Goal: Task Accomplishment & Management: Complete application form

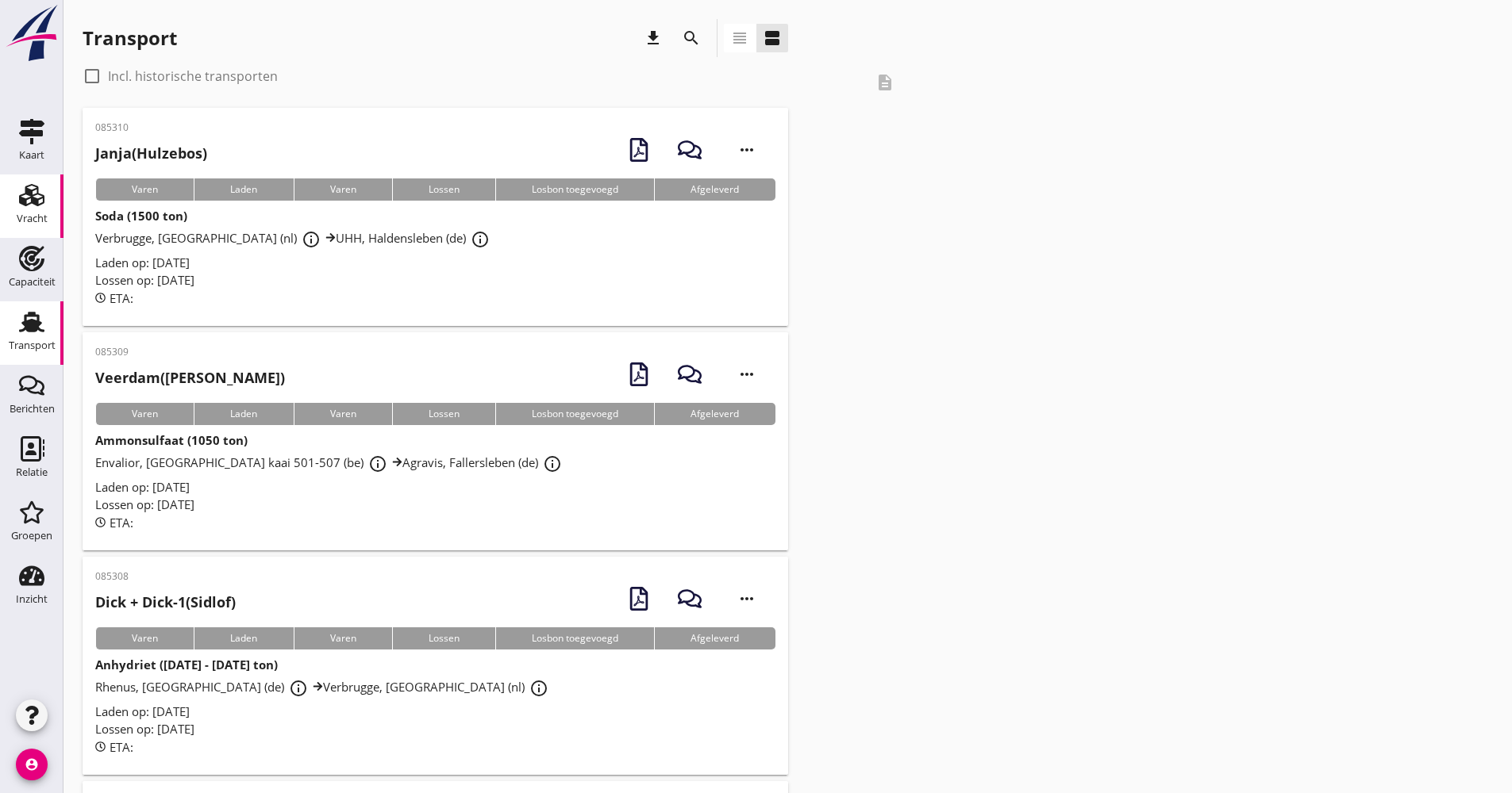
click at [42, 201] on icon "Vracht" at bounding box center [31, 194] width 25 height 25
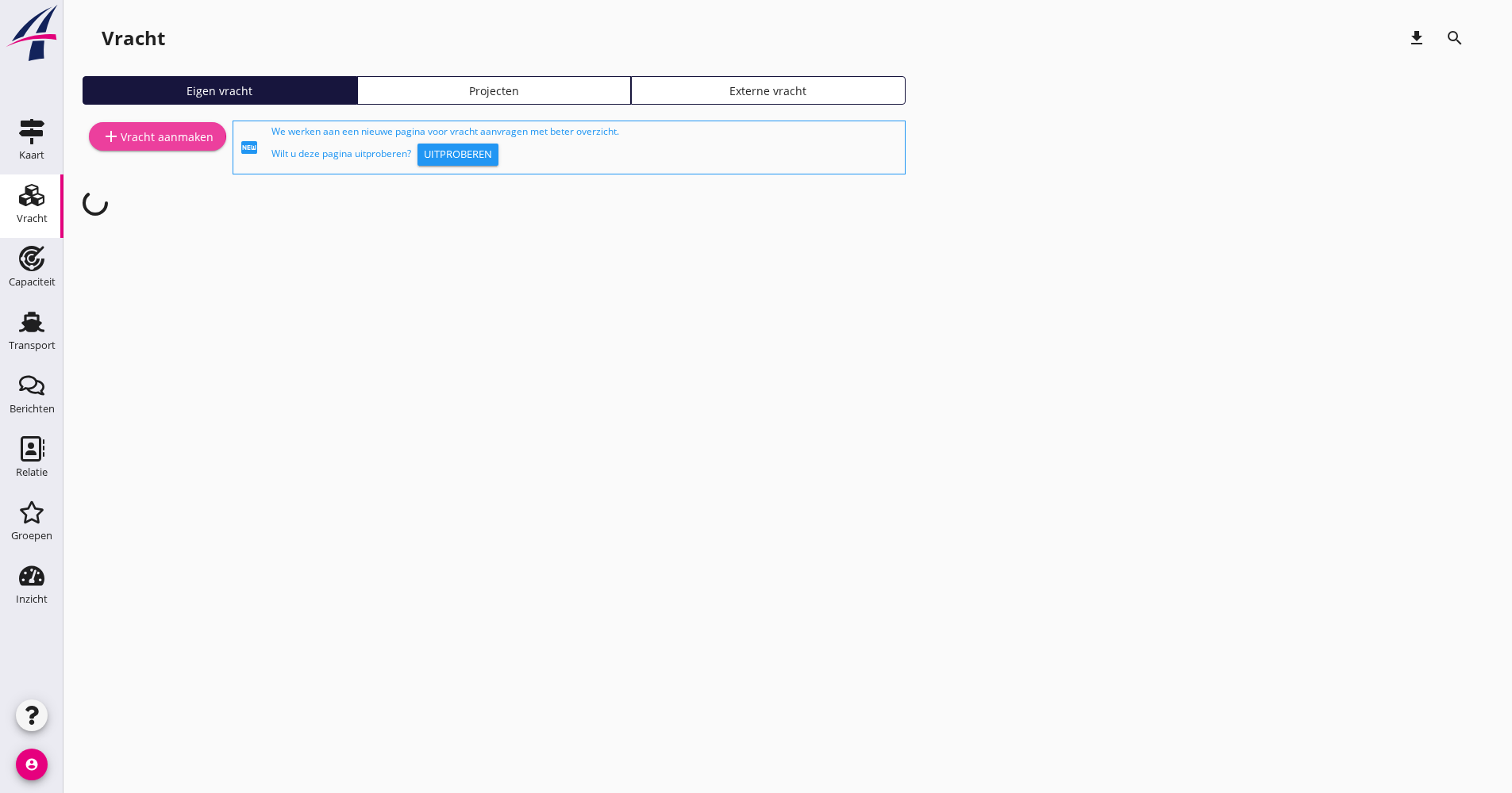
click at [175, 143] on div "add Vracht aanmaken" at bounding box center [158, 136] width 111 height 19
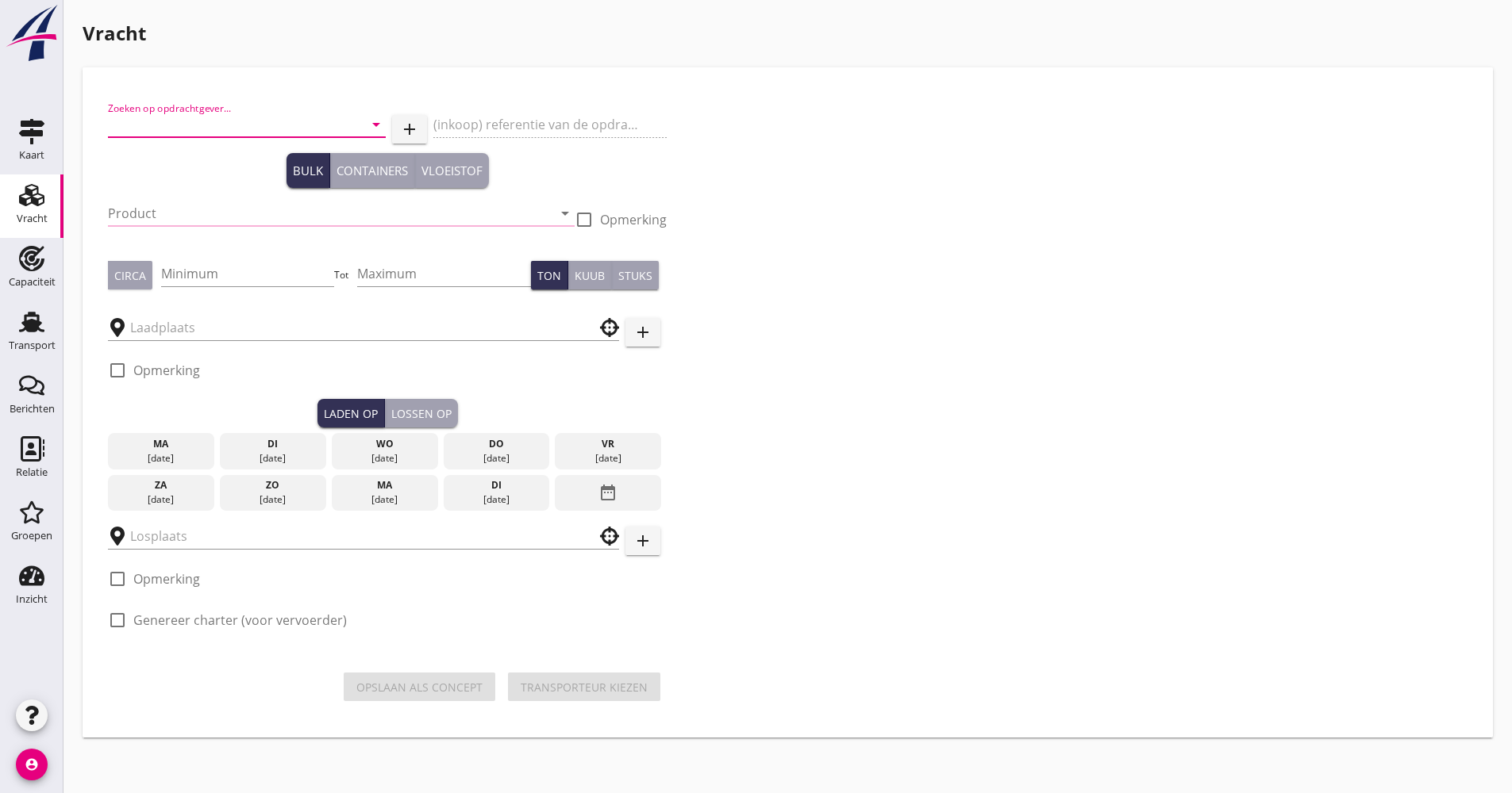
click at [195, 127] on input "Zoeken op opdrachtgever..." at bounding box center [224, 124] width 233 height 25
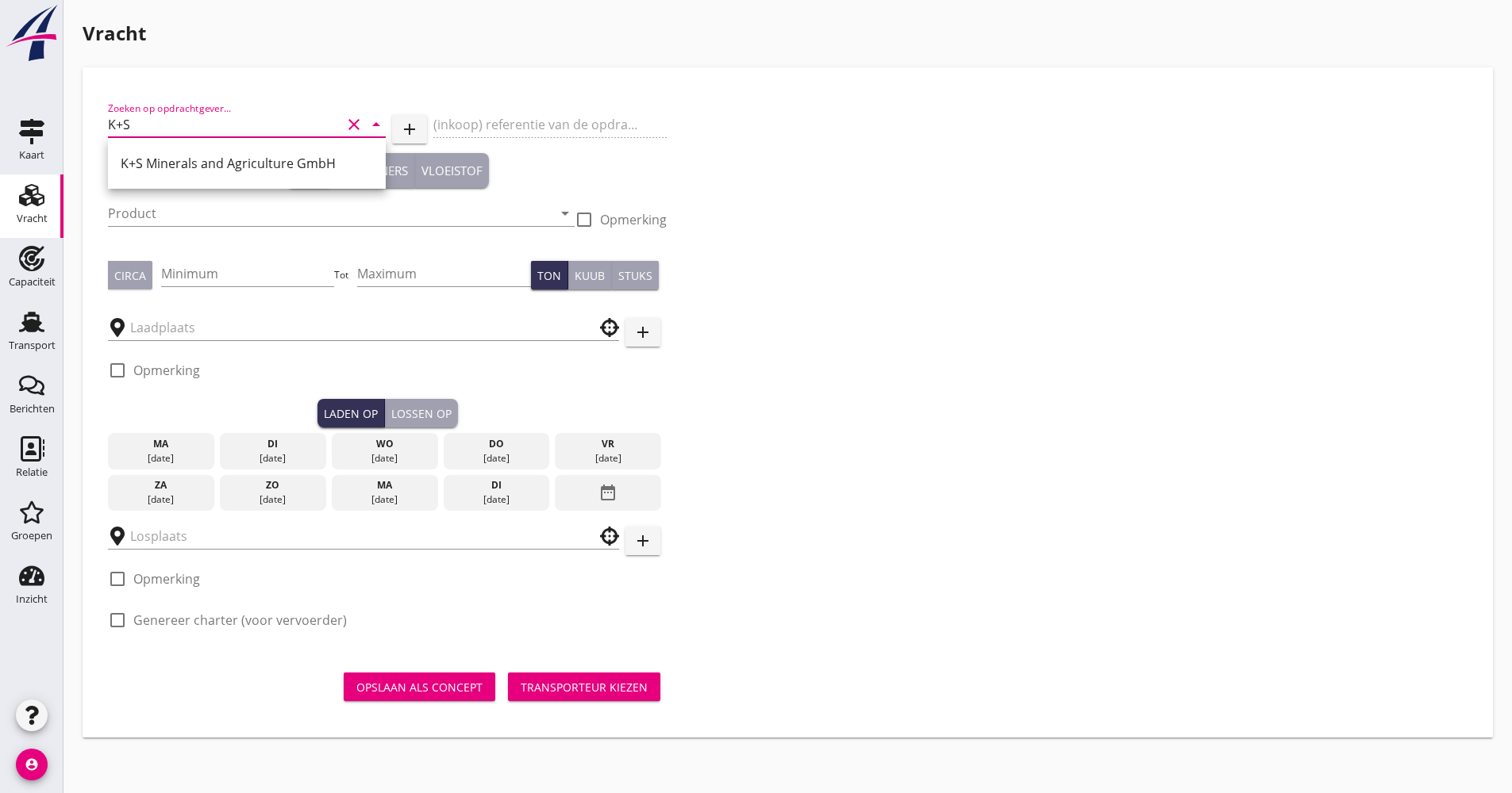
click at [161, 143] on div "K+S Minerals and Agriculture GmbH" at bounding box center [246, 163] width 278 height 51
click at [161, 150] on div "K+S Minerals and Agriculture GmbH" at bounding box center [246, 163] width 252 height 38
type input "K+S Minerals and Agriculture GmbH"
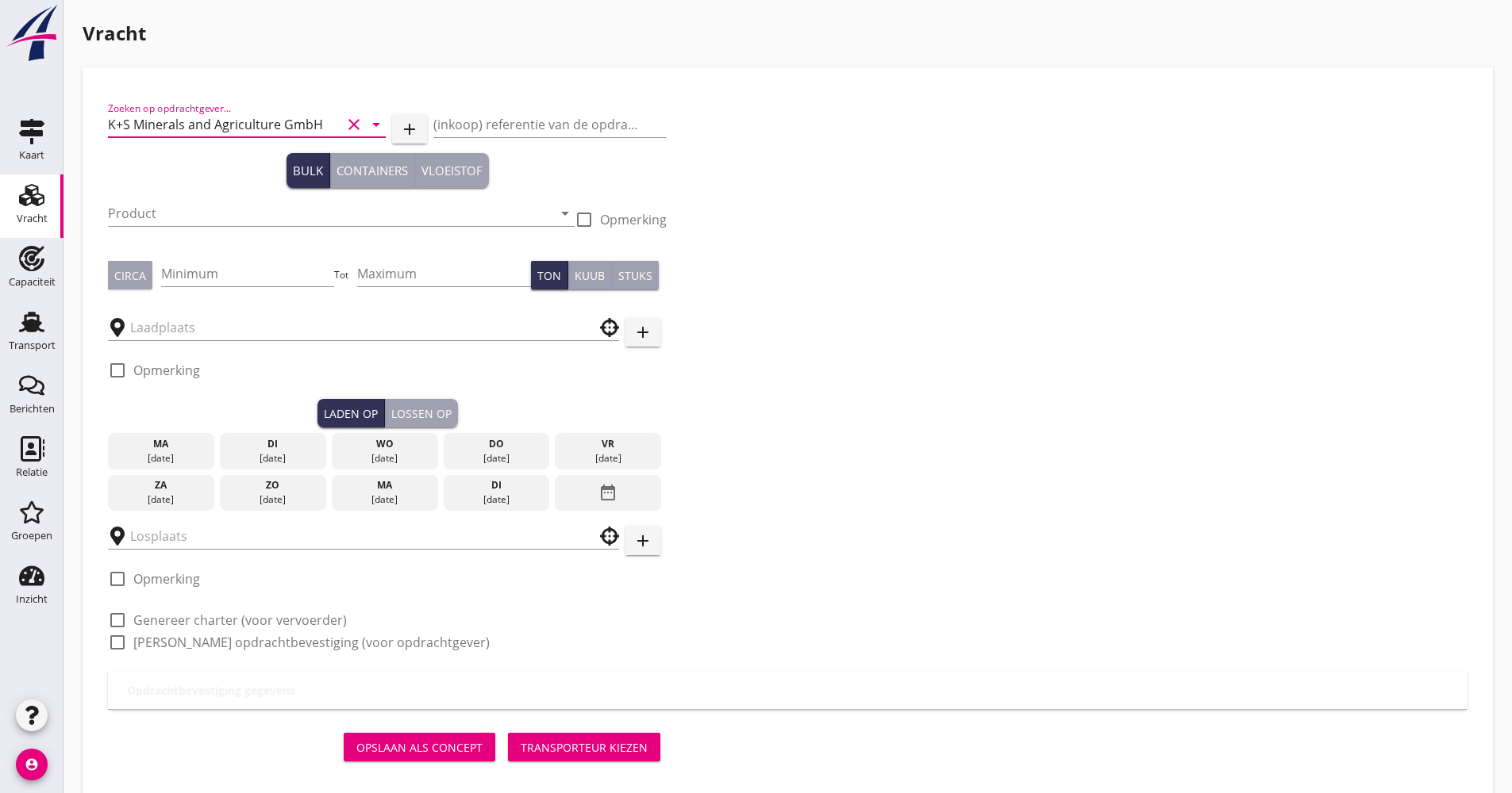
click at [143, 236] on div at bounding box center [341, 237] width 467 height 9
click at [144, 226] on div "Product arrow_drop_down" at bounding box center [341, 213] width 467 height 25
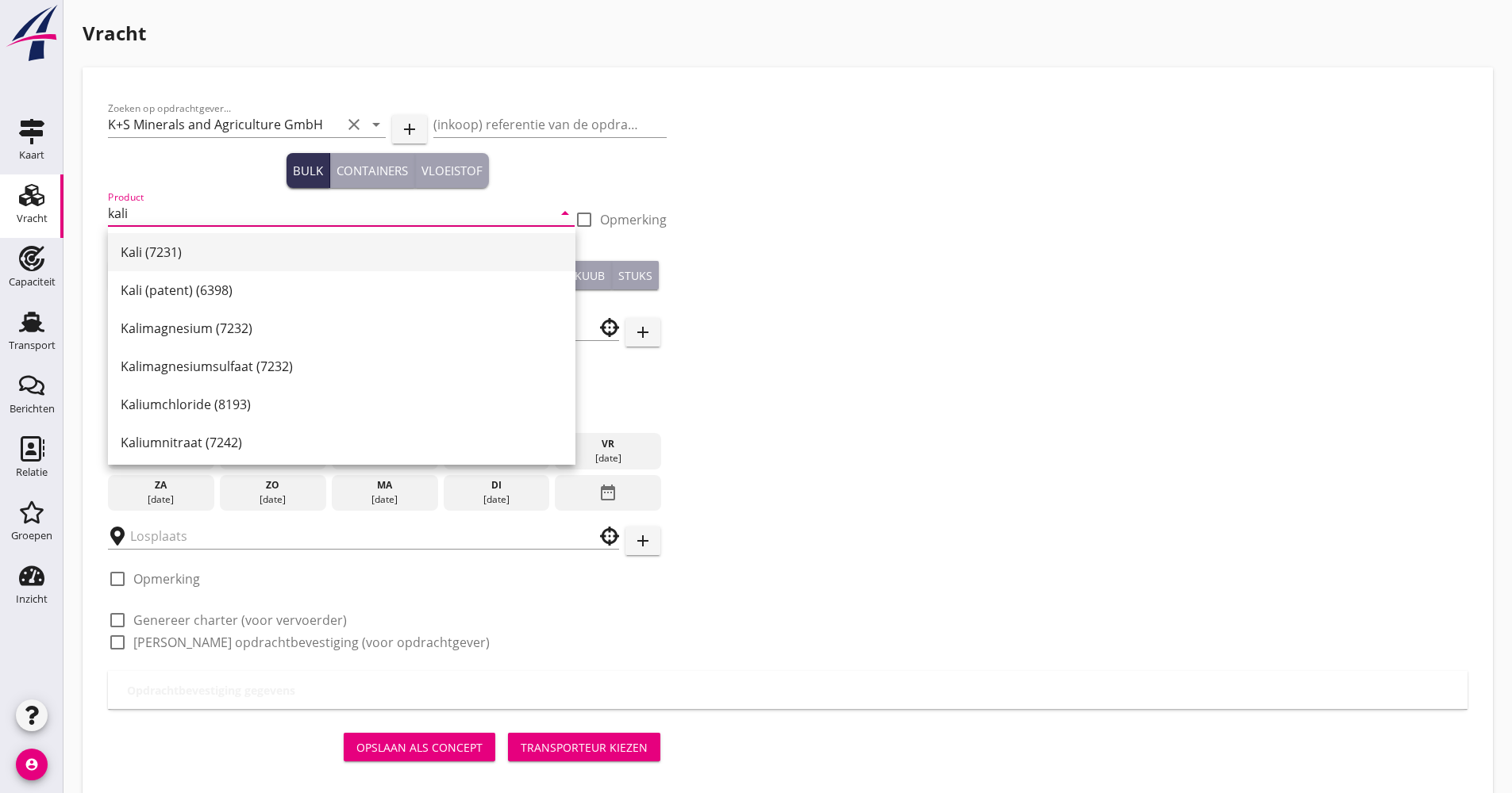
click at [157, 244] on div "Kali (7231)" at bounding box center [342, 252] width 442 height 19
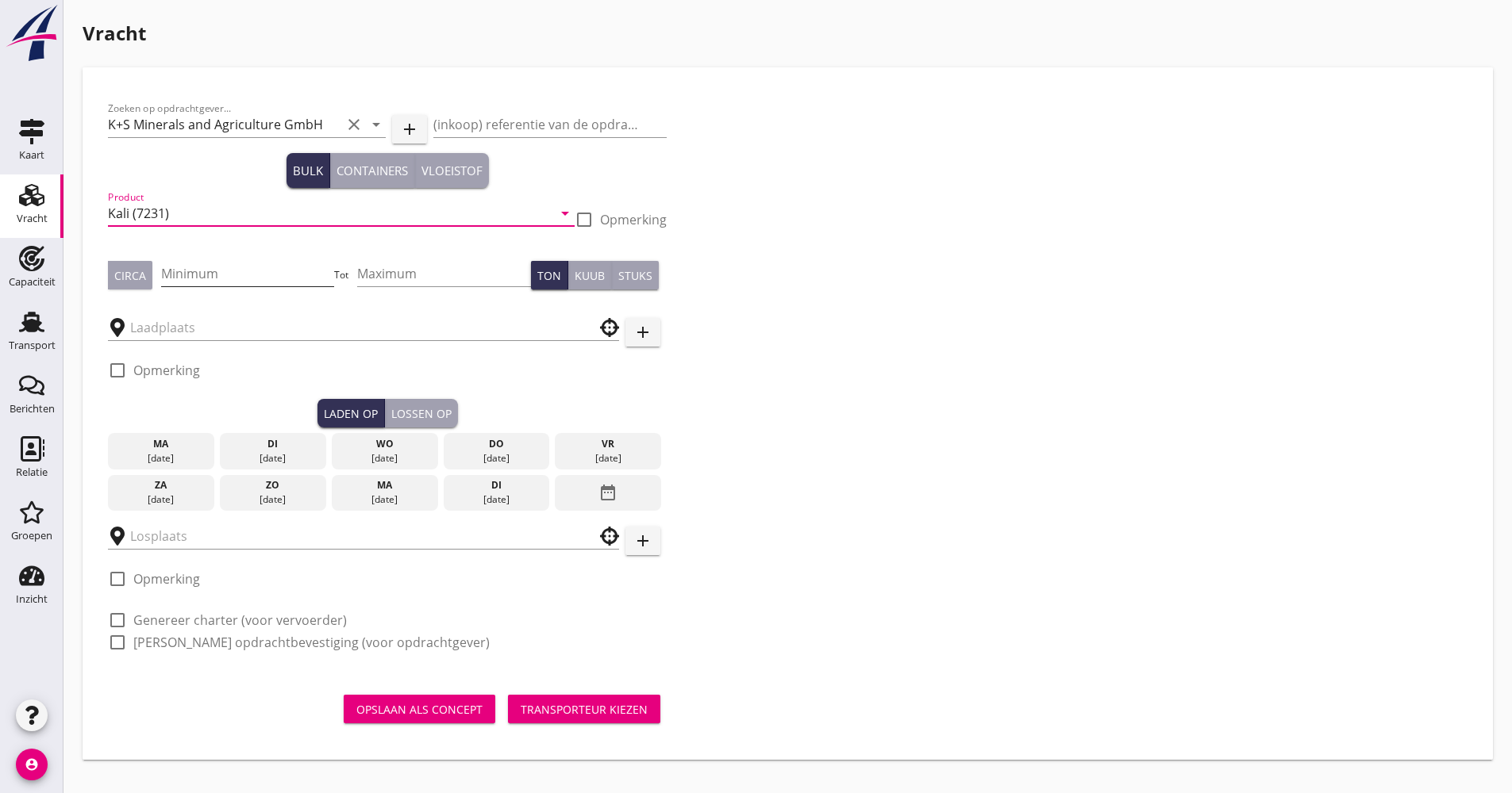
type input "Kali (7231)"
click at [208, 265] on input "Minimum" at bounding box center [248, 273] width 174 height 25
type input "1200"
click at [215, 309] on div at bounding box center [363, 322] width 511 height 35
click at [213, 313] on div at bounding box center [363, 322] width 511 height 35
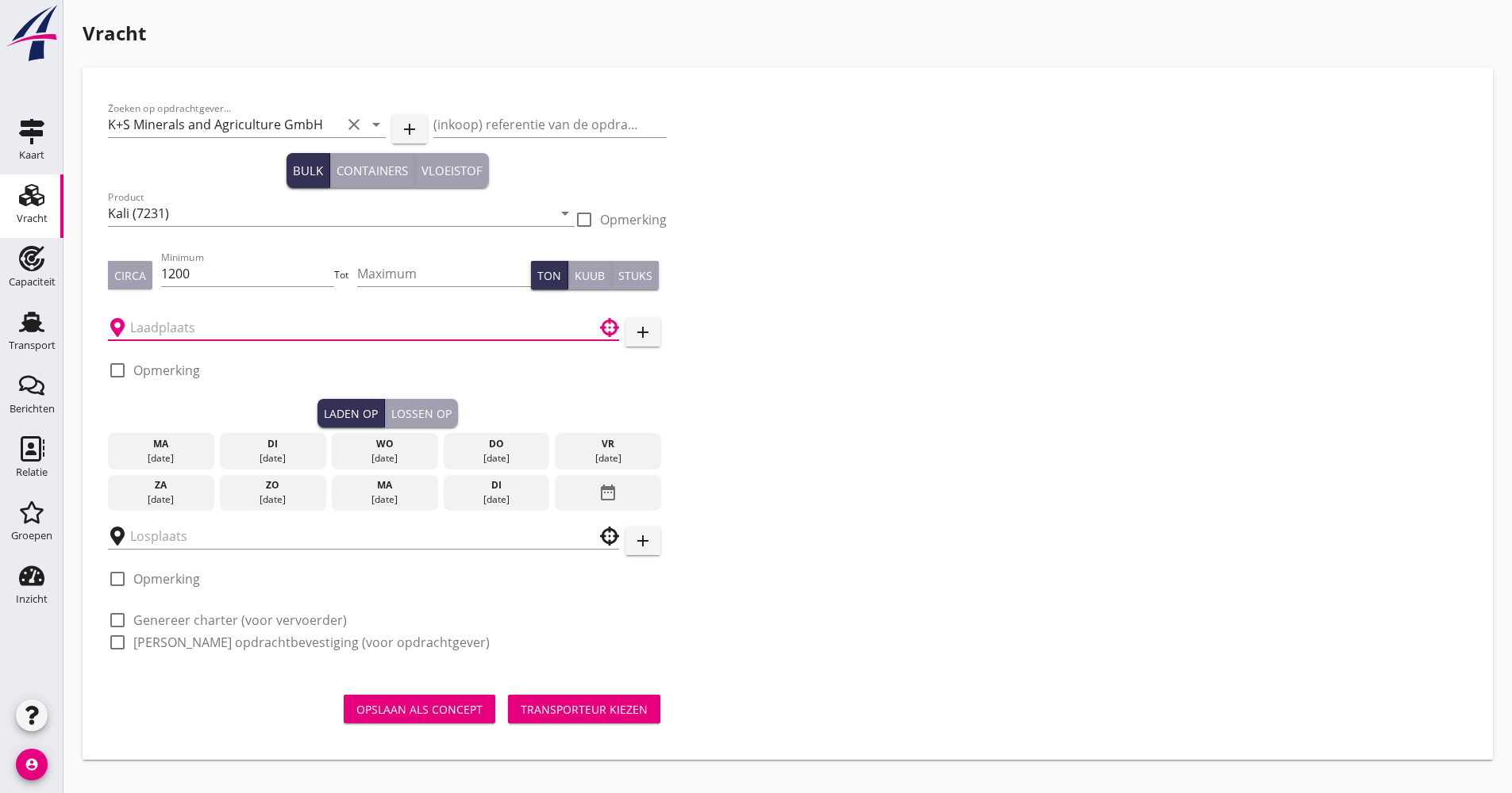
click at [208, 325] on input "text" at bounding box center [352, 328] width 445 height 25
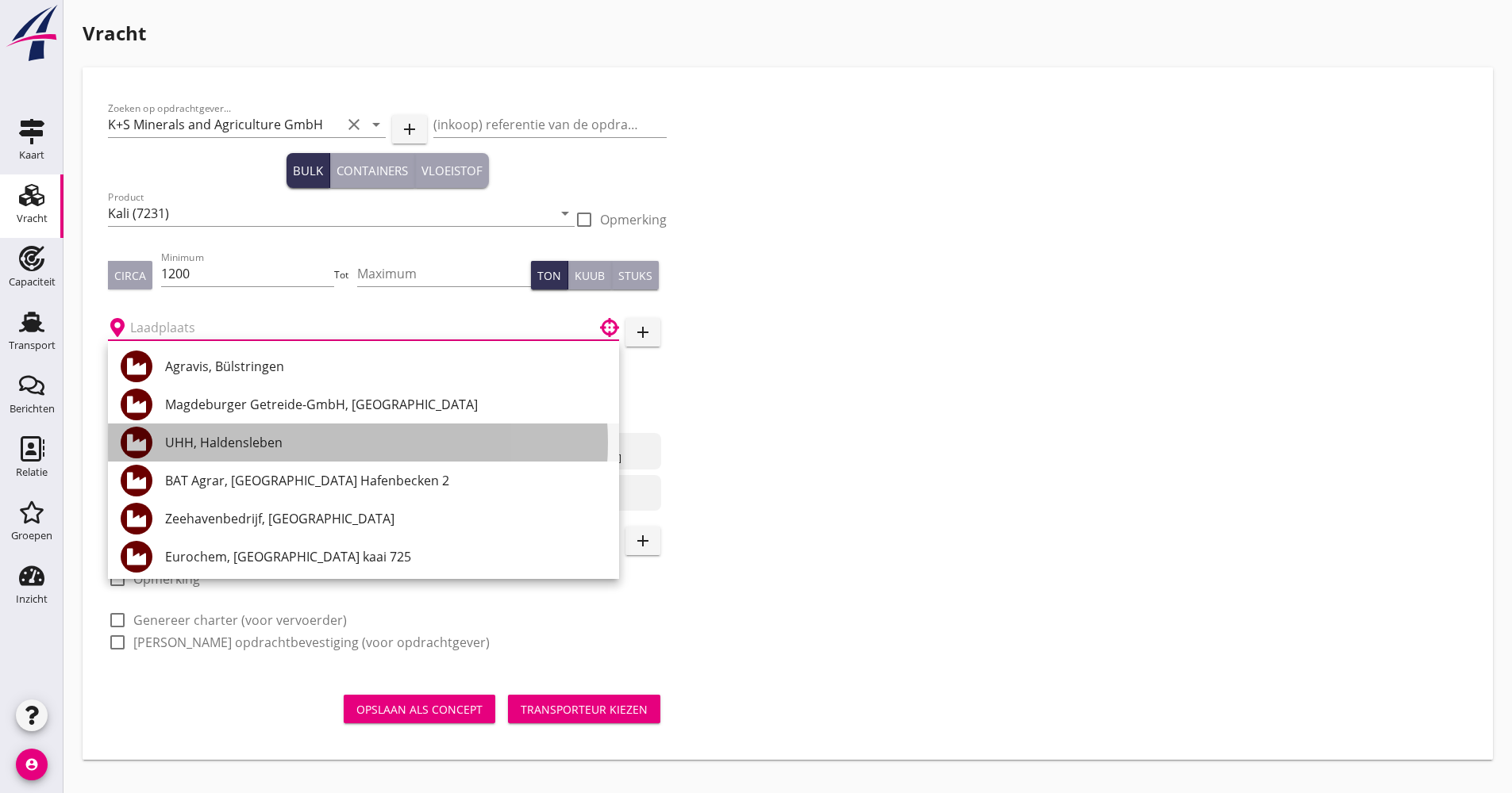
click at [218, 436] on div "UHH, Haldensleben" at bounding box center [385, 443] width 441 height 19
type input "UHH, Haldensleben"
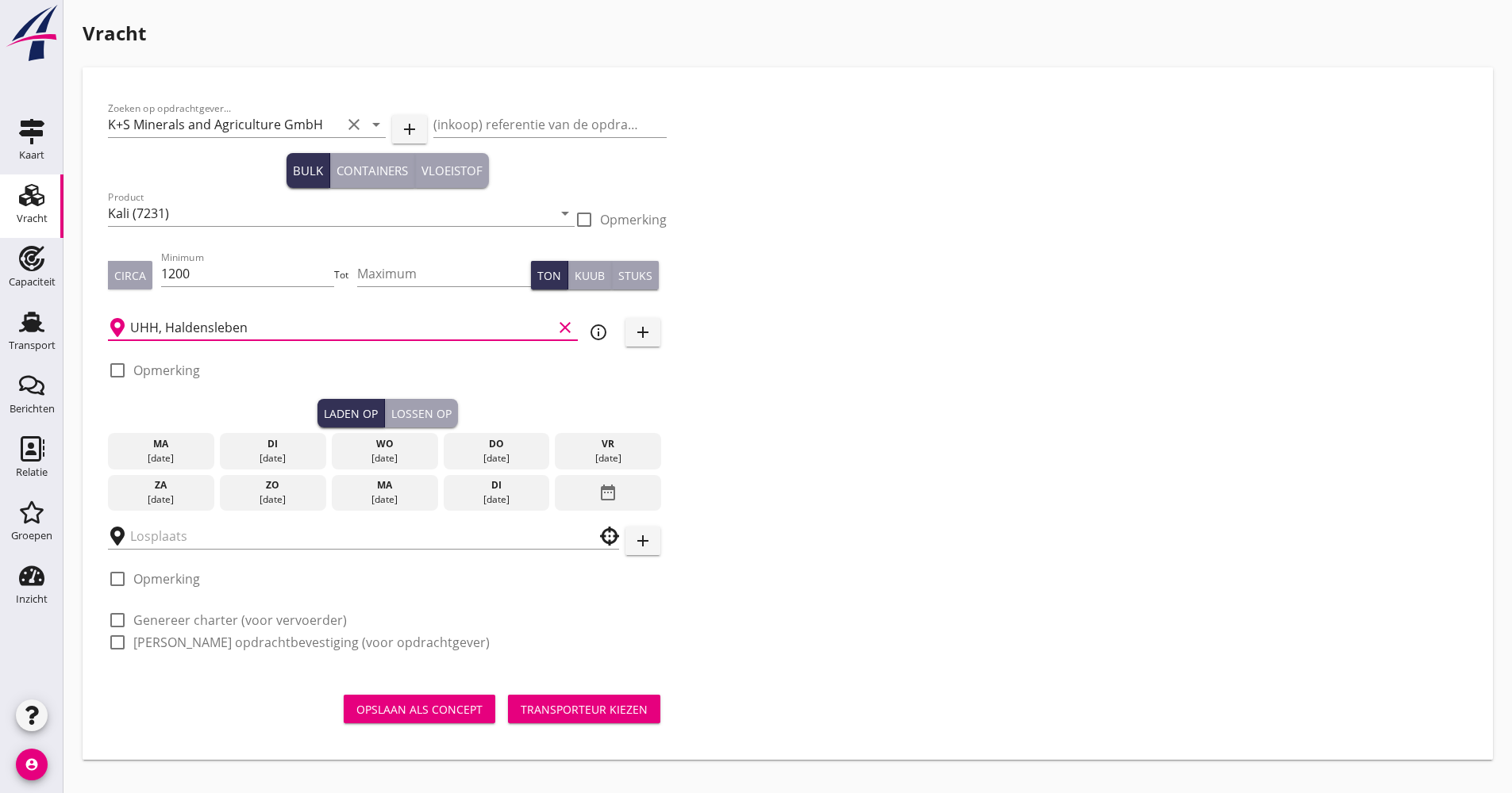
click at [504, 510] on div "[DATE]" at bounding box center [497, 493] width 107 height 37
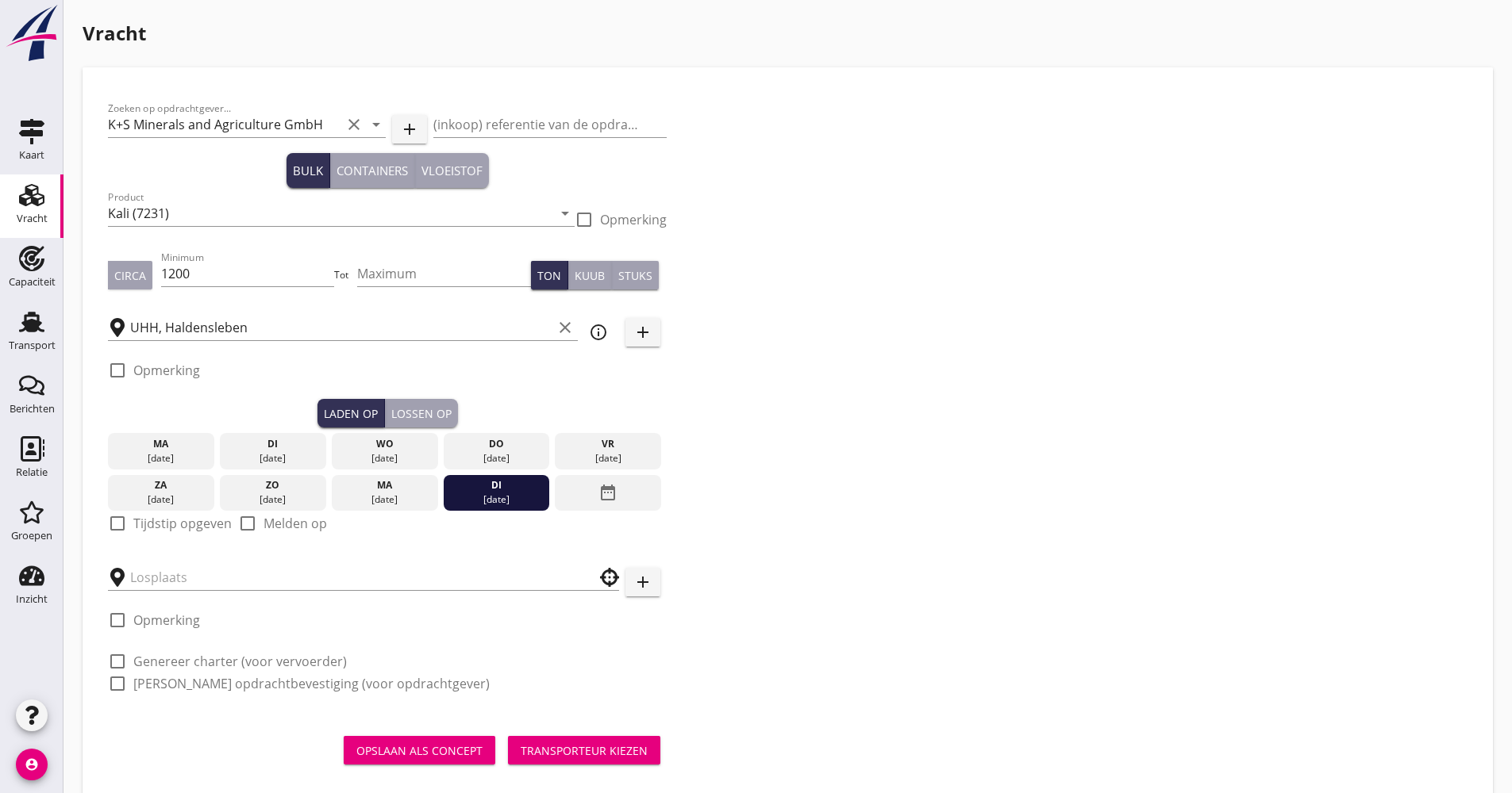
click at [153, 524] on label "Tijdstip opgeven" at bounding box center [182, 523] width 98 height 16
checkbox input "true"
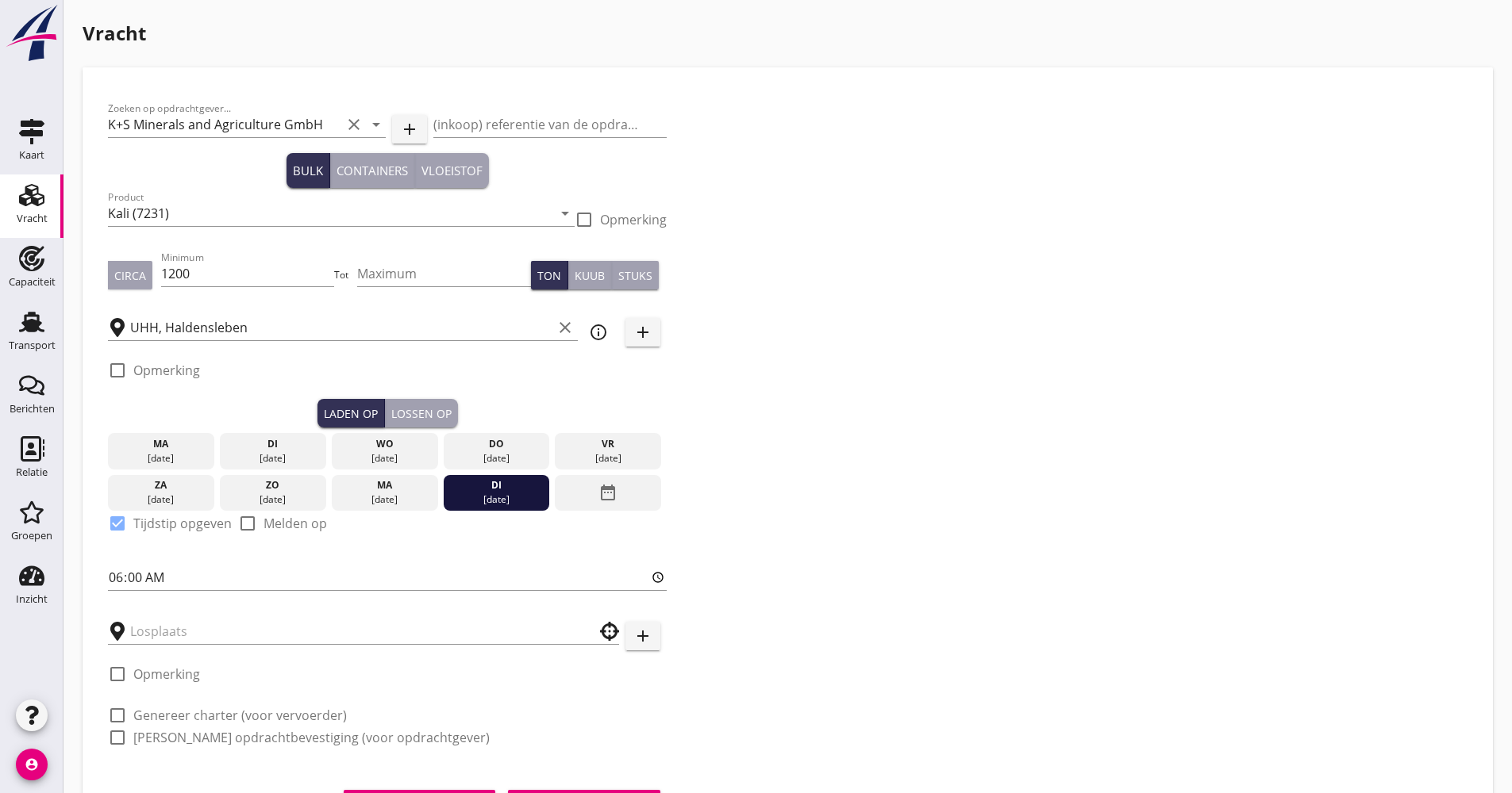
click at [443, 415] on div "Lossen op" at bounding box center [421, 413] width 60 height 17
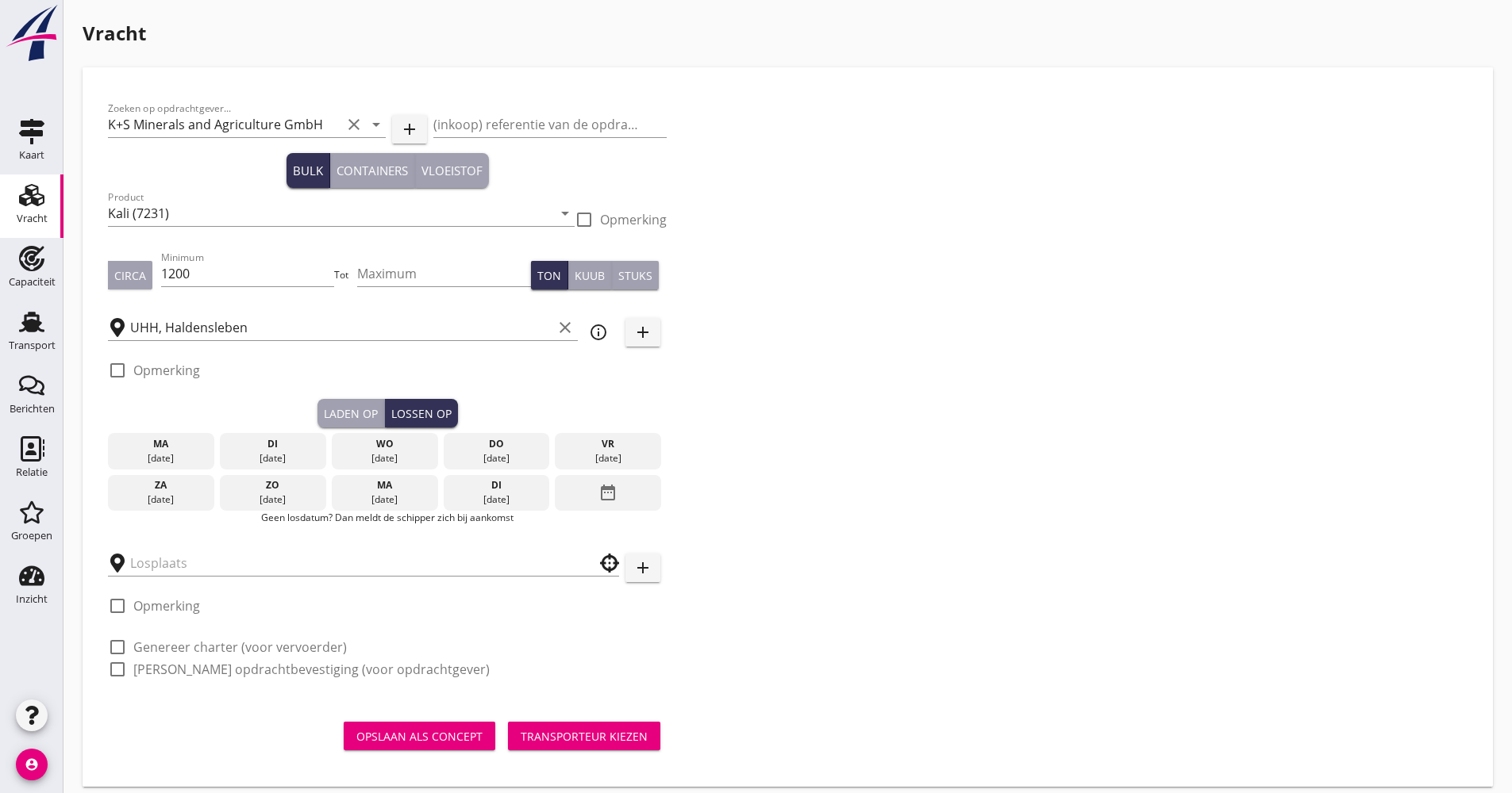
click at [619, 498] on div "date_range" at bounding box center [607, 493] width 107 height 37
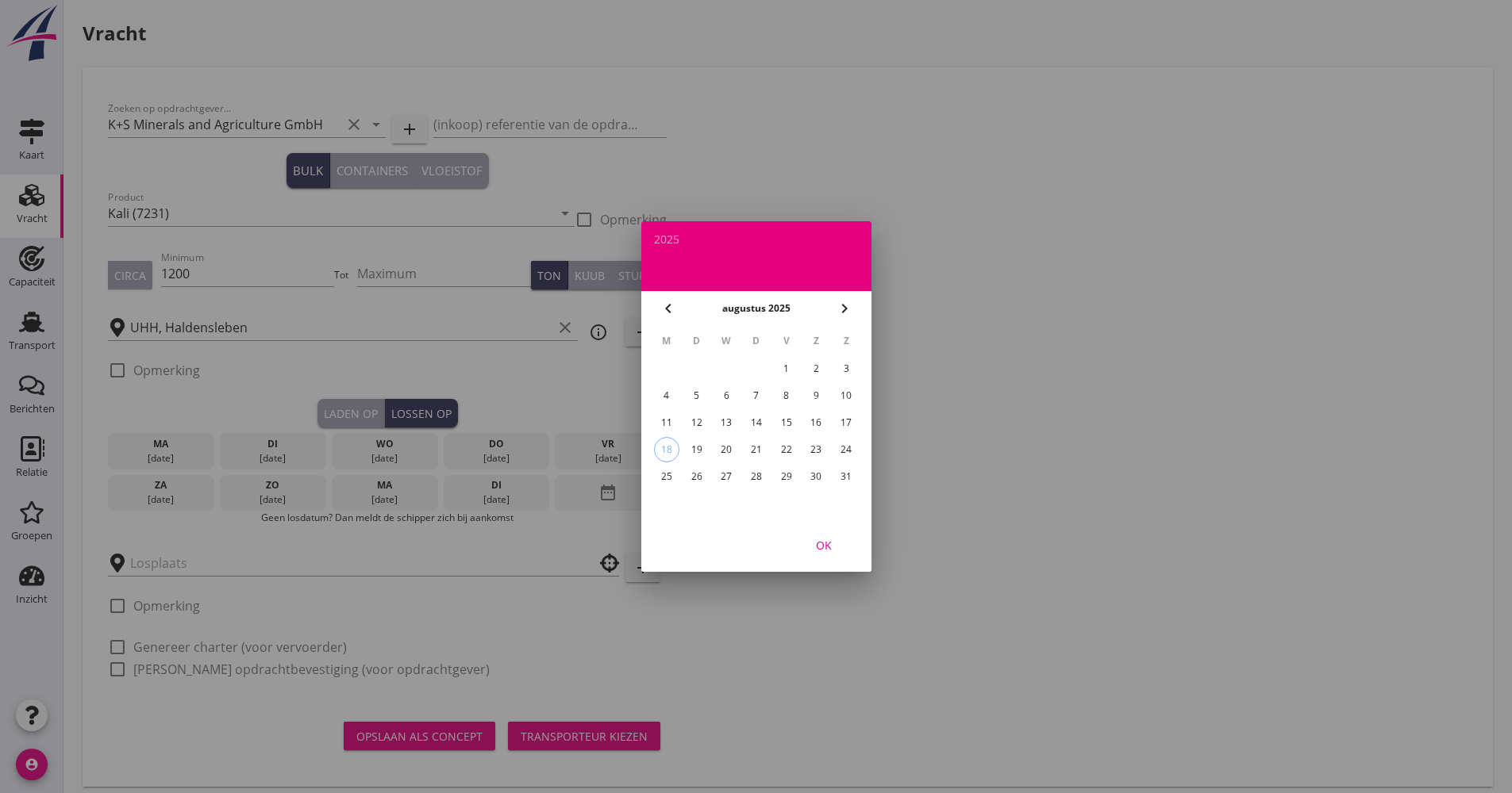
click at [850, 312] on icon "chevron_right" at bounding box center [844, 309] width 19 height 19
click at [686, 366] on div "2" at bounding box center [695, 368] width 25 height 25
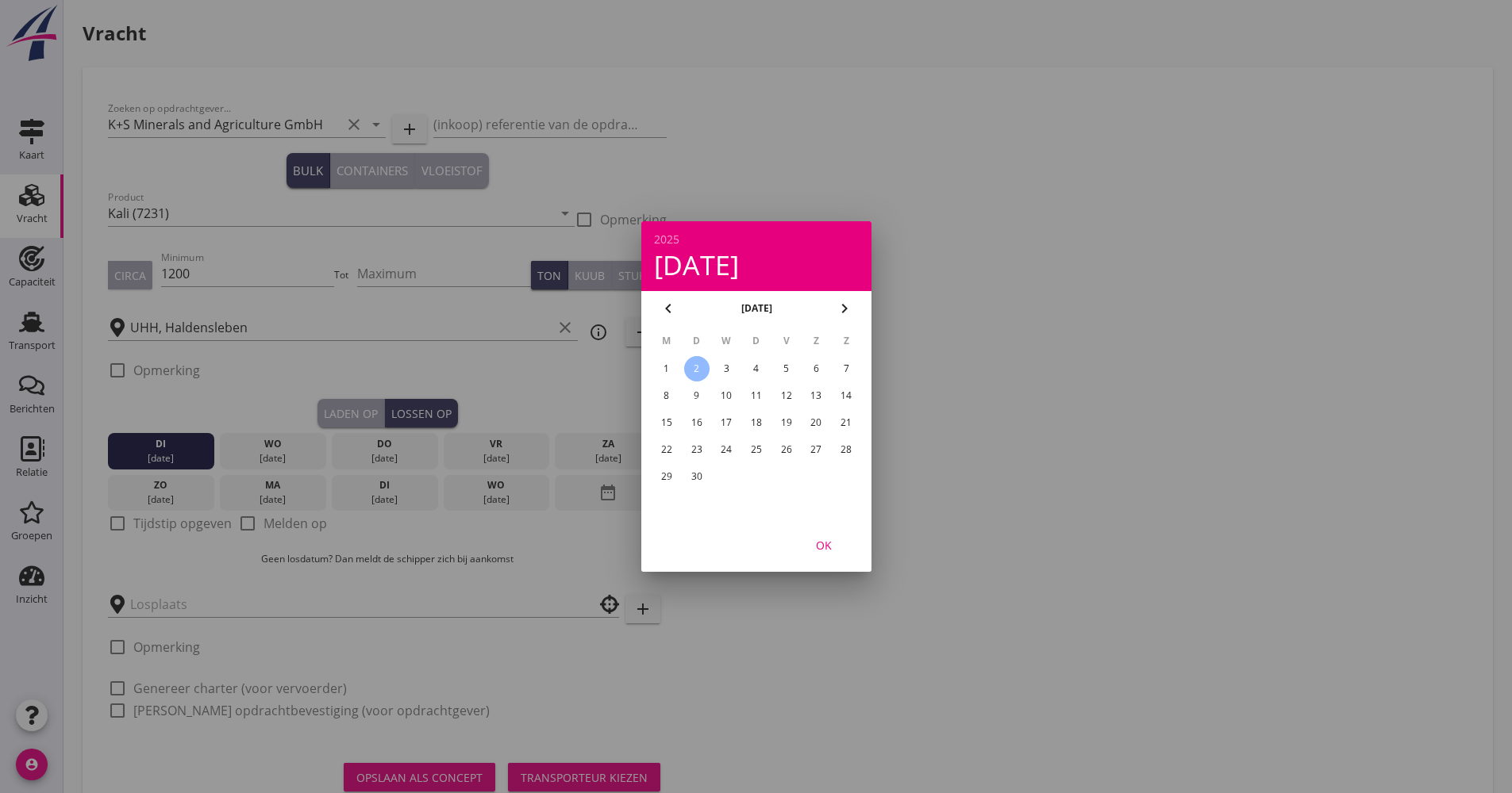
click at [810, 556] on button "OK" at bounding box center [824, 545] width 70 height 28
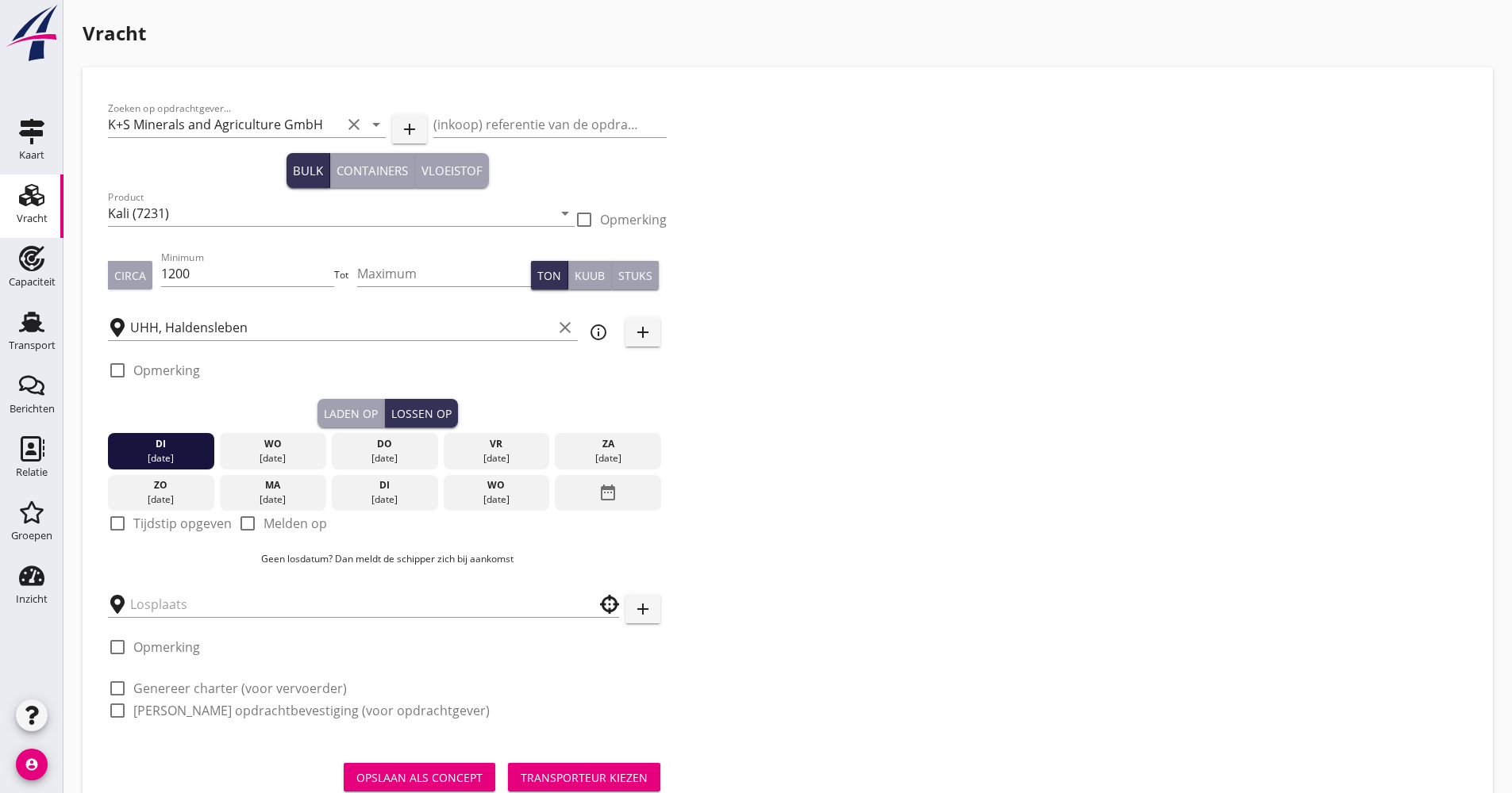
click at [171, 529] on label "Tijdstip opgeven" at bounding box center [182, 523] width 98 height 16
checkbox input "true"
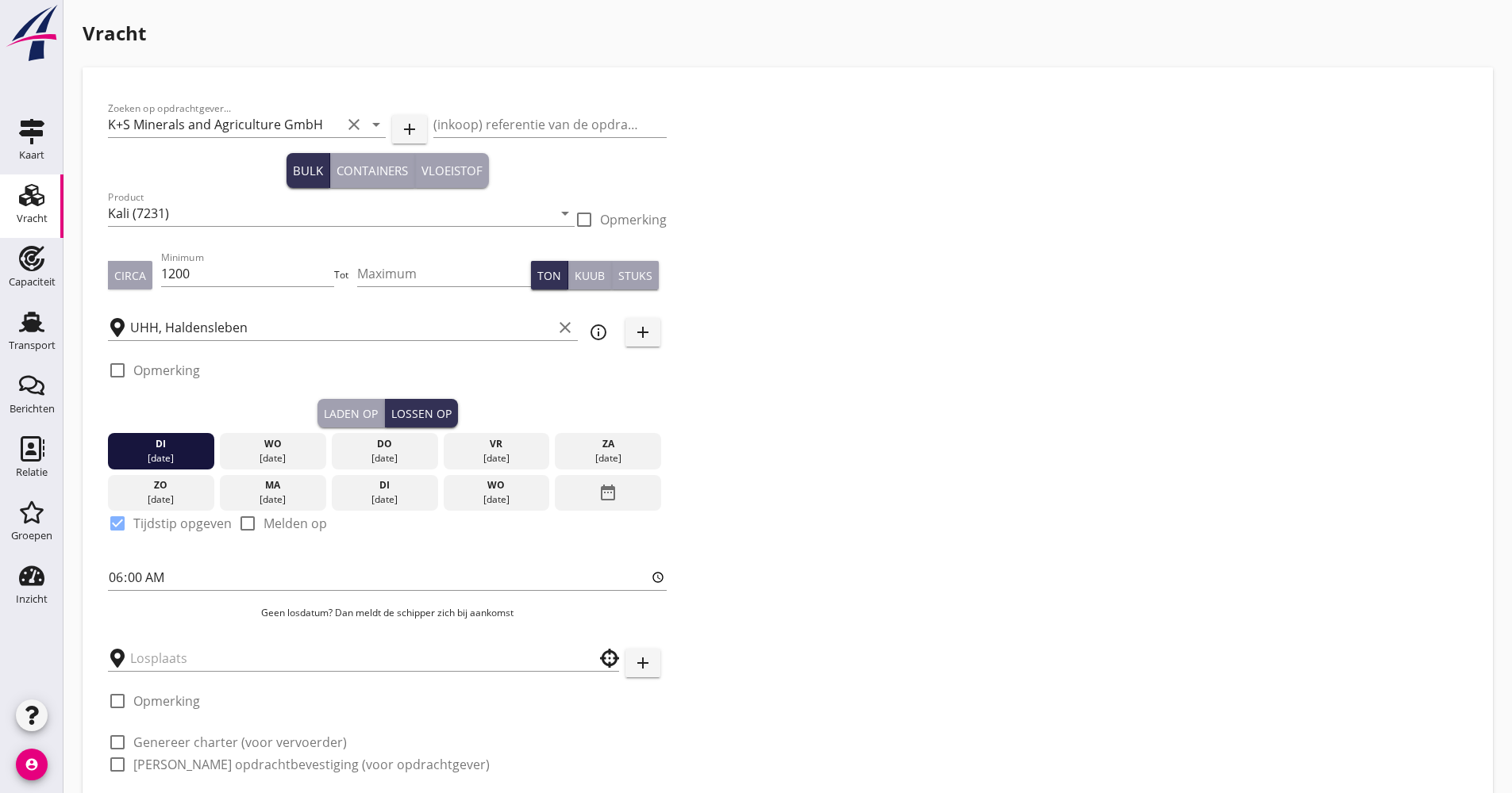
click at [175, 677] on div at bounding box center [363, 658] width 511 height 49
click at [178, 662] on input "text" at bounding box center [352, 658] width 445 height 25
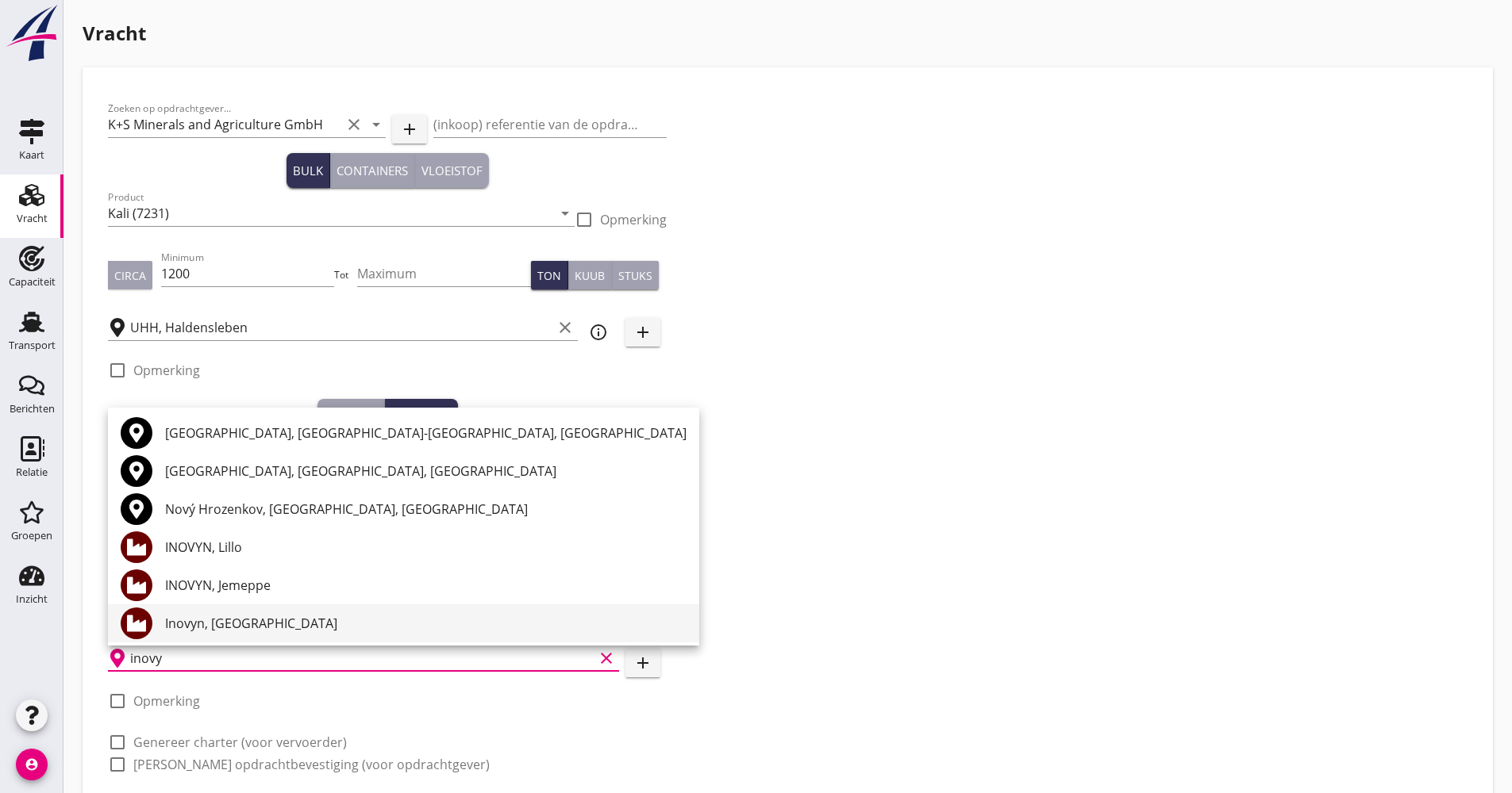
click at [213, 623] on div "Inovyn, [GEOGRAPHIC_DATA]" at bounding box center [426, 623] width 521 height 19
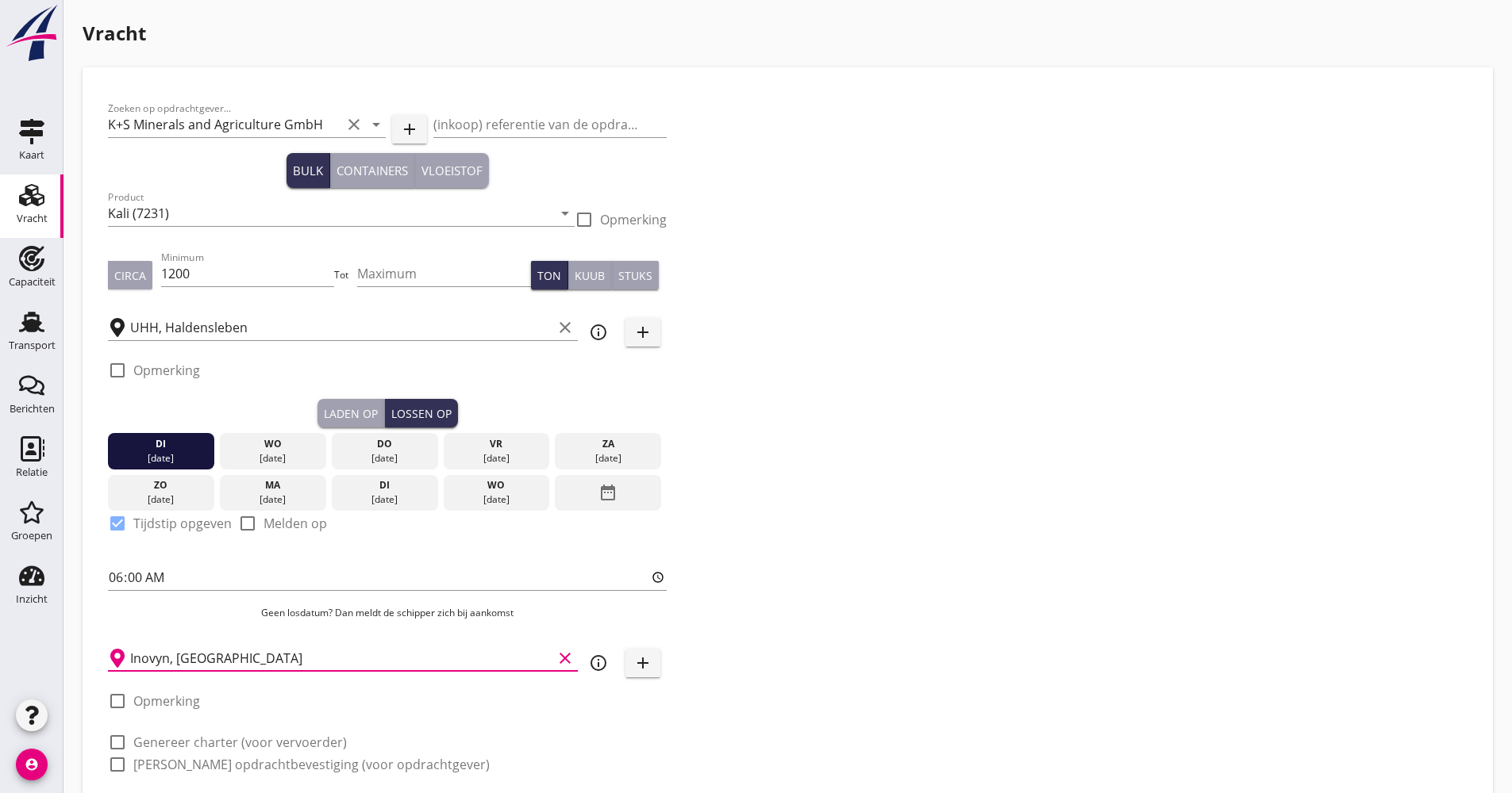
type input "Inovyn, [GEOGRAPHIC_DATA]"
click at [194, 747] on label "Genereer charter (voor vervoerder)" at bounding box center [240, 742] width 213 height 16
checkbox input "true"
click at [190, 766] on label "[PERSON_NAME] opdrachtbevestiging (voor opdrachtgever)" at bounding box center [311, 765] width 356 height 16
checkbox input "true"
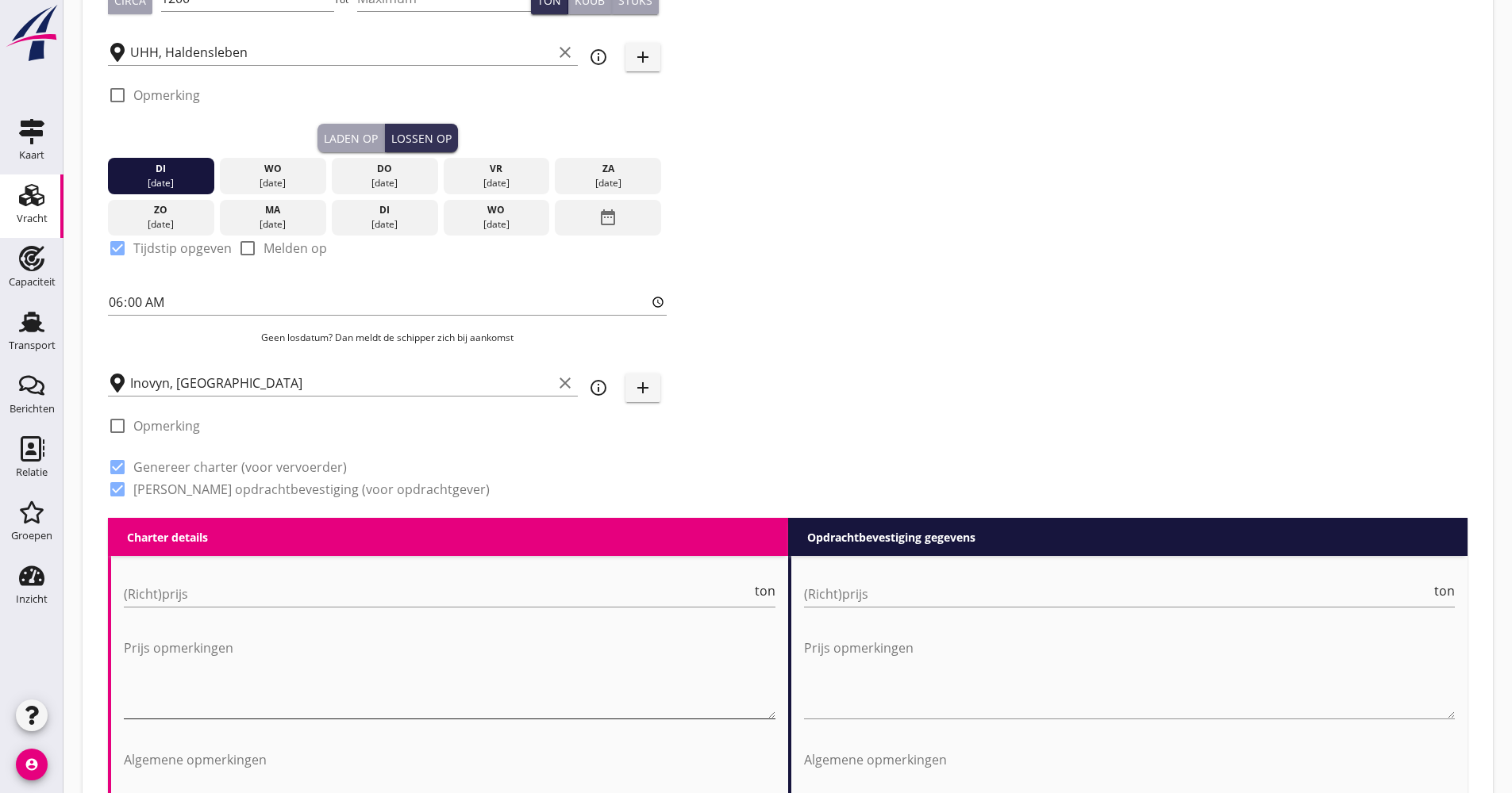
scroll to position [317, 0]
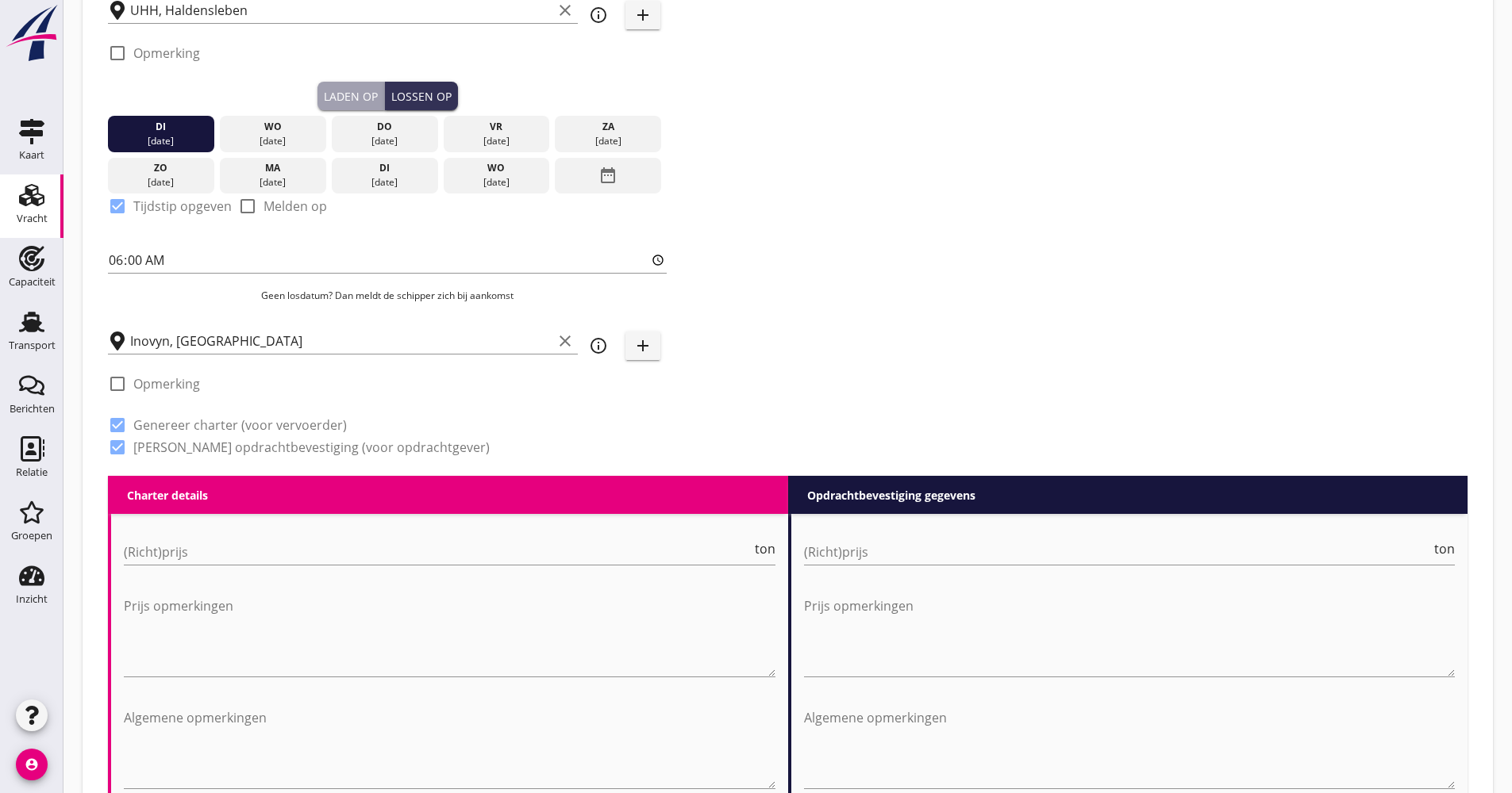
click at [198, 566] on div "(Richt)prijs ton" at bounding box center [450, 560] width 652 height 42
click at [184, 561] on input "(Richt)prijs" at bounding box center [437, 551] width 628 height 25
type input "18.50"
click at [937, 370] on div "Zoeken op opdrachtgever... K+S Minerals and Agriculture GmbH clear arrow_drop_d…" at bounding box center [788, 126] width 1372 height 700
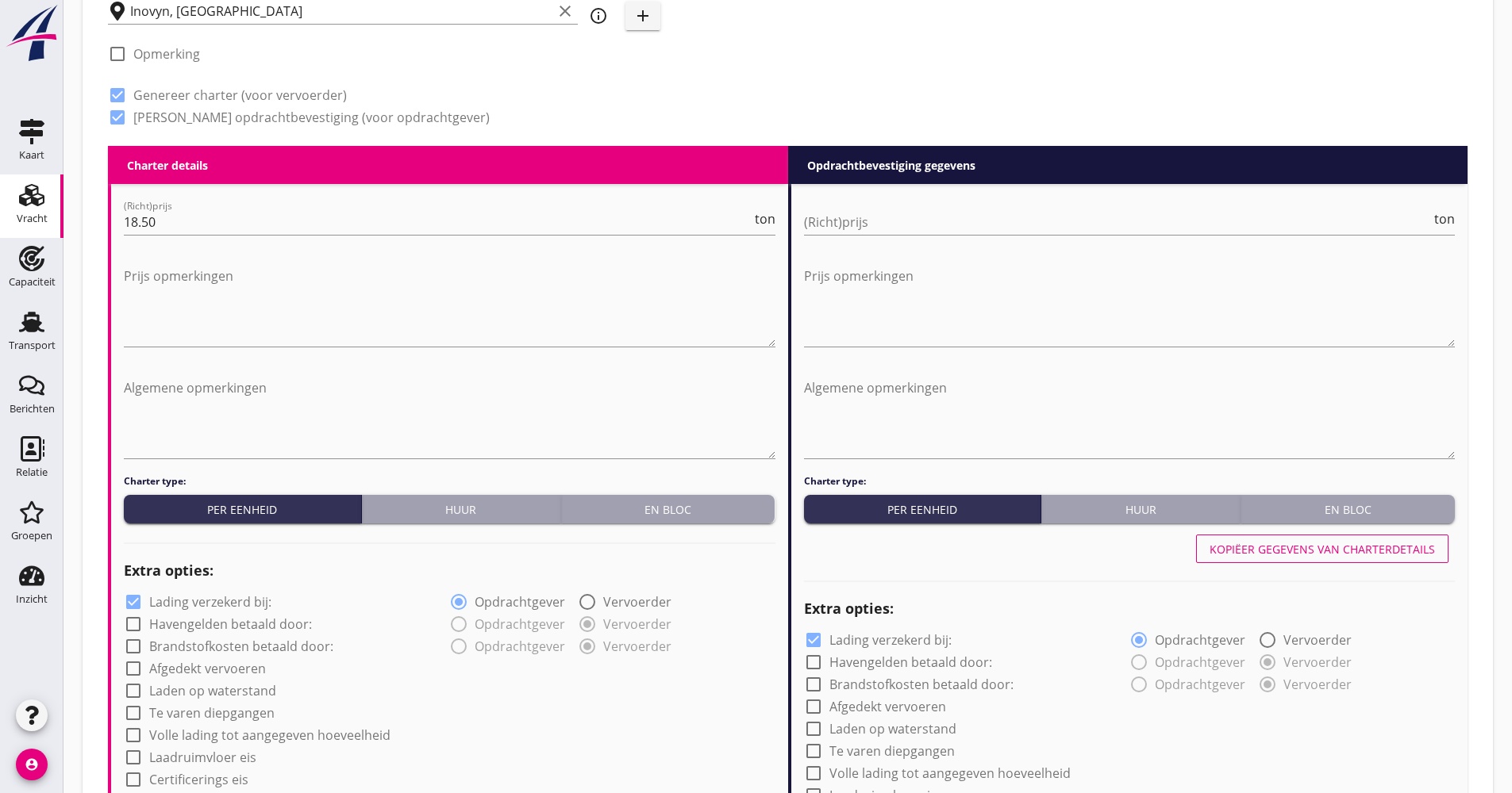
scroll to position [793, 0]
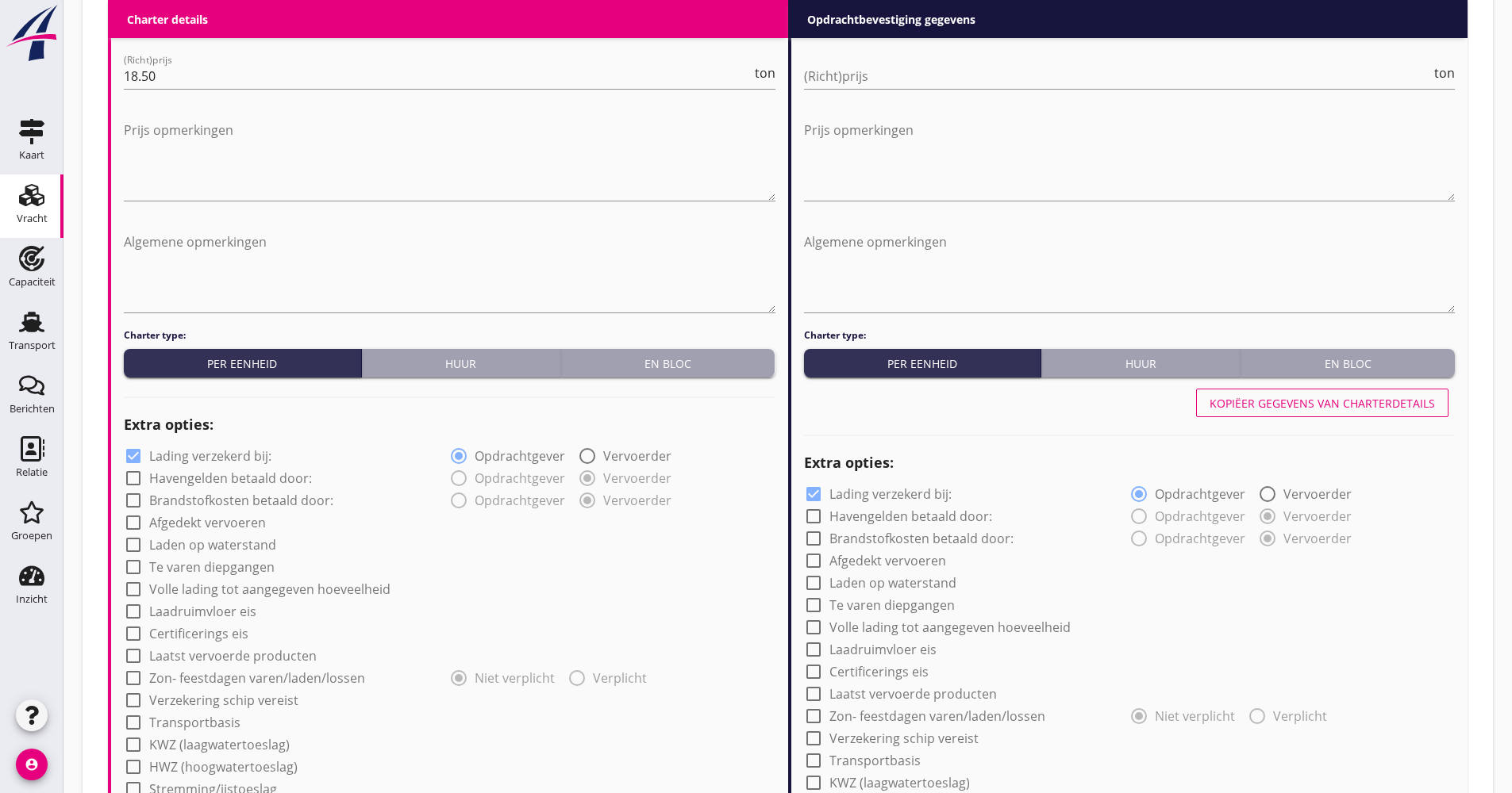
click at [206, 454] on label "Lading verzekerd bij:" at bounding box center [210, 456] width 122 height 16
checkbox input "false"
click at [210, 517] on label "Afgedekt vervoeren" at bounding box center [208, 522] width 117 height 16
checkbox input "true"
click at [216, 589] on label "Volle lading tot aangegeven hoeveelheid" at bounding box center [269, 589] width 241 height 16
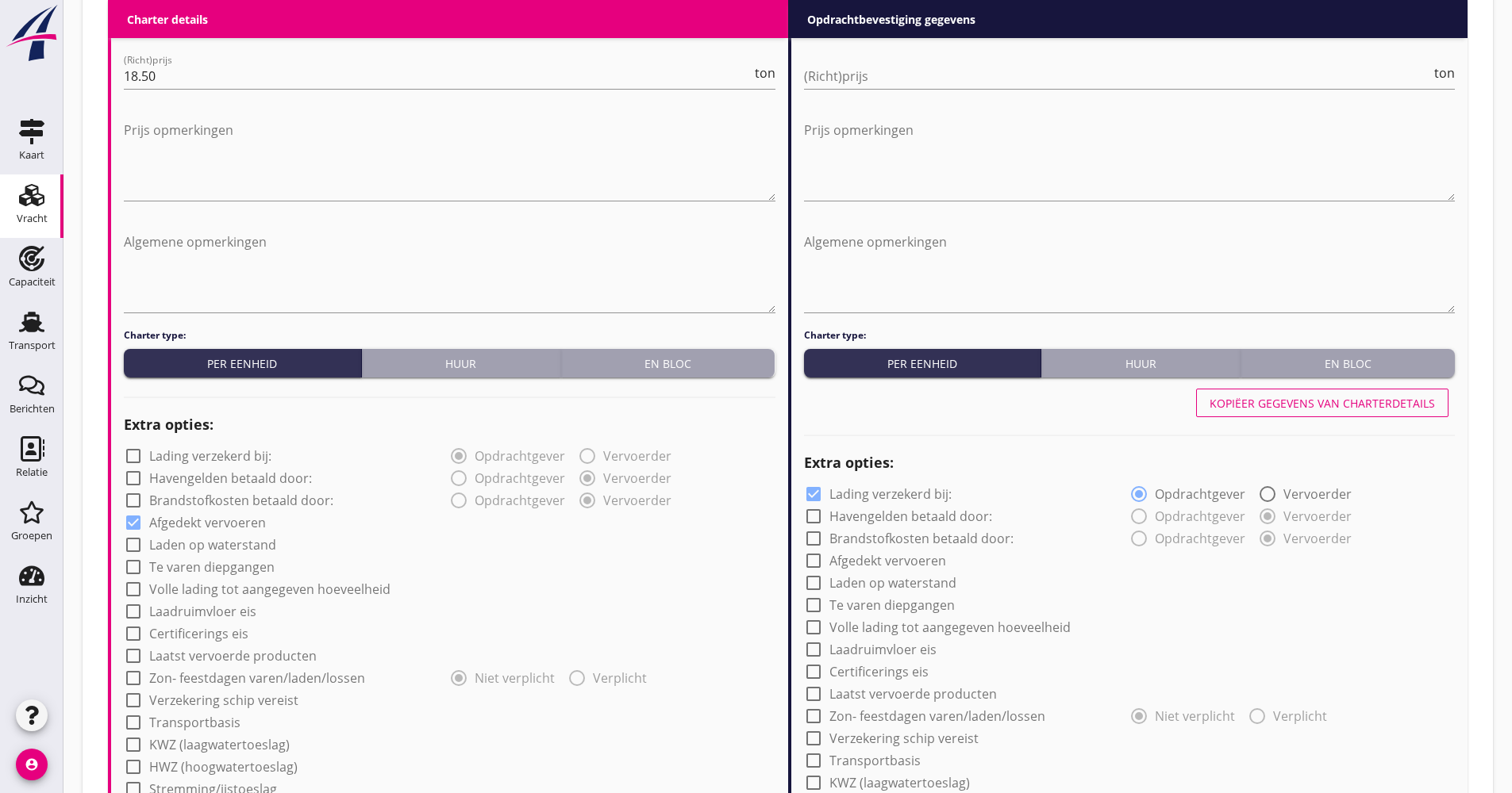
checkbox input "true"
click at [220, 564] on label "Te varen diepgangen" at bounding box center [212, 566] width 126 height 16
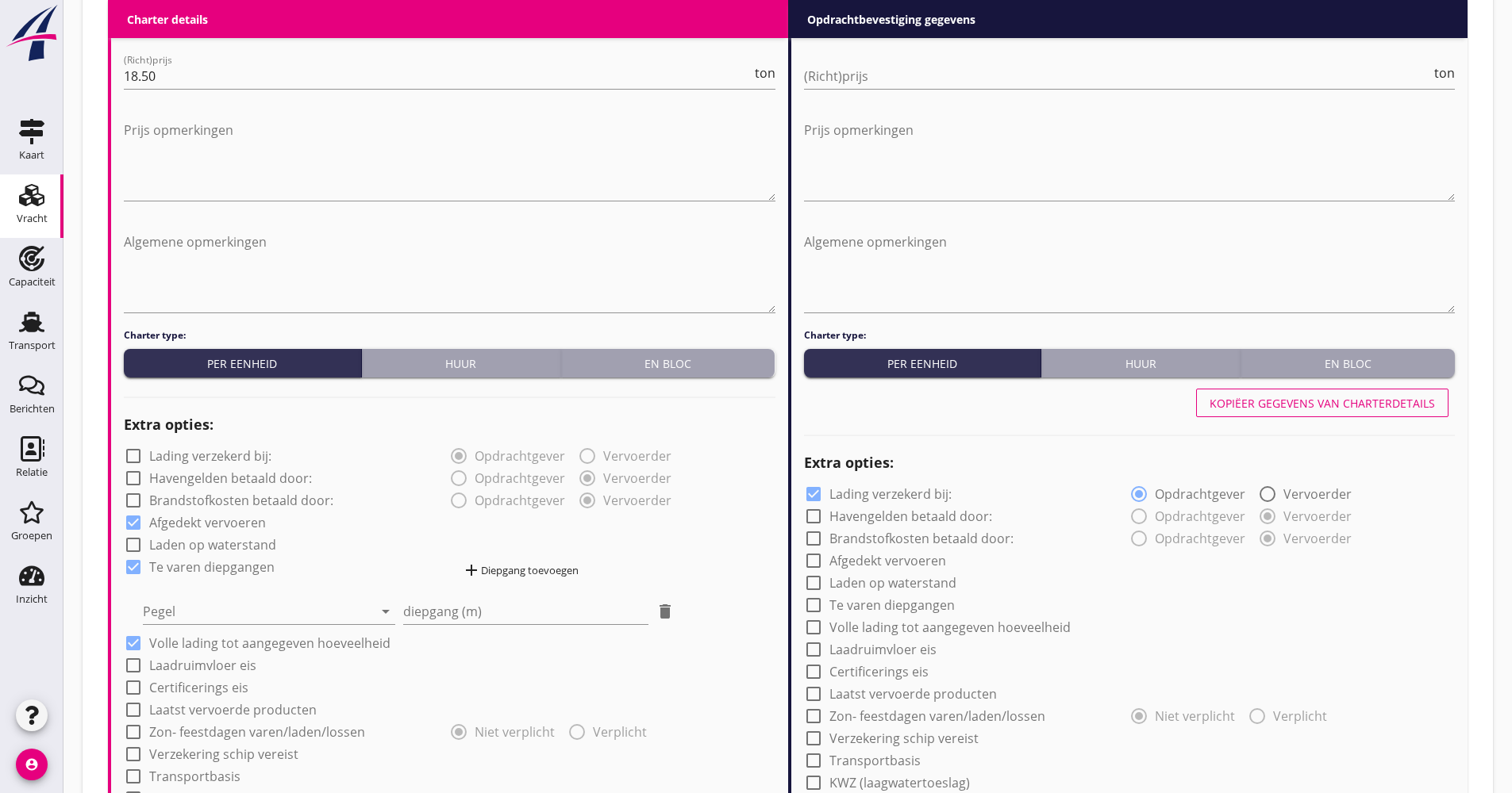
click at [212, 568] on label "Te varen diepgangen" at bounding box center [212, 566] width 126 height 16
checkbox input "false"
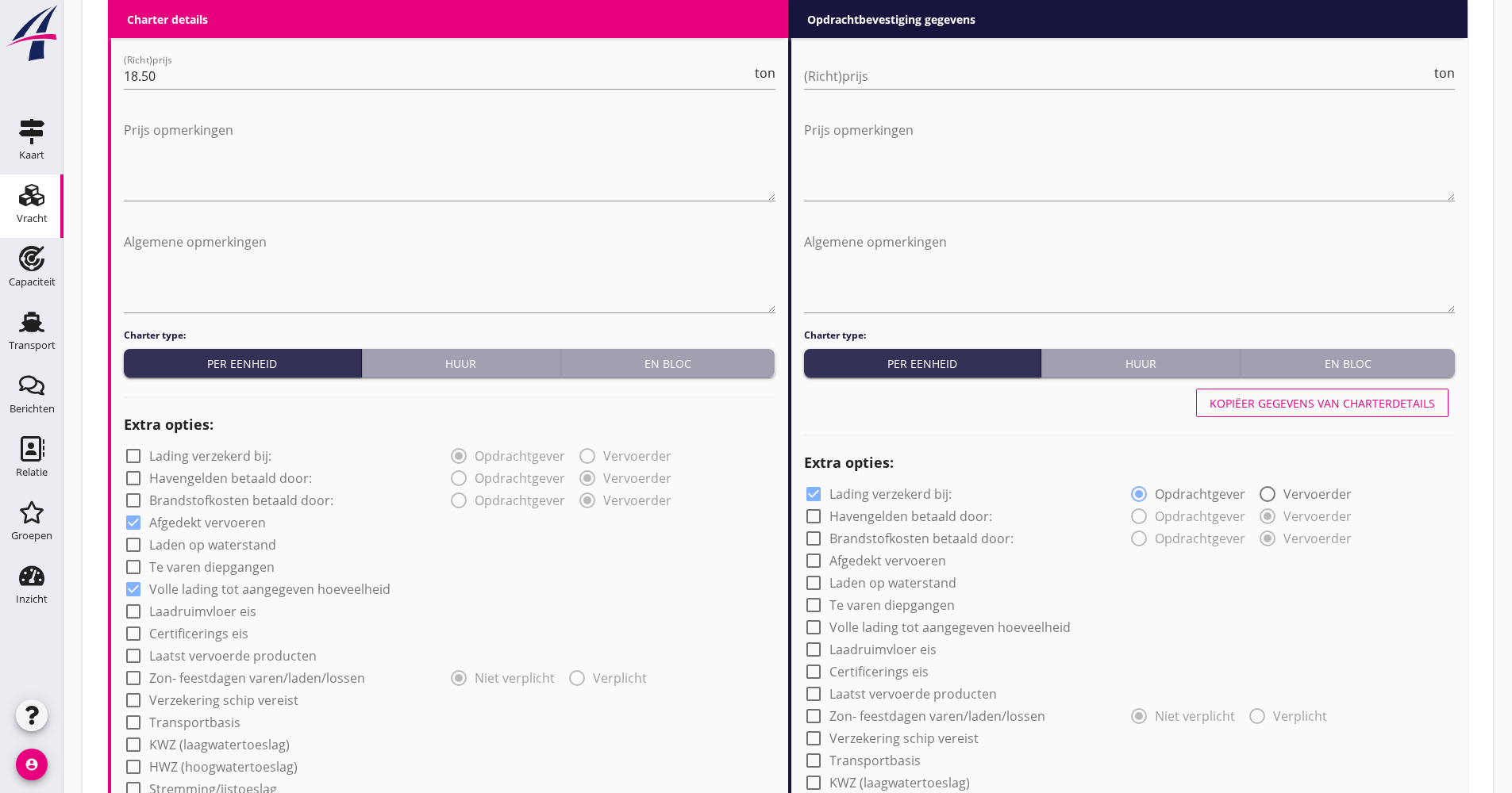
click at [217, 544] on label "Laden op waterstand" at bounding box center [212, 545] width 127 height 16
checkbox input "true"
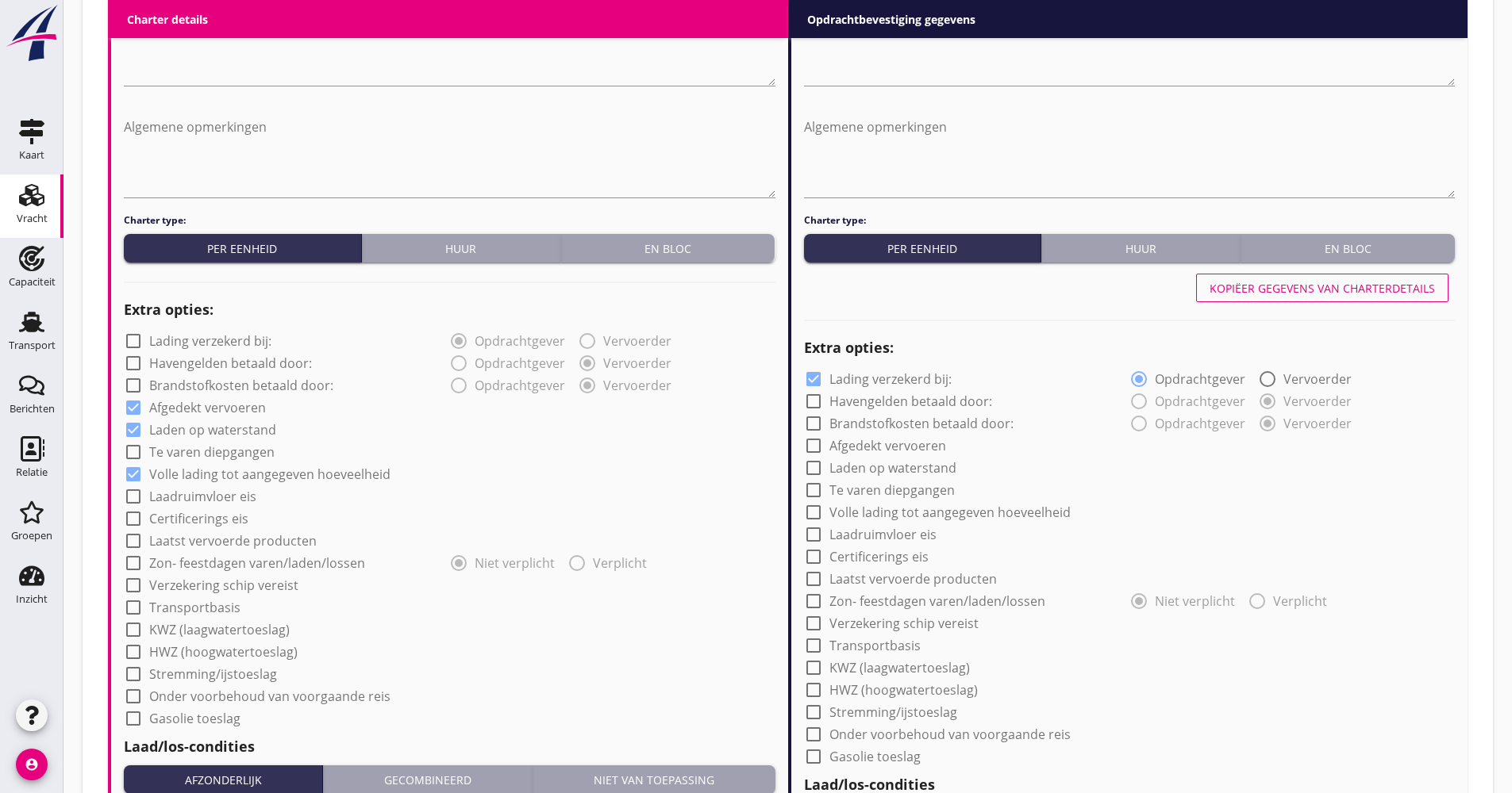
scroll to position [1031, 0]
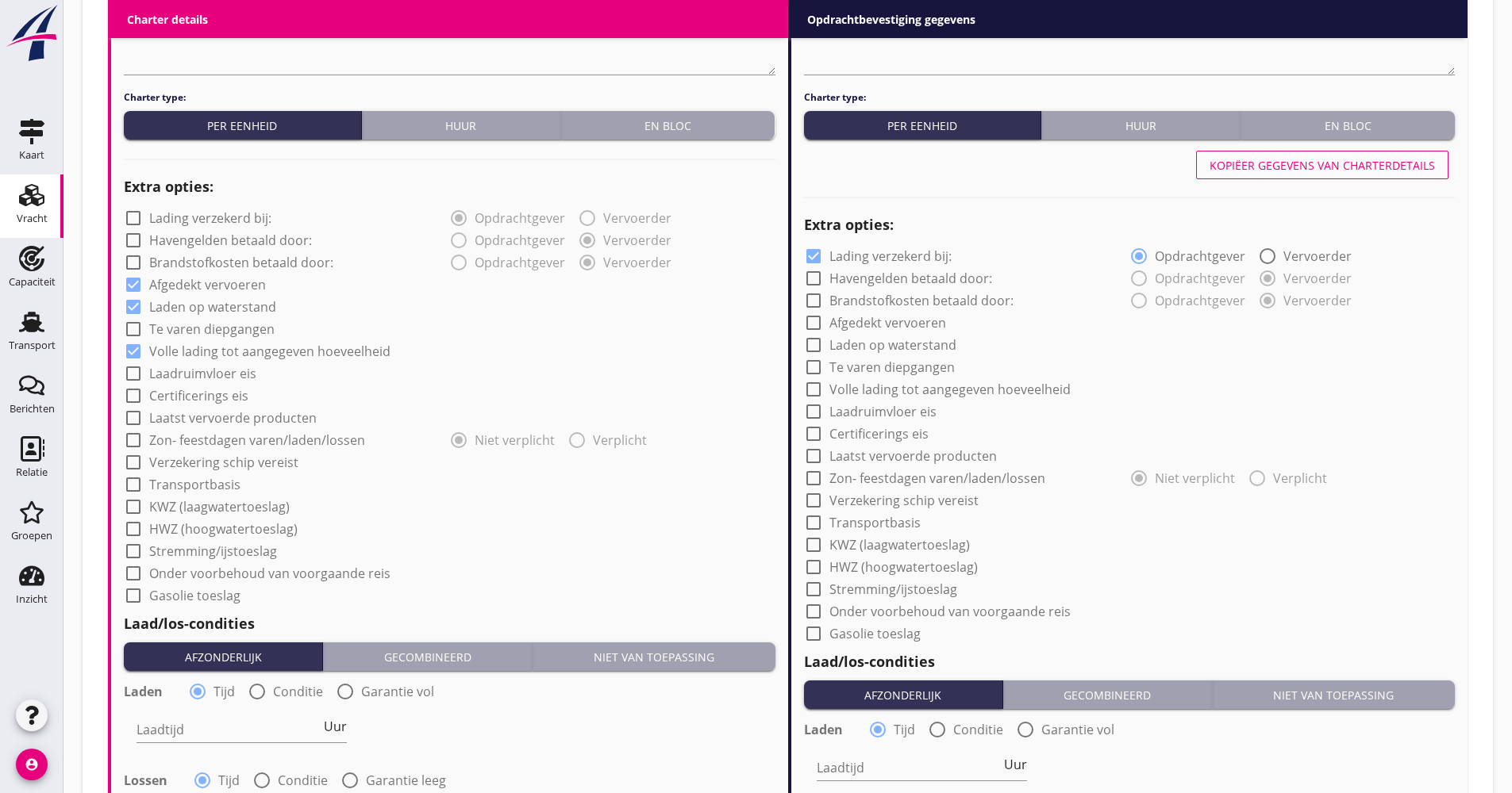
click at [228, 464] on label "Verzekering schip vereist" at bounding box center [224, 462] width 149 height 16
checkbox input "true"
click at [200, 483] on label "Transportbasis" at bounding box center [195, 484] width 92 height 16
checkbox input "true"
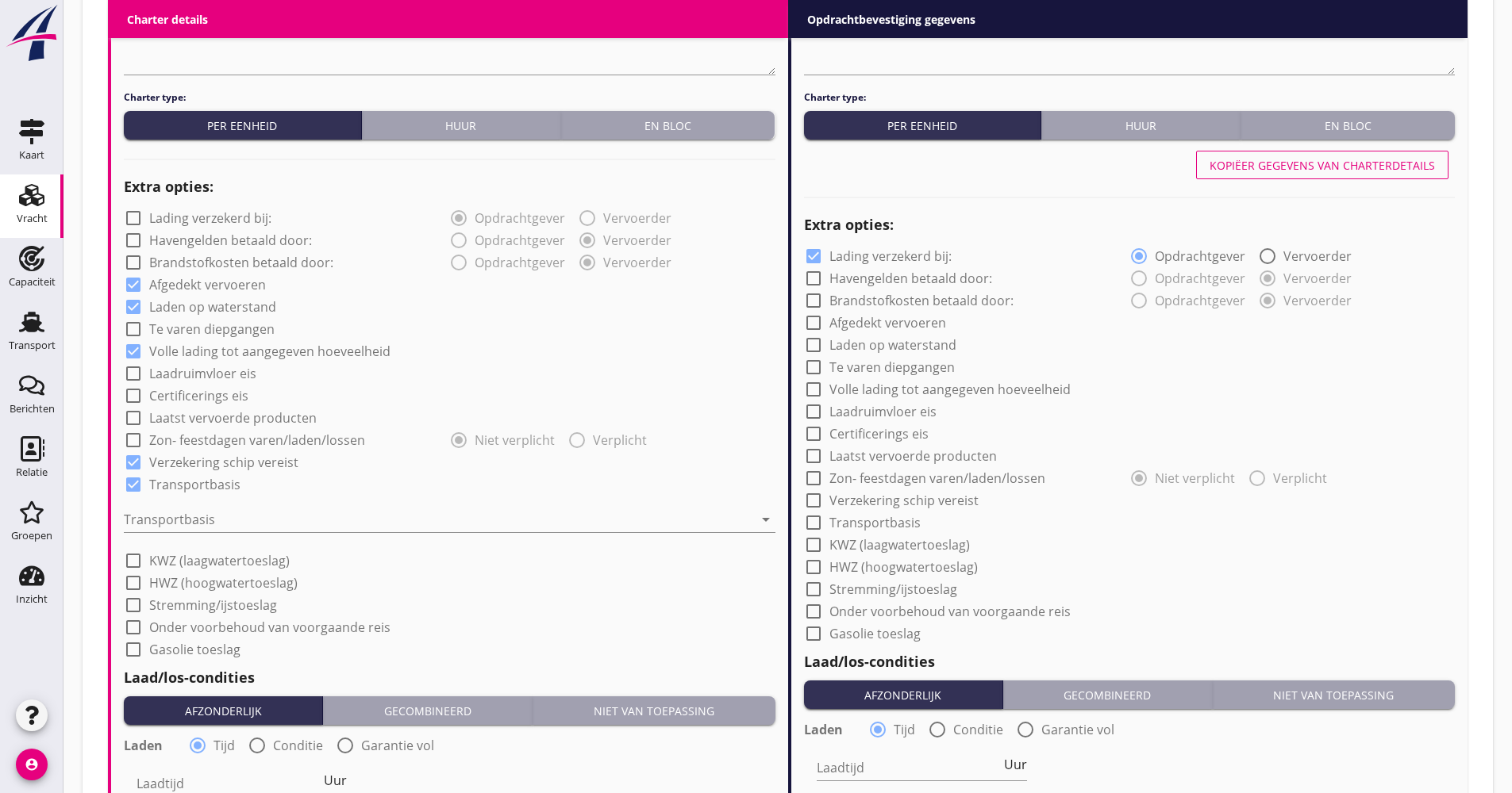
click at [192, 502] on div "Transportbasis arrow_drop_down" at bounding box center [450, 523] width 652 height 51
click at [187, 510] on div at bounding box center [438, 519] width 629 height 25
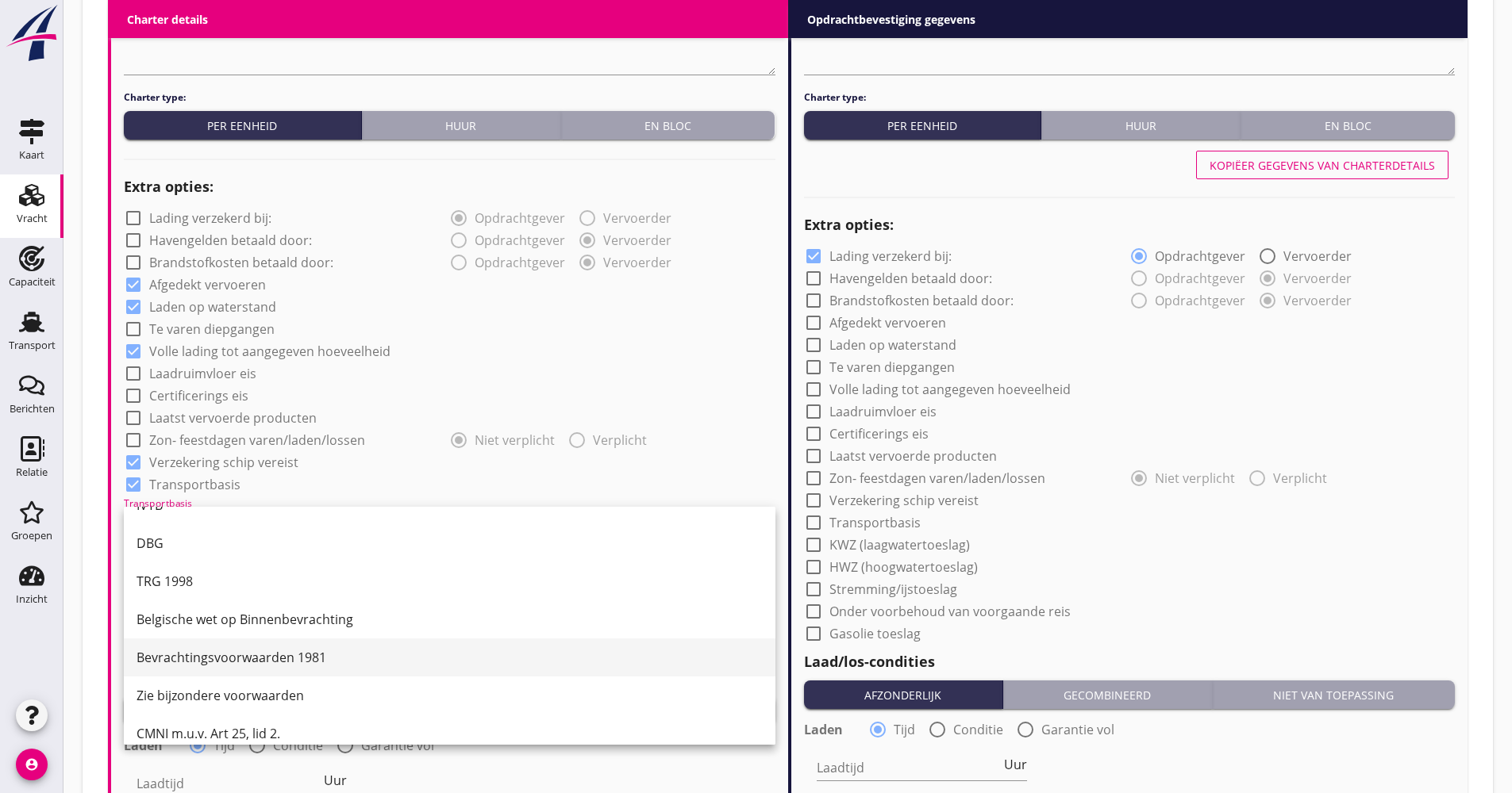
scroll to position [42, 0]
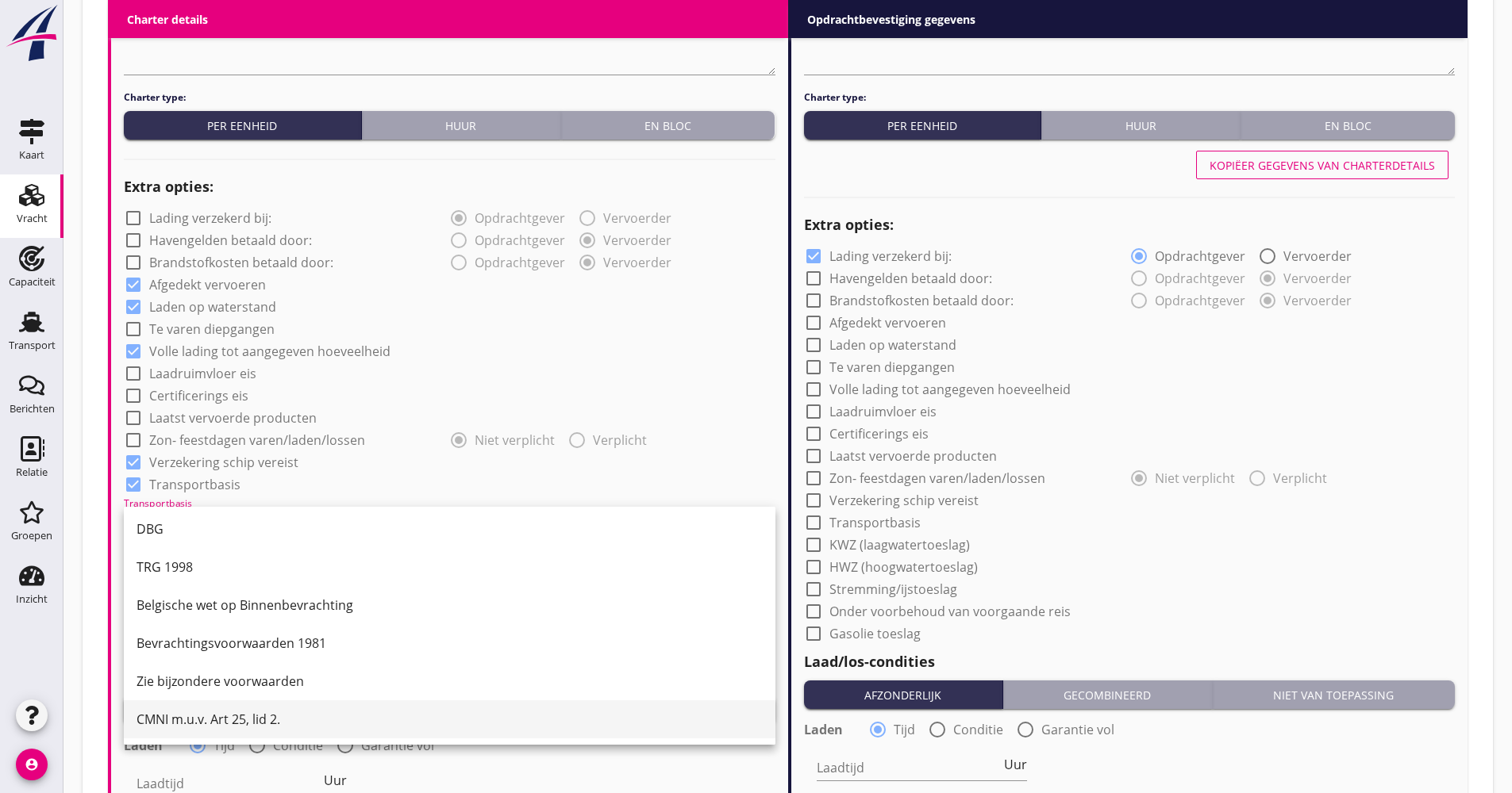
click at [184, 713] on div "CMNI m.u.v. Art 25, lid 2." at bounding box center [450, 719] width 626 height 19
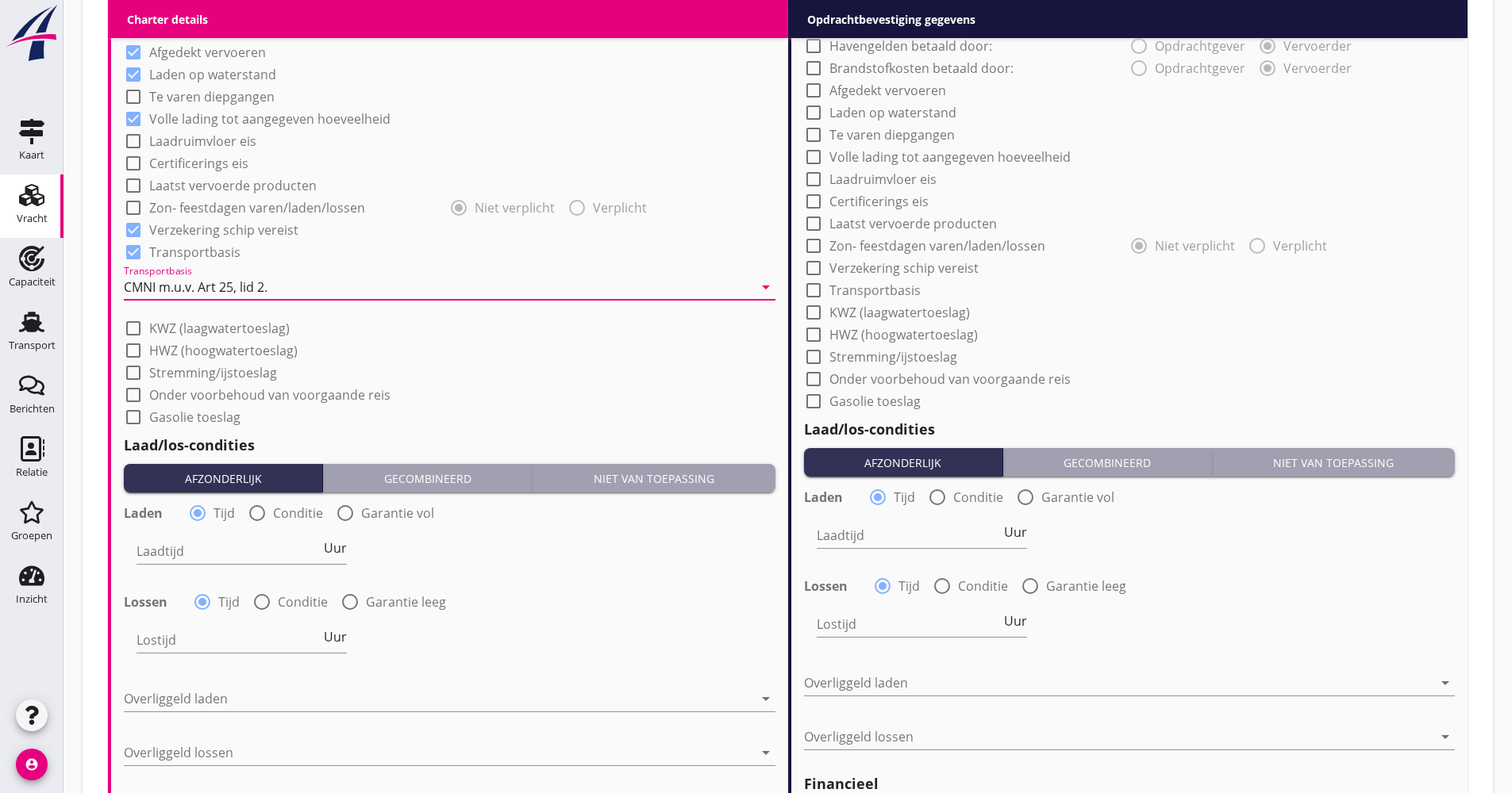
scroll to position [1269, 0]
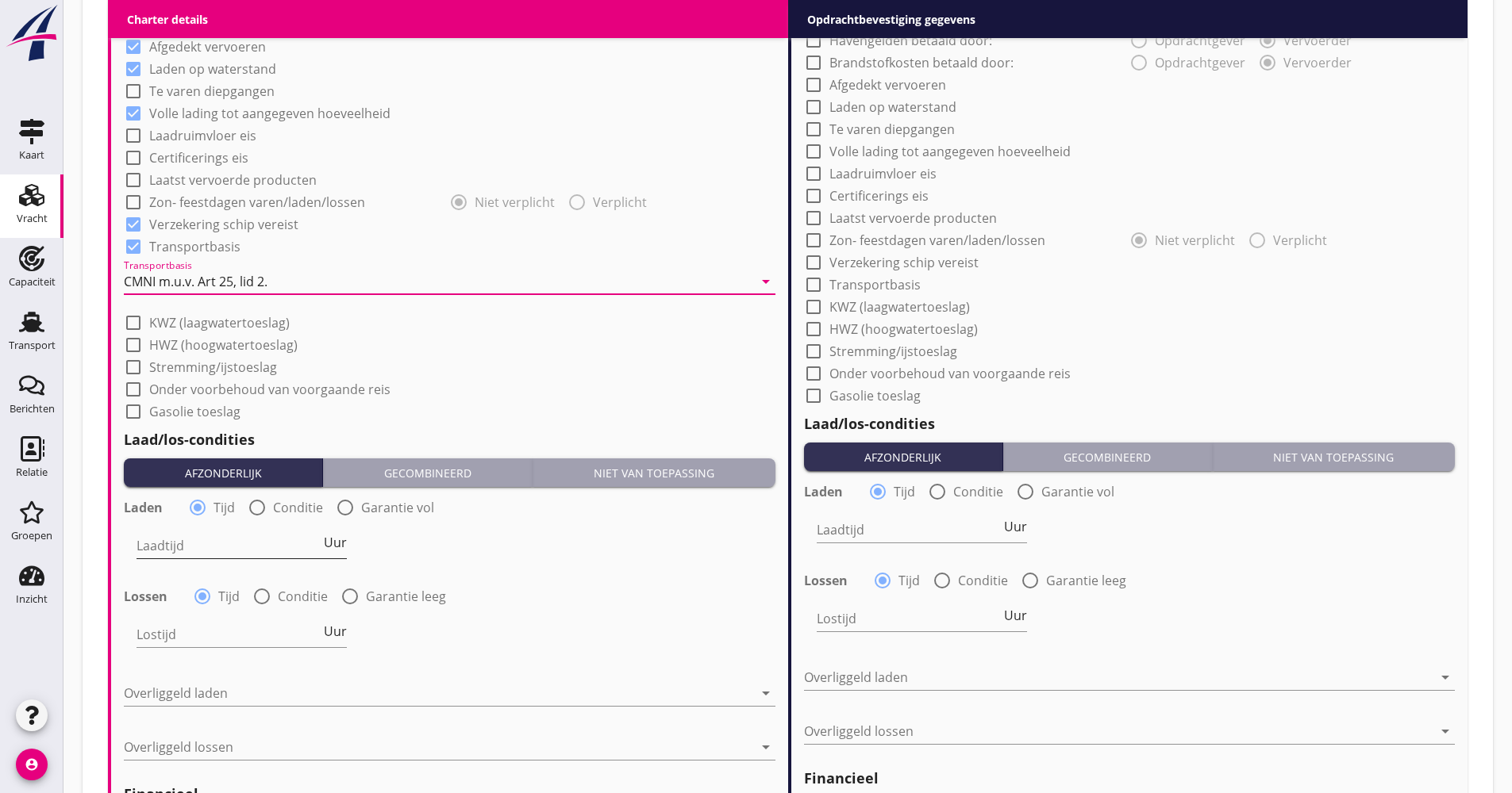
click at [230, 548] on input "Laadtijd" at bounding box center [229, 546] width 184 height 25
type input "48"
click at [250, 693] on div at bounding box center [438, 693] width 629 height 25
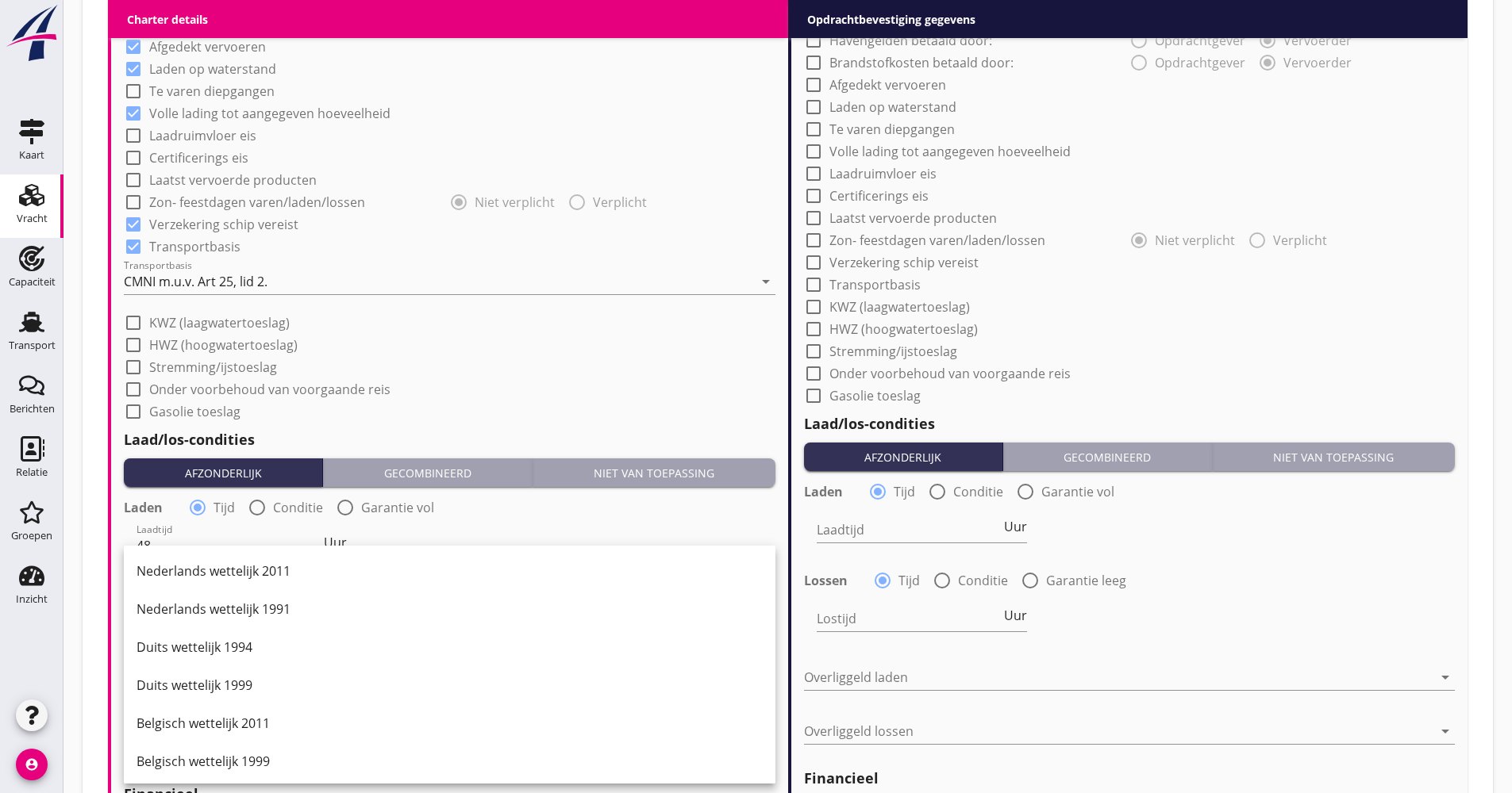
click at [270, 692] on div "Duits wettelijk 1999" at bounding box center [450, 685] width 626 height 19
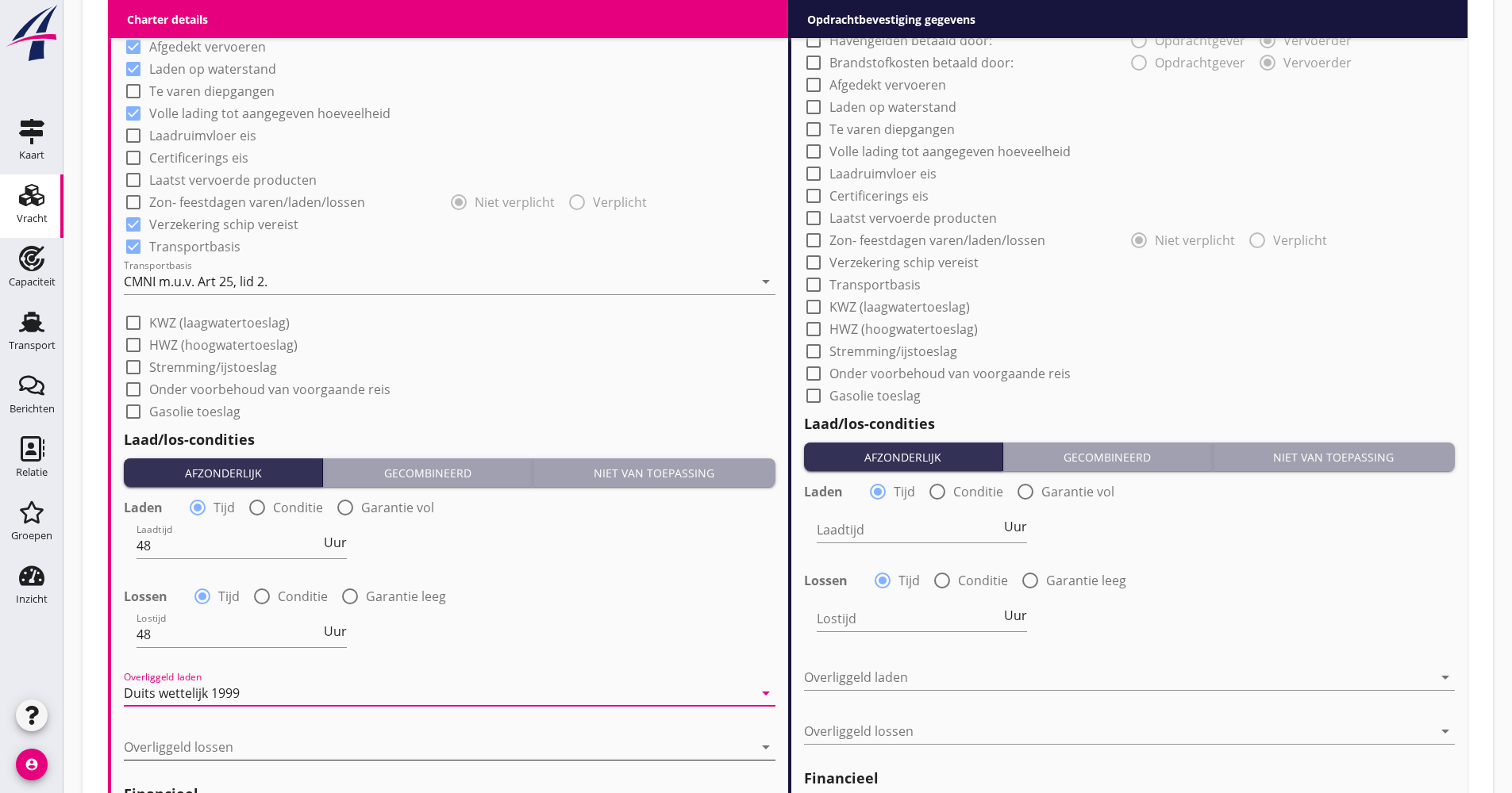
click at [211, 742] on div at bounding box center [438, 747] width 629 height 25
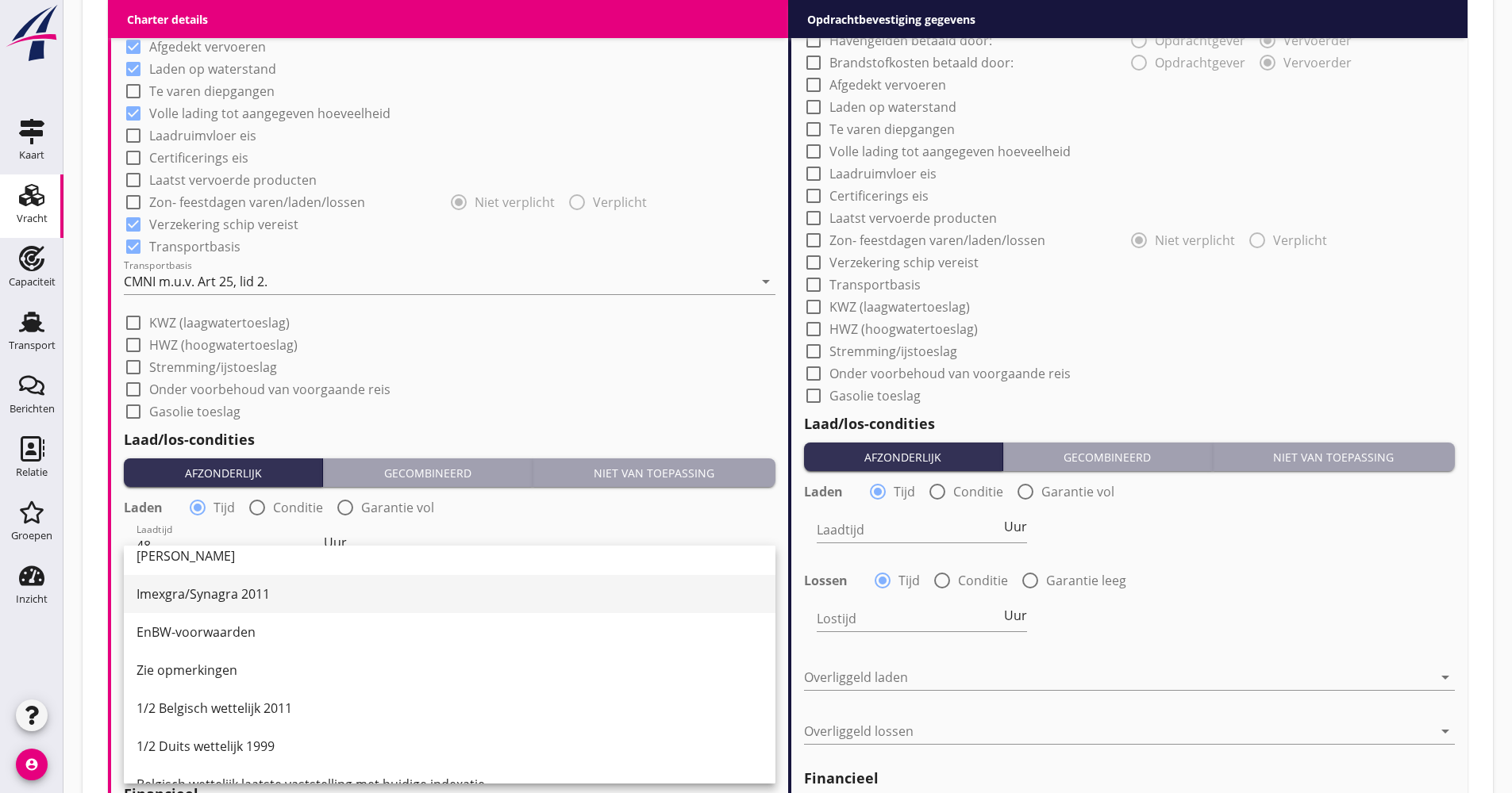
scroll to position [396, 0]
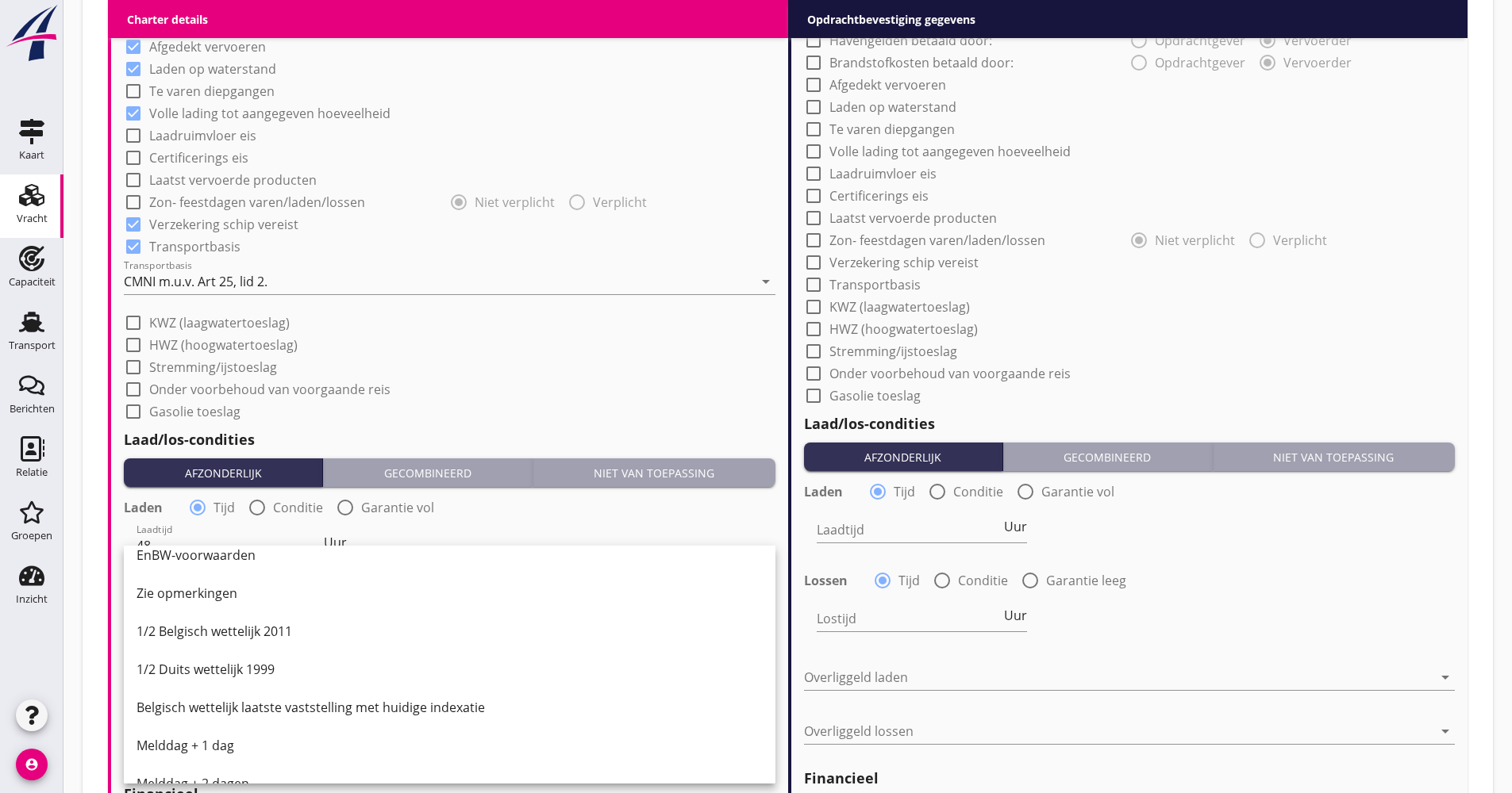
click at [263, 627] on div "1/2 Belgisch wettelijk 2011" at bounding box center [450, 632] width 626 height 19
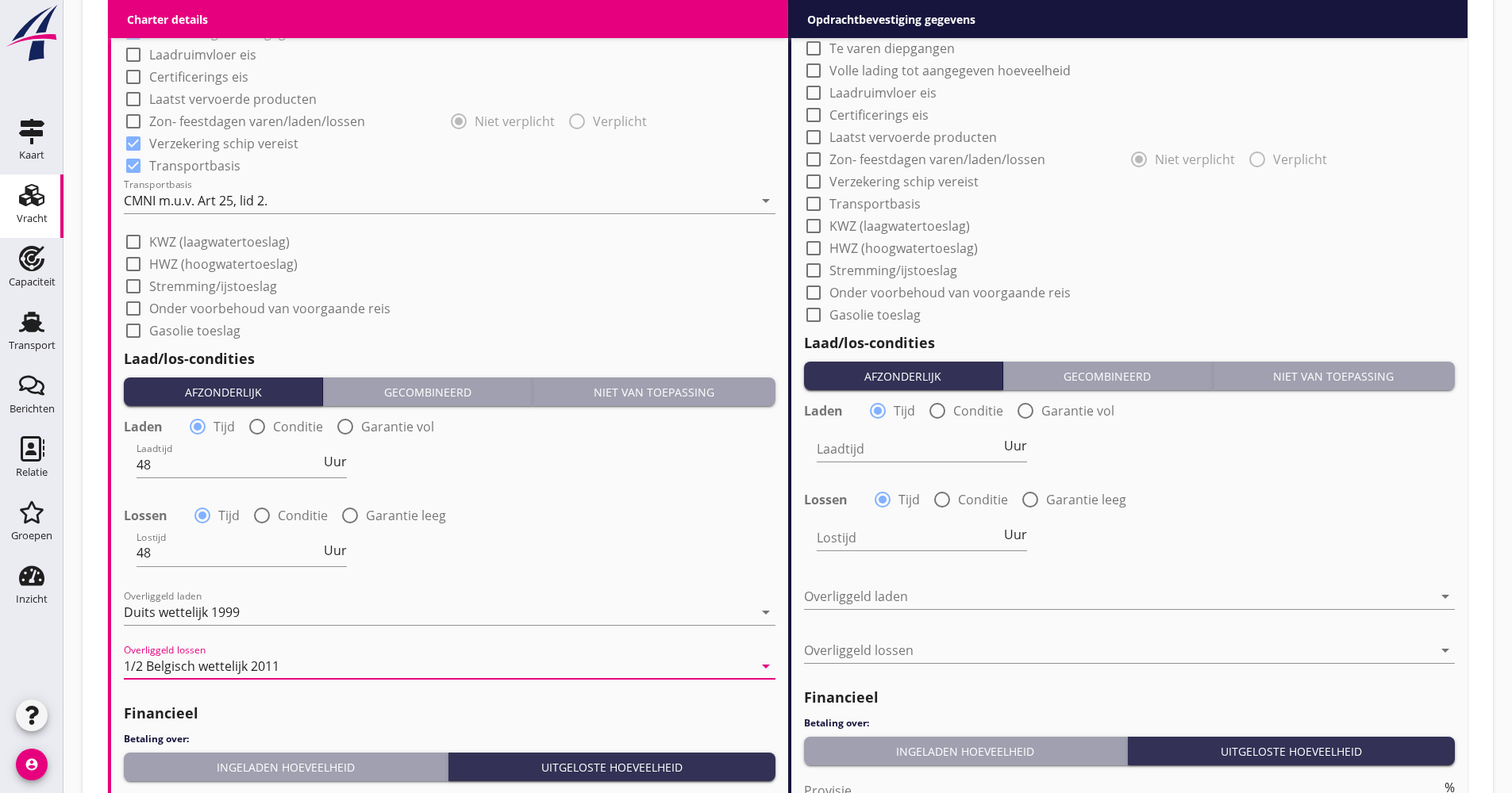
scroll to position [1427, 0]
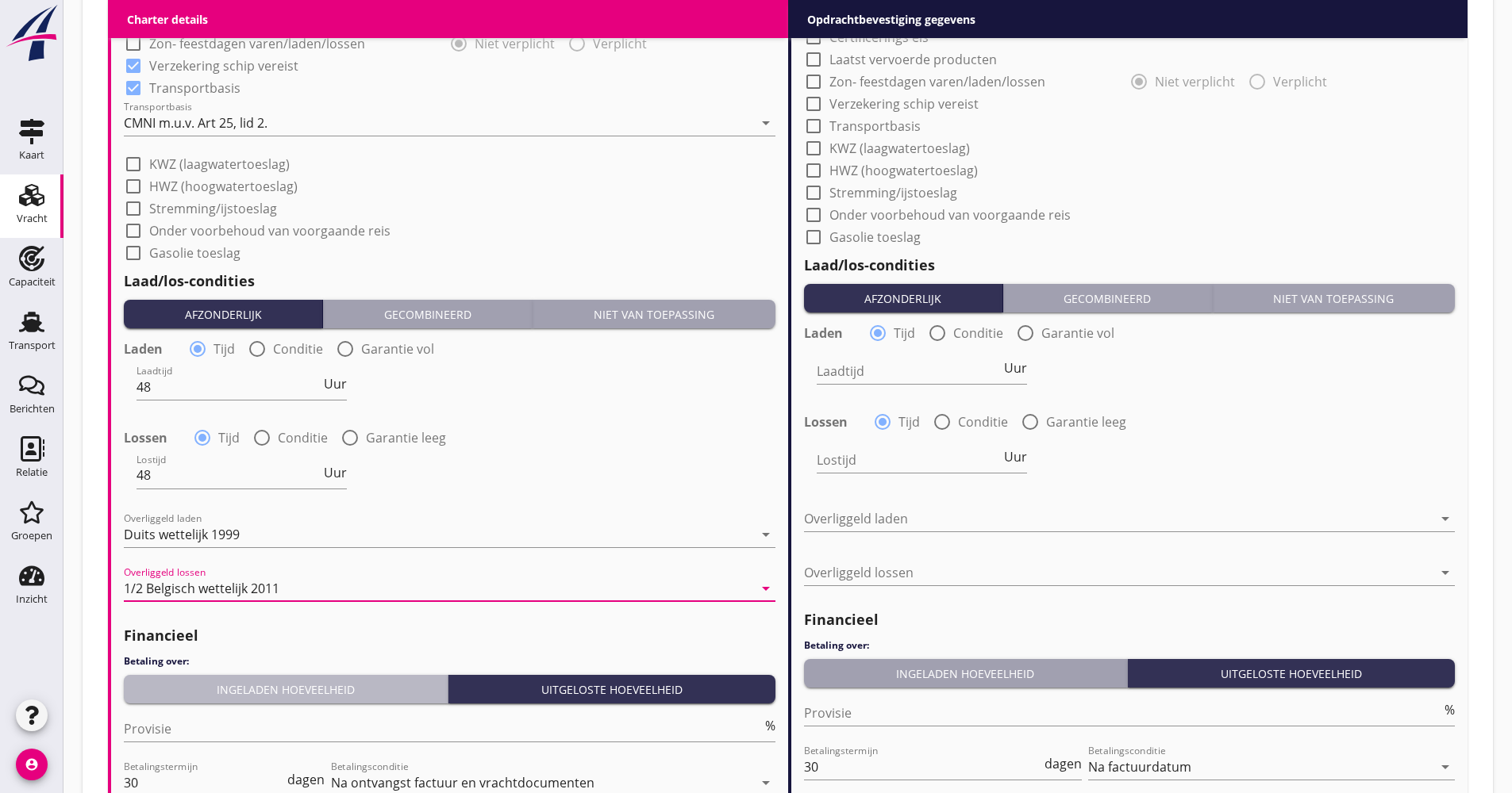
click at [236, 700] on button "Ingeladen hoeveelheid" at bounding box center [286, 689] width 325 height 28
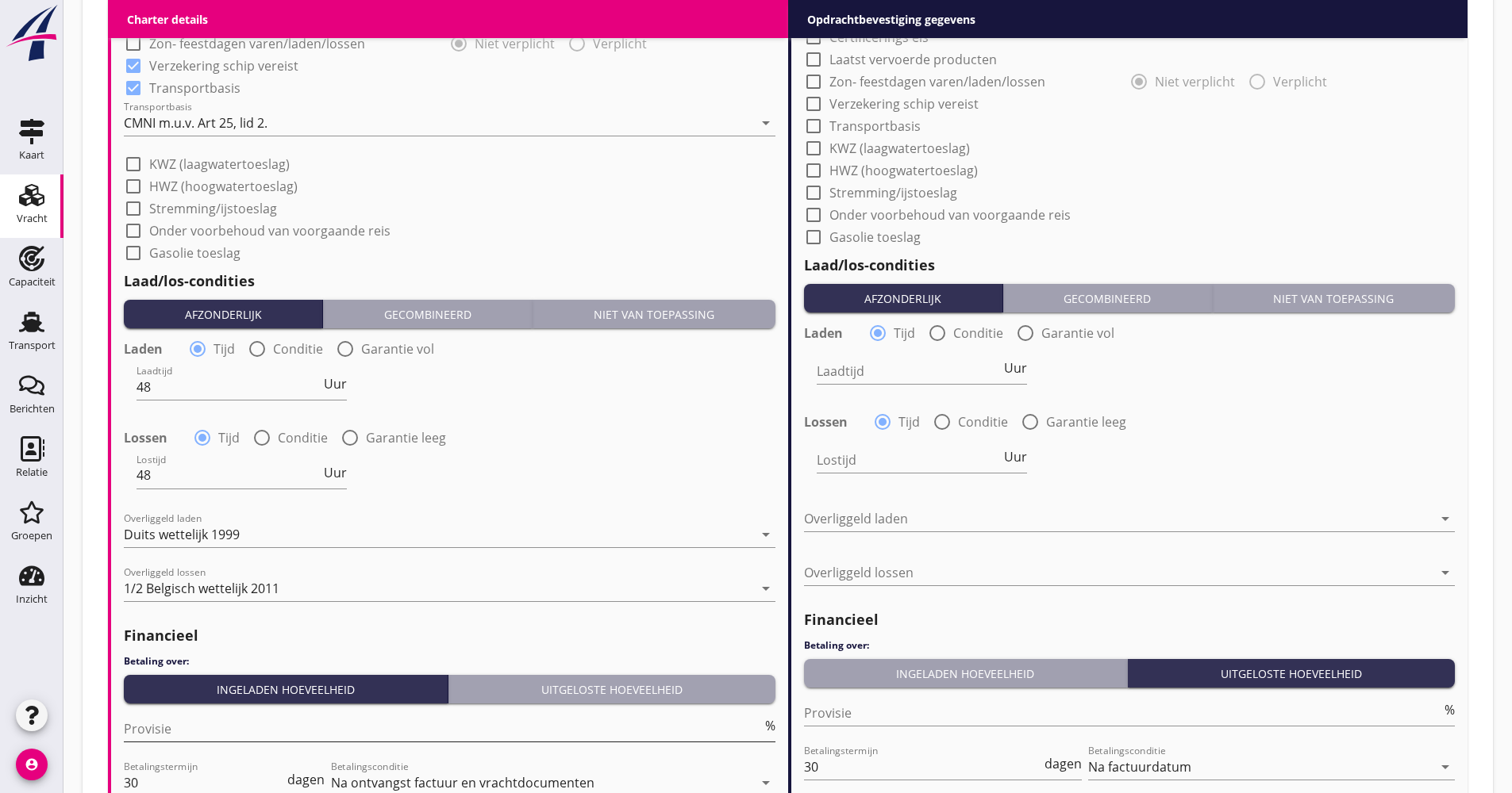
click at [206, 727] on input "Provisie" at bounding box center [443, 729] width 638 height 25
type input "5.00"
drag, startPoint x: 140, startPoint y: 783, endPoint x: 114, endPoint y: 782, distance: 26.0
click at [114, 782] on div "(Richt)prijs 18.50 ton Prijs opmerkingen Algemene opmerkingen Charter type: Per…" at bounding box center [450, 146] width 677 height 1487
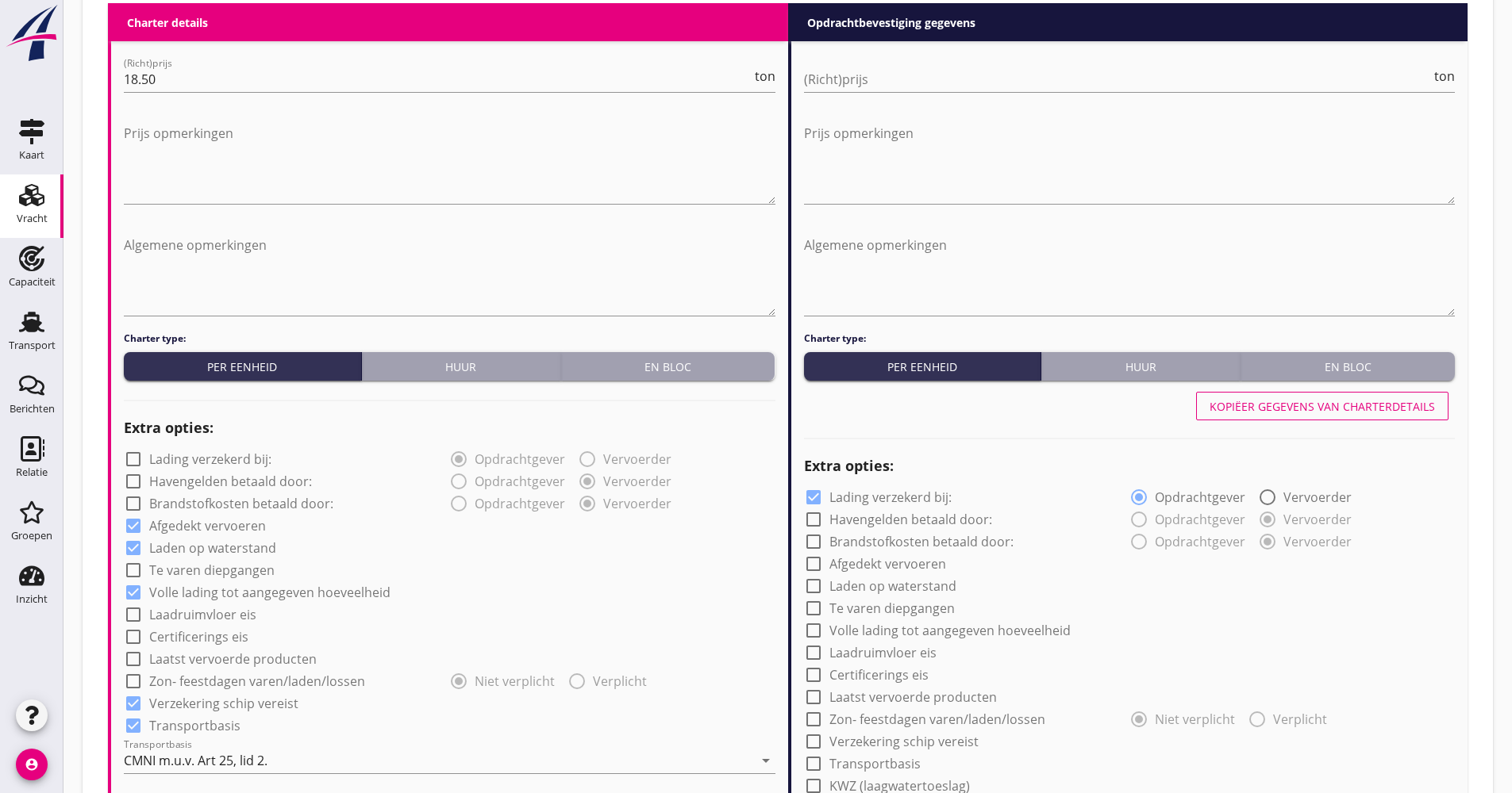
scroll to position [634, 0]
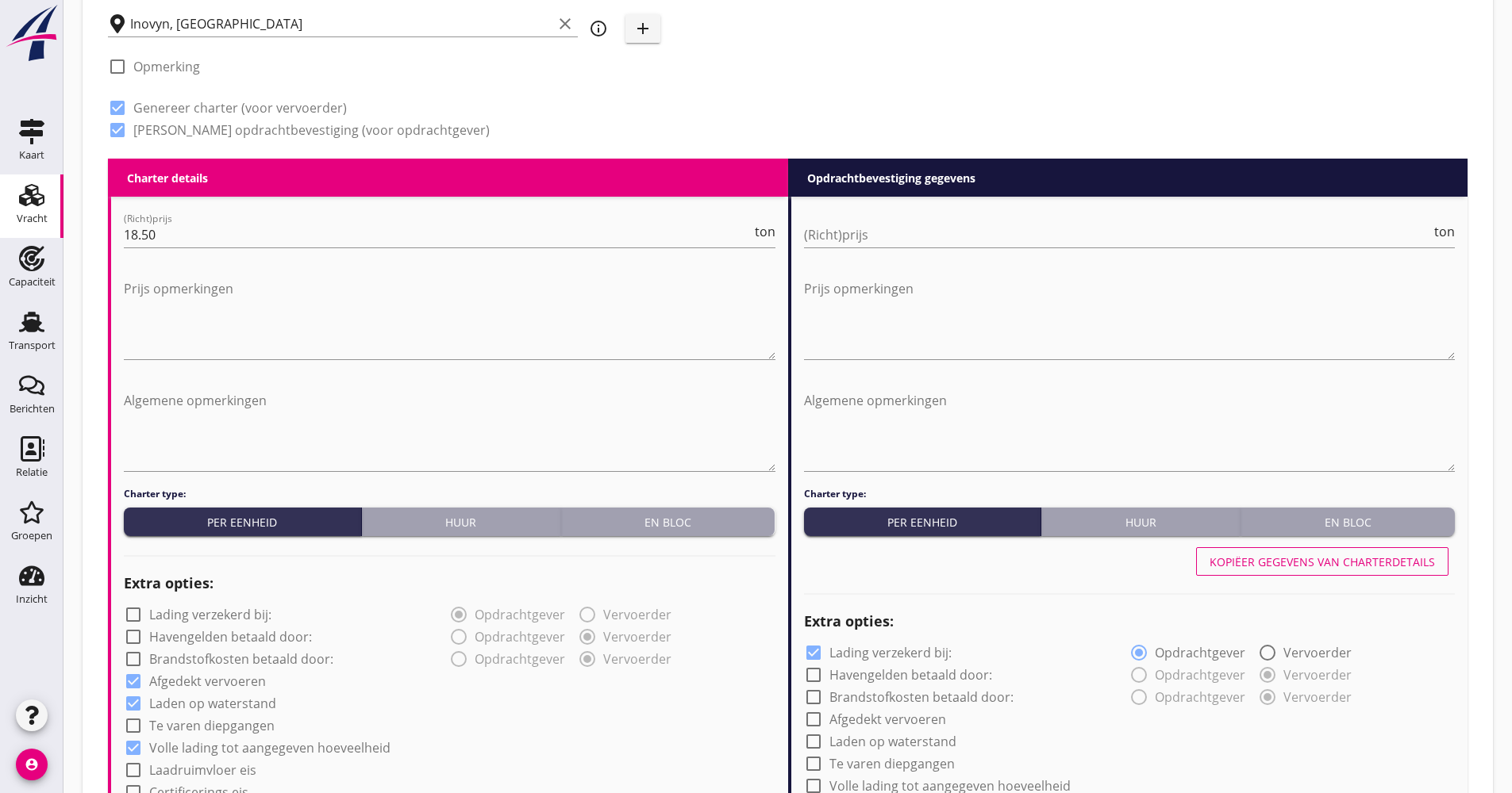
click at [1301, 550] on button "Kopiëer gegevens van charterdetails" at bounding box center [1321, 562] width 252 height 28
checkbox input "false"
checkbox input "true"
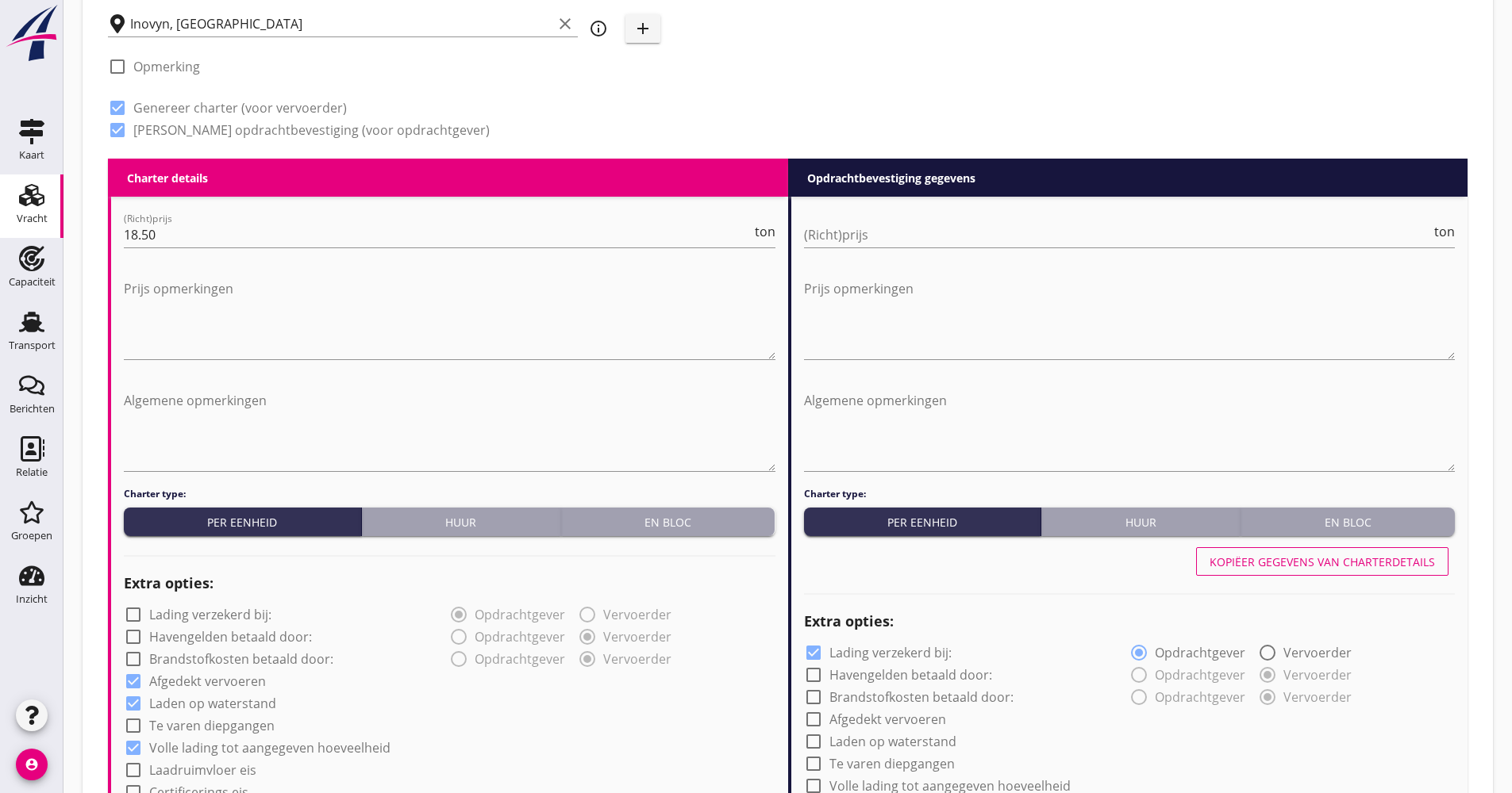
checkbox input "true"
type input "48"
click at [932, 228] on input "(Richt)prijs" at bounding box center [1117, 234] width 628 height 25
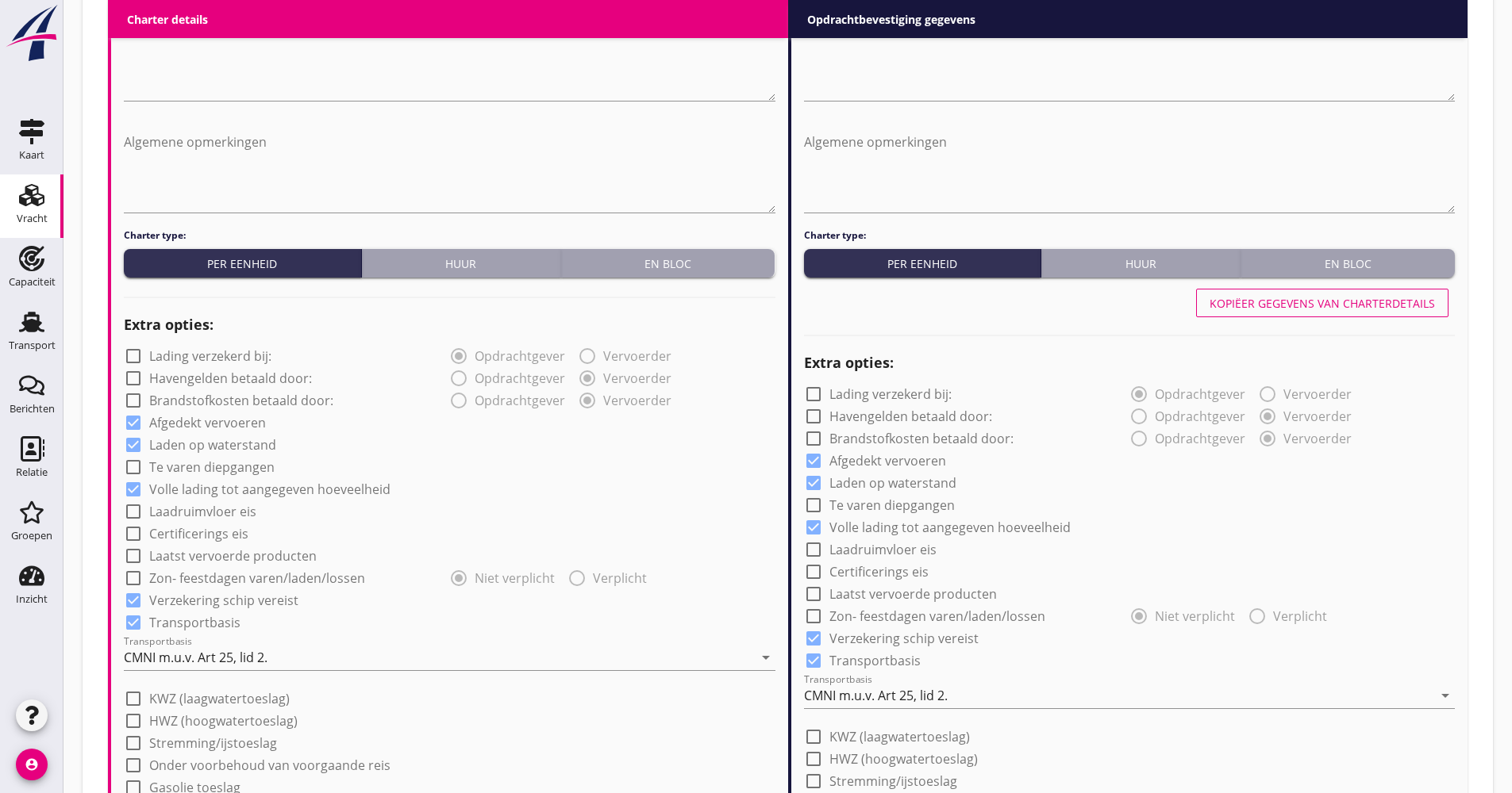
scroll to position [1269, 0]
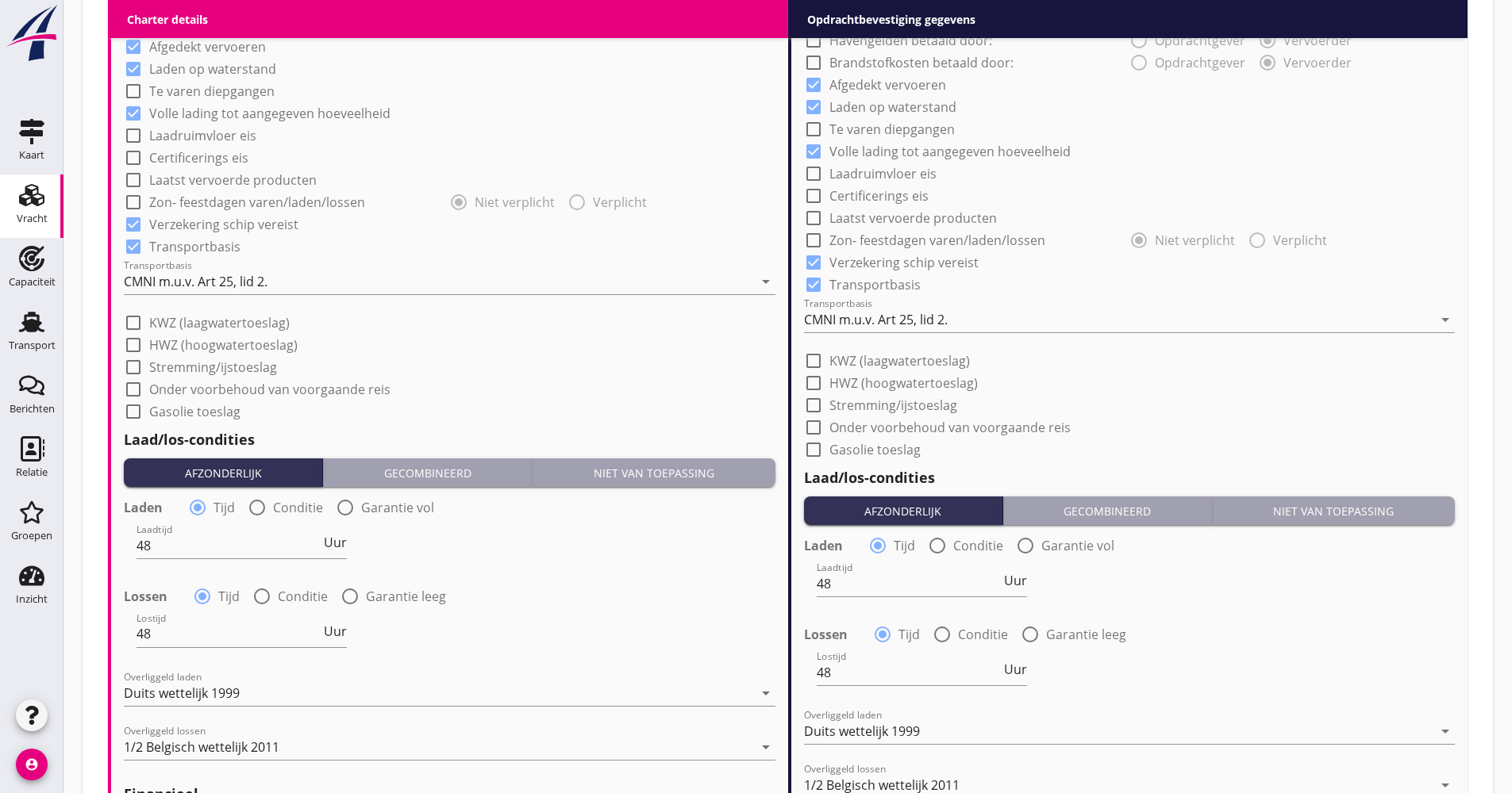
type input "18.75"
click at [925, 317] on div "CMNI m.u.v. Art 25, lid 2." at bounding box center [875, 319] width 144 height 14
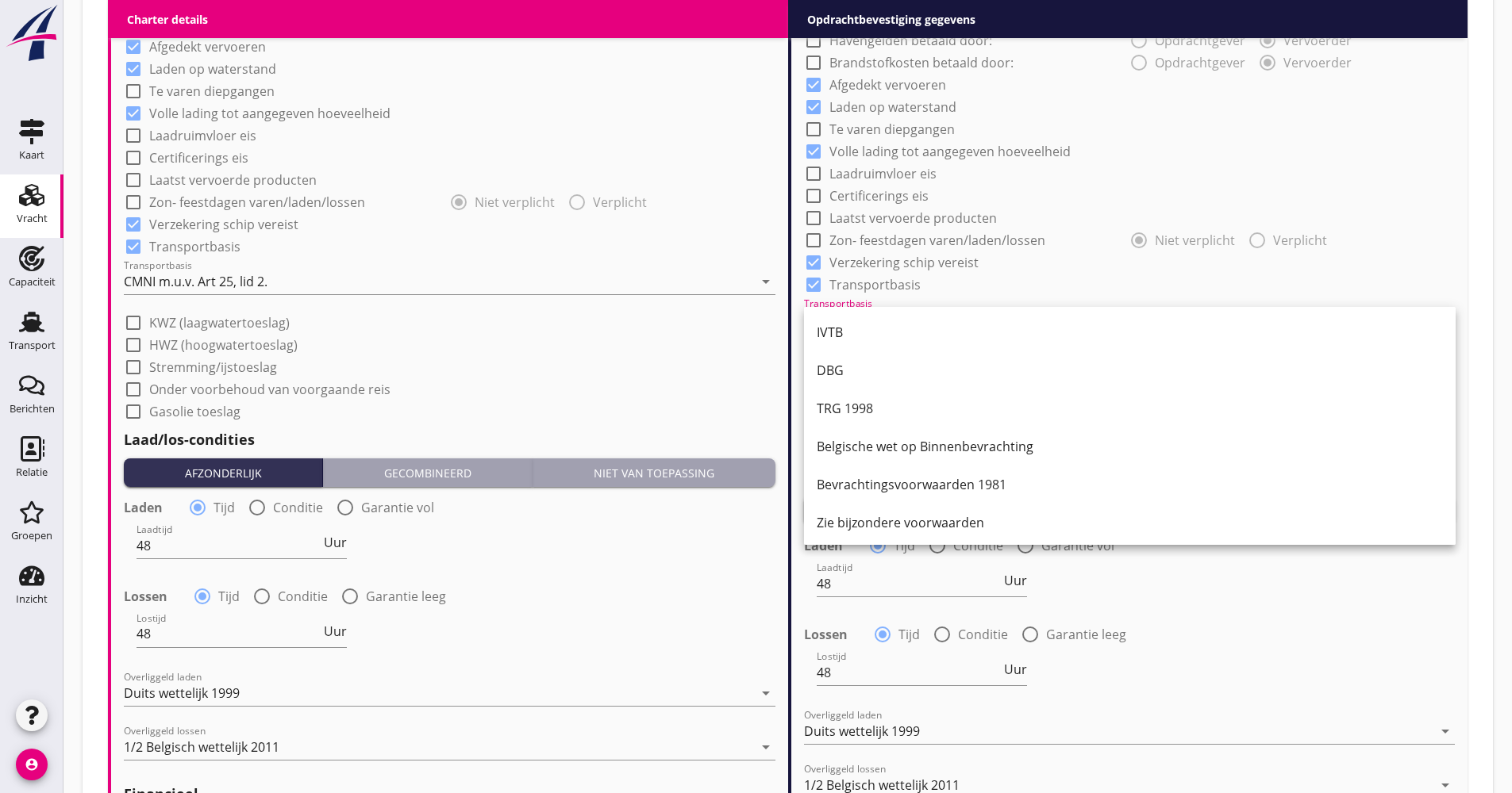
click at [912, 327] on div "IVTB" at bounding box center [1130, 332] width 626 height 19
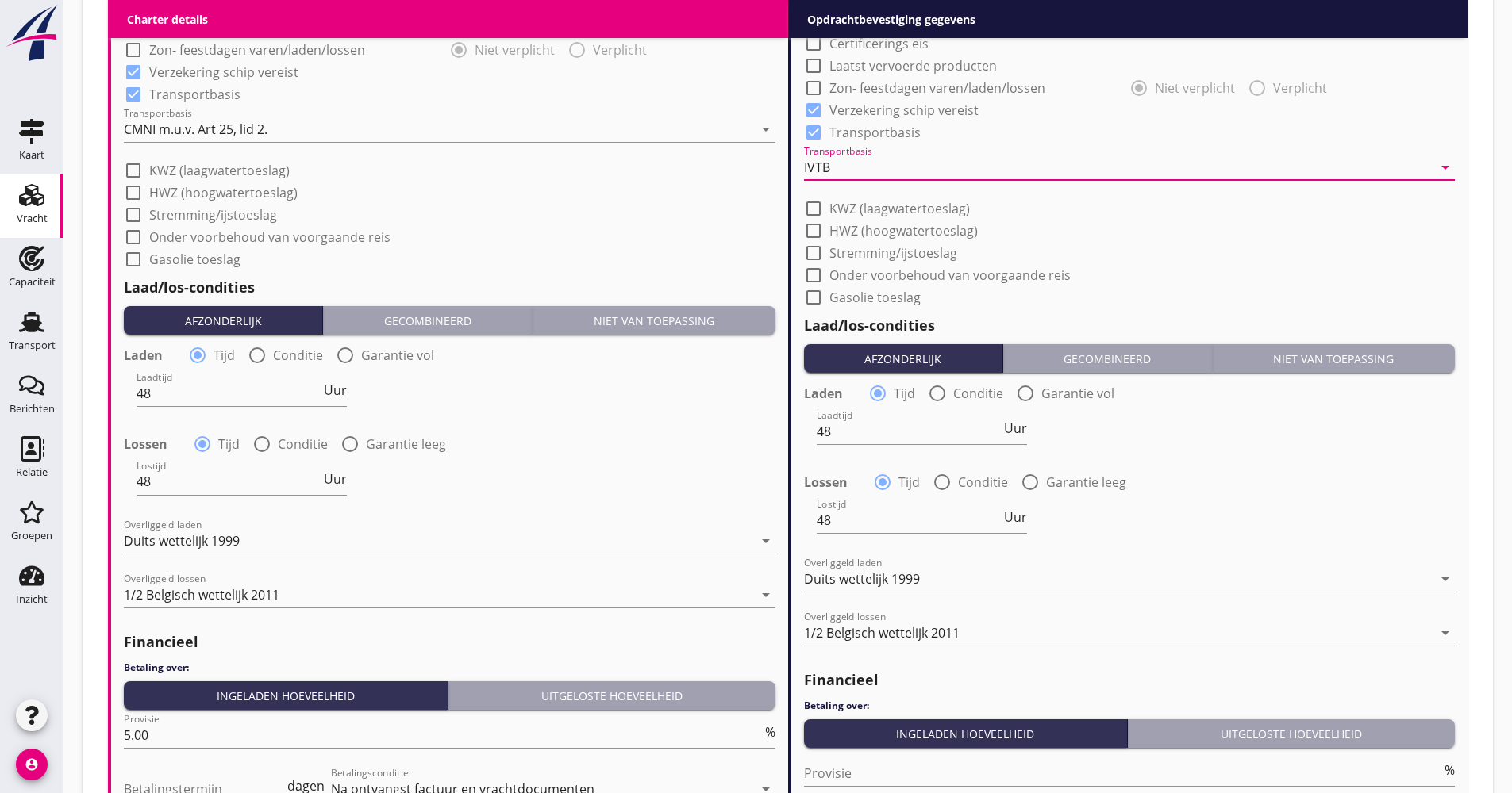
scroll to position [1666, 0]
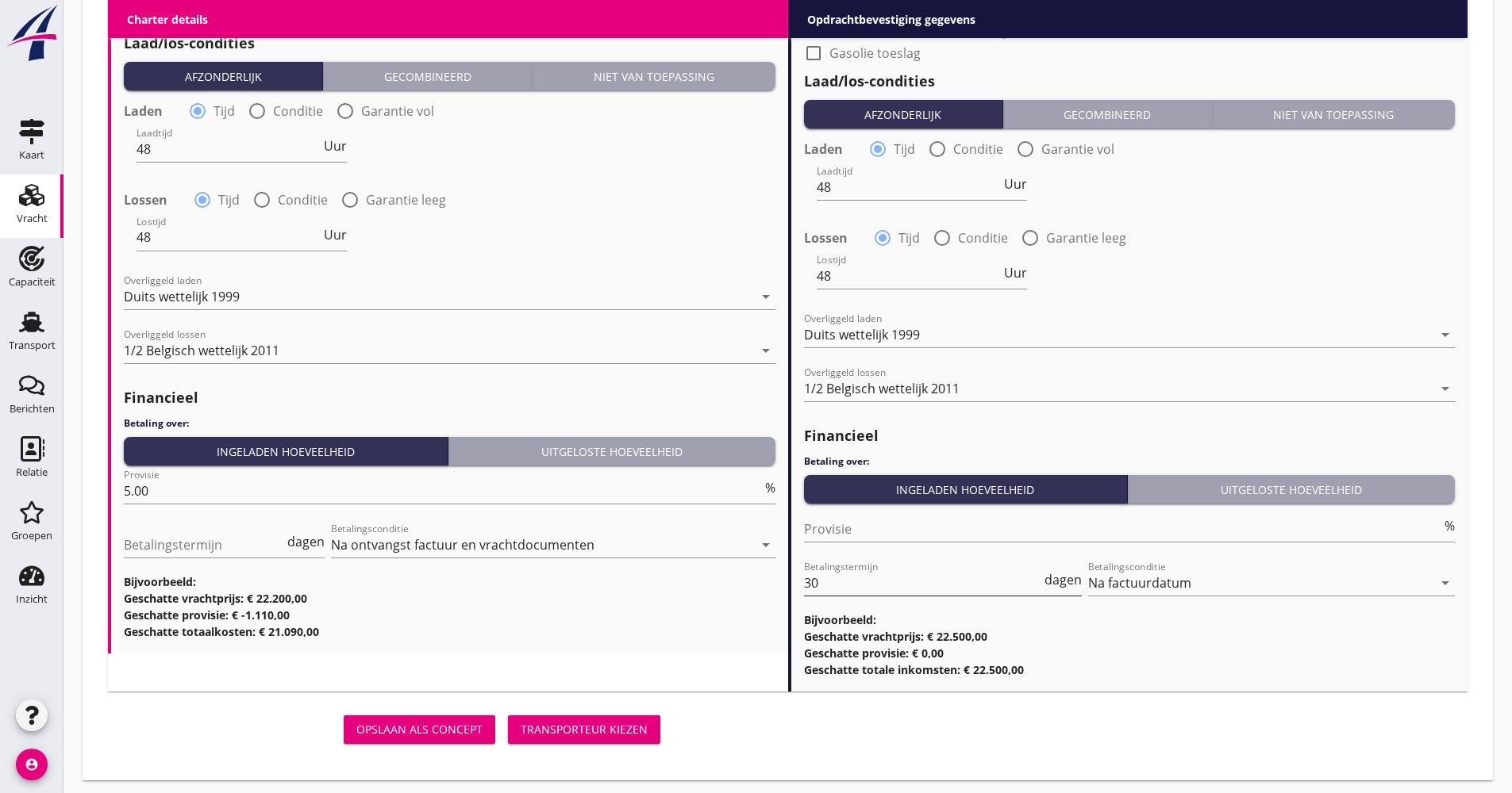
drag, startPoint x: 818, startPoint y: 578, endPoint x: 811, endPoint y: 584, distance: 9.2
click at [811, 583] on div "Betalingstermijn 30 dagen" at bounding box center [943, 586] width 279 height 51
click at [829, 590] on input "30" at bounding box center [923, 582] width 238 height 25
drag, startPoint x: 849, startPoint y: 588, endPoint x: 782, endPoint y: 593, distance: 67.2
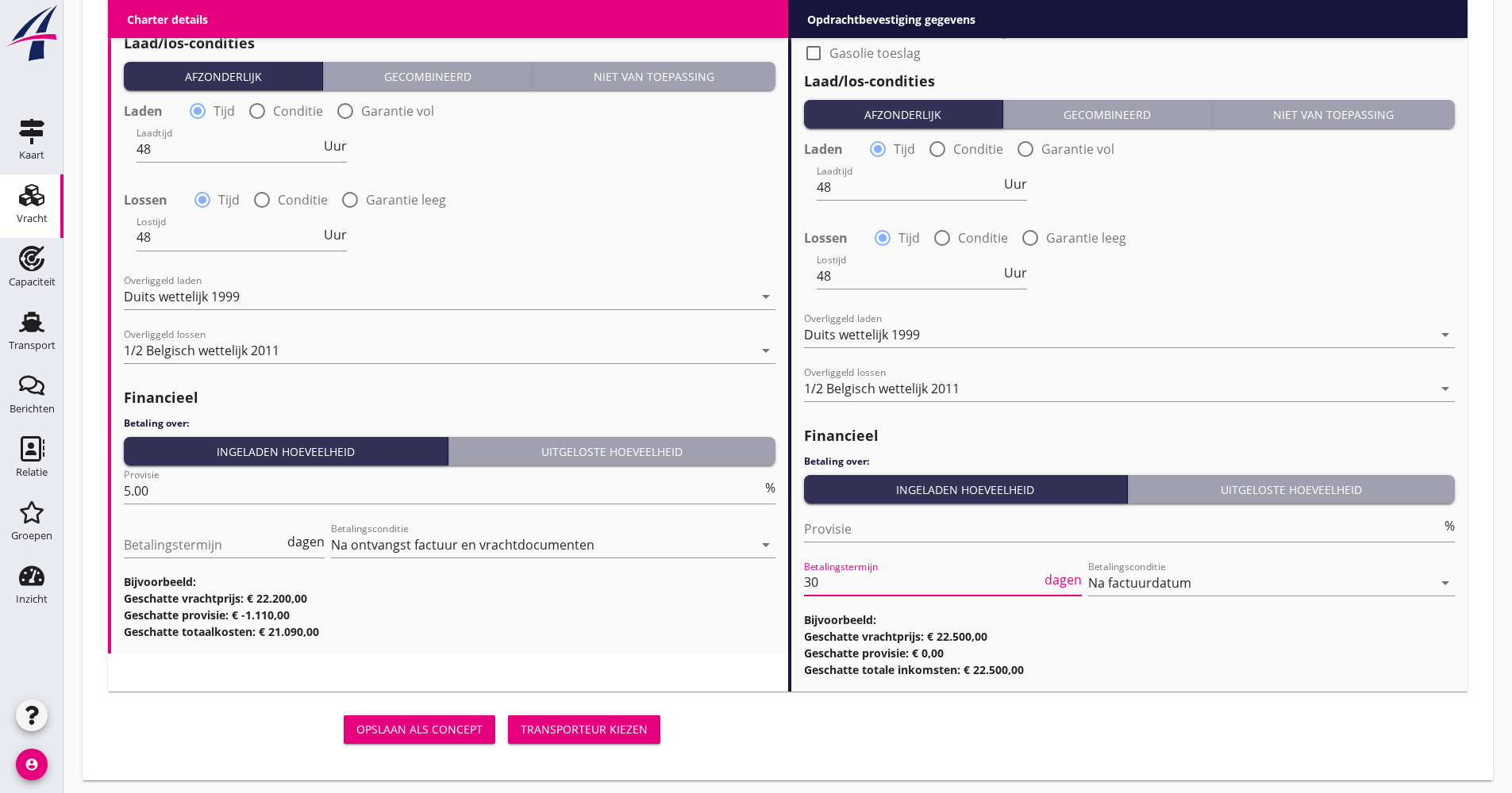
type input "21"
click at [777, 734] on div "Opslaan als concept Transporteur kiezen" at bounding box center [788, 730] width 1372 height 51
click at [599, 724] on div "Transporteur kiezen" at bounding box center [584, 730] width 127 height 17
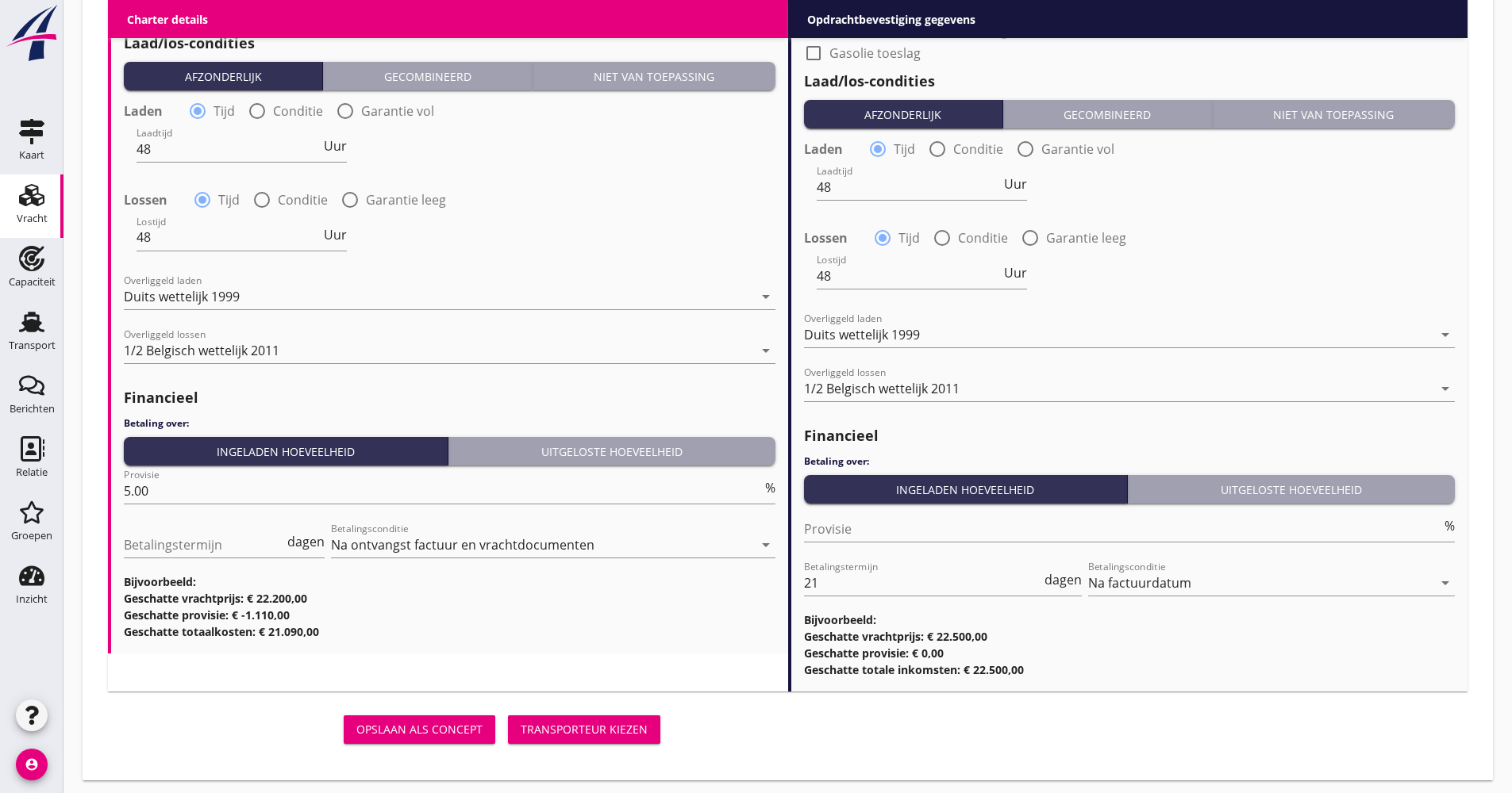
scroll to position [1660, 0]
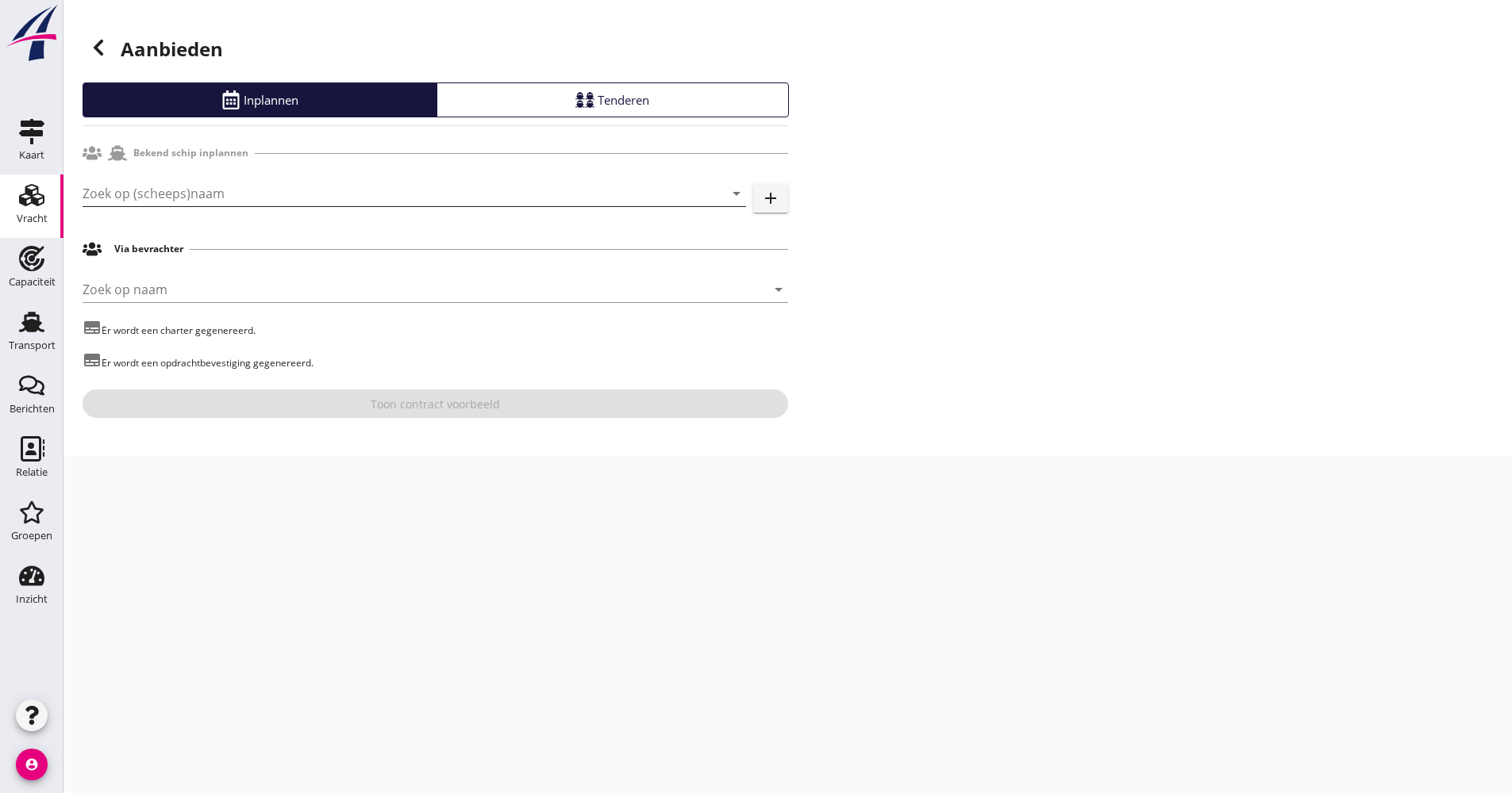
click at [242, 196] on input "Zoek op (scheeps)naam" at bounding box center [391, 194] width 619 height 25
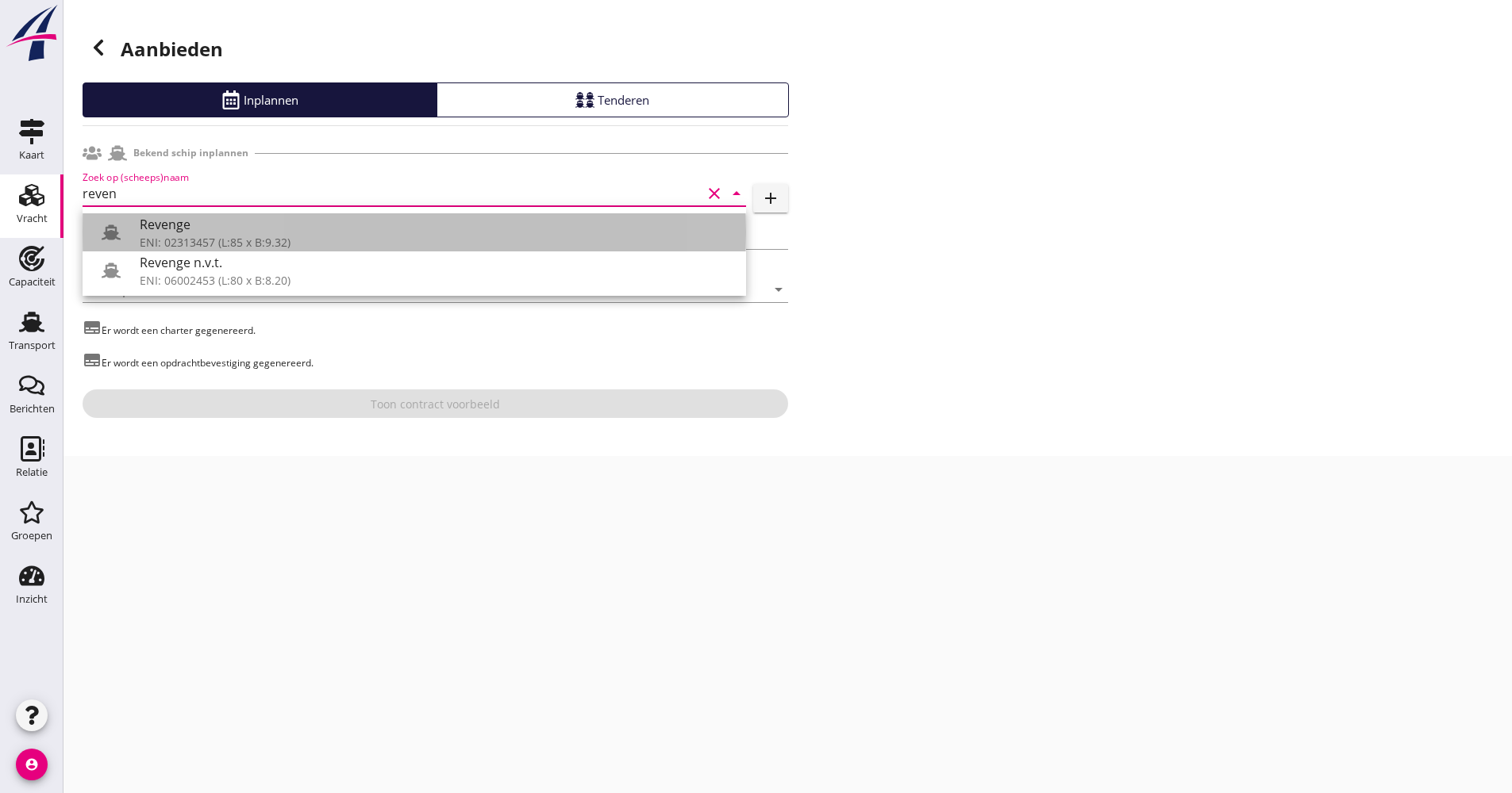
click at [203, 228] on div "Revenge" at bounding box center [436, 225] width 594 height 19
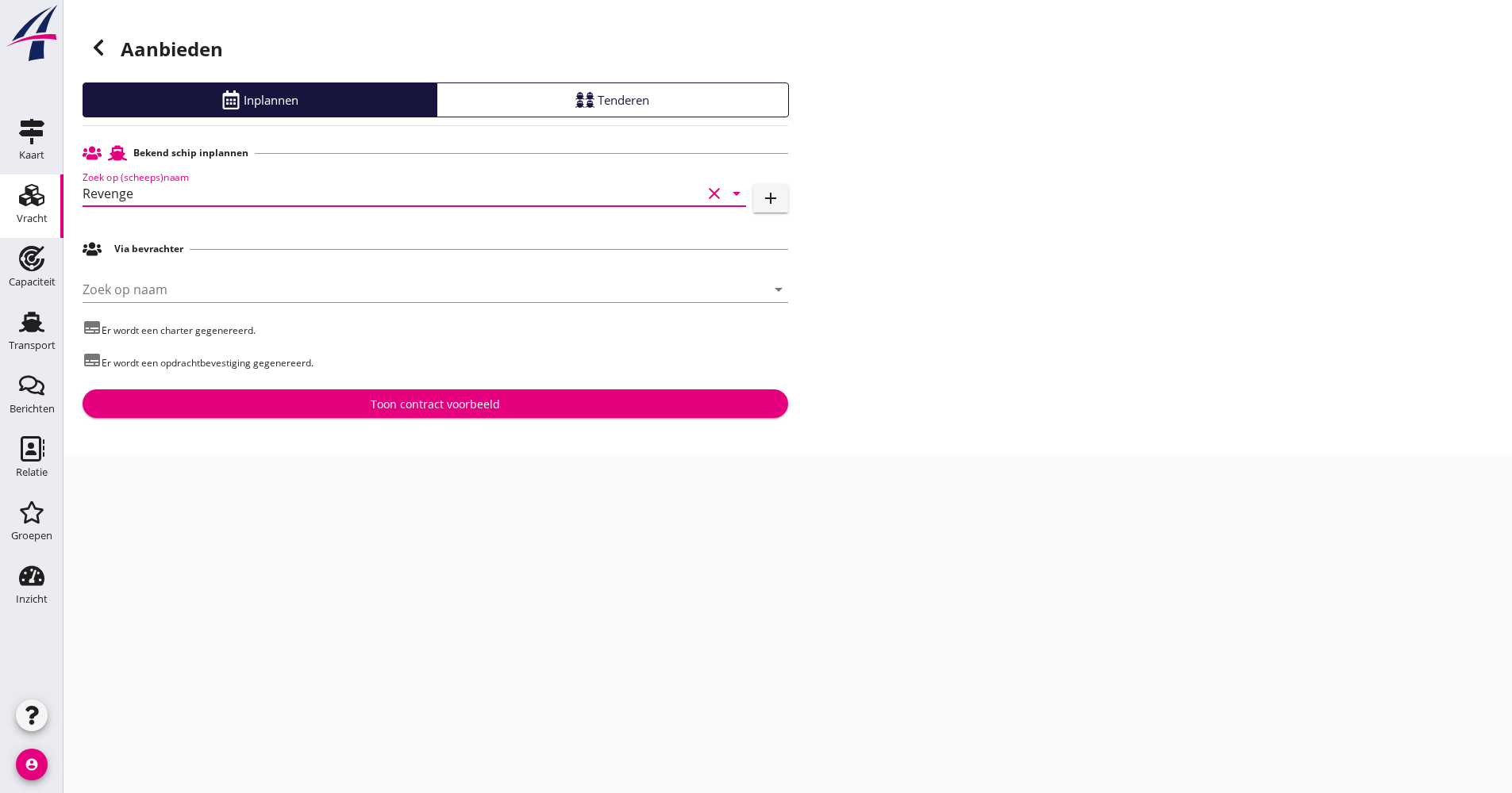
type input "Revenge"
click at [314, 412] on div "Toon contract voorbeeld" at bounding box center [435, 404] width 680 height 17
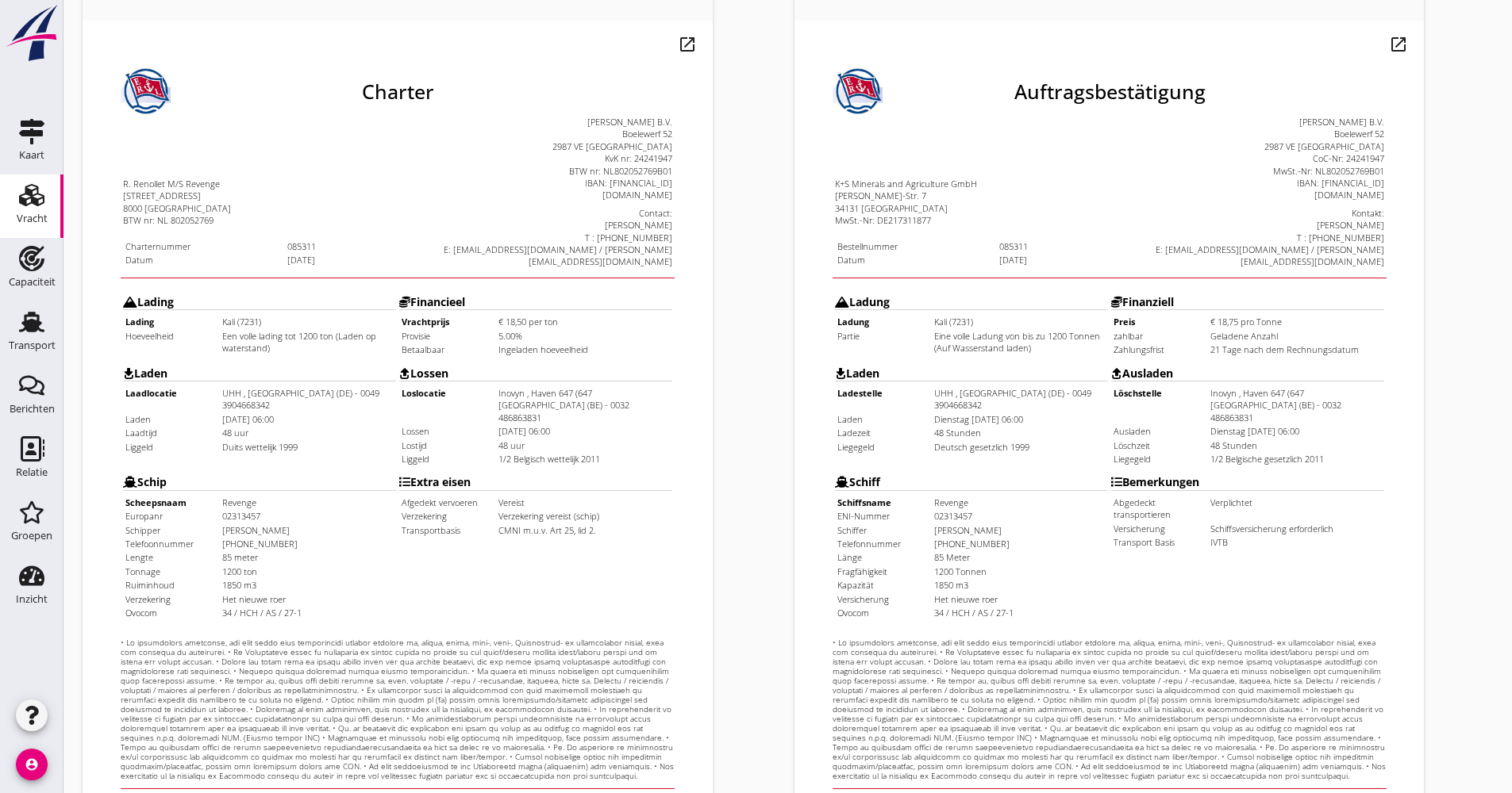
scroll to position [317, 0]
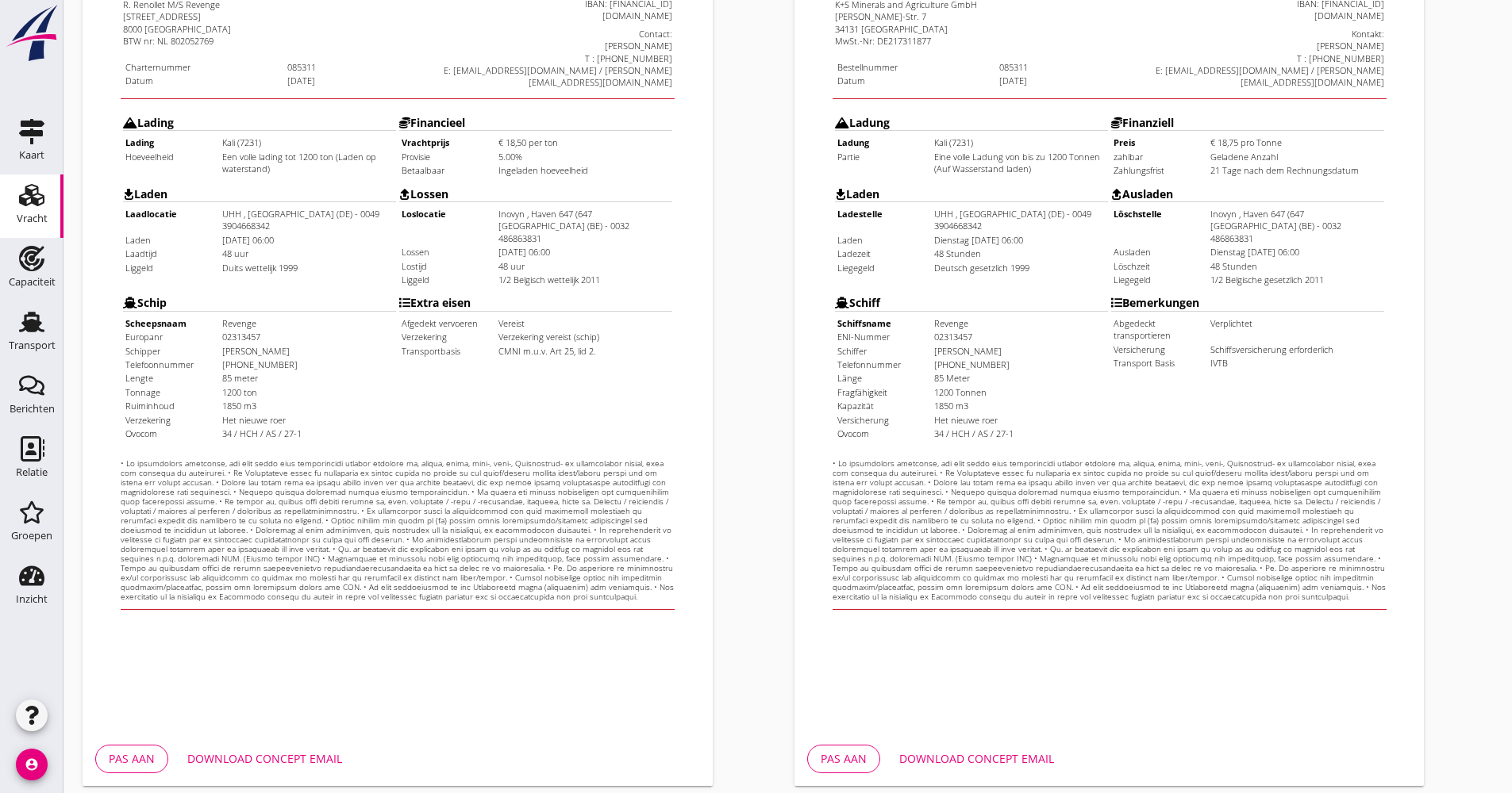
click at [277, 750] on button "Download concept email" at bounding box center [264, 759] width 180 height 28
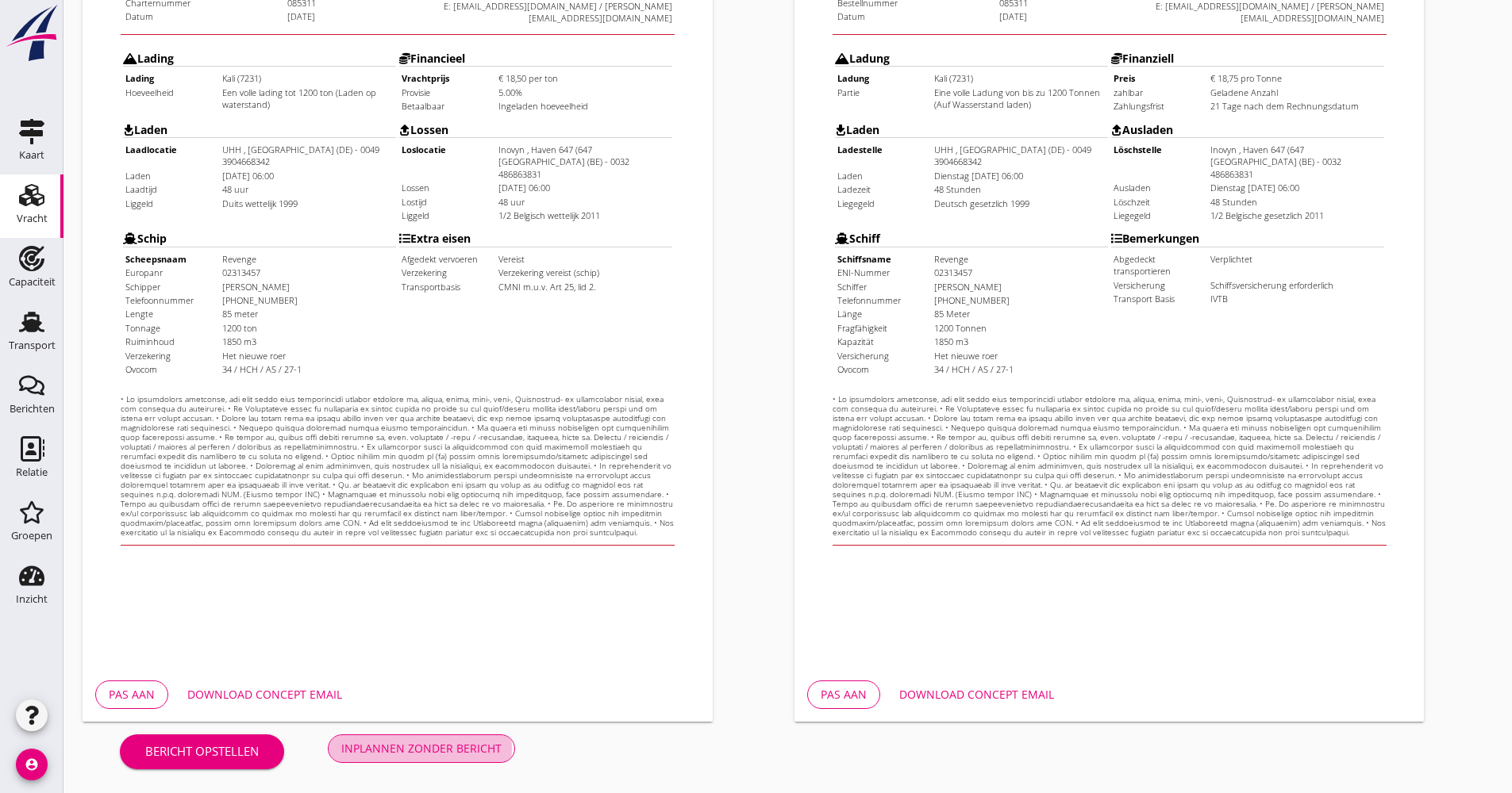
click at [460, 757] on button "Inplannen zonder bericht" at bounding box center [421, 749] width 187 height 28
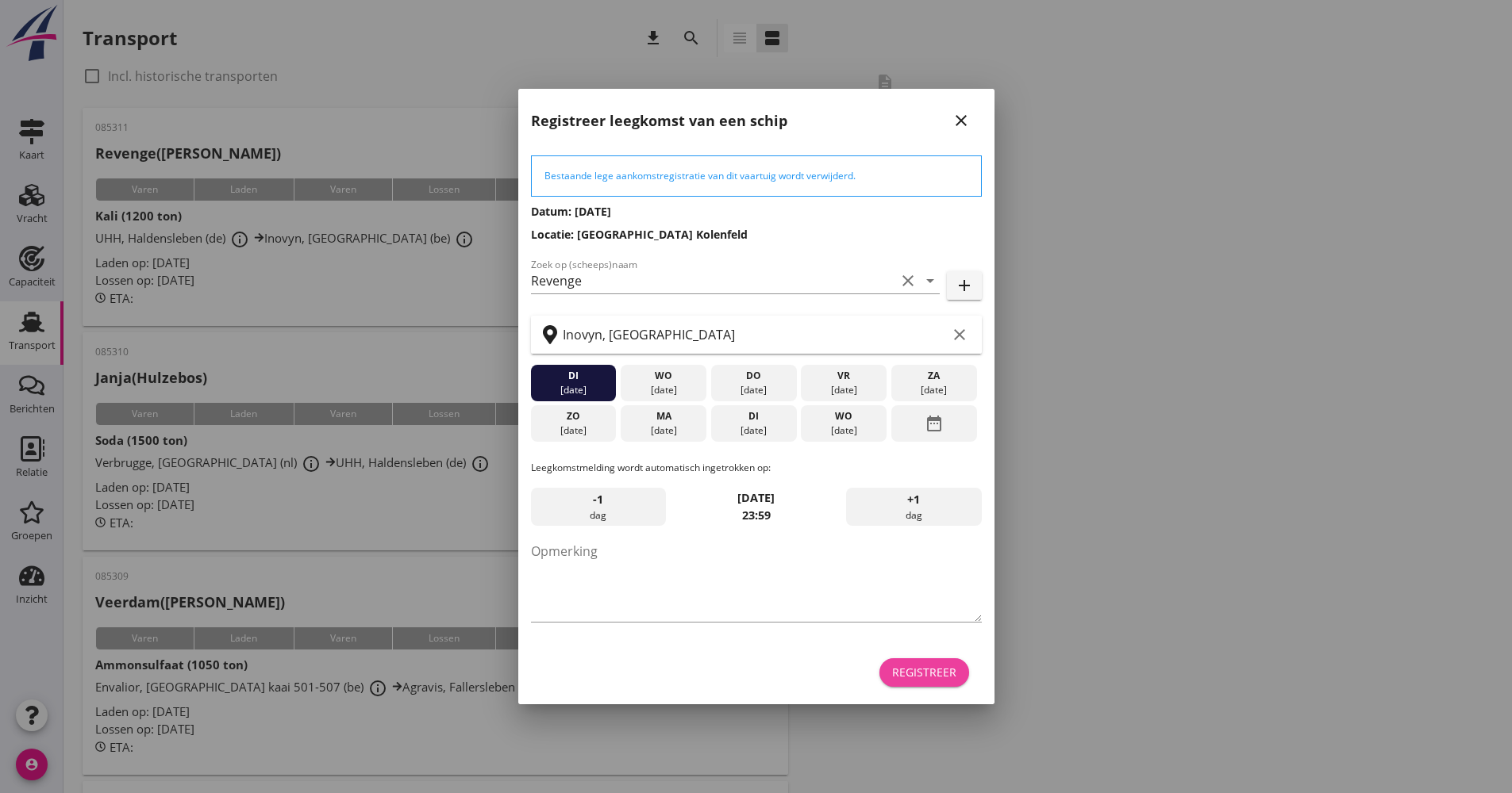
click at [915, 674] on div "Registreer" at bounding box center [924, 672] width 64 height 17
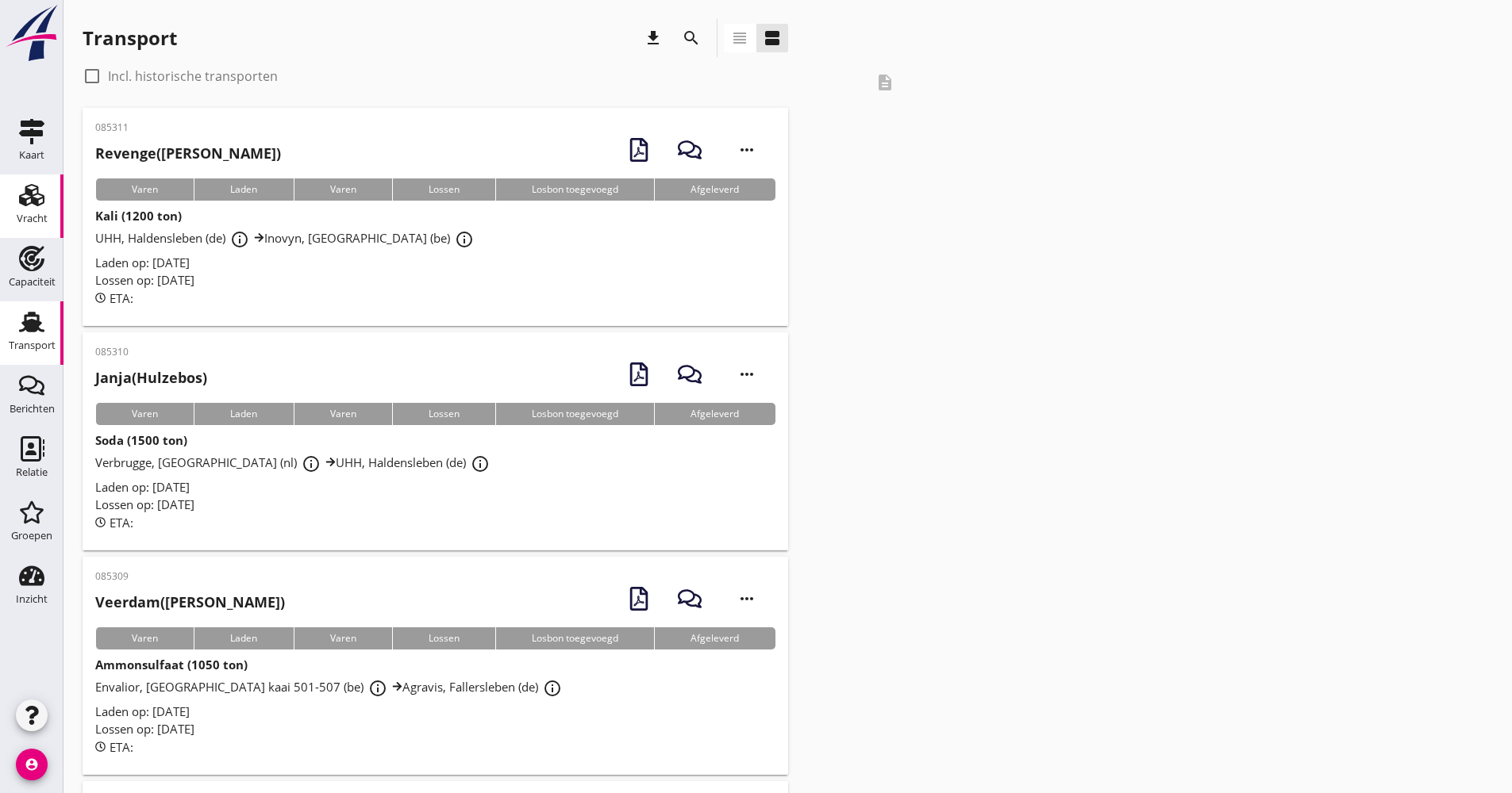
click at [61, 198] on div "Vracht Vracht" at bounding box center [31, 206] width 63 height 63
click at [35, 201] on use at bounding box center [31, 195] width 25 height 23
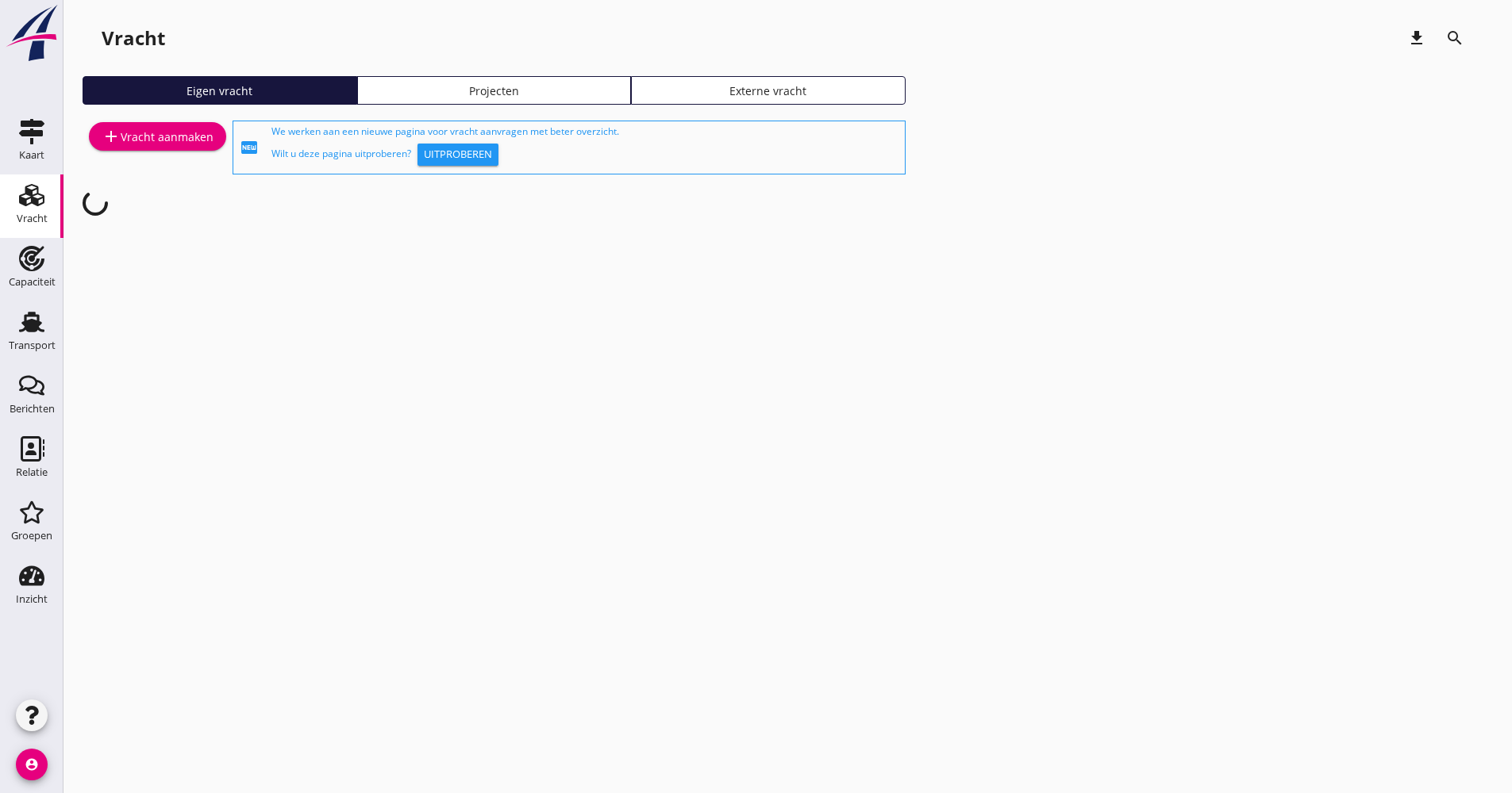
click at [146, 141] on div "add Vracht aanmaken" at bounding box center [158, 136] width 111 height 19
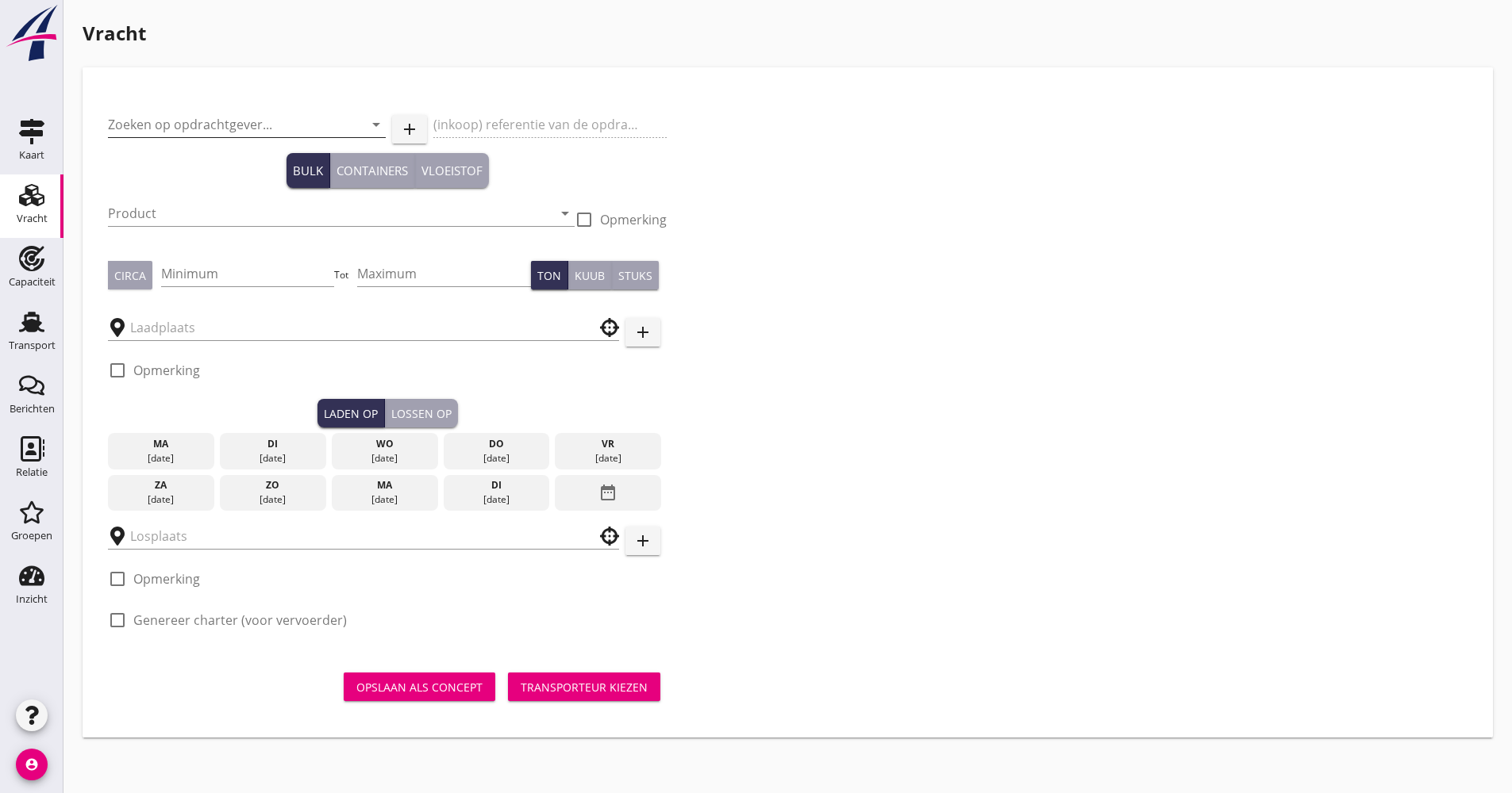
click at [231, 125] on input "Zoeken op opdrachtgever..." at bounding box center [224, 124] width 233 height 25
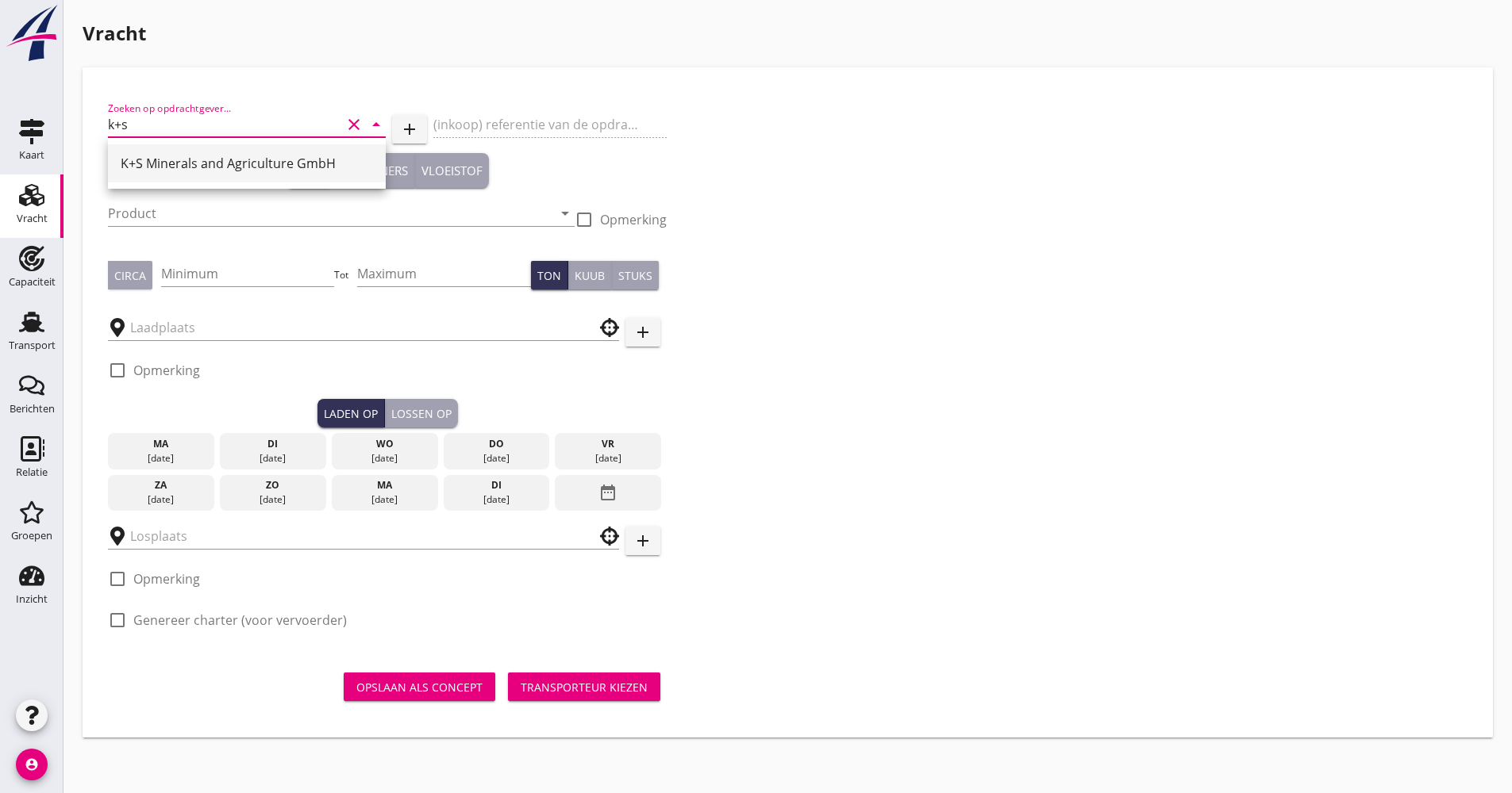
click at [226, 155] on div "K+S Minerals and Agriculture GmbH" at bounding box center [246, 163] width 252 height 19
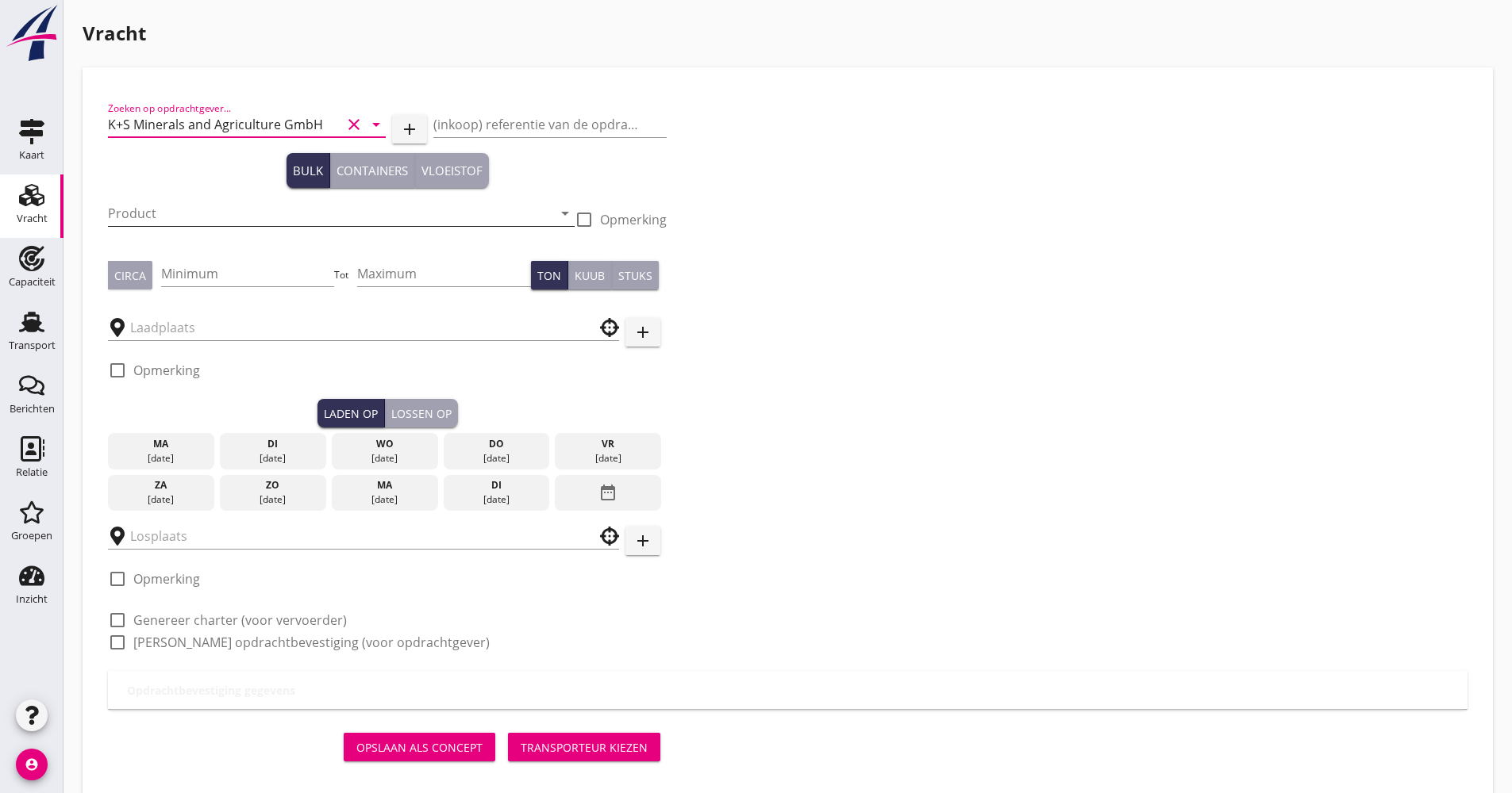
type input "K+S Minerals and Agriculture GmbH"
click at [198, 211] on input "Product" at bounding box center [330, 213] width 445 height 25
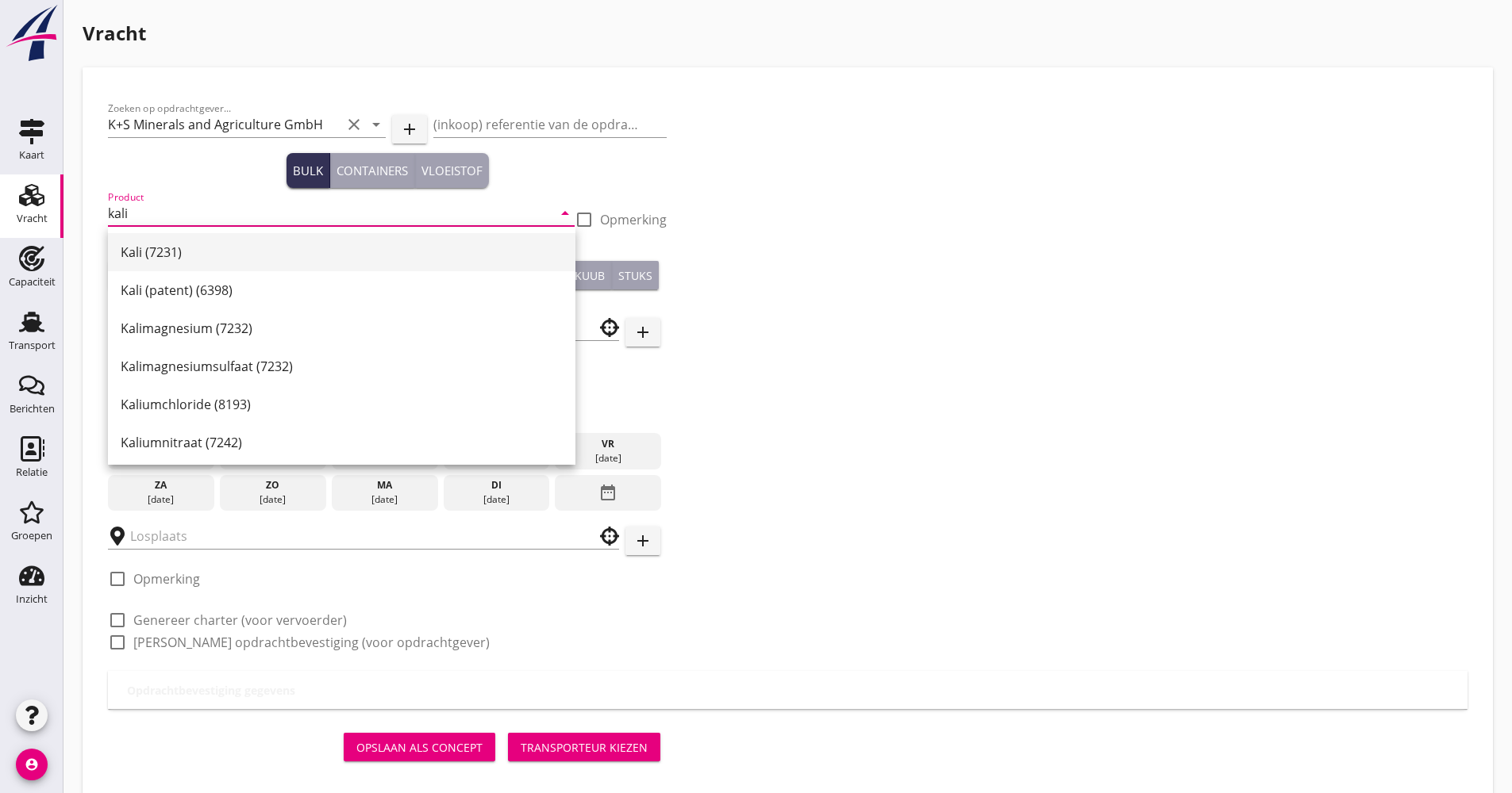
click at [177, 246] on div "Kali (7231)" at bounding box center [342, 252] width 442 height 19
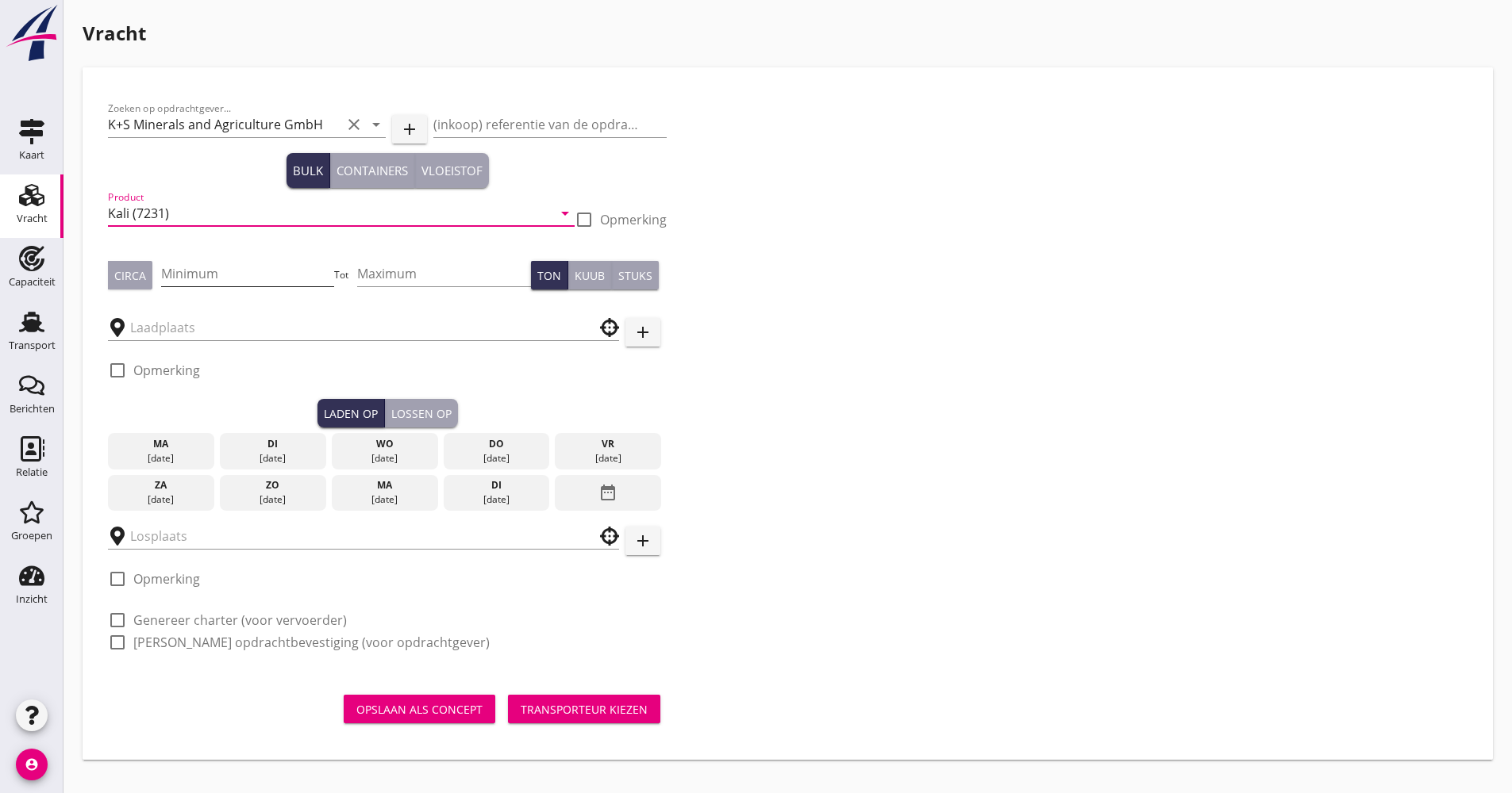
type input "Kali (7231)"
click at [188, 267] on input "Minimum" at bounding box center [248, 273] width 174 height 25
type input "1200"
click at [186, 323] on div at bounding box center [363, 322] width 511 height 35
click at [187, 320] on input "text" at bounding box center [352, 328] width 445 height 25
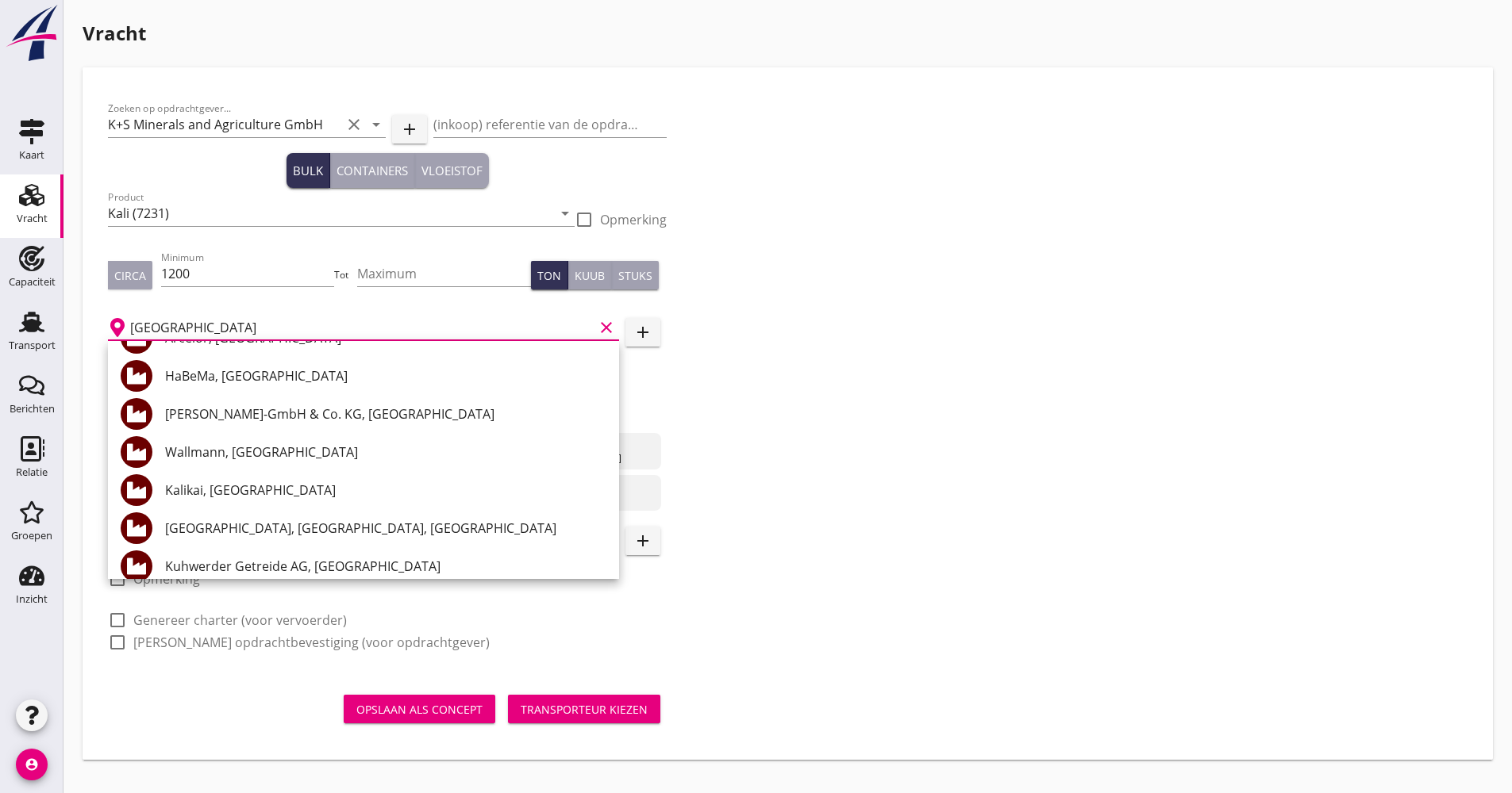
scroll to position [390, 0]
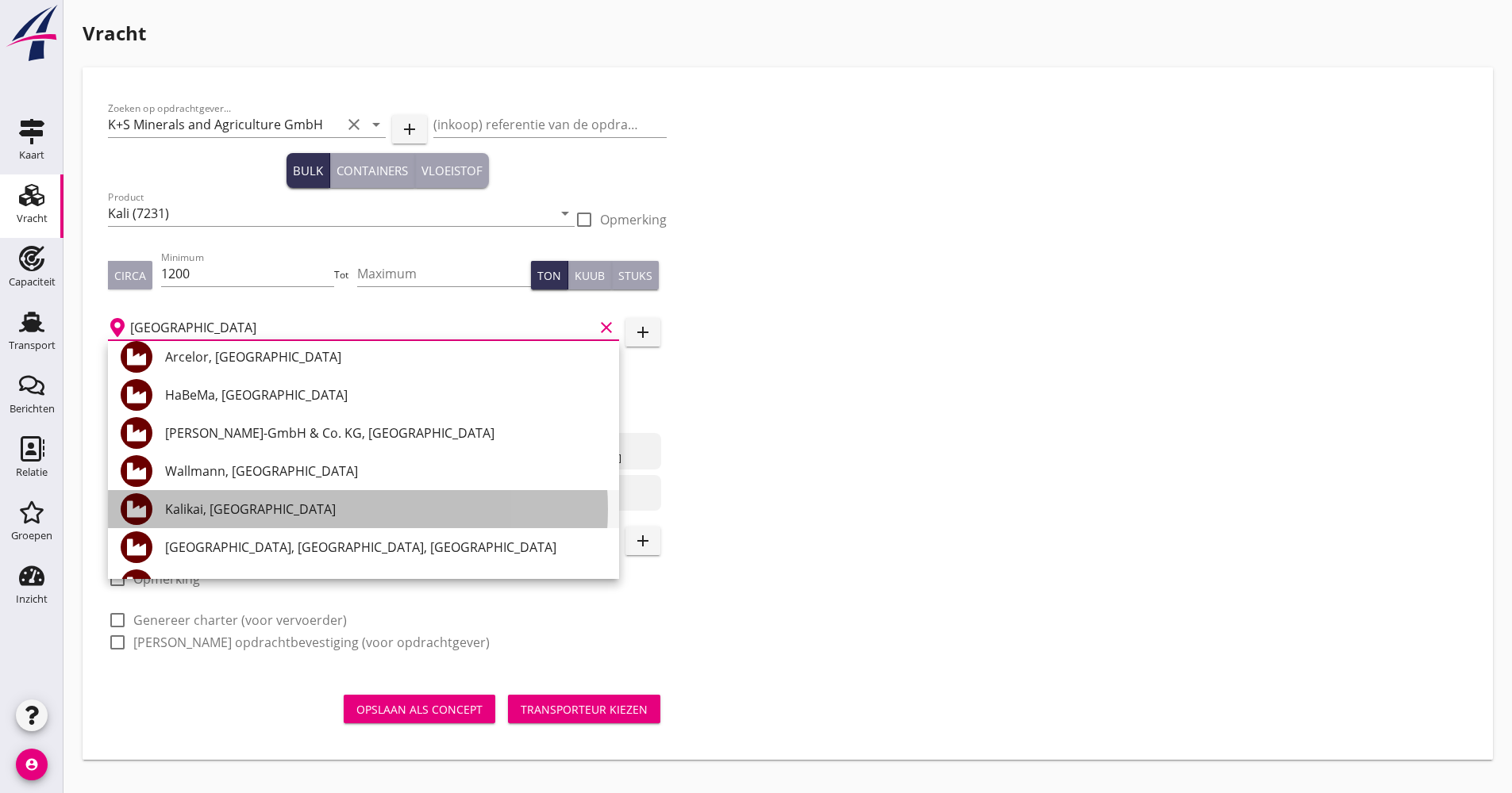
click at [366, 498] on div "Kalikai, [GEOGRAPHIC_DATA]" at bounding box center [385, 509] width 441 height 38
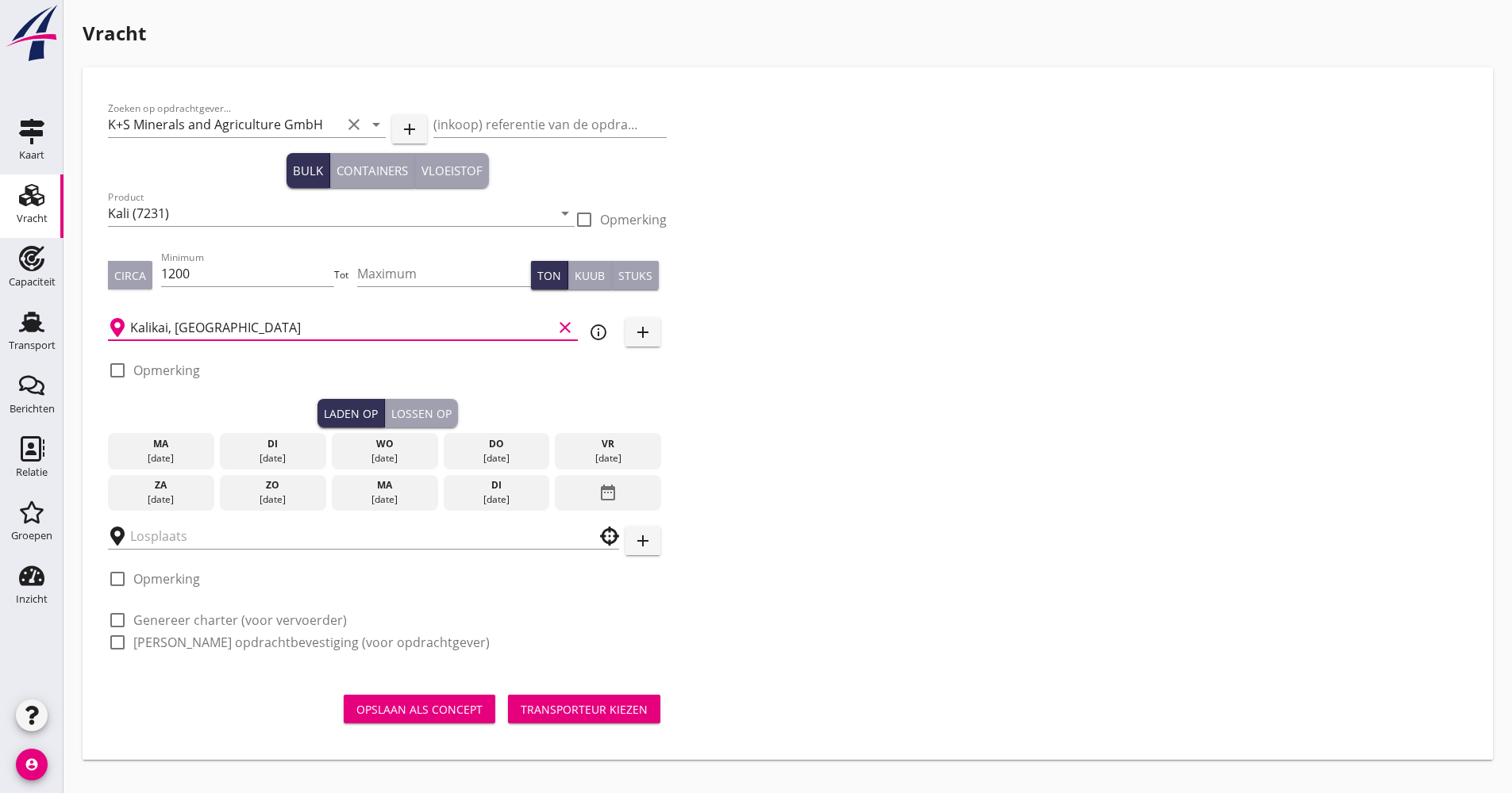
type input "Kalikai, [GEOGRAPHIC_DATA]"
click at [748, 499] on div "Zoeken op opdrachtgever... K+S Minerals and Agriculture GmbH clear arrow_drop_d…" at bounding box center [788, 381] width 1372 height 579
click at [593, 328] on icon "info_outline" at bounding box center [598, 332] width 19 height 19
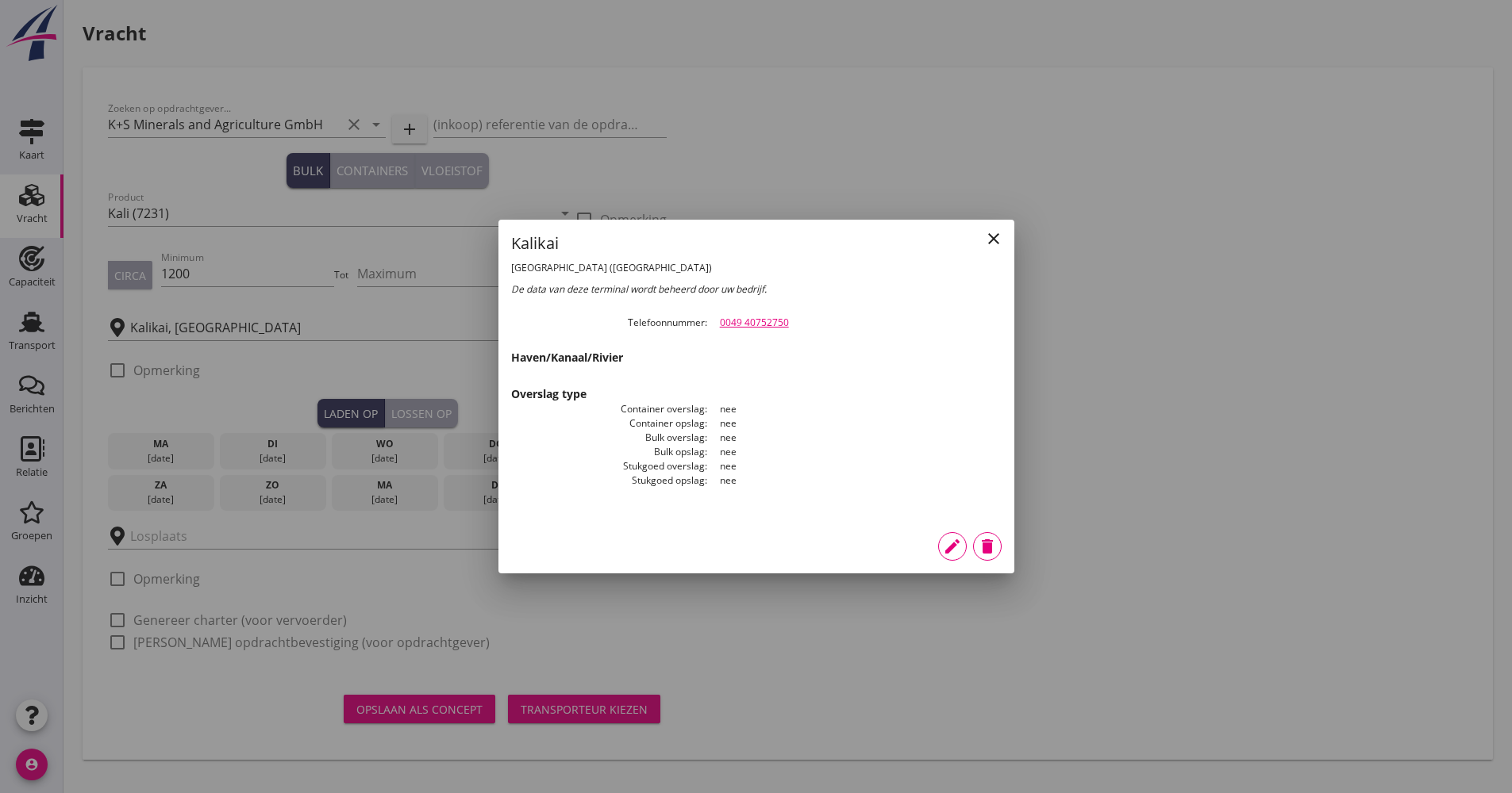
click at [705, 673] on div at bounding box center [756, 396] width 1512 height 793
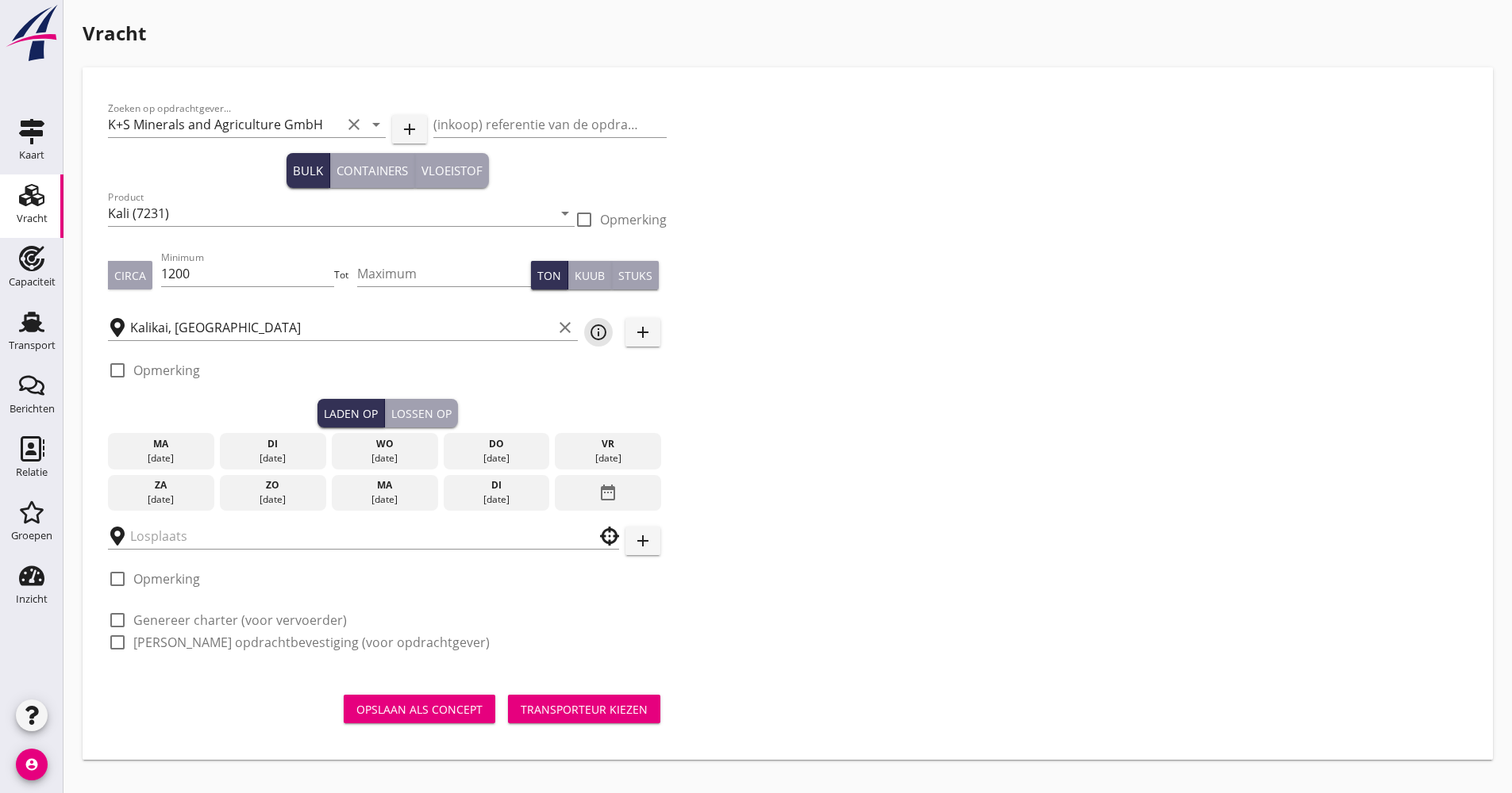
click at [603, 335] on icon "info_outline" at bounding box center [598, 332] width 19 height 19
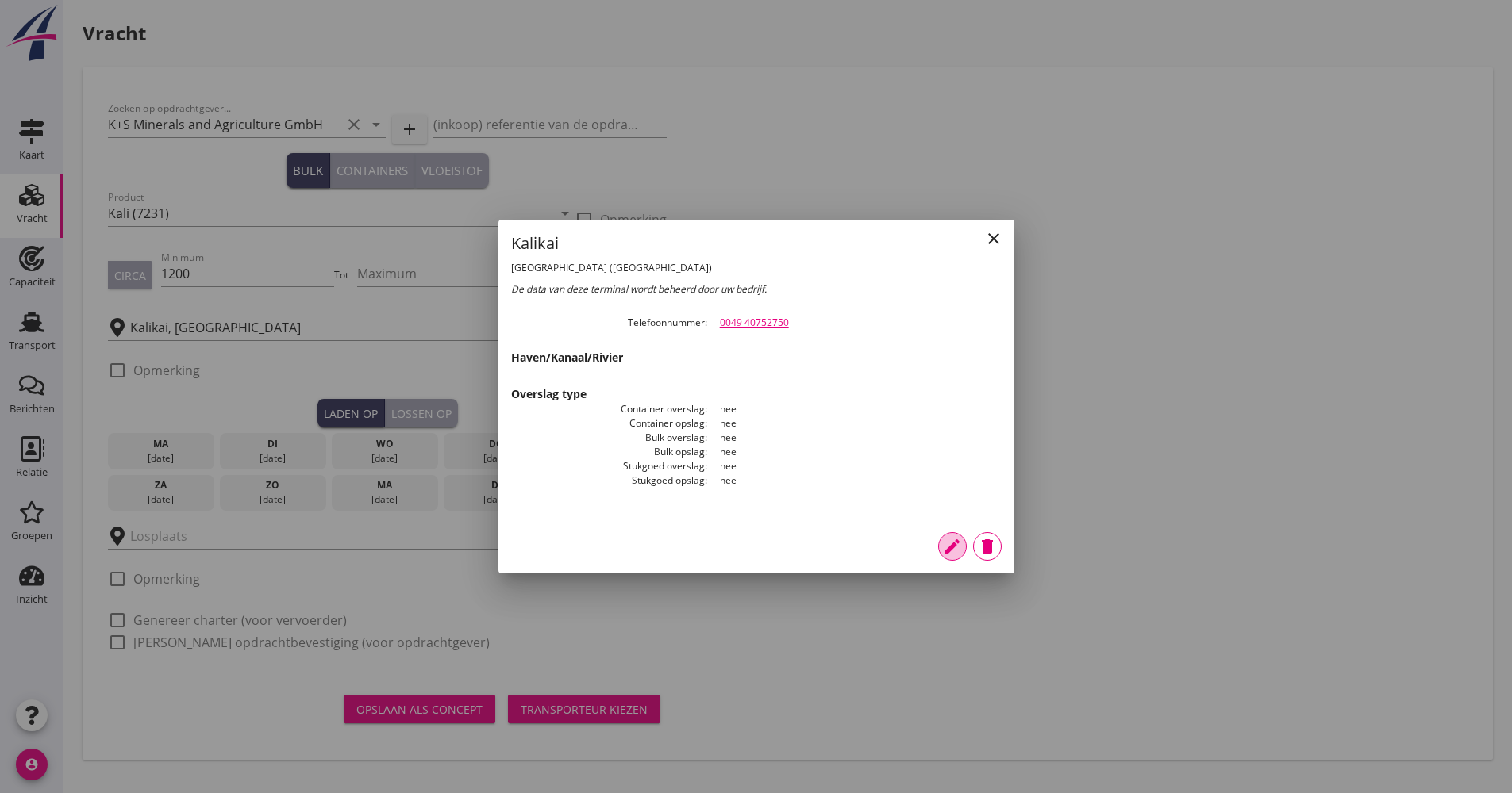
click at [946, 544] on icon "edit" at bounding box center [952, 547] width 19 height 19
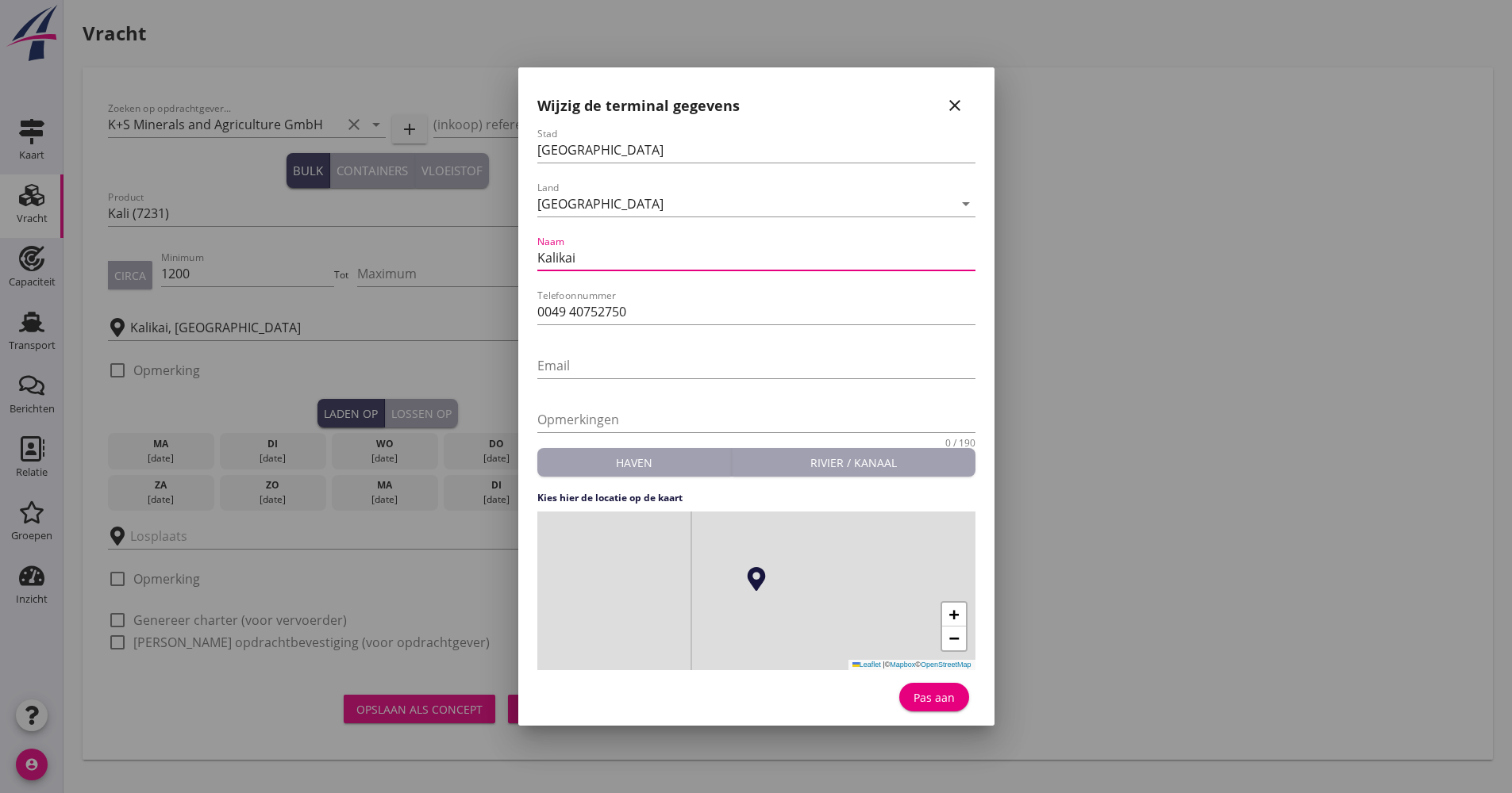
drag, startPoint x: 558, startPoint y: 254, endPoint x: 518, endPoint y: 255, distance: 40.0
click at [518, 255] on div "Wijzig de terminal gegevens close Stad [GEOGRAPHIC_DATA] [GEOGRAPHIC_DATA] arro…" at bounding box center [756, 396] width 476 height 658
click at [562, 258] on input "K+S kai" at bounding box center [756, 258] width 438 height 25
type input "K+S [PERSON_NAME]"
click at [957, 706] on button "Pas aan" at bounding box center [934, 697] width 70 height 28
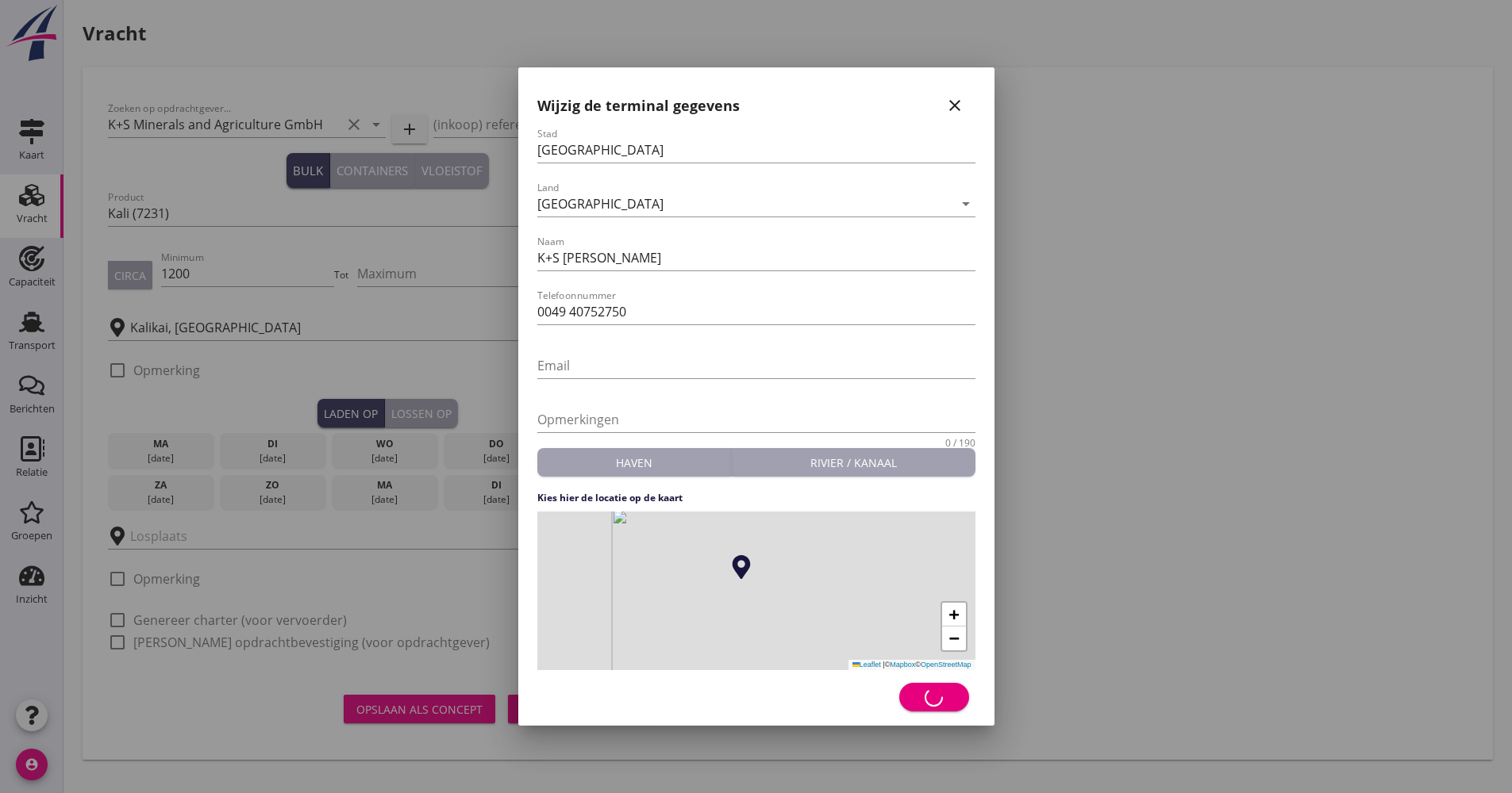
type input "K+S [PERSON_NAME]"
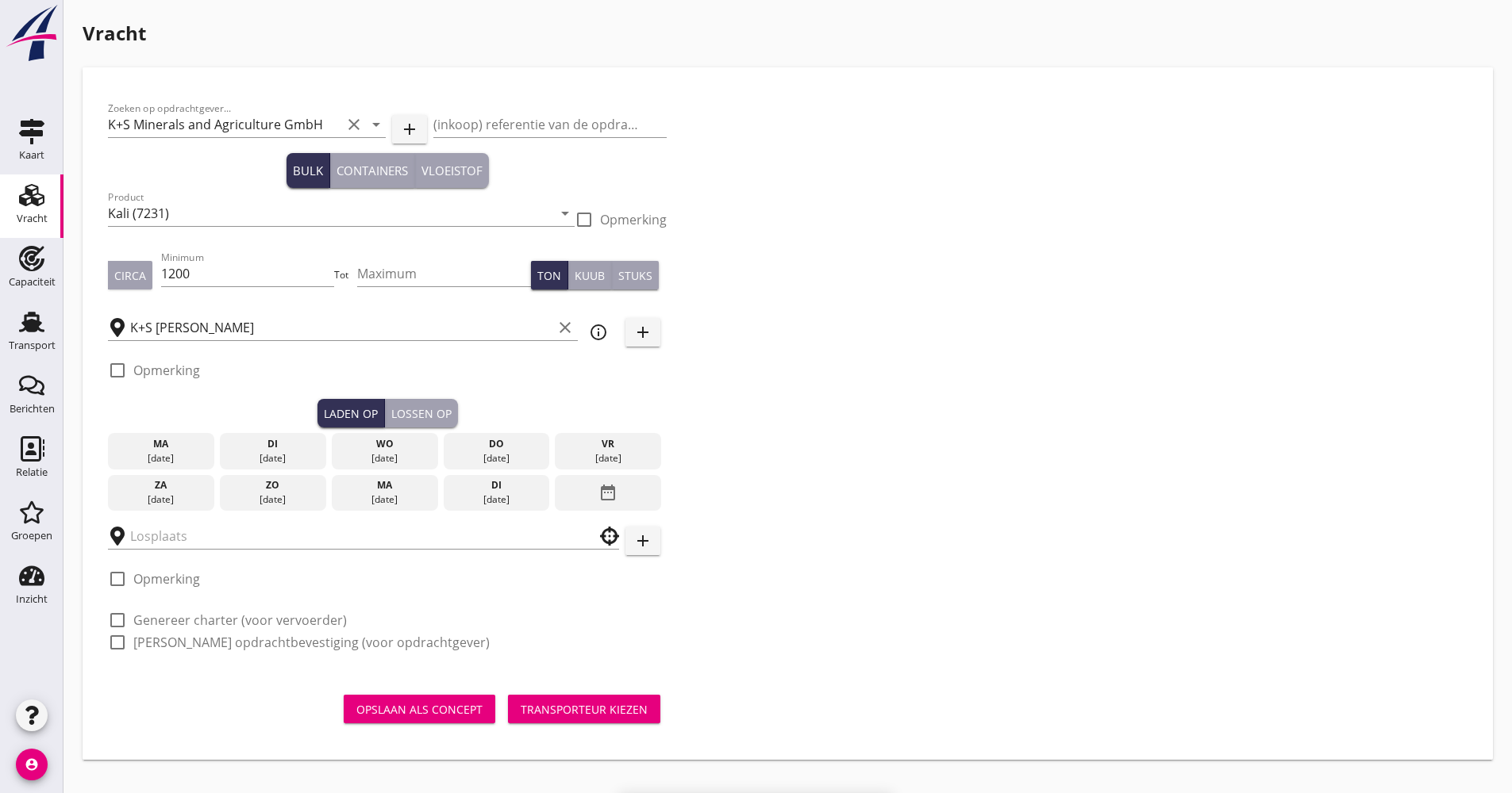
click at [504, 502] on div "[DATE]" at bounding box center [496, 499] width 98 height 14
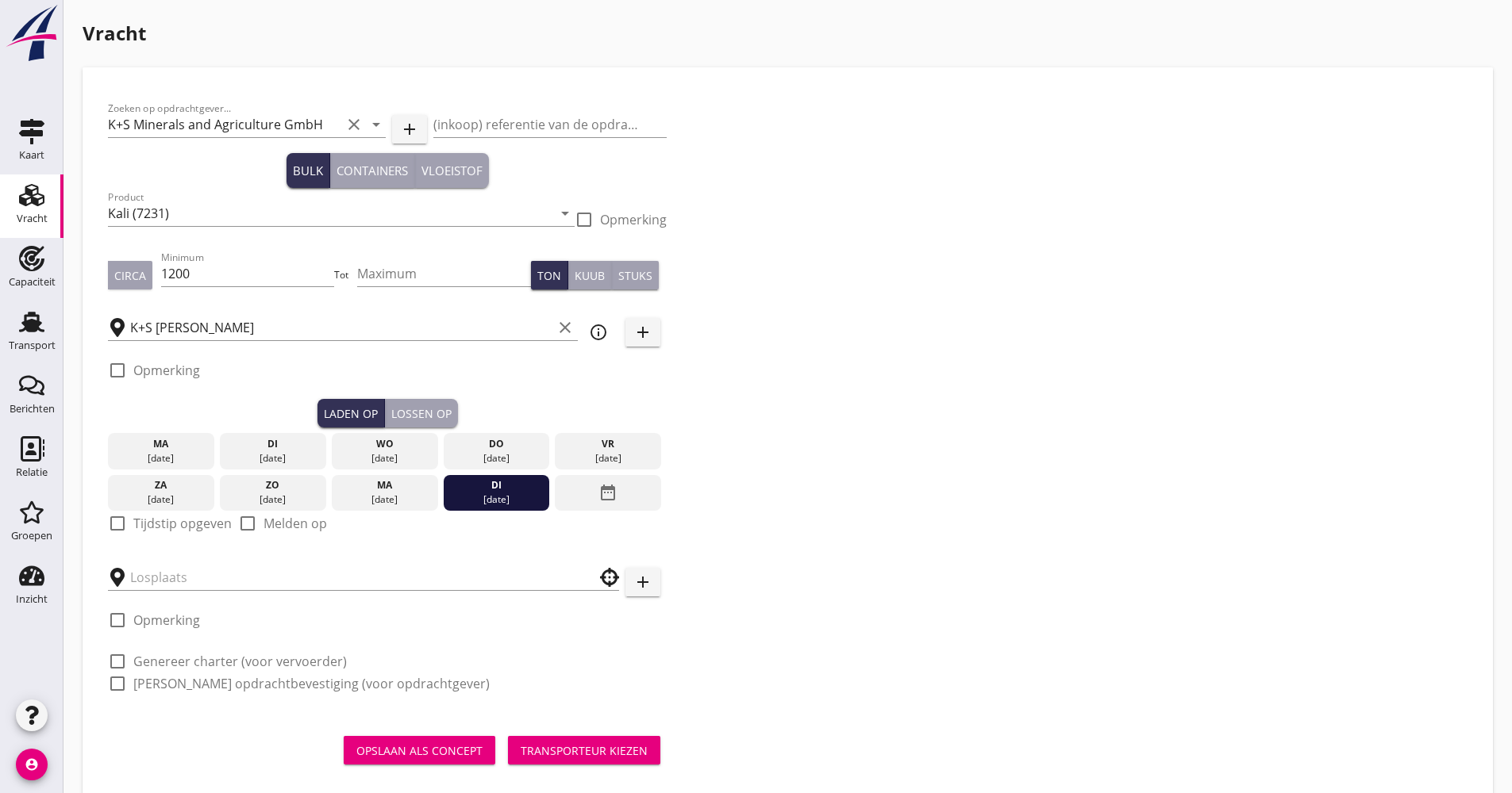
click at [142, 526] on label "Tijdstip opgeven" at bounding box center [182, 523] width 98 height 16
checkbox input "true"
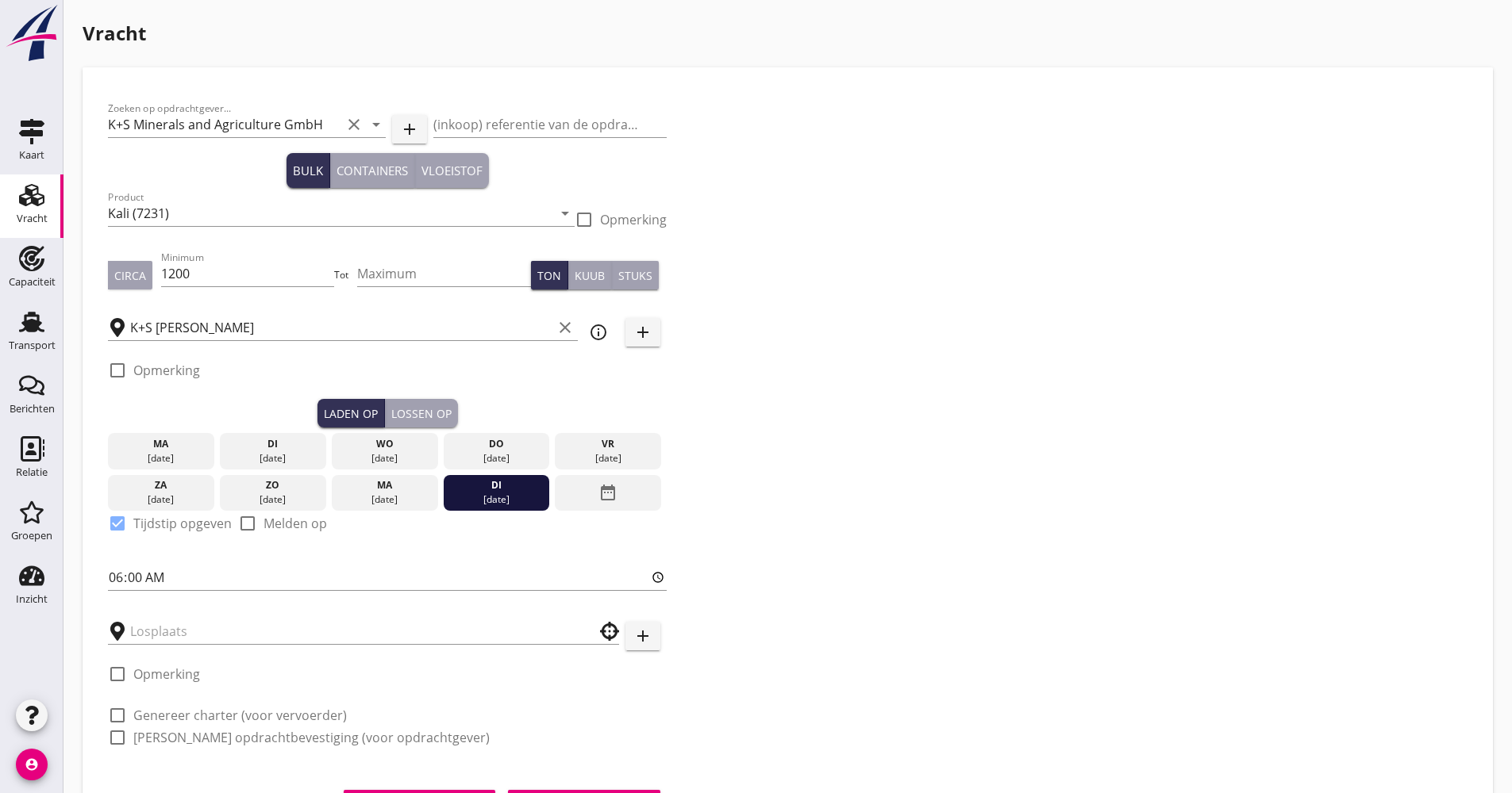
click at [415, 411] on div "Lossen op" at bounding box center [421, 413] width 60 height 17
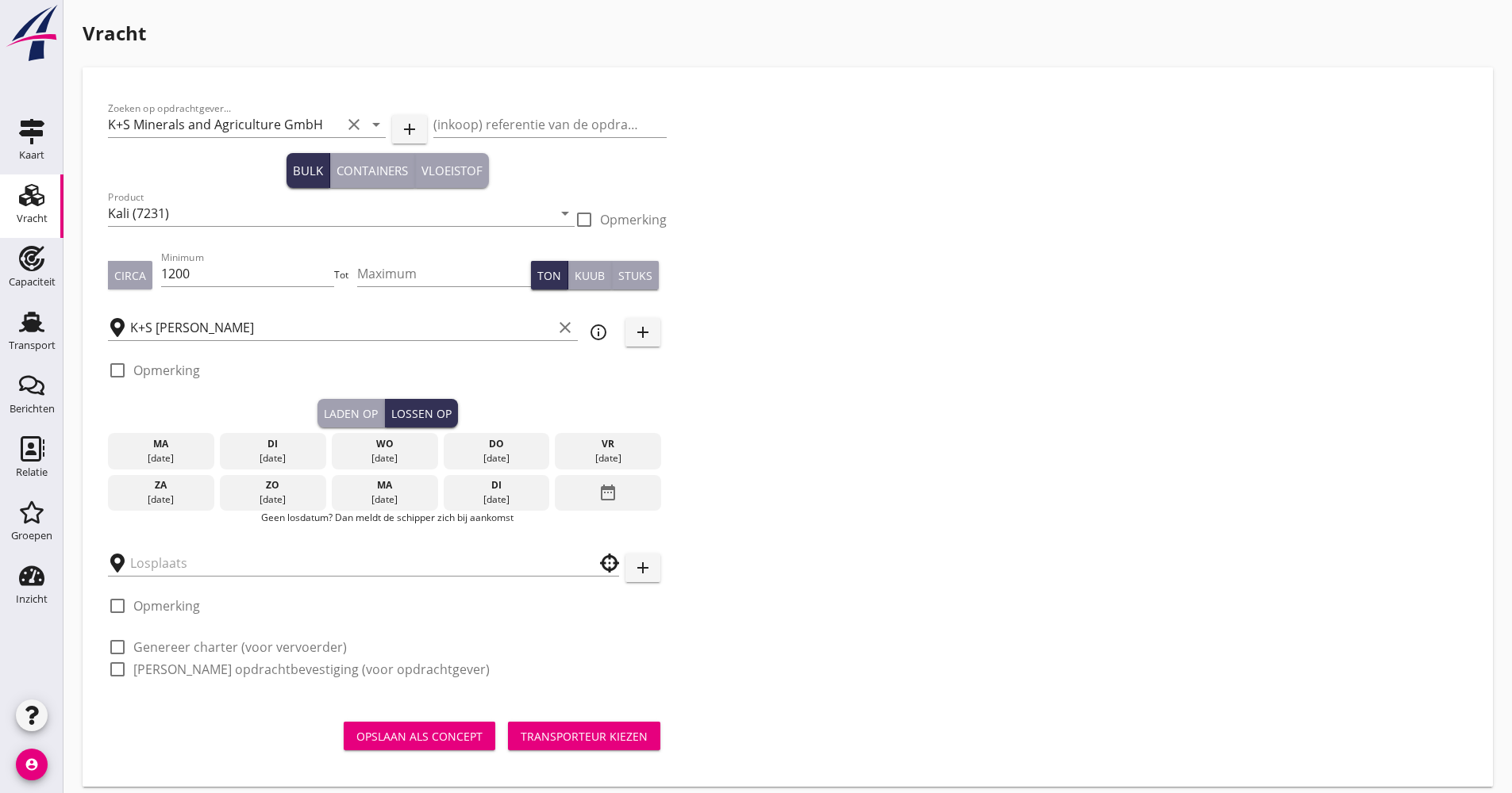
click at [618, 493] on icon "date_range" at bounding box center [608, 493] width 19 height 28
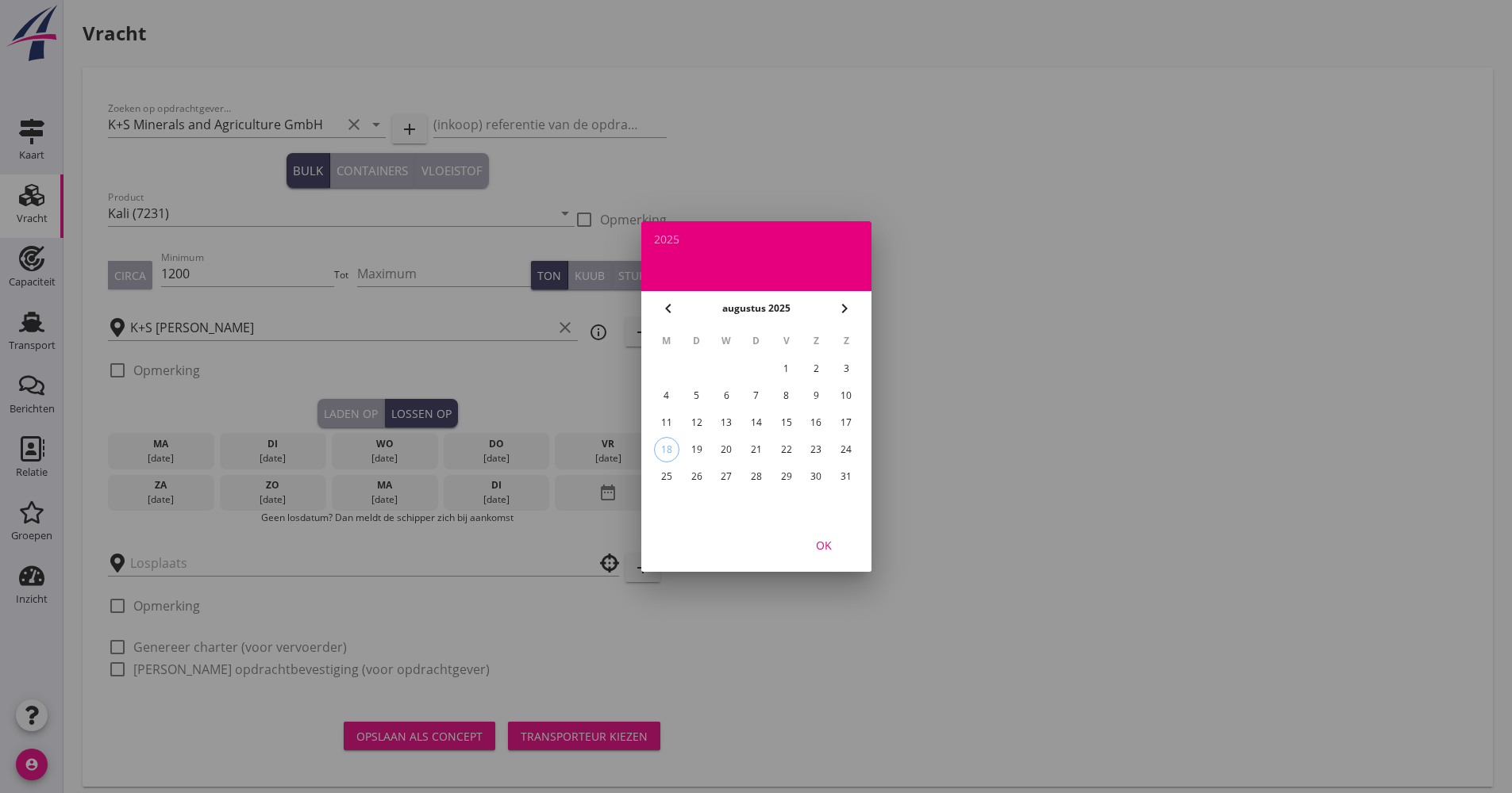
click at [852, 304] on icon "chevron_right" at bounding box center [844, 309] width 19 height 19
click at [762, 365] on div "4" at bounding box center [755, 368] width 25 height 25
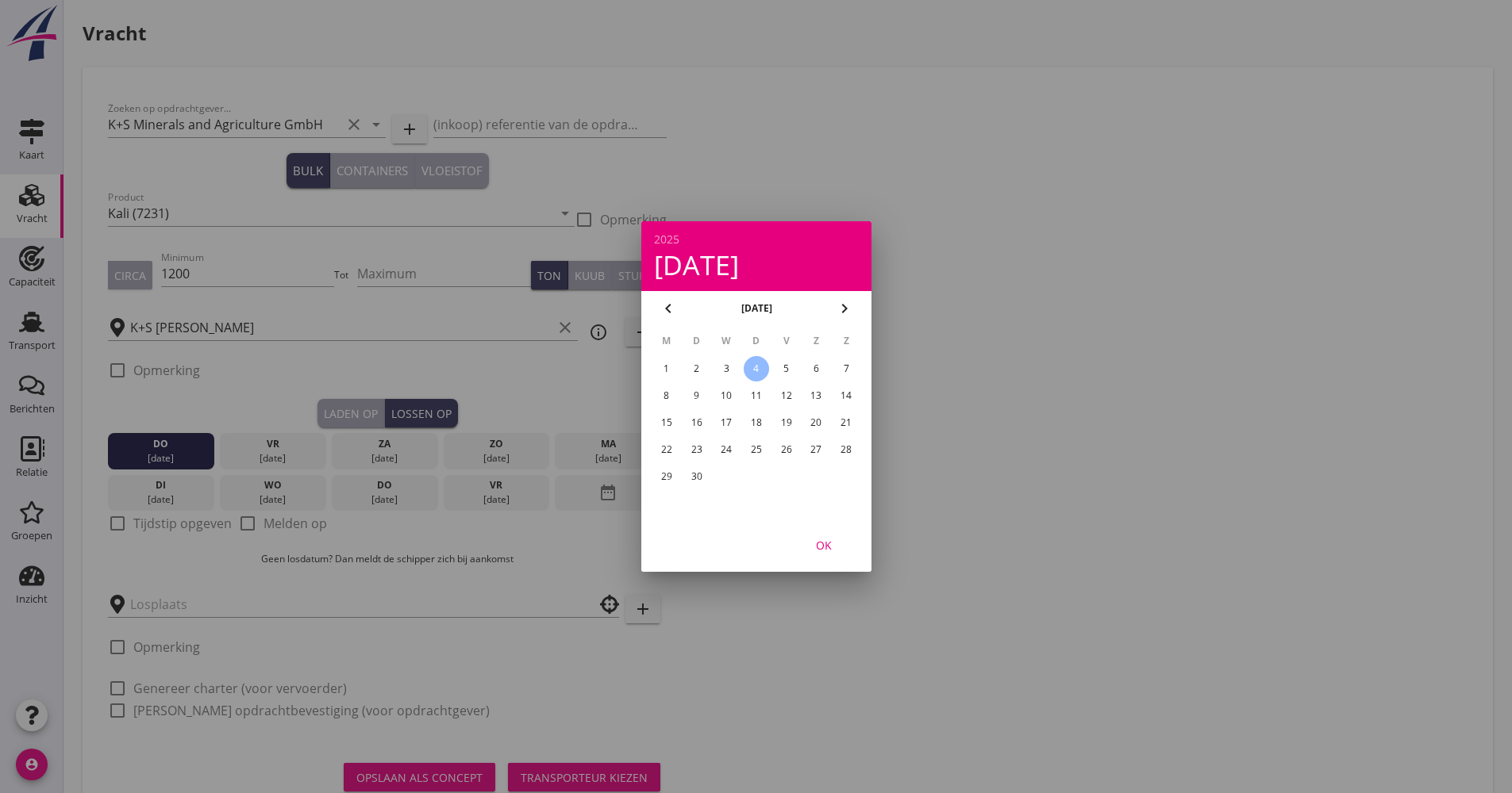
click at [819, 548] on div "OK" at bounding box center [824, 546] width 44 height 17
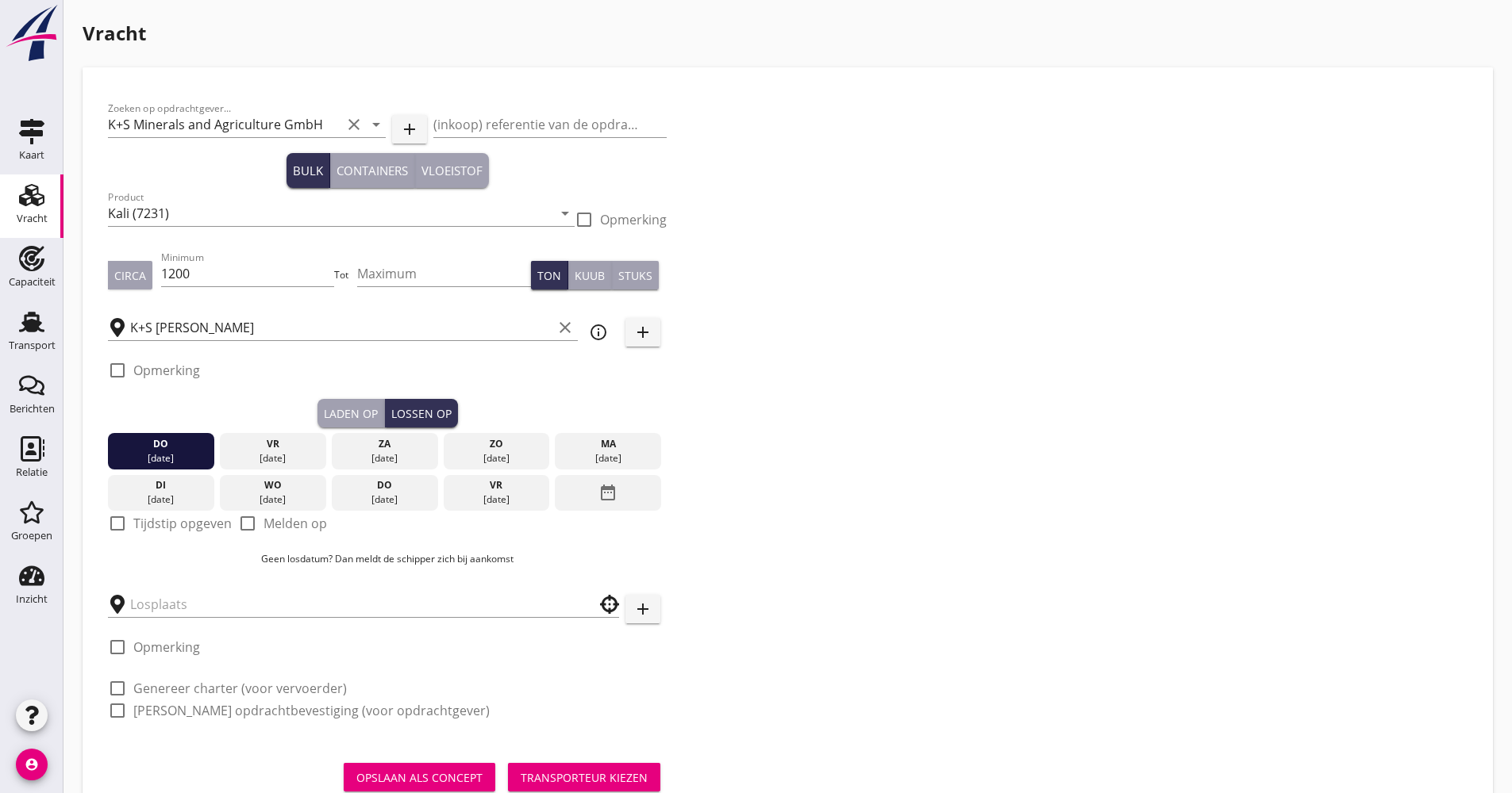
click at [184, 532] on div "check_box_outline_blank Tijdstip opgeven" at bounding box center [169, 523] width 124 height 19
click at [184, 531] on label "Tijdstip opgeven" at bounding box center [182, 523] width 98 height 16
checkbox input "true"
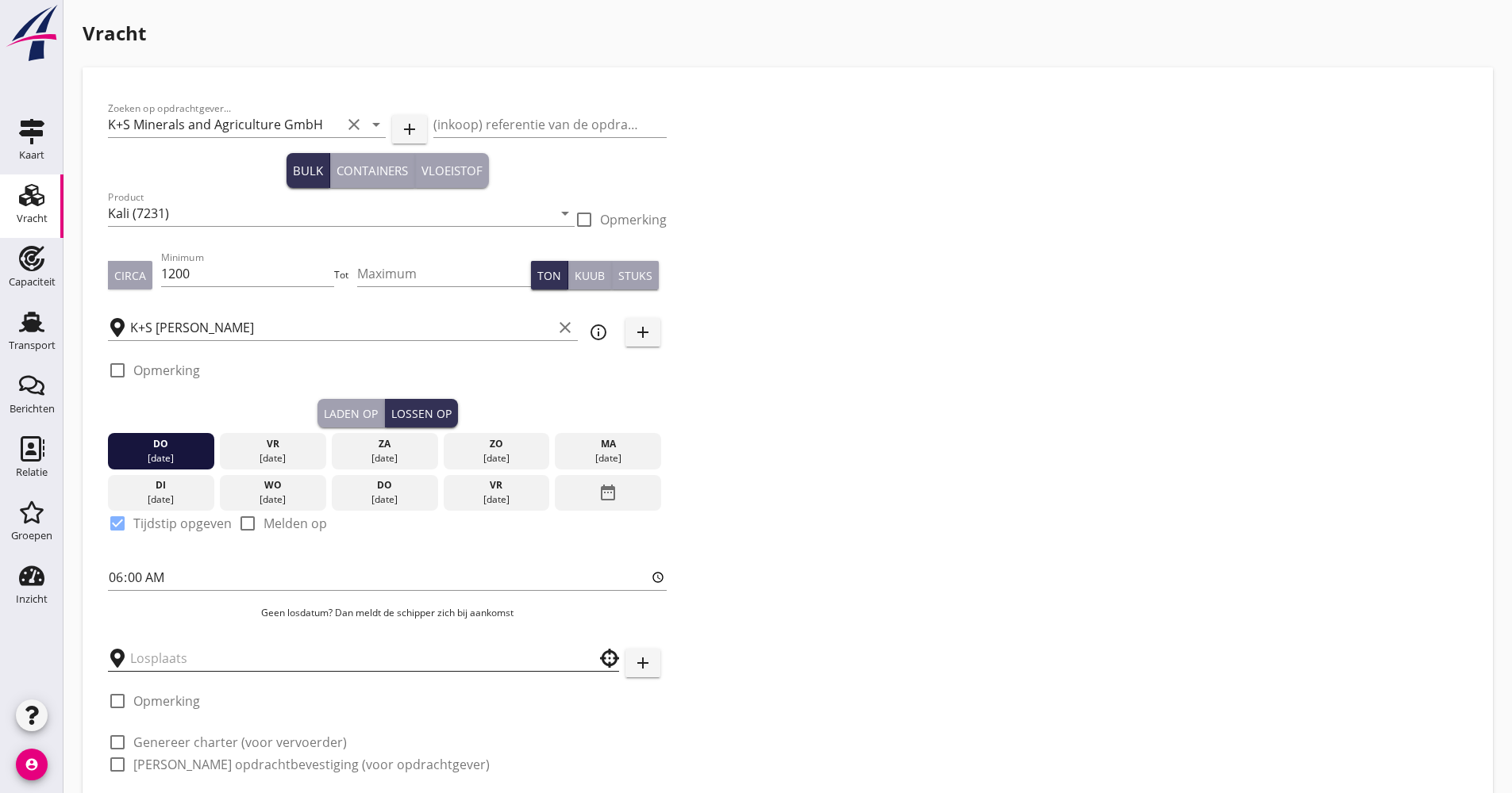
click at [176, 648] on input "text" at bounding box center [352, 658] width 445 height 25
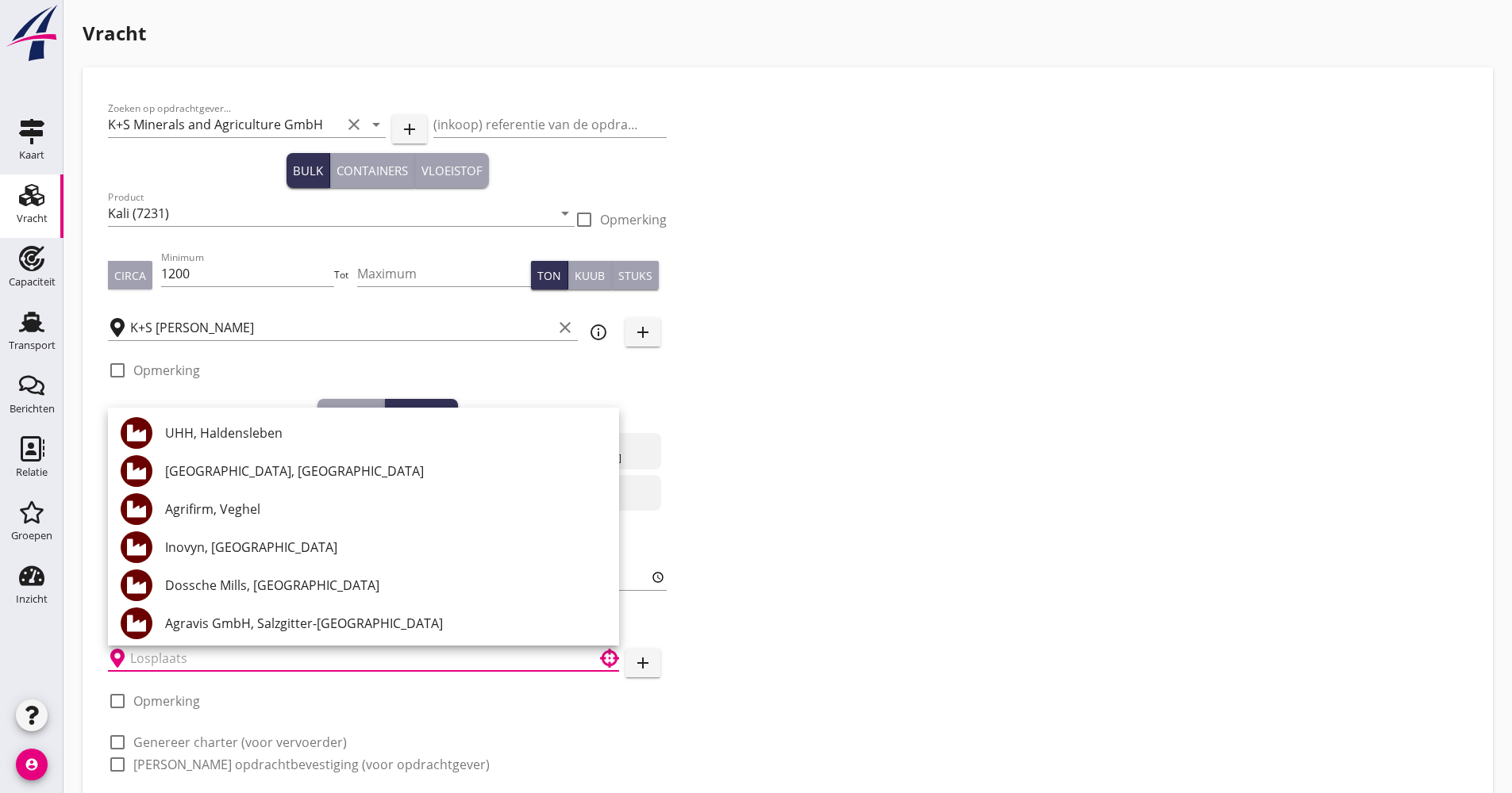
click at [178, 660] on input "text" at bounding box center [352, 658] width 445 height 25
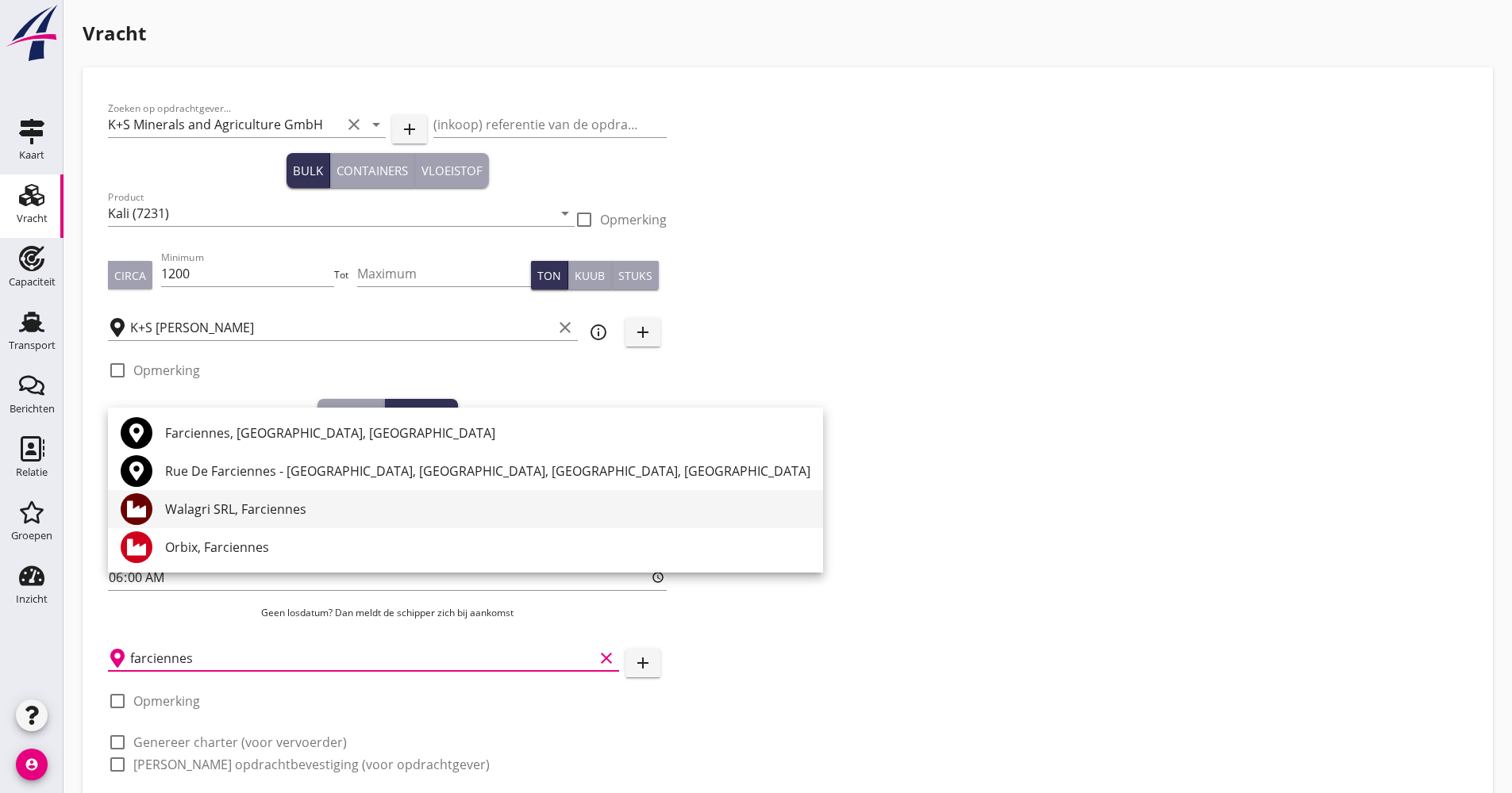
click at [288, 518] on div "Walagri SRL, Farciennes" at bounding box center [487, 509] width 645 height 19
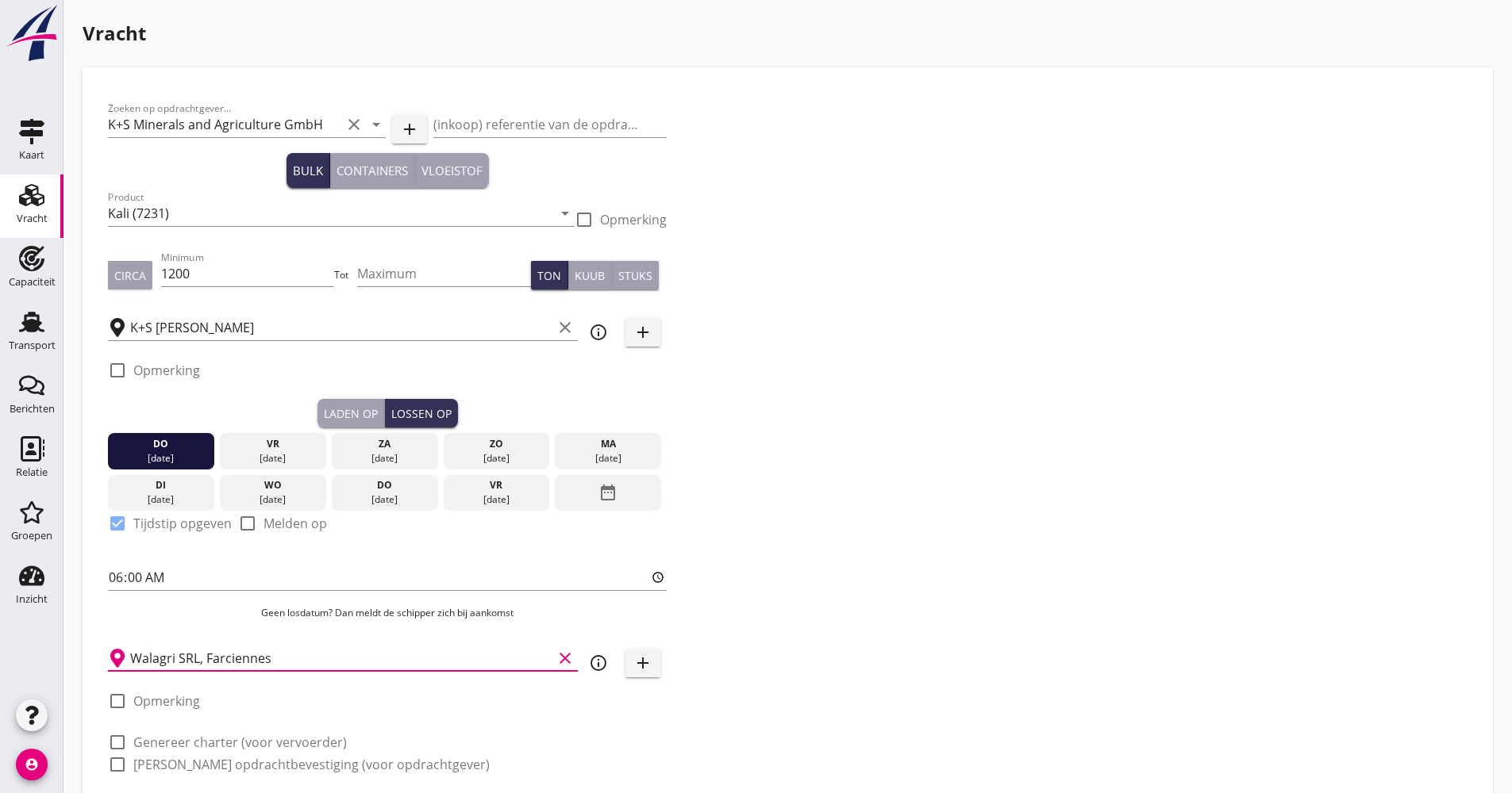
type input "Walagri SRL, Farciennes"
click at [606, 660] on icon "info_outline" at bounding box center [598, 663] width 19 height 19
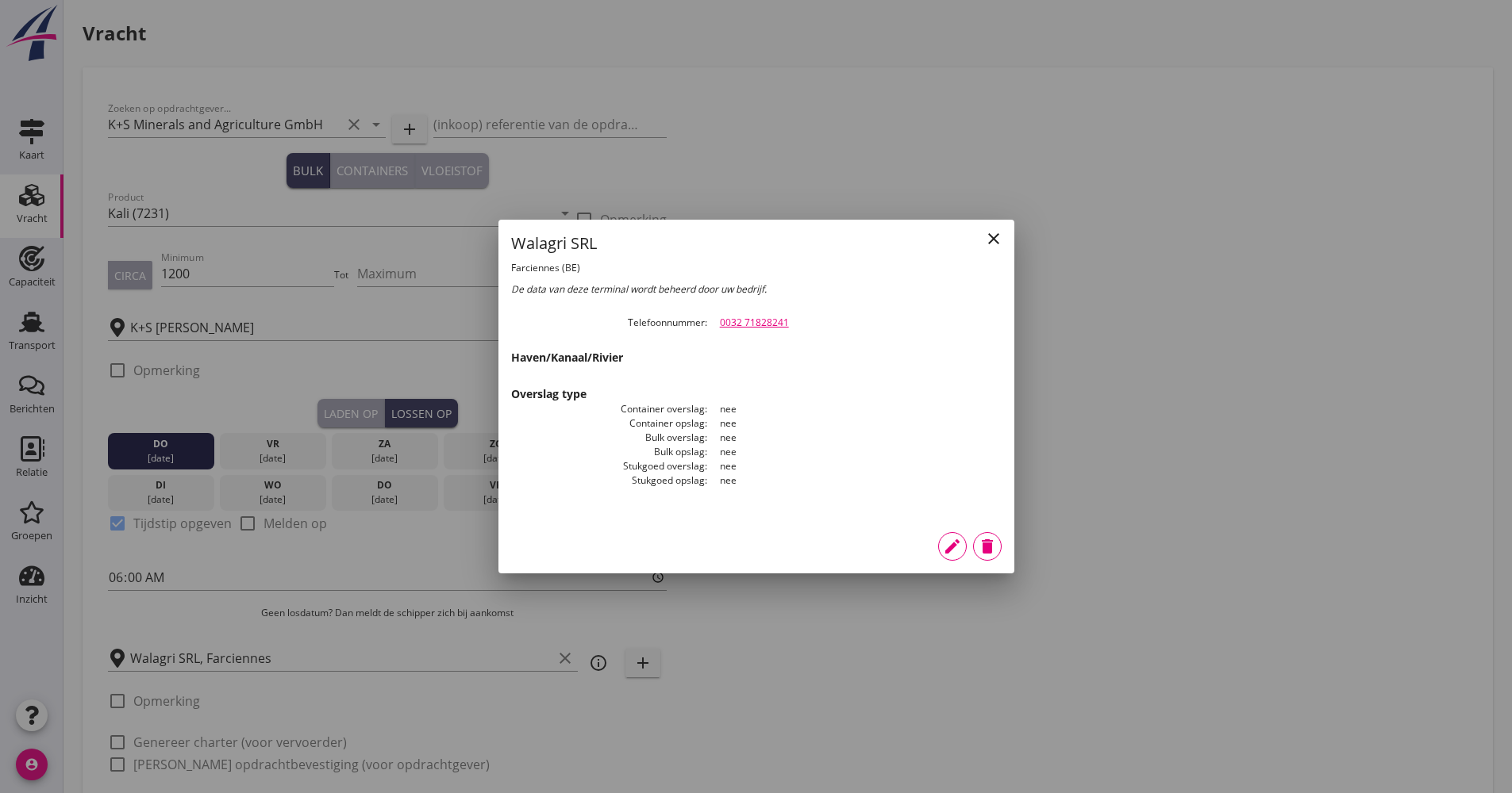
click at [999, 237] on icon "close" at bounding box center [994, 239] width 19 height 19
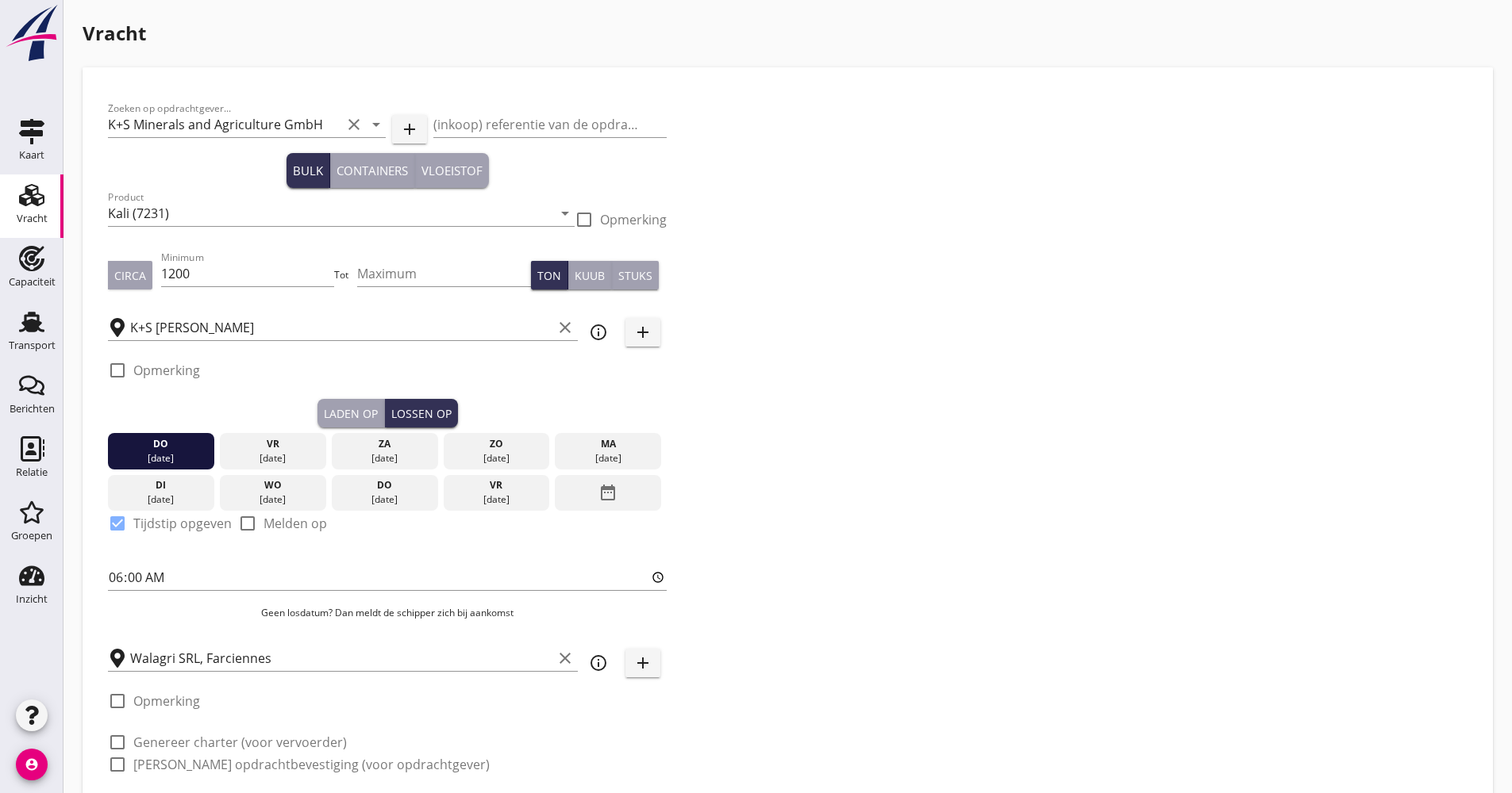
click at [281, 747] on label "Genereer charter (voor vervoerder)" at bounding box center [240, 742] width 213 height 16
checkbox input "true"
click at [272, 759] on label "[PERSON_NAME] opdrachtbevestiging (voor opdrachtgever)" at bounding box center [311, 765] width 356 height 16
checkbox input "true"
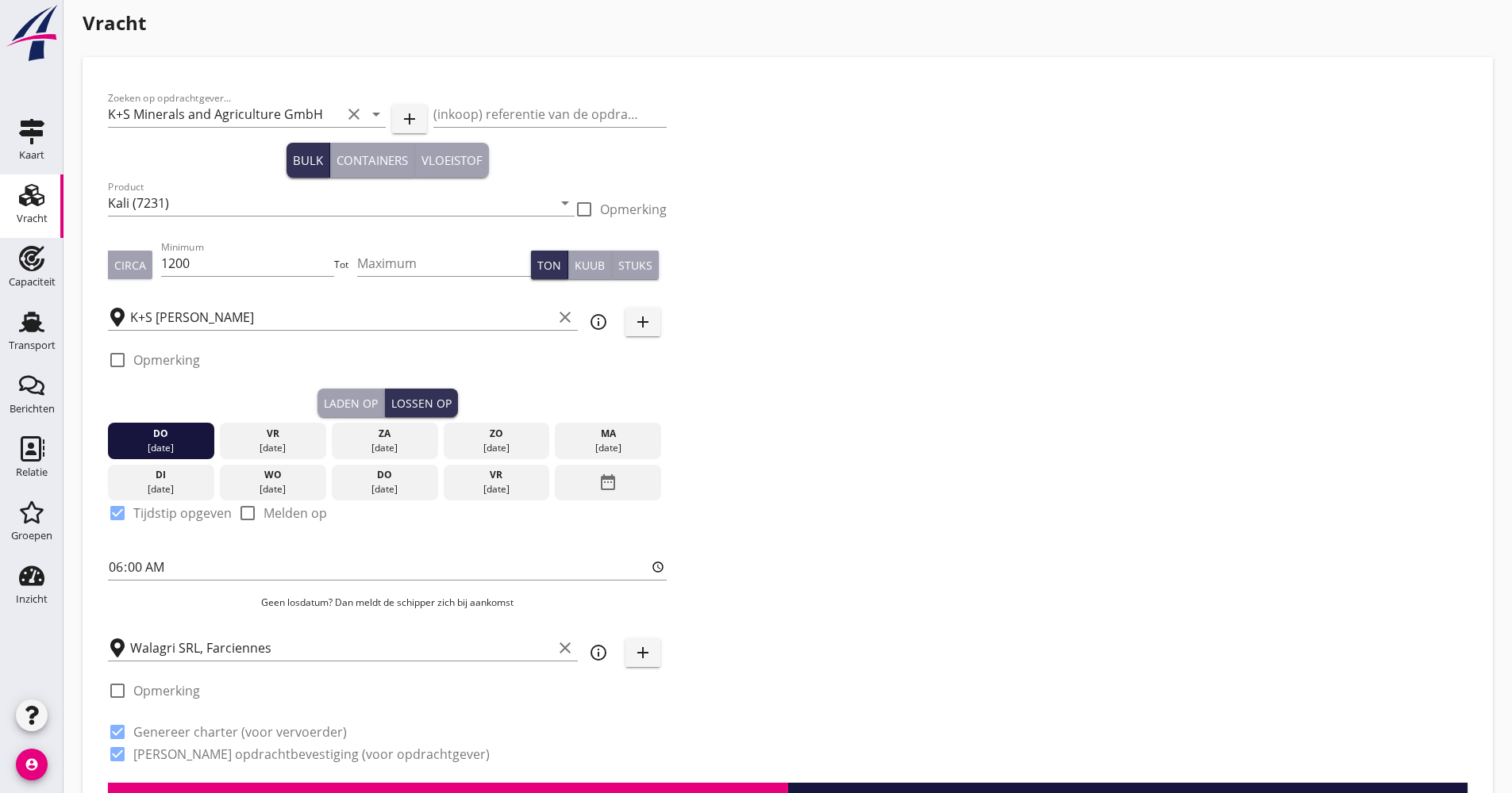
scroll to position [159, 0]
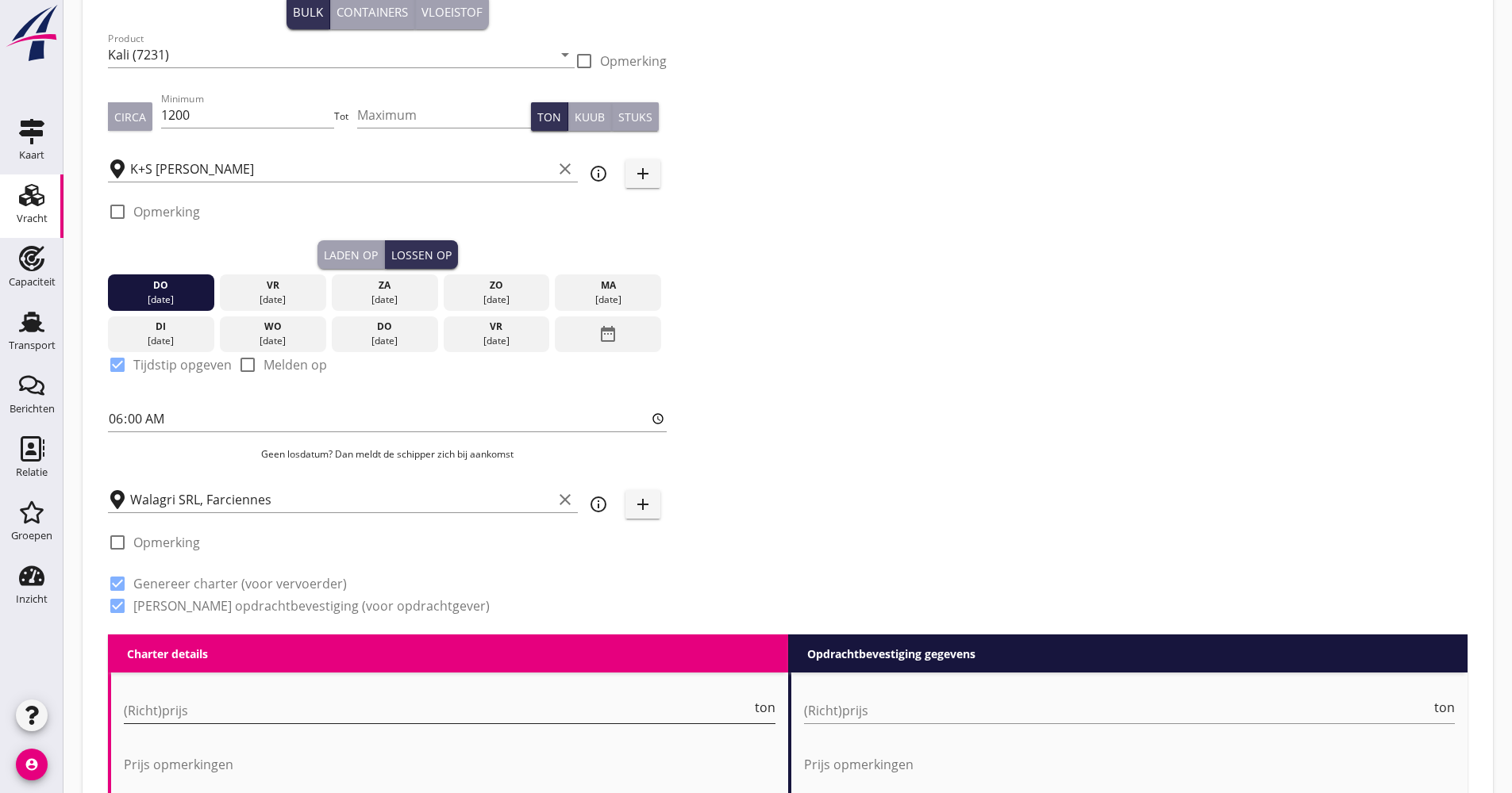
click at [213, 700] on input "(Richt)prijs" at bounding box center [437, 710] width 628 height 25
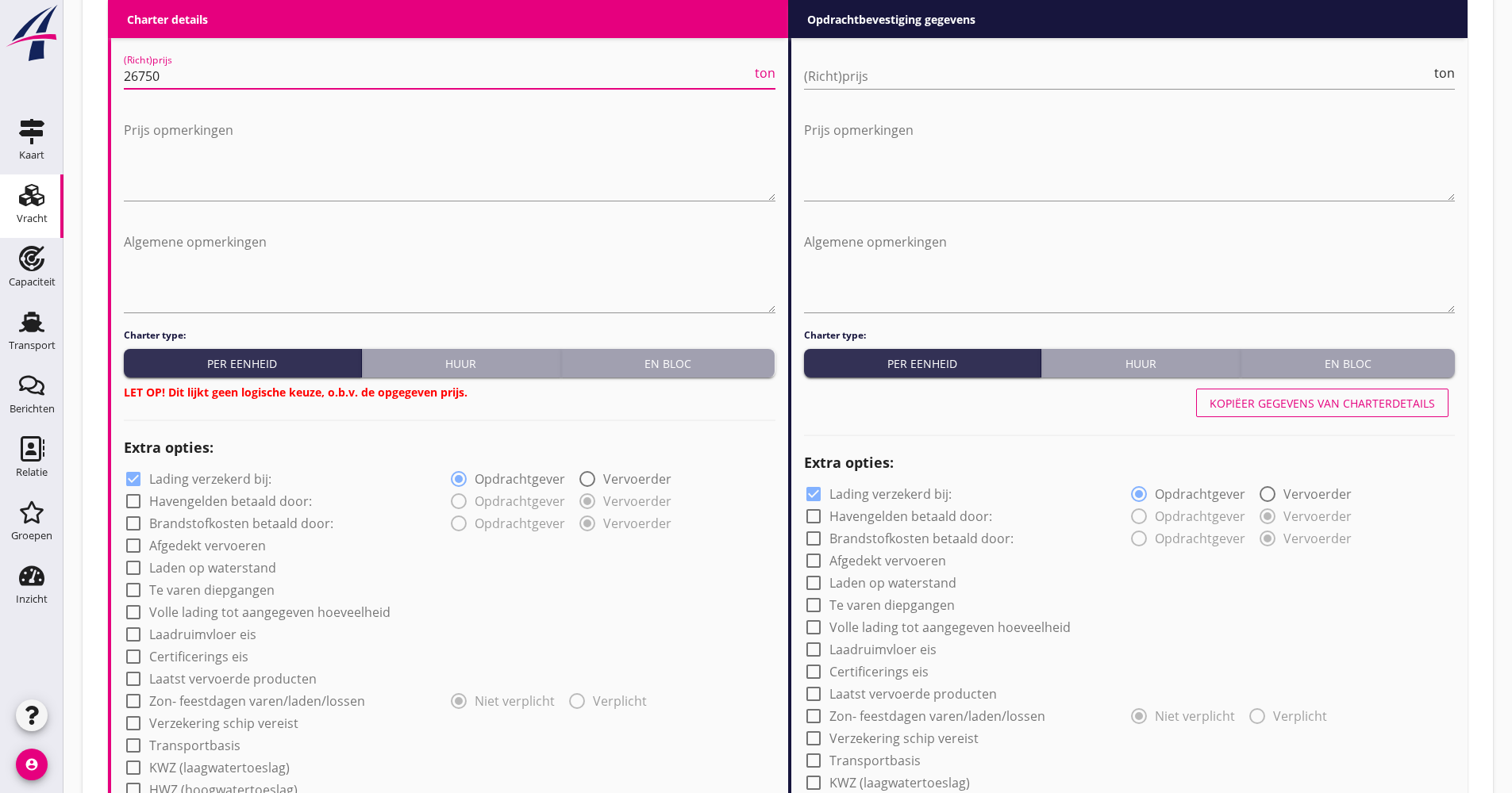
type input "26750"
click at [607, 380] on div "Charter type: Per eenheid Huur En bloc LET OP! Dit lijkt geen logische keuze, o…" at bounding box center [450, 364] width 652 height 72
drag, startPoint x: 614, startPoint y: 359, endPoint x: 600, endPoint y: 361, distance: 14.1
click at [614, 358] on div "En bloc" at bounding box center [668, 363] width 201 height 17
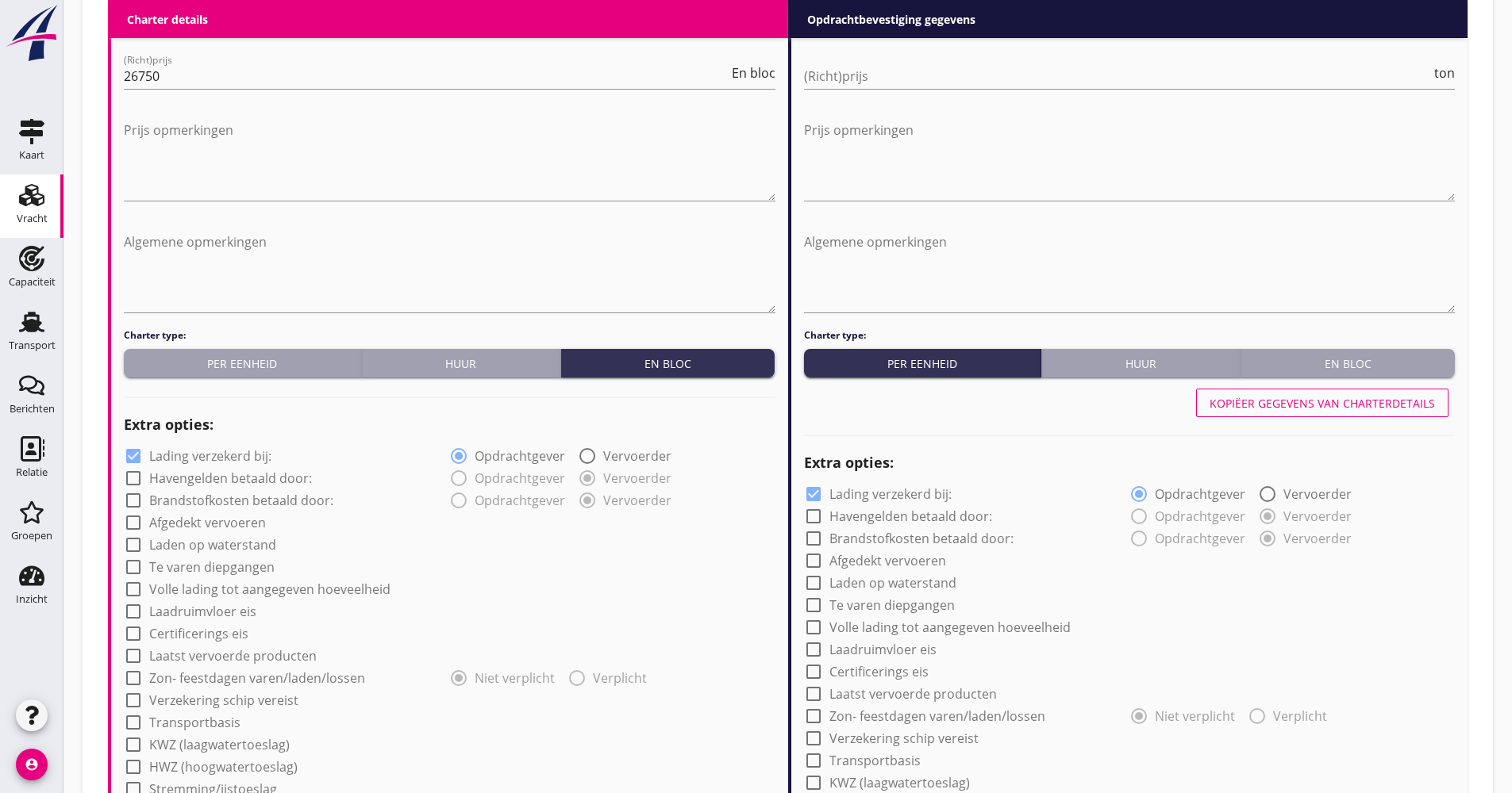
click at [234, 462] on label "Lading verzekerd bij:" at bounding box center [210, 456] width 122 height 16
checkbox input "false"
click at [214, 515] on label "Afgedekt vervoeren" at bounding box center [208, 522] width 117 height 16
checkbox input "true"
click at [200, 590] on label "Volle lading tot aangegeven hoeveelheid" at bounding box center [269, 589] width 241 height 16
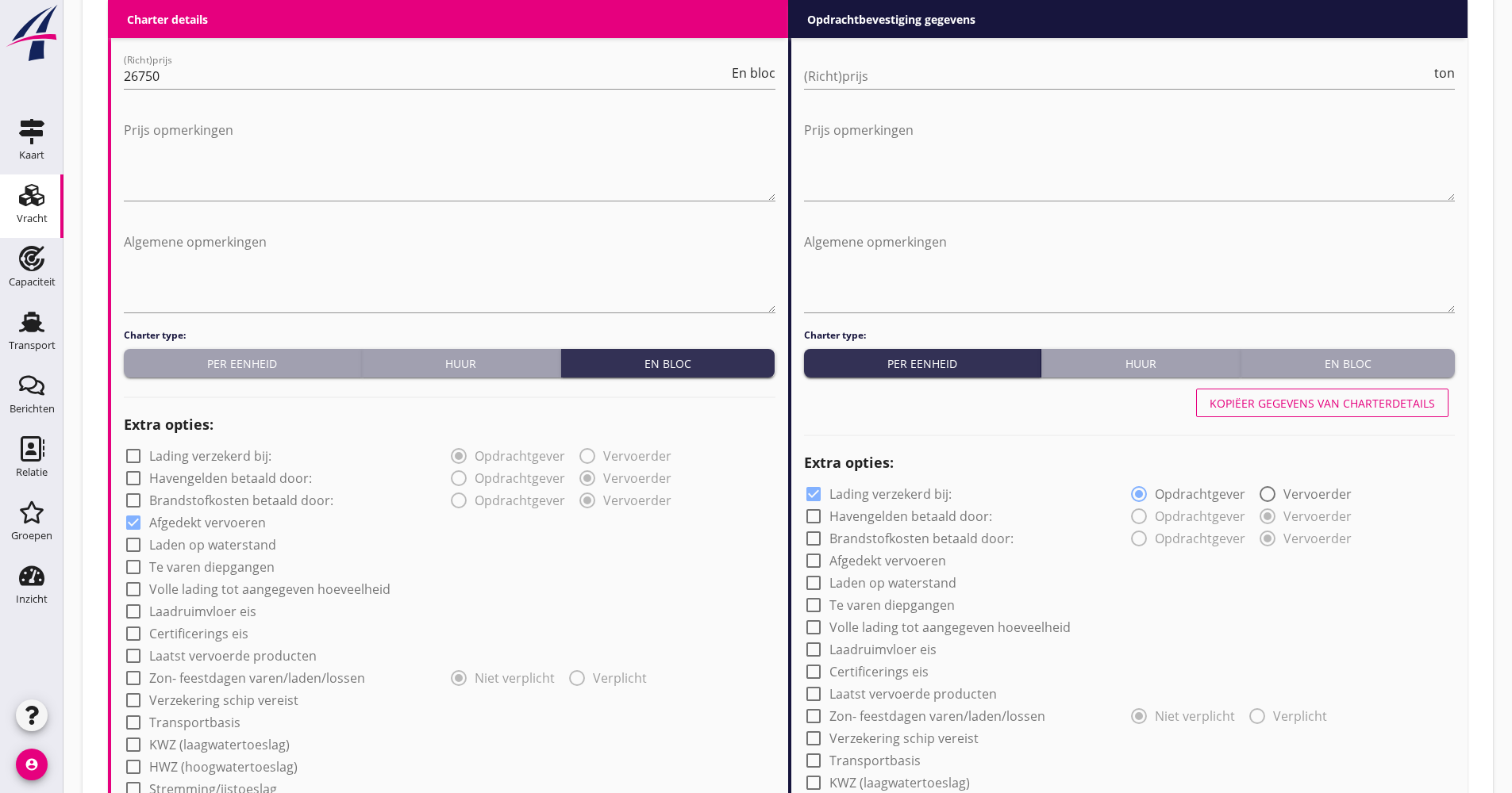
checkbox input "true"
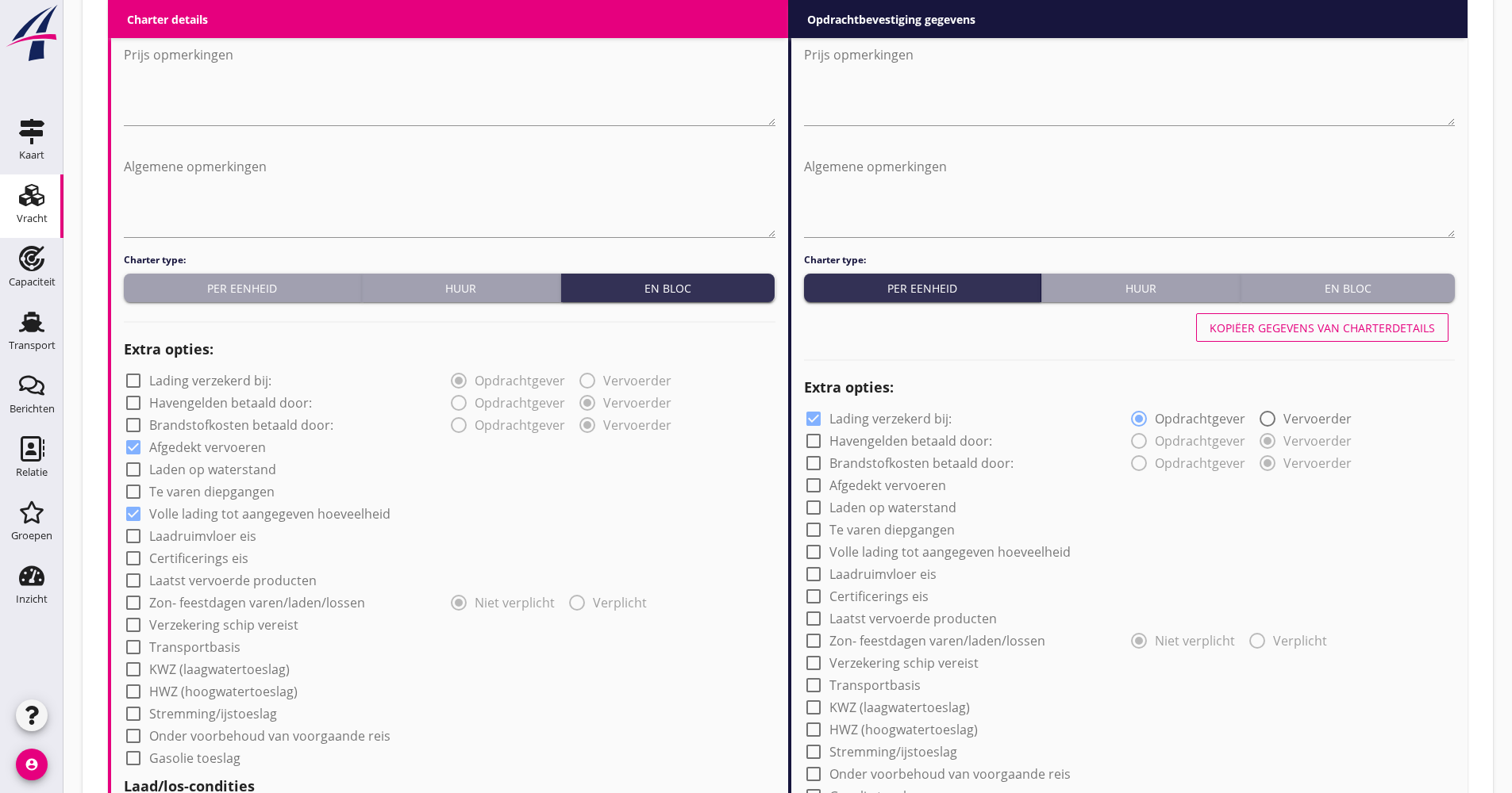
scroll to position [1031, 0]
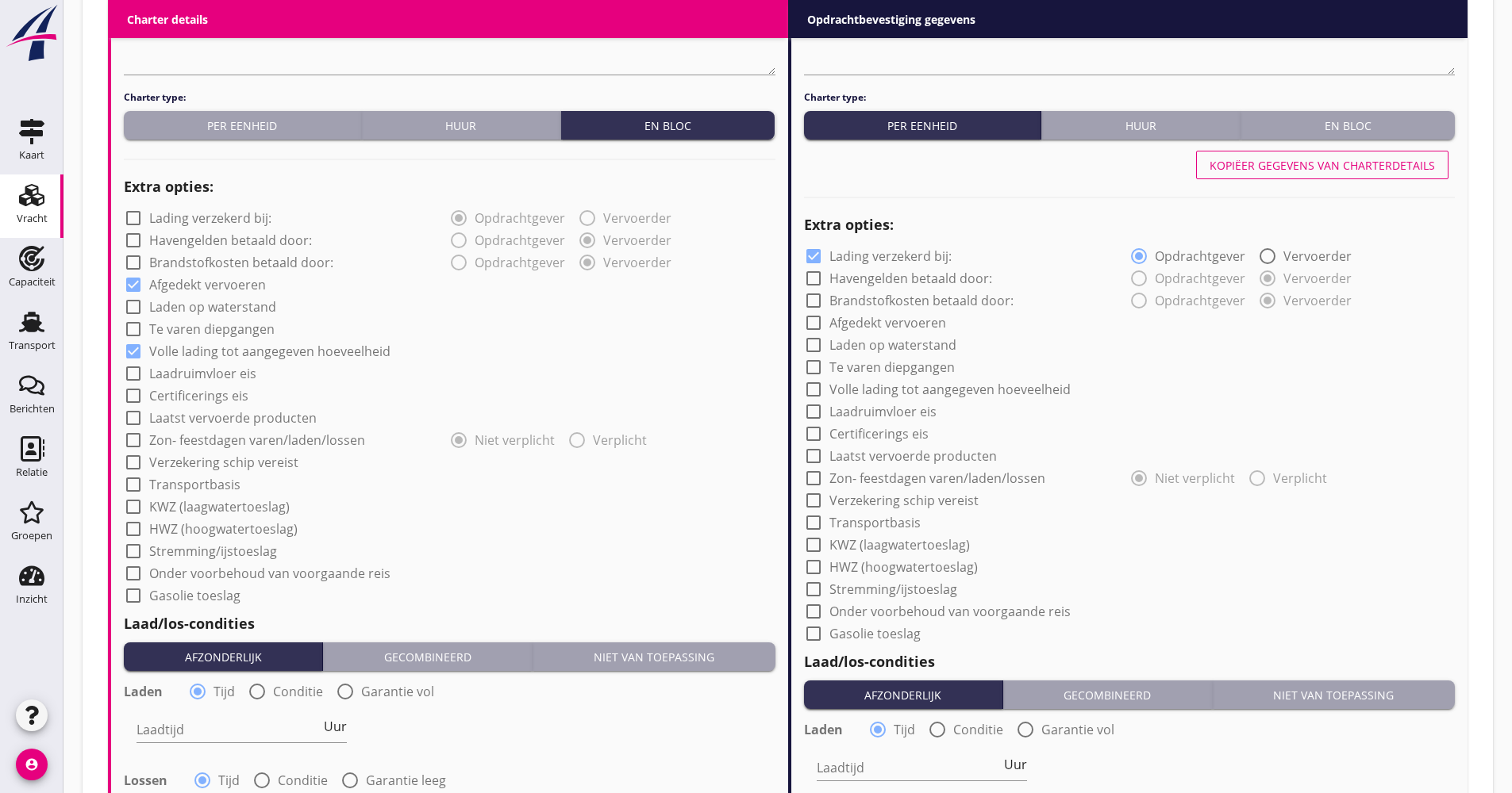
drag, startPoint x: 216, startPoint y: 460, endPoint x: 206, endPoint y: 480, distance: 22.4
click at [214, 468] on label "Verzekering schip vereist" at bounding box center [224, 462] width 149 height 16
checkbox input "true"
click at [205, 482] on label "Transportbasis" at bounding box center [195, 484] width 92 height 16
checkbox input "true"
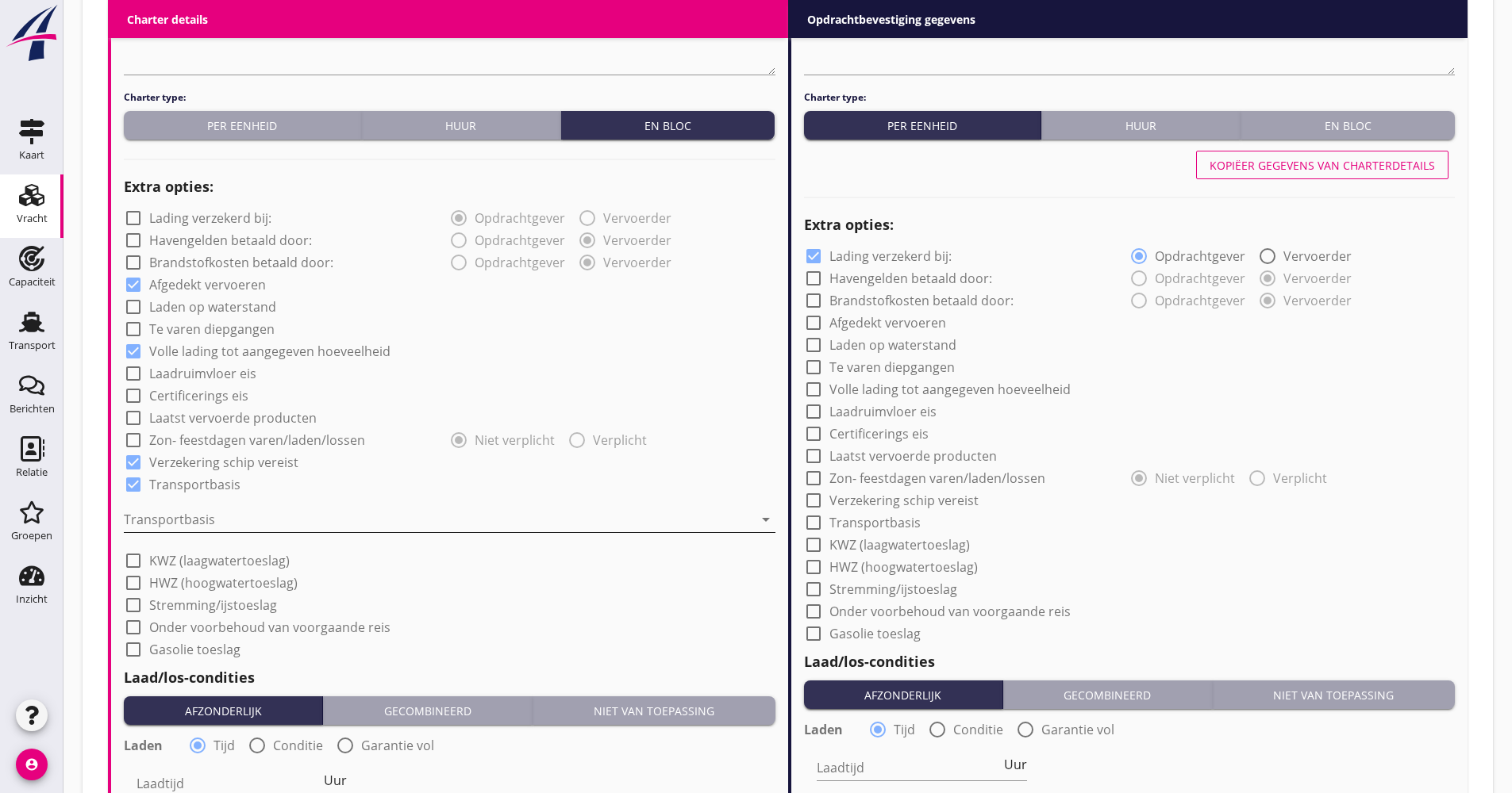
click at [190, 527] on div at bounding box center [438, 519] width 629 height 25
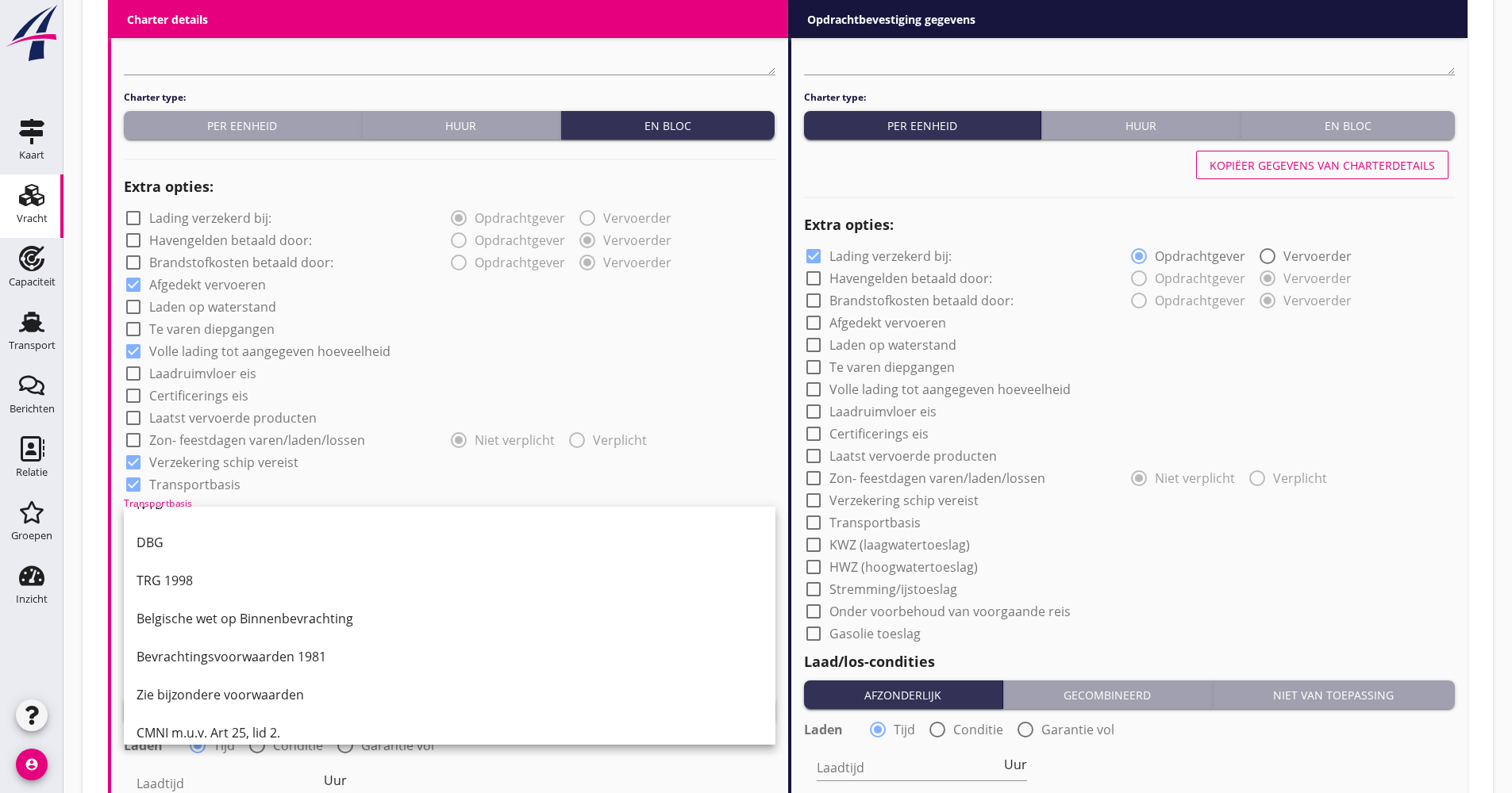
scroll to position [42, 0]
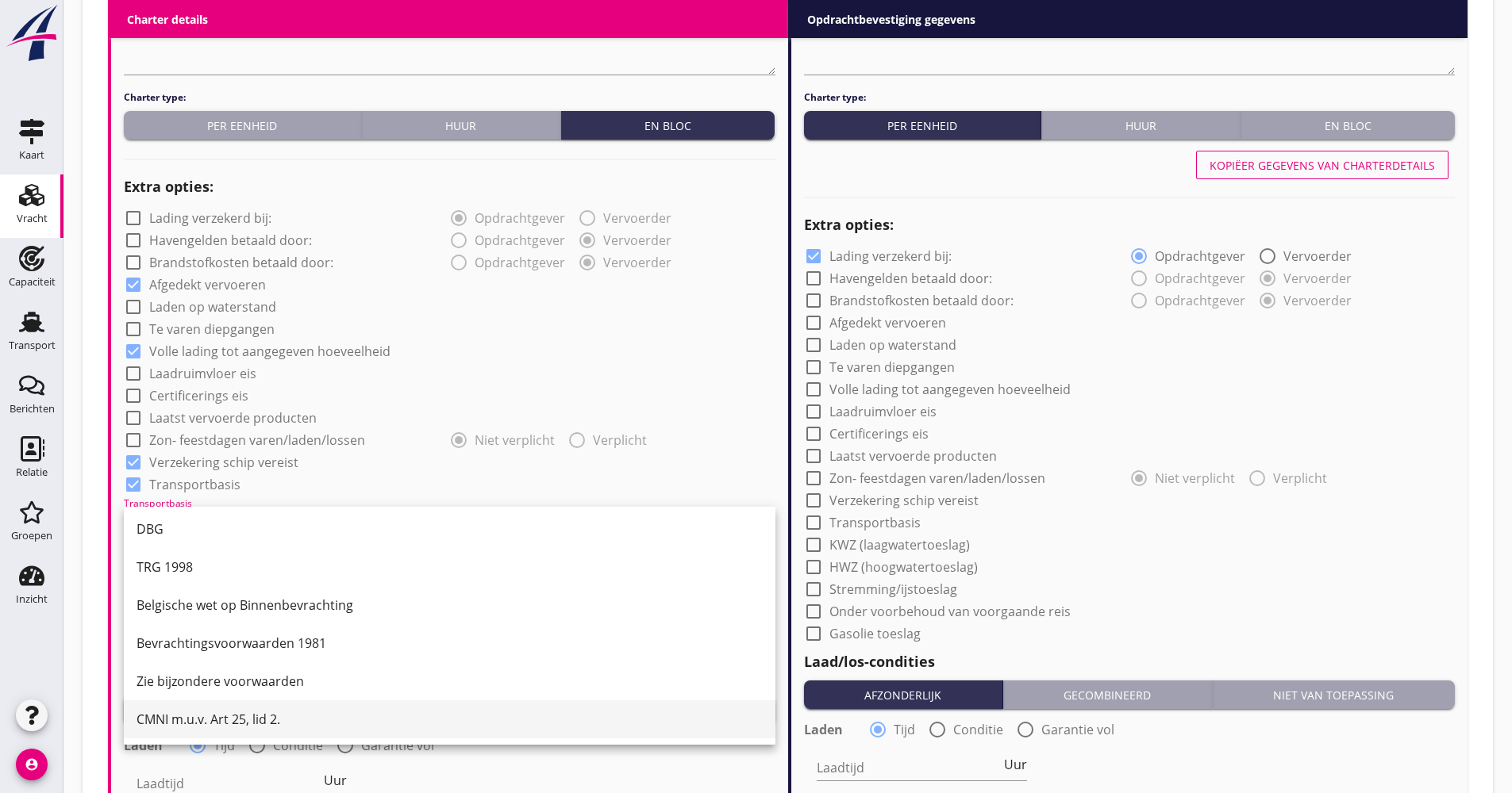
click at [175, 731] on div "CMNI m.u.v. Art 25, lid 2." at bounding box center [450, 719] width 626 height 38
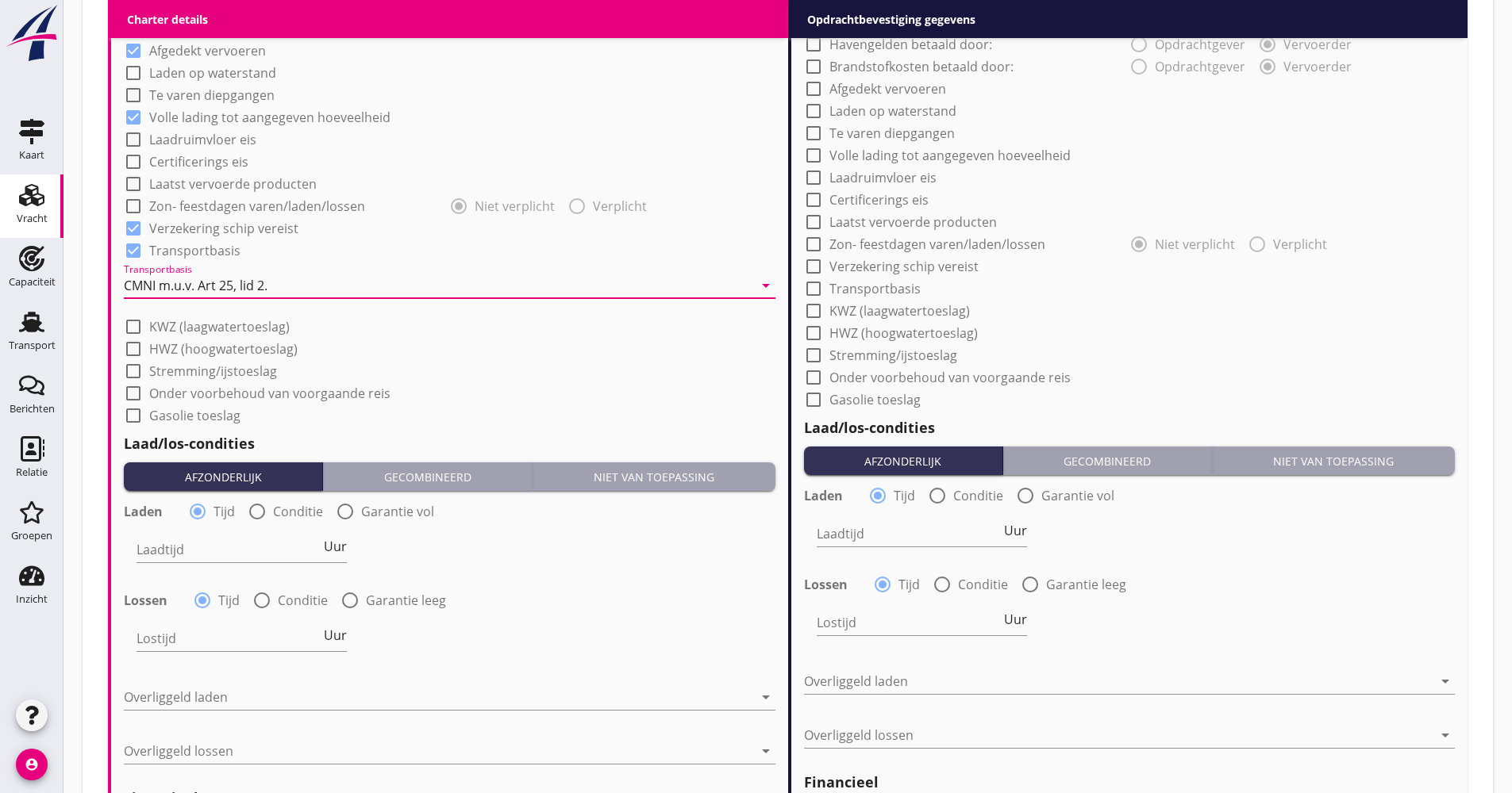
scroll to position [1269, 0]
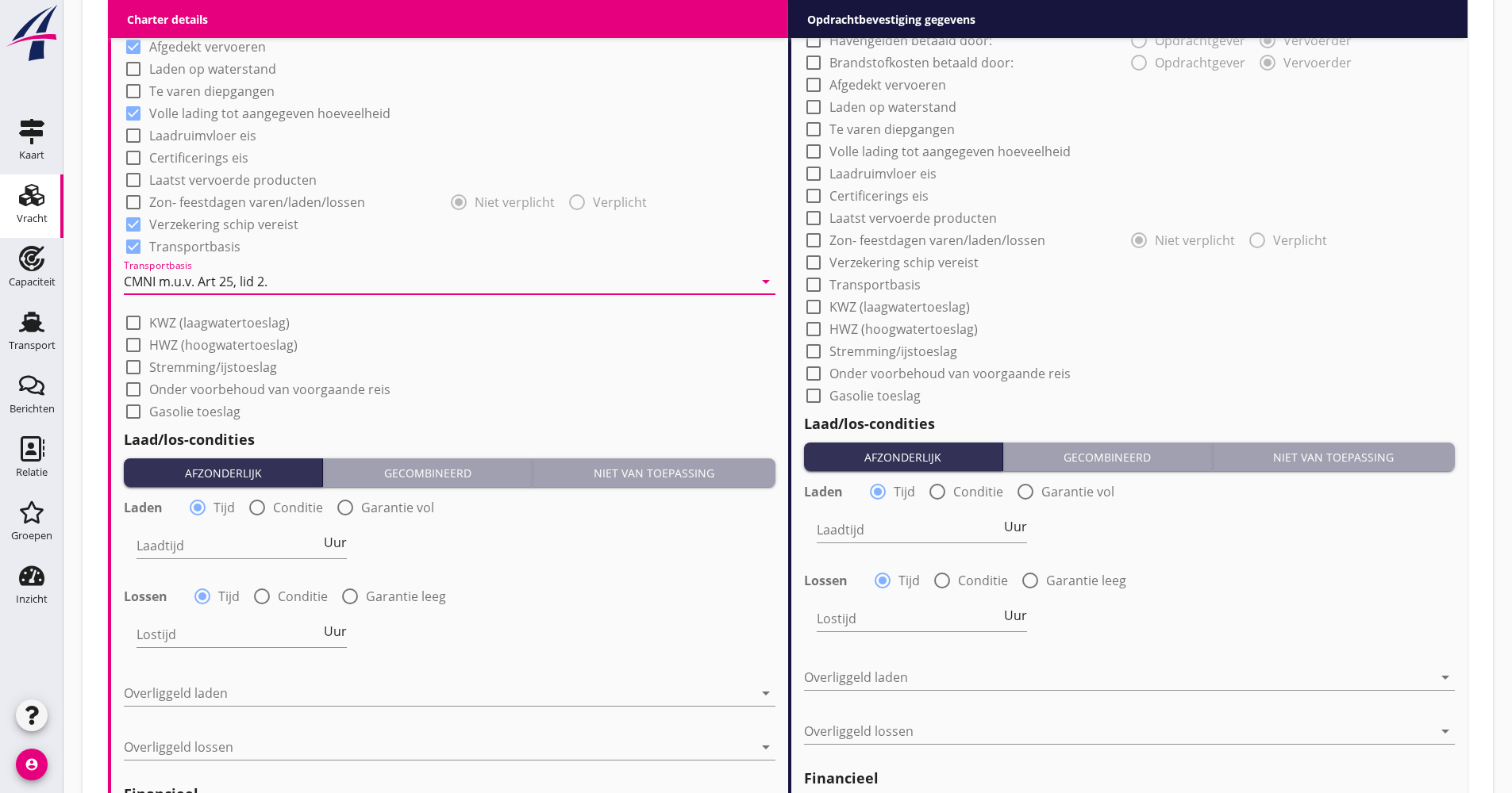
click at [241, 531] on div "Laadtijd Uur" at bounding box center [242, 549] width 211 height 51
click at [234, 540] on input "Laadtijd" at bounding box center [229, 546] width 184 height 25
type input "48"
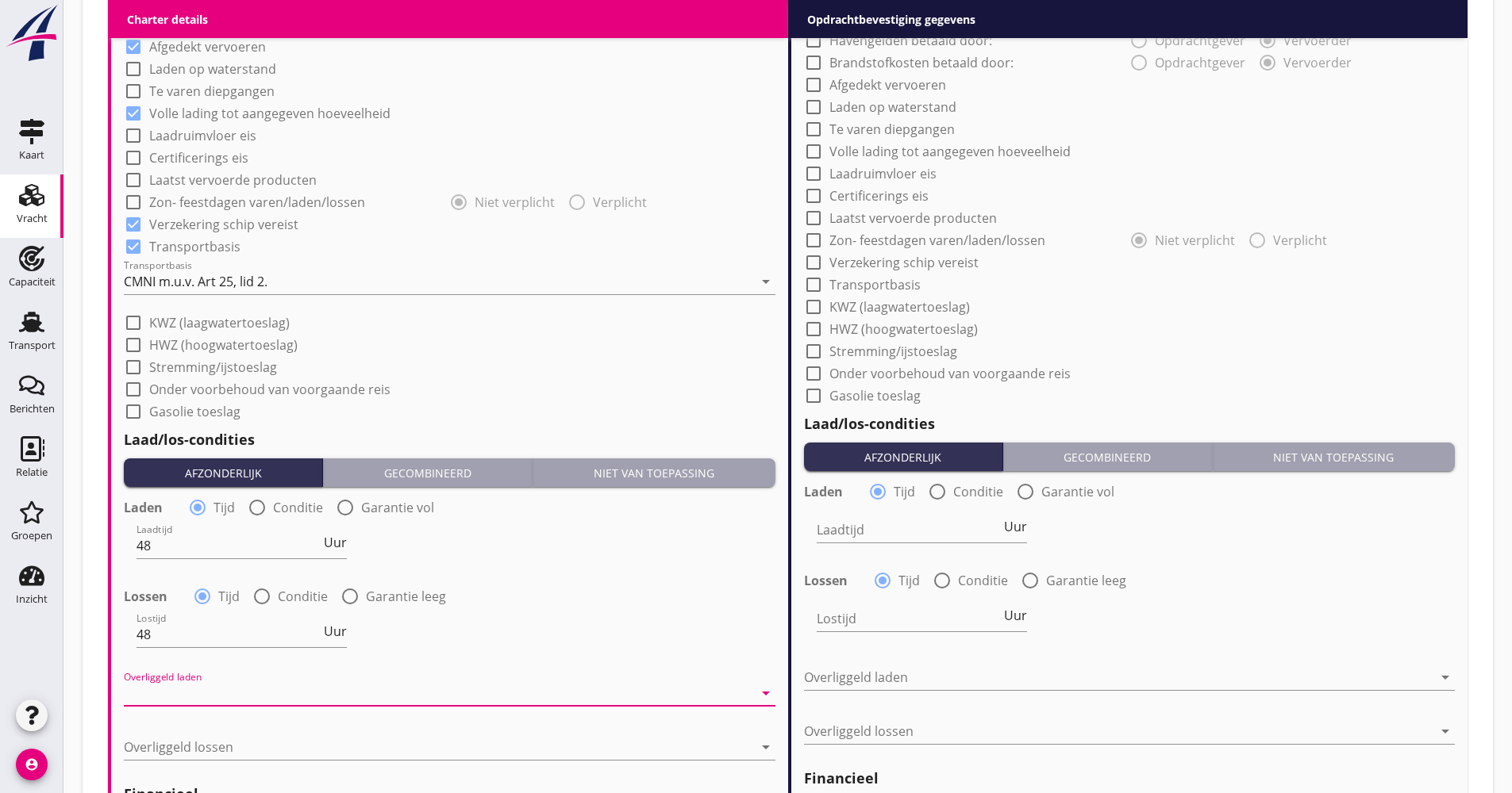
click at [210, 679] on div "Overliggeld laden arrow_drop_down" at bounding box center [450, 697] width 652 height 51
click at [211, 688] on div at bounding box center [438, 693] width 629 height 25
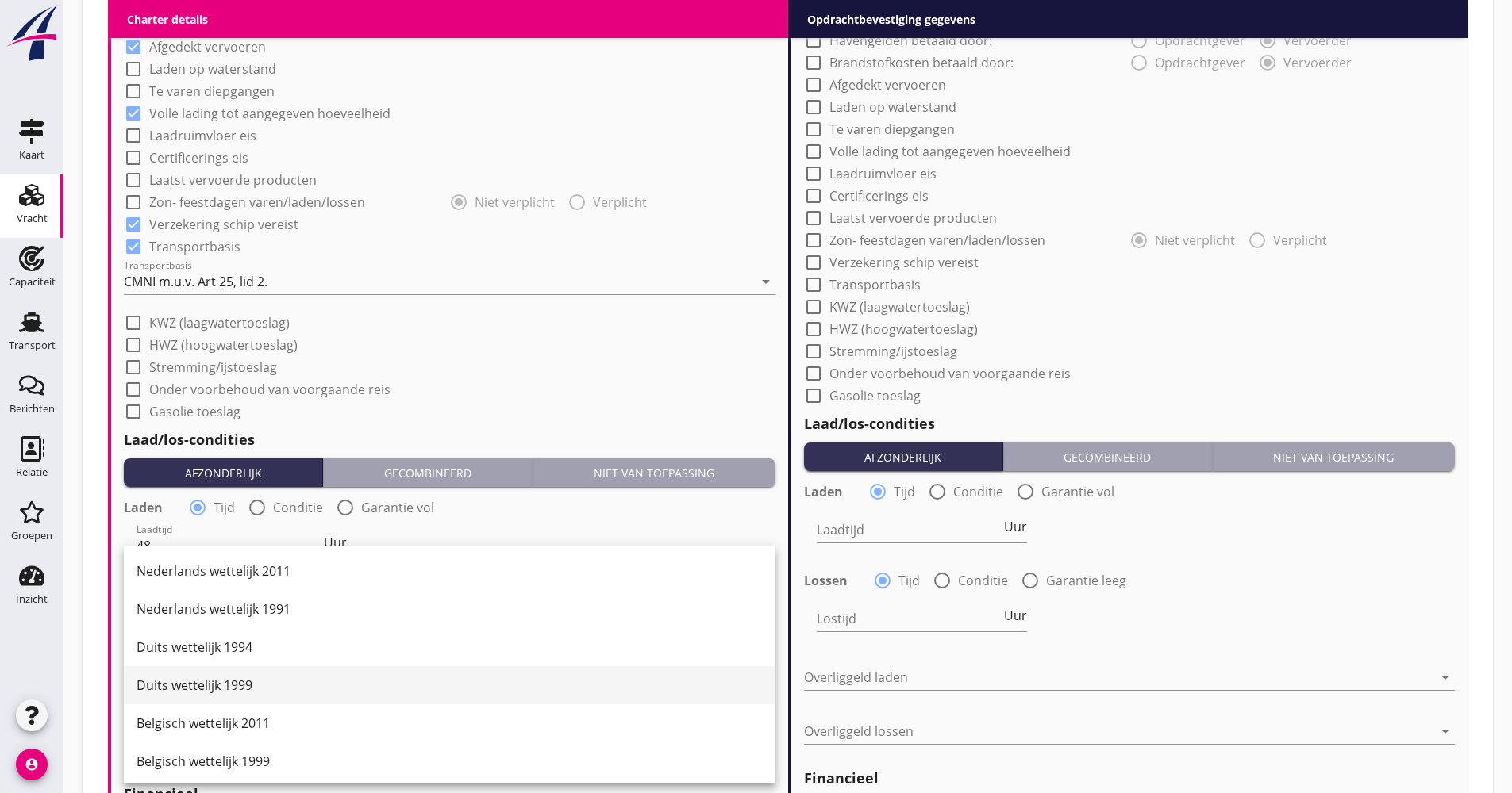
click at [251, 682] on div "Duits wettelijk 1999" at bounding box center [450, 685] width 626 height 19
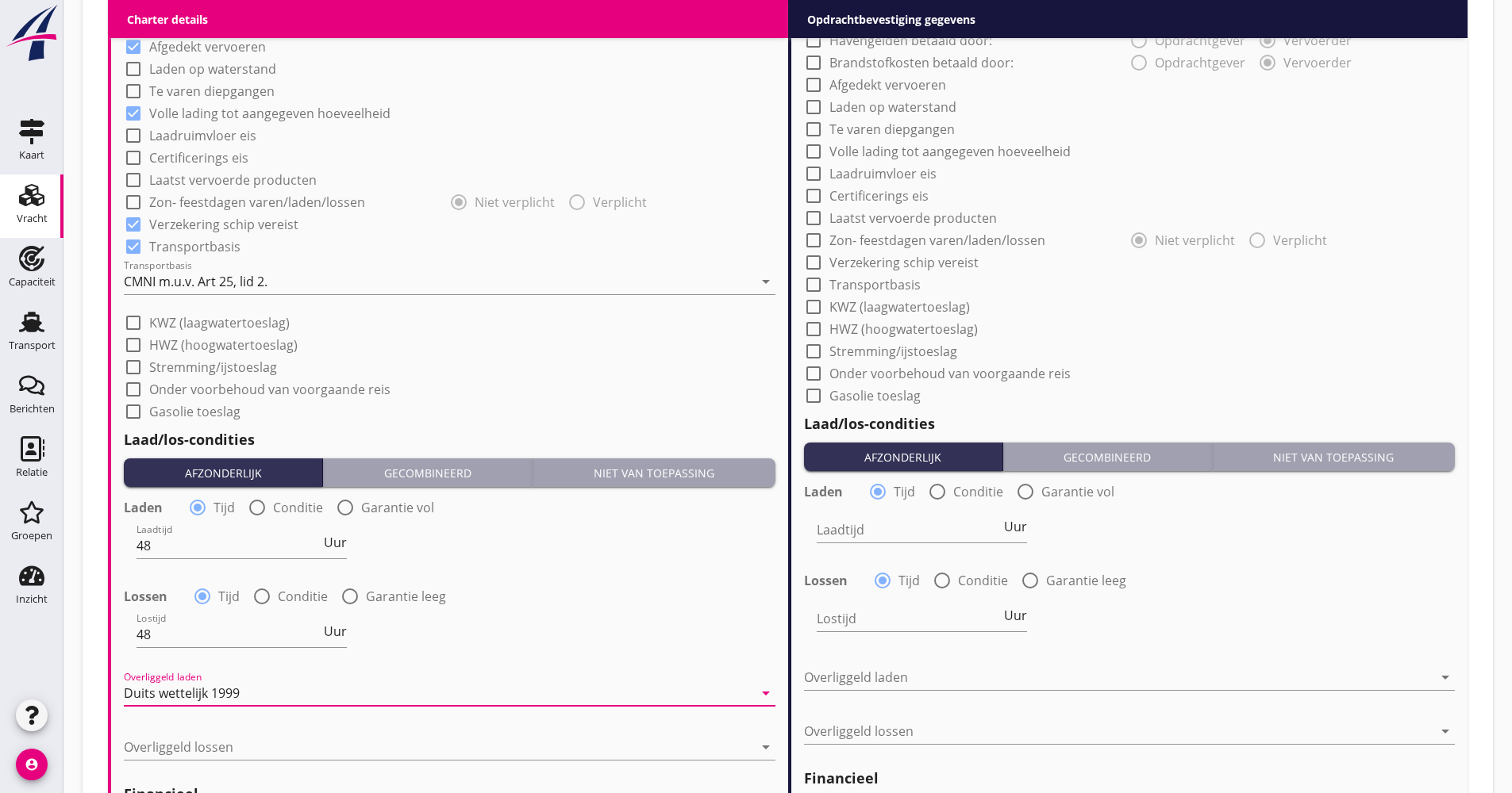
click at [219, 725] on div "Overliggeld lossen arrow_drop_down" at bounding box center [450, 751] width 652 height 51
click at [214, 738] on div at bounding box center [438, 747] width 629 height 25
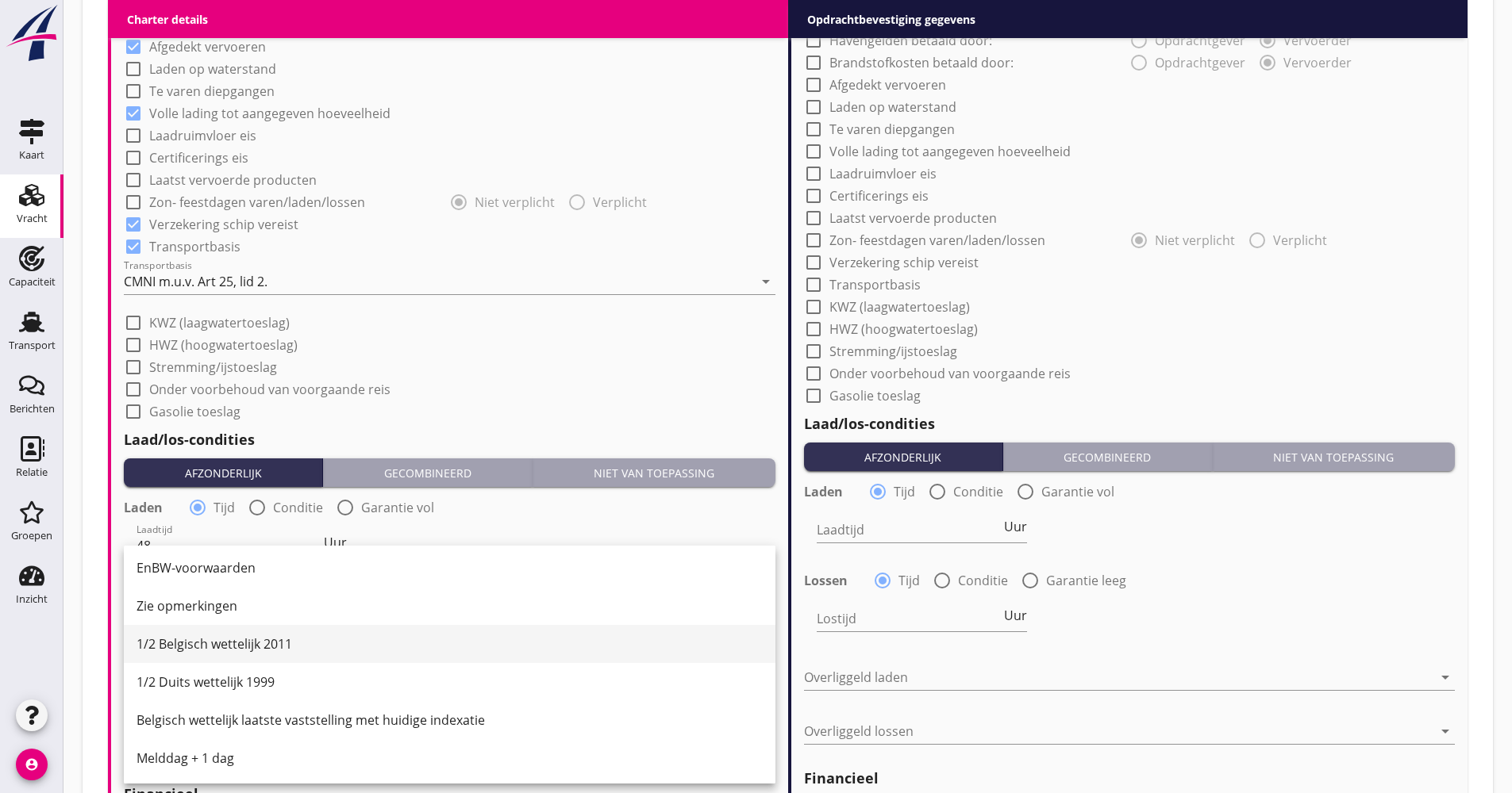
scroll to position [476, 0]
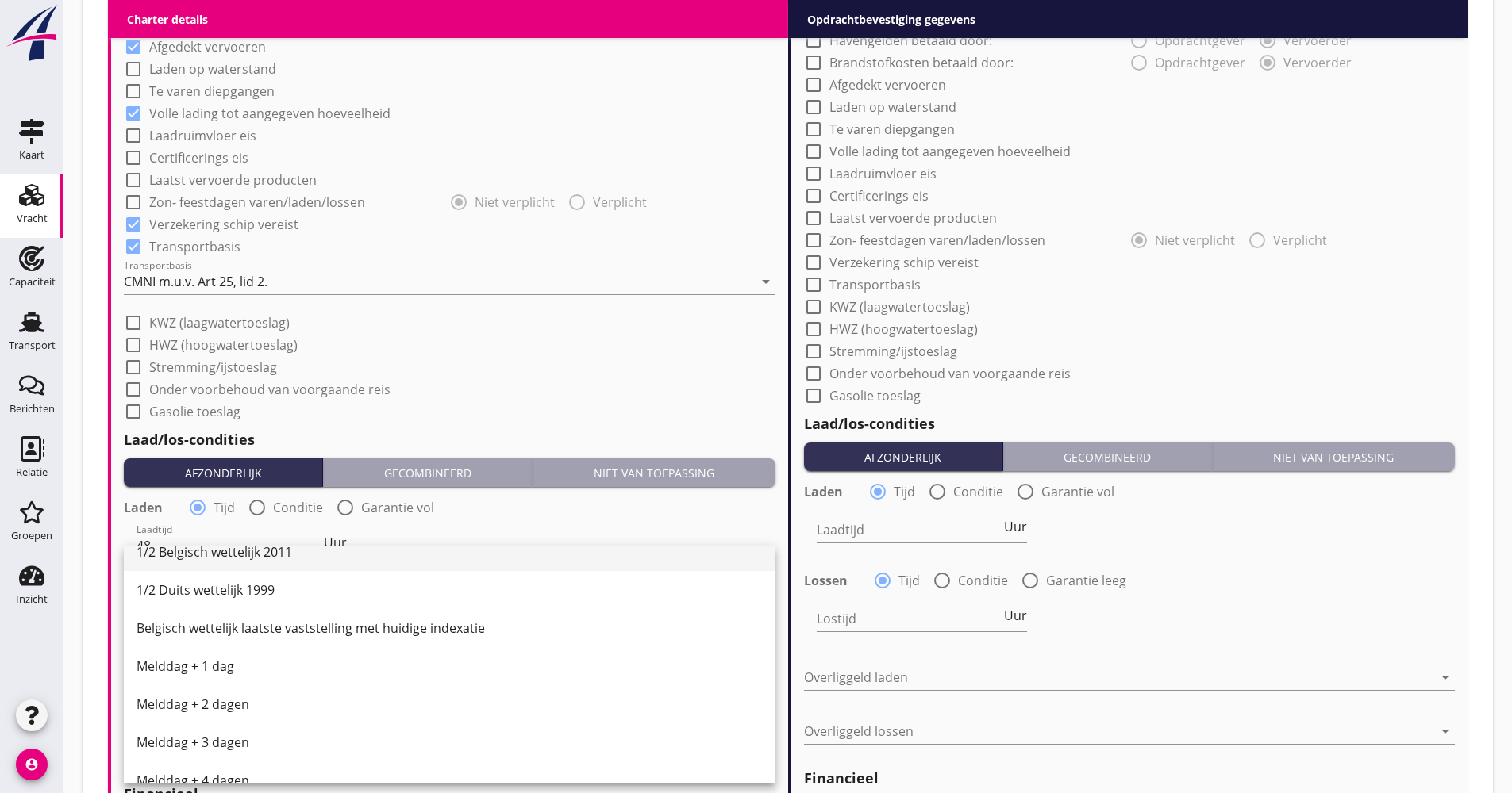
click at [243, 560] on div "1/2 Belgisch wettelijk 2011" at bounding box center [450, 552] width 626 height 19
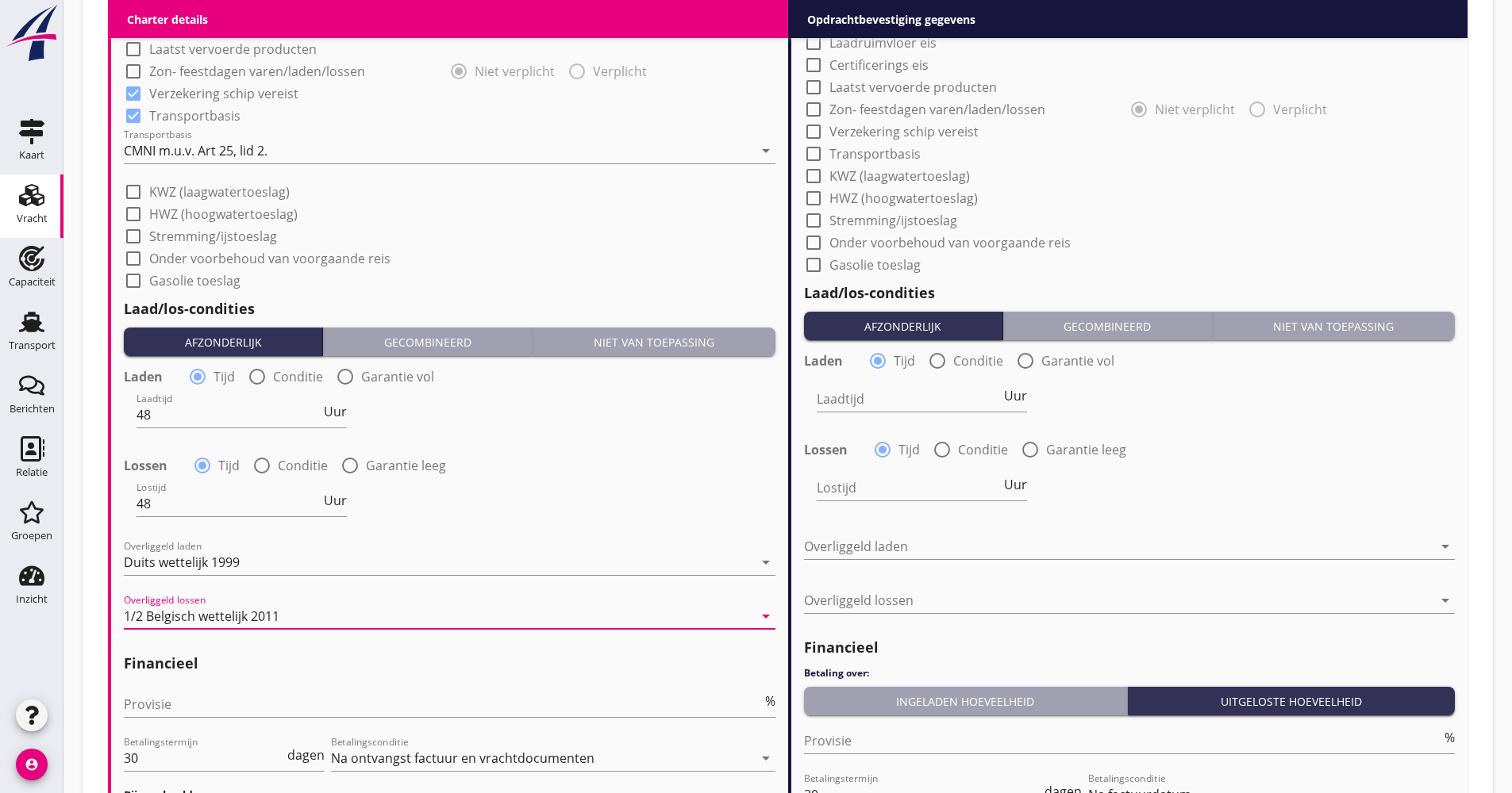
scroll to position [1507, 0]
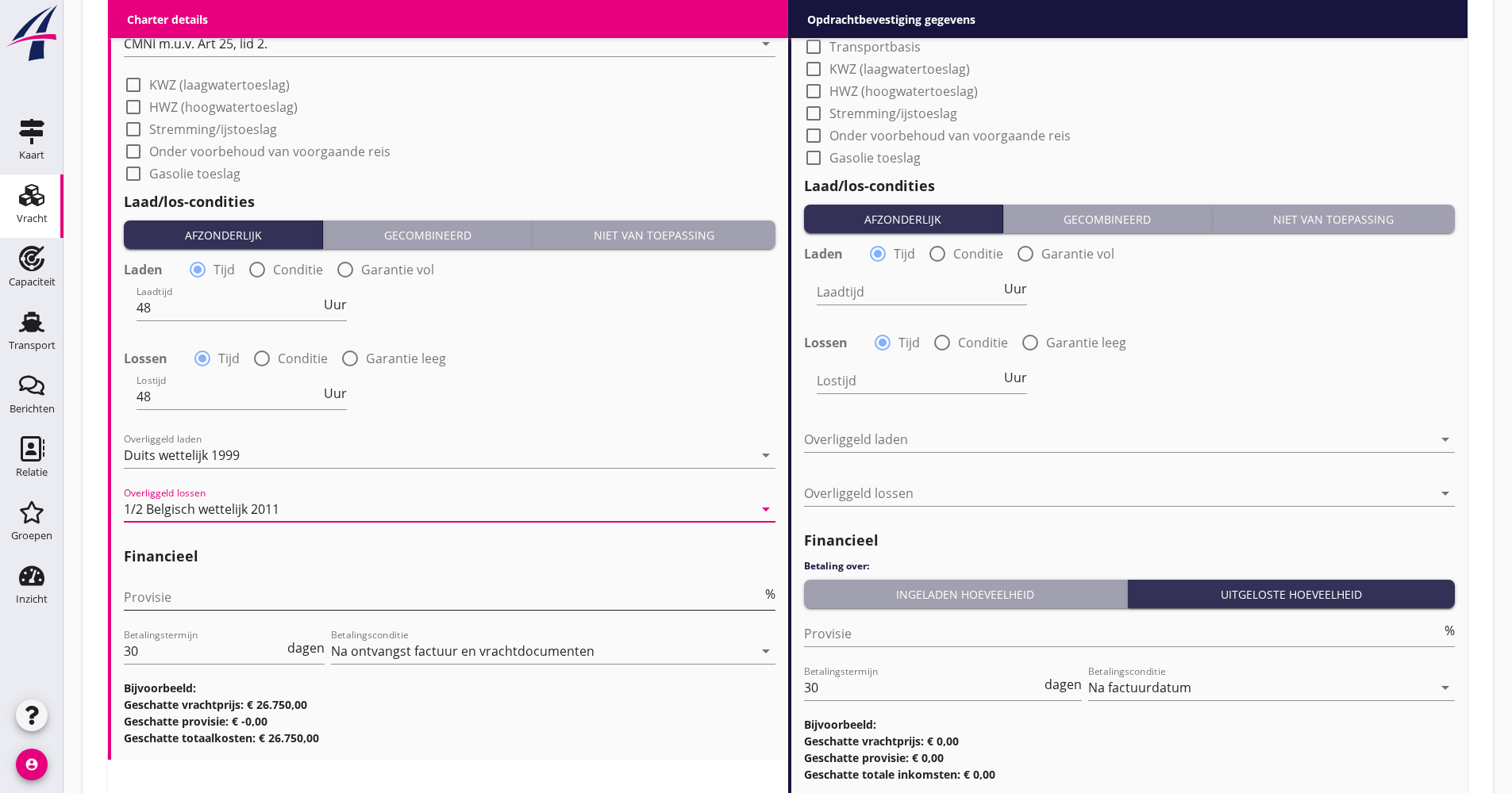
click at [215, 597] on input "Provisie" at bounding box center [443, 597] width 638 height 25
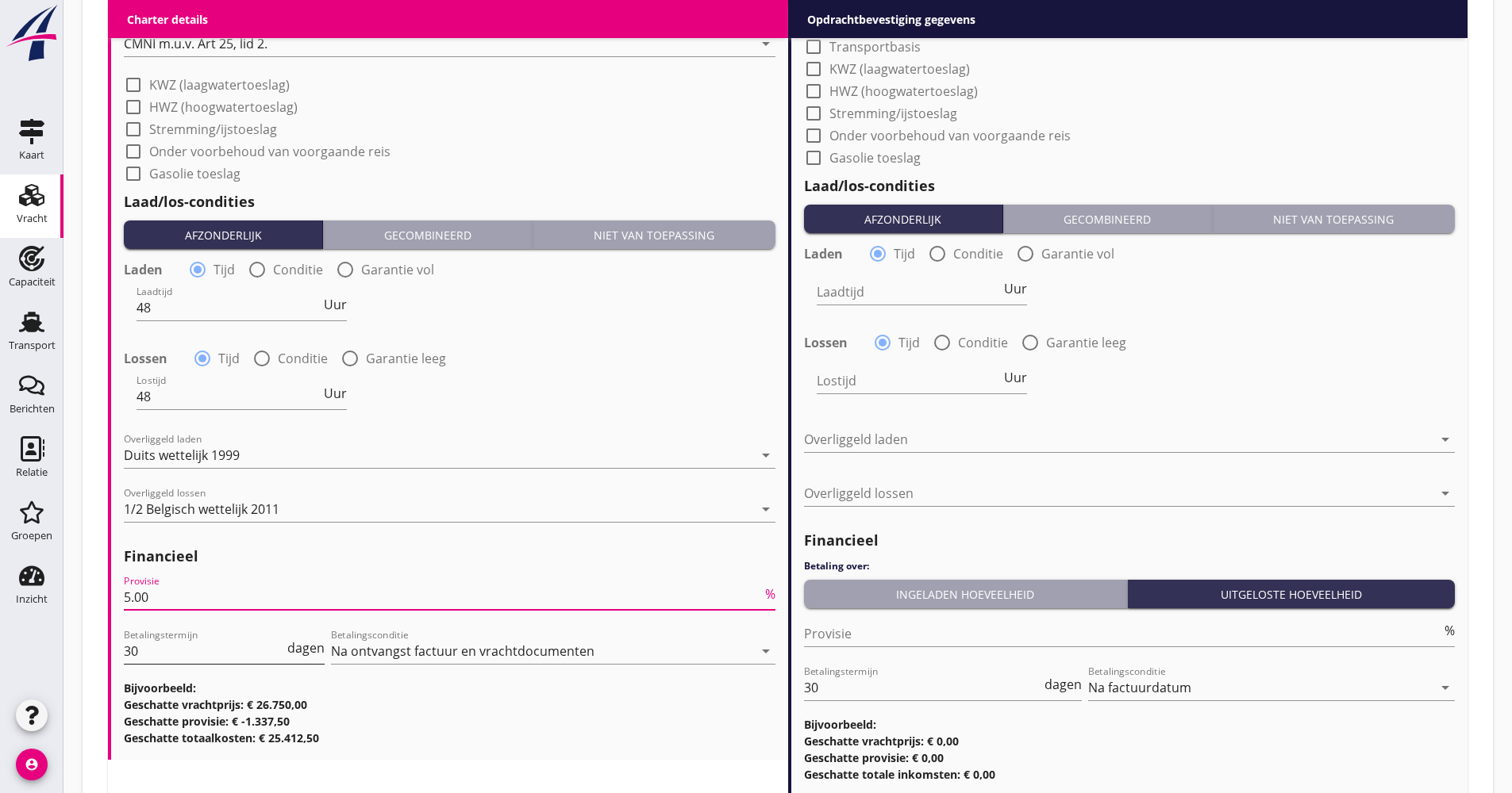
type input "5.00"
drag, startPoint x: 165, startPoint y: 663, endPoint x: 133, endPoint y: 658, distance: 32.4
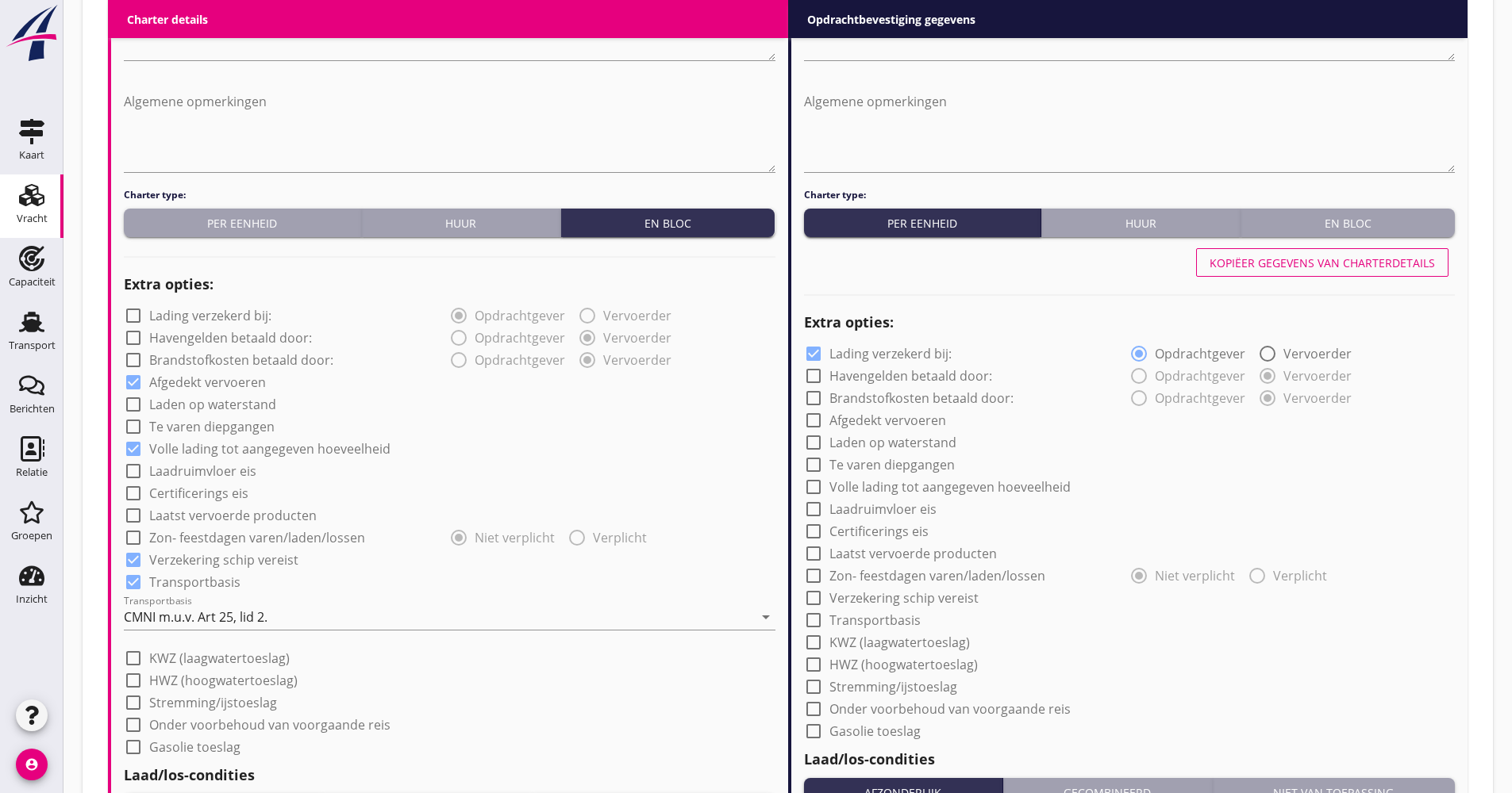
scroll to position [555, 0]
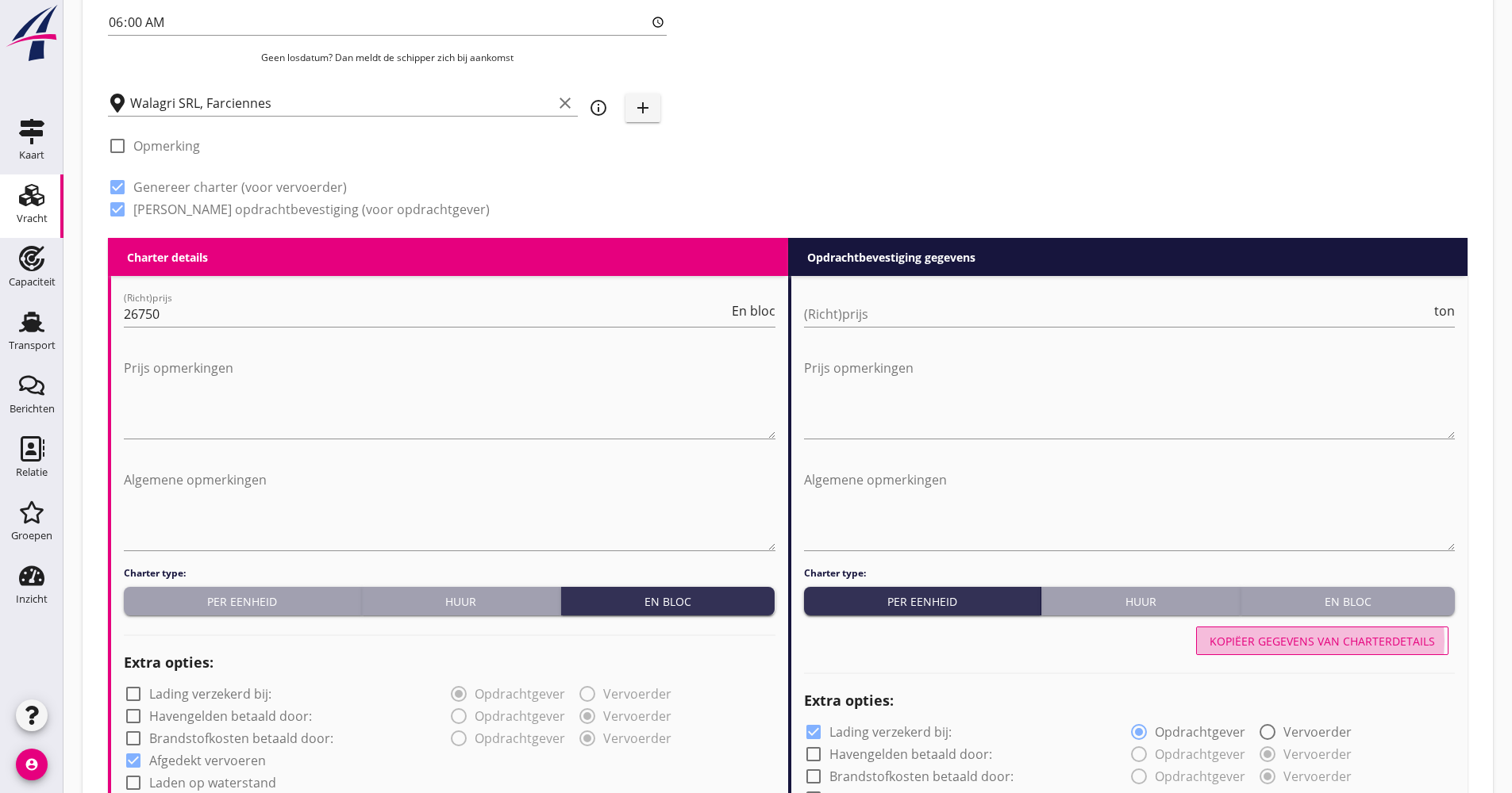
click at [1246, 638] on div "Kopiëer gegevens van charterdetails" at bounding box center [1322, 642] width 226 height 17
checkbox input "false"
checkbox input "true"
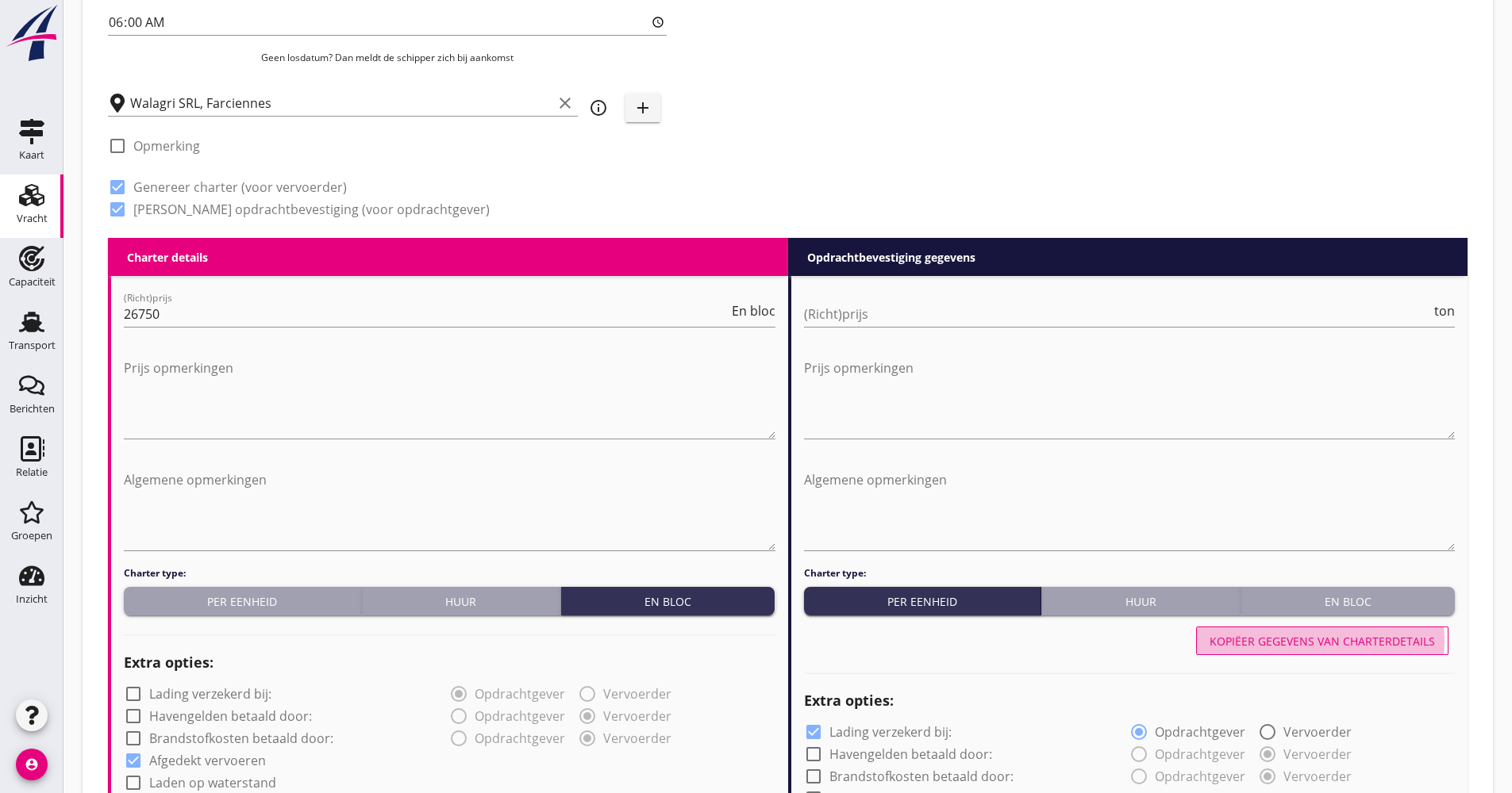
checkbox input "true"
type input "48"
click at [839, 314] on input "(Richt)prijs" at bounding box center [1117, 313] width 628 height 25
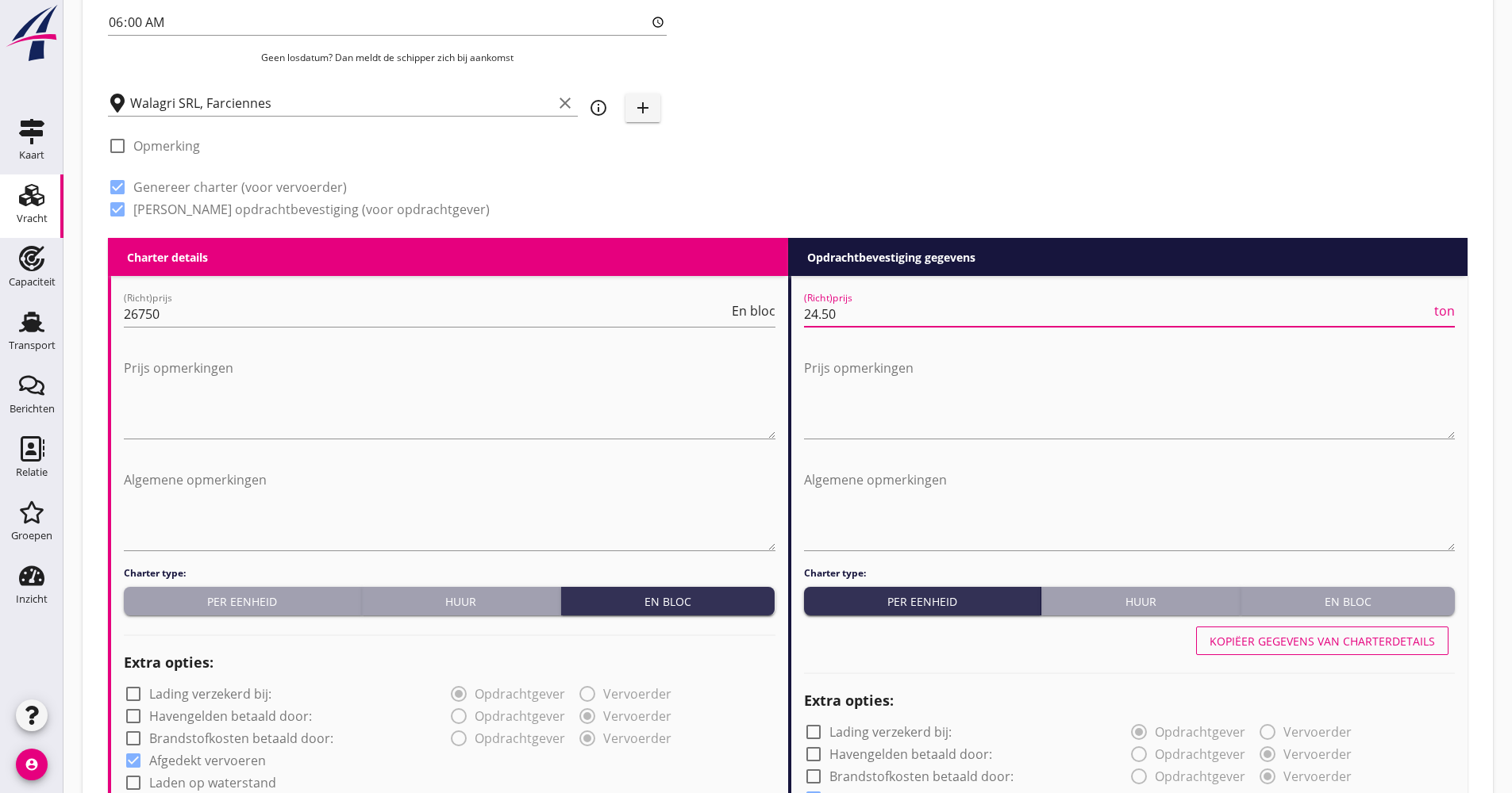
type input "24.50"
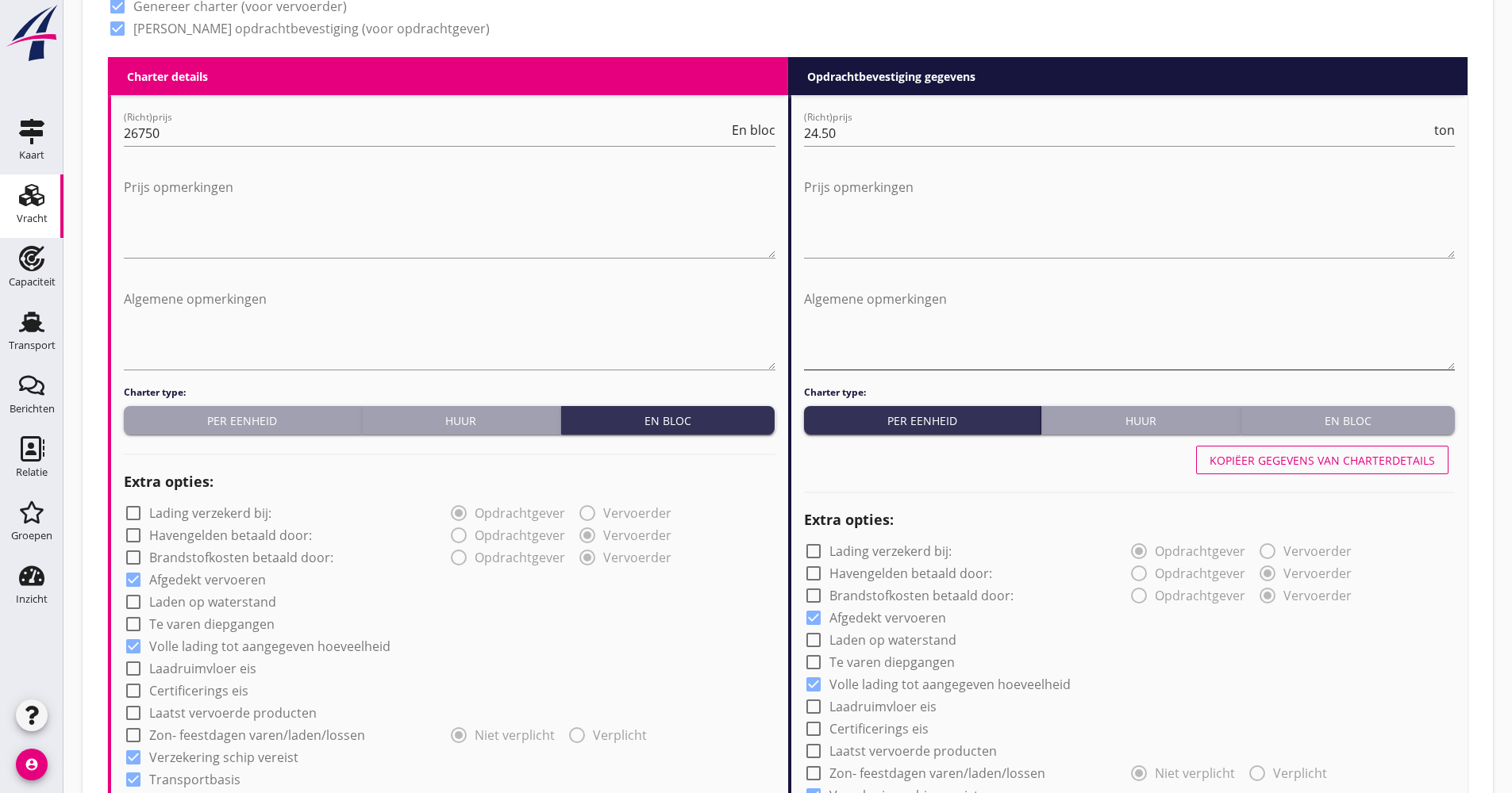
scroll to position [1031, 0]
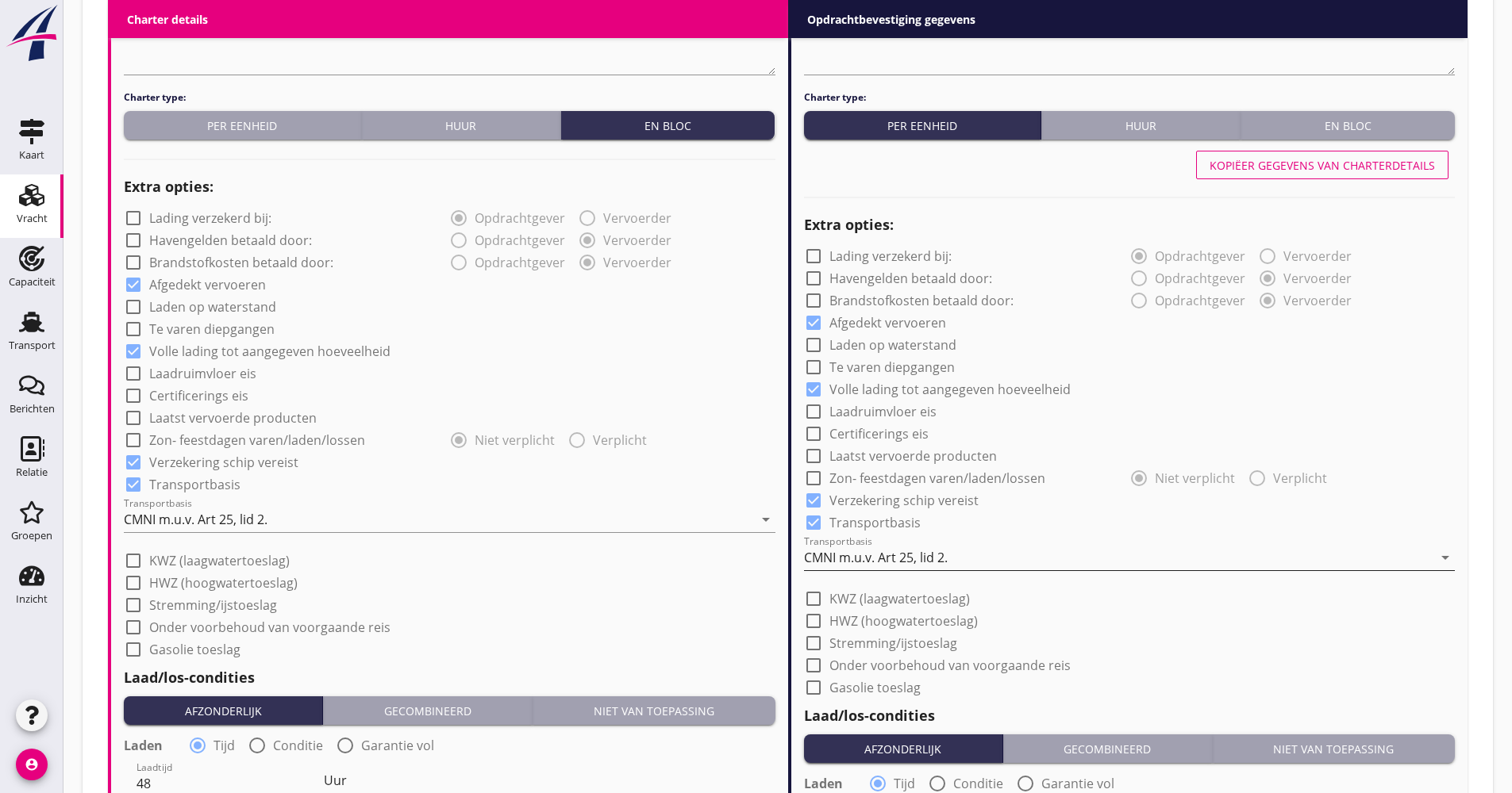
click at [932, 555] on div "CMNI m.u.v. Art 25, lid 2." at bounding box center [875, 557] width 144 height 14
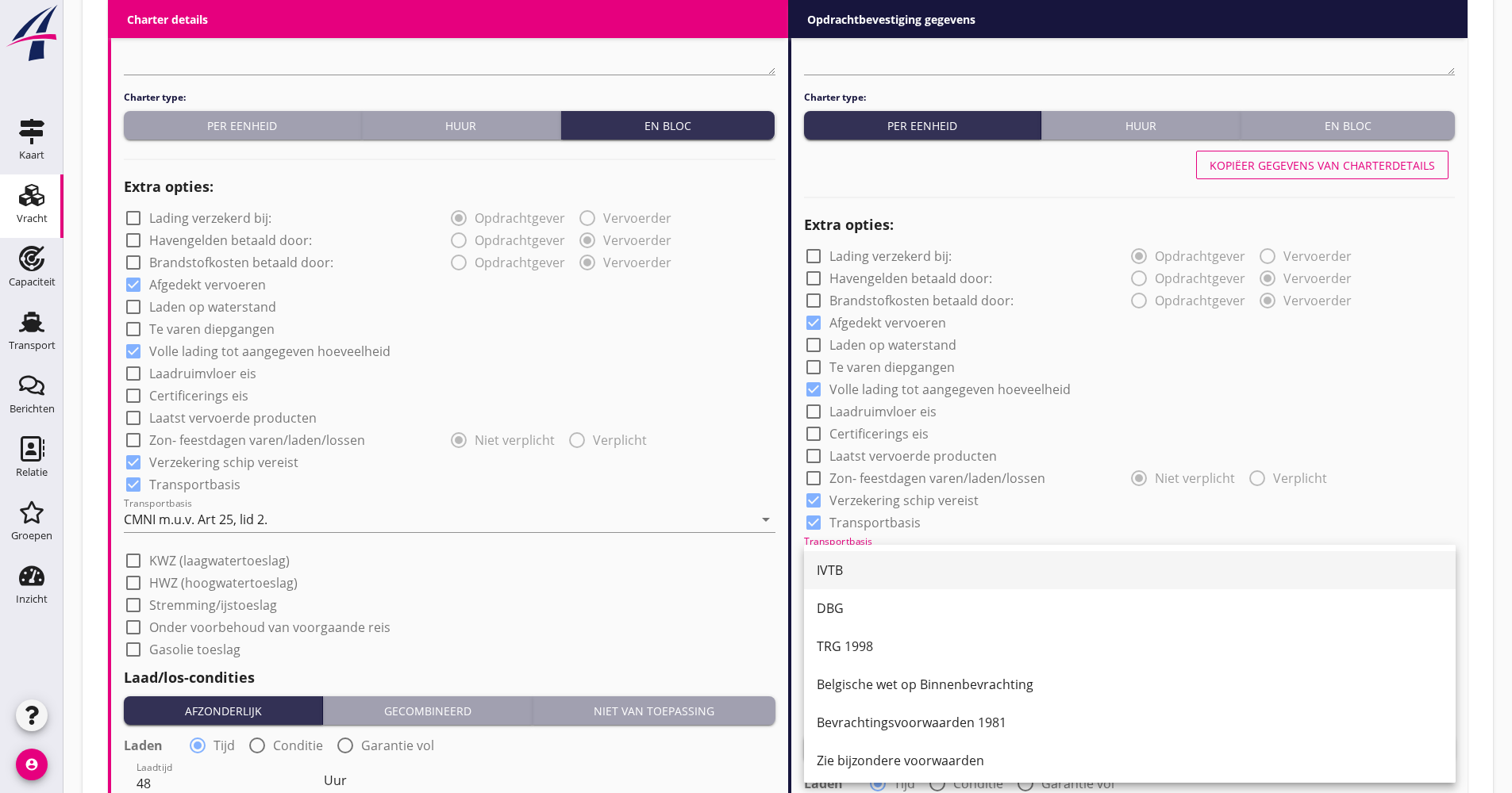
click at [897, 558] on div "IVTB" at bounding box center [1130, 570] width 626 height 38
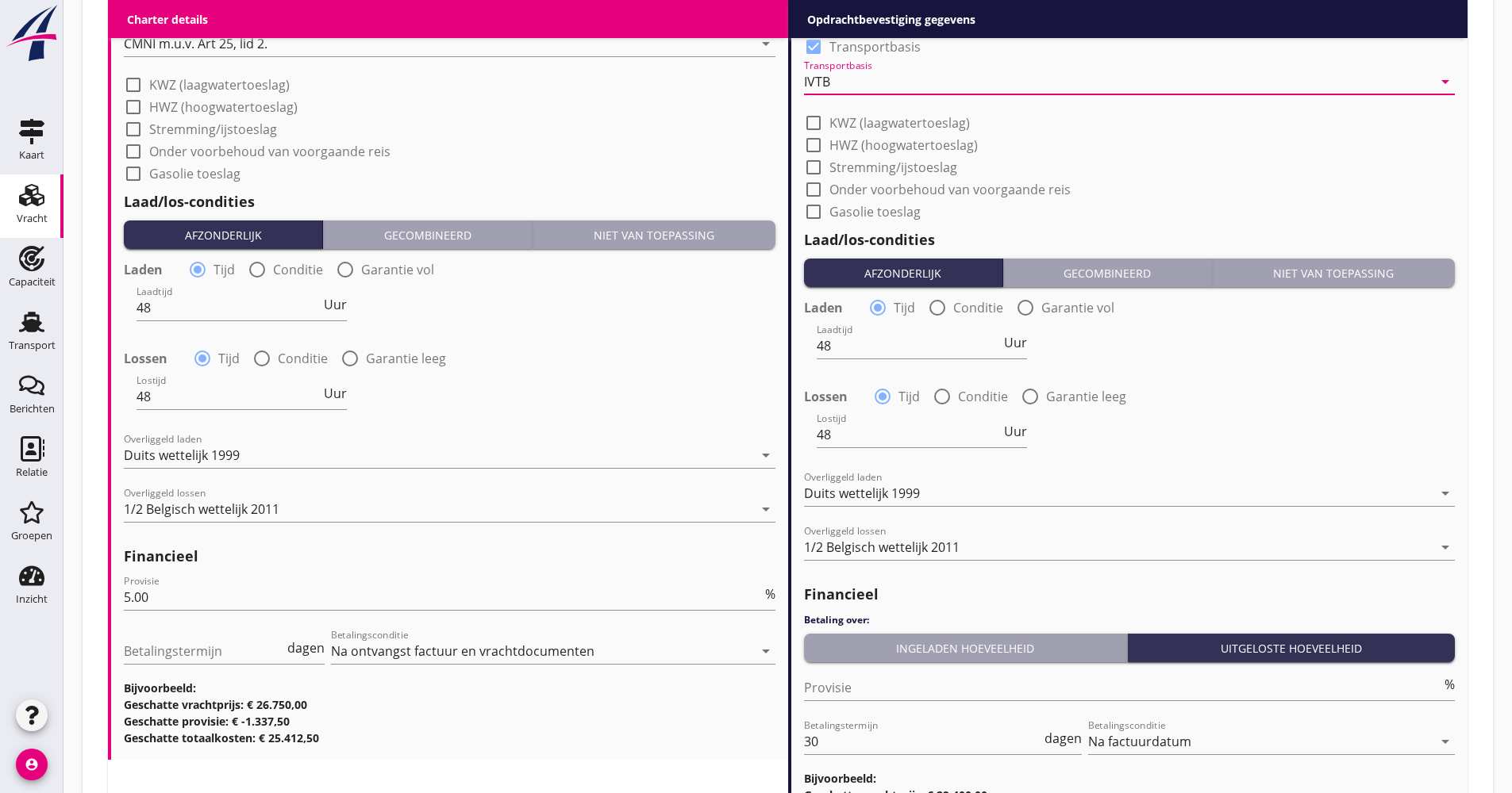
scroll to position [1672, 0]
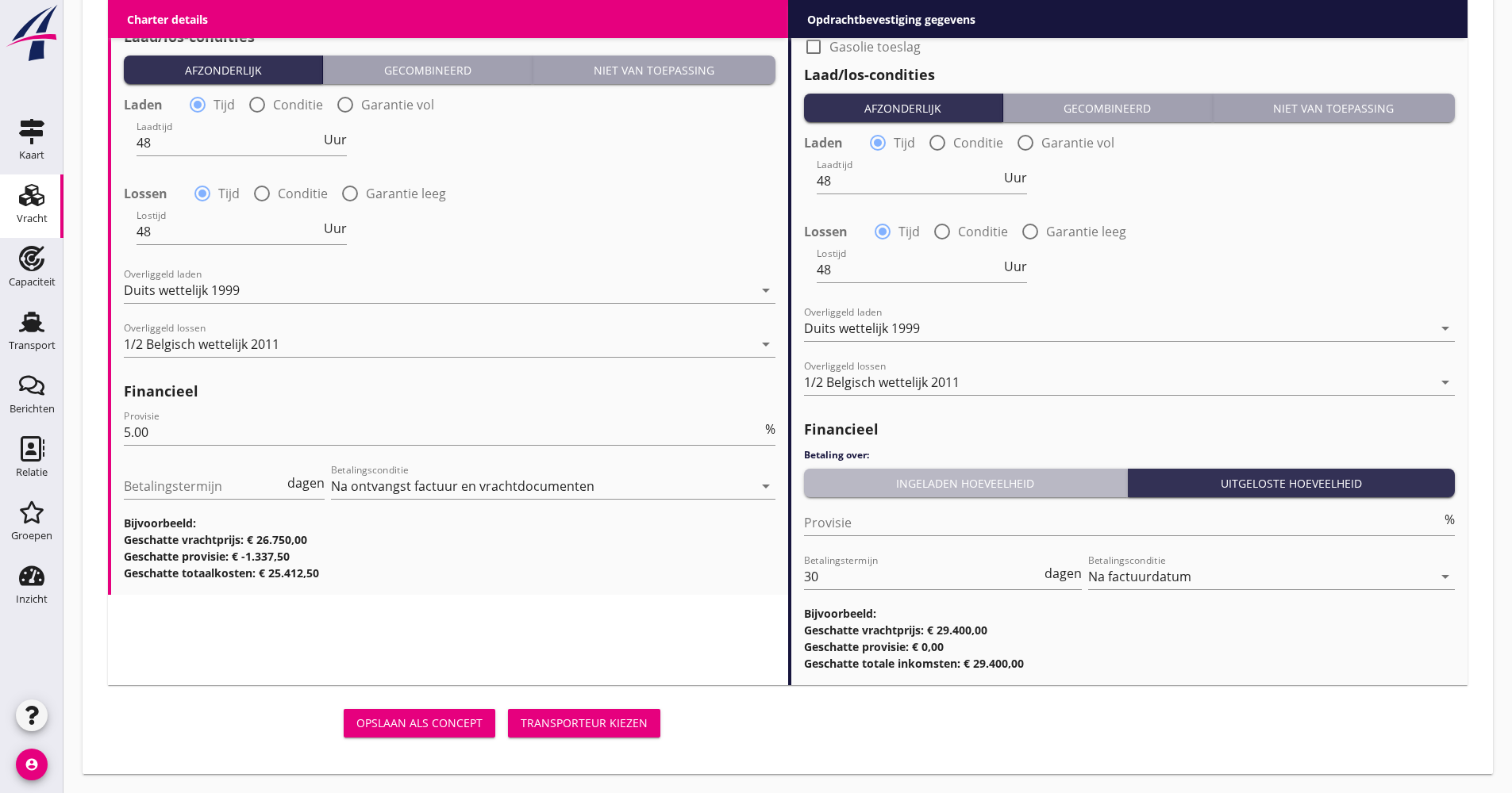
click at [902, 484] on div "Ingeladen hoeveelheid" at bounding box center [965, 483] width 311 height 17
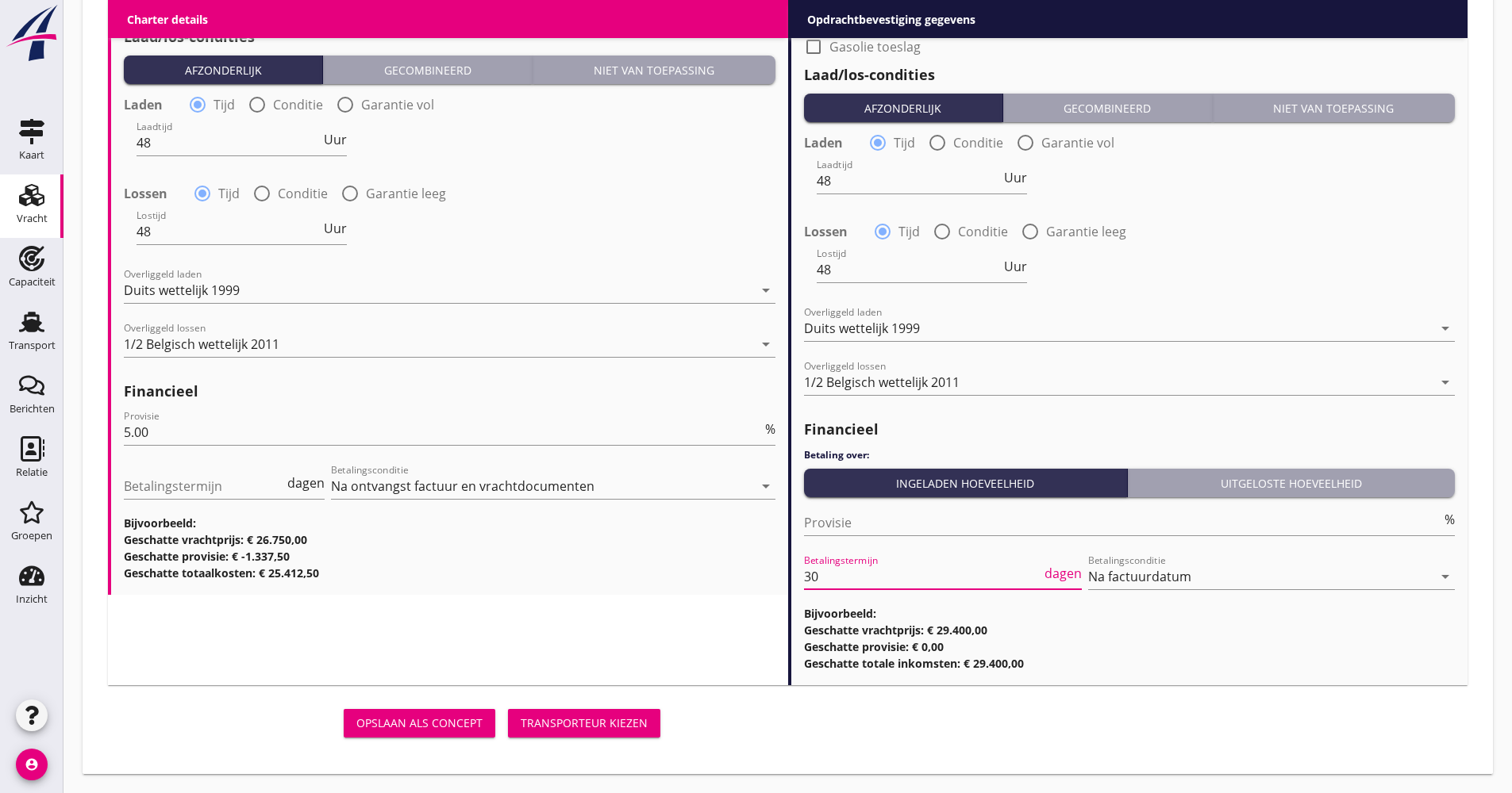
type input "21"
click at [615, 728] on div "Transporteur kiezen" at bounding box center [584, 723] width 127 height 17
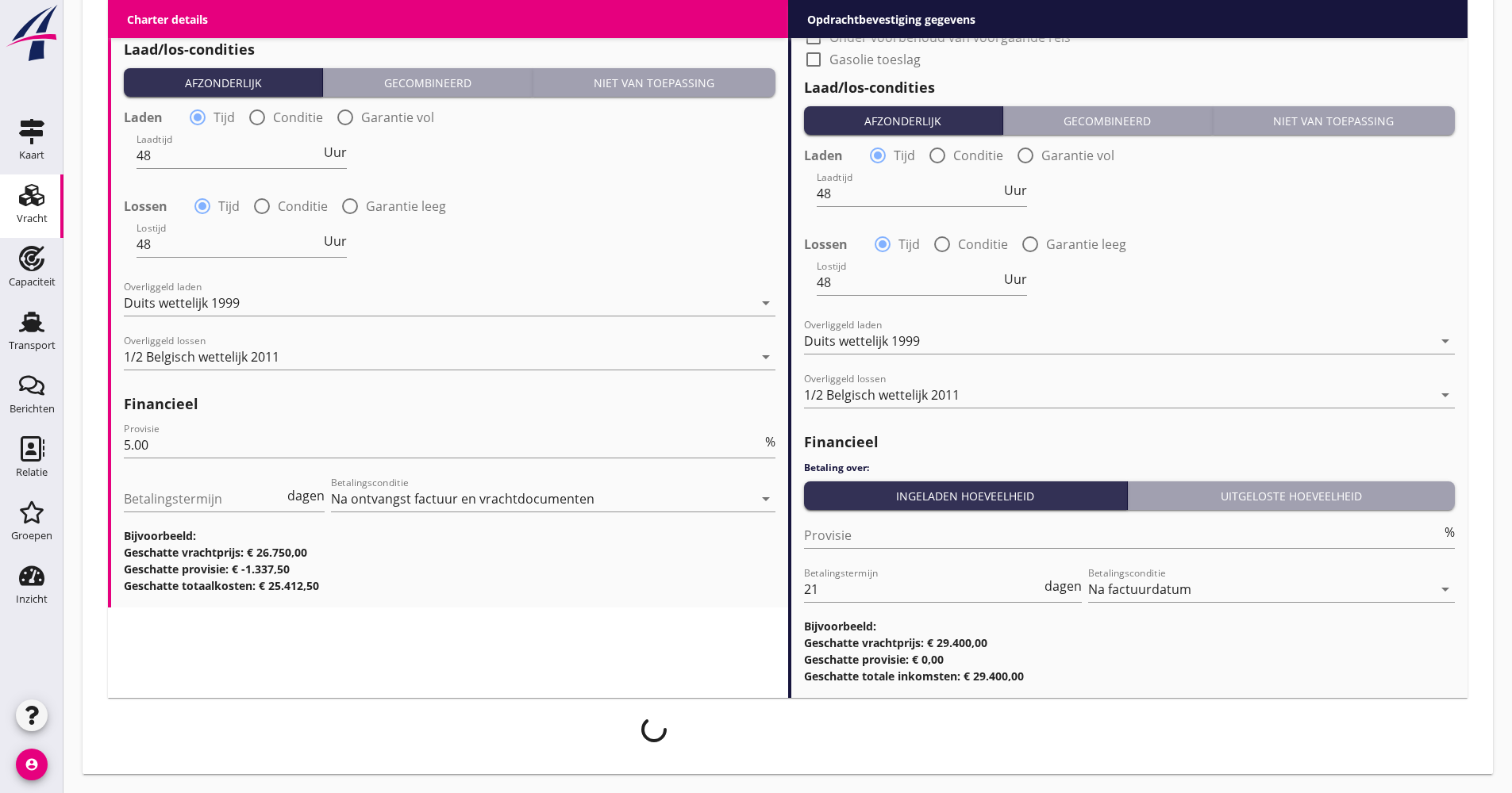
scroll to position [1660, 0]
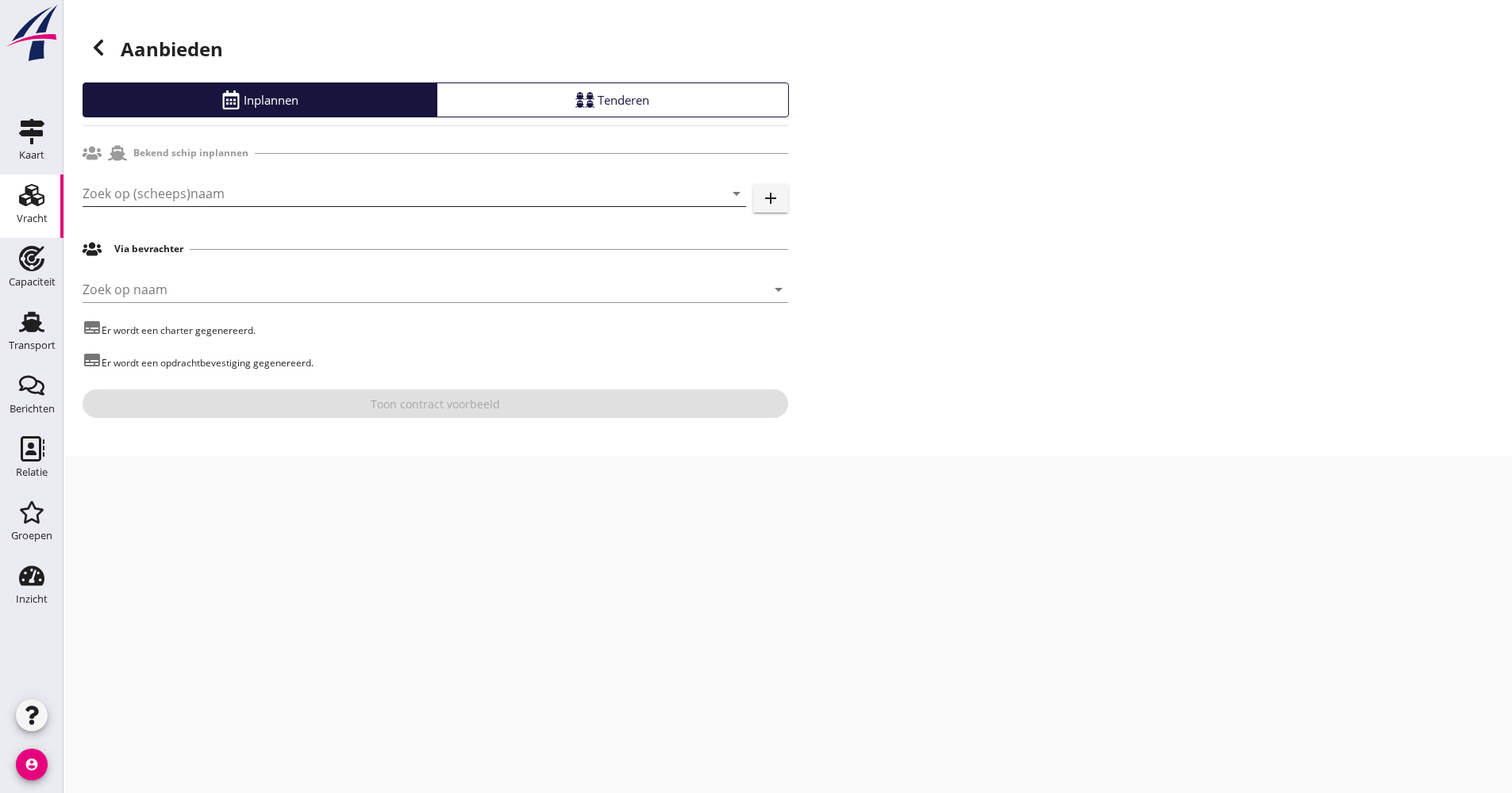
click at [148, 204] on input "Zoek op (scheeps)naam" at bounding box center [391, 194] width 619 height 25
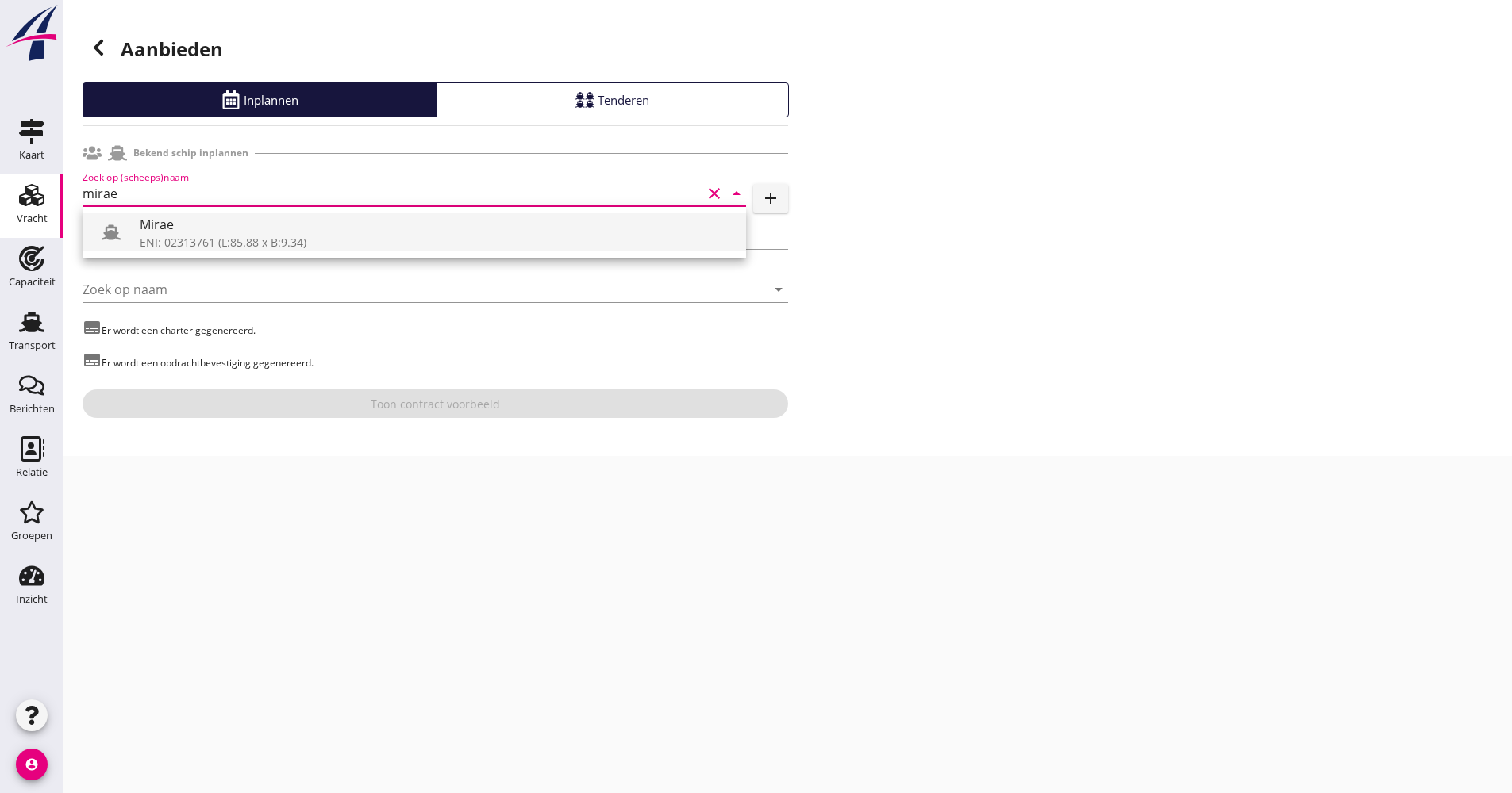
click at [130, 238] on div at bounding box center [117, 232] width 44 height 32
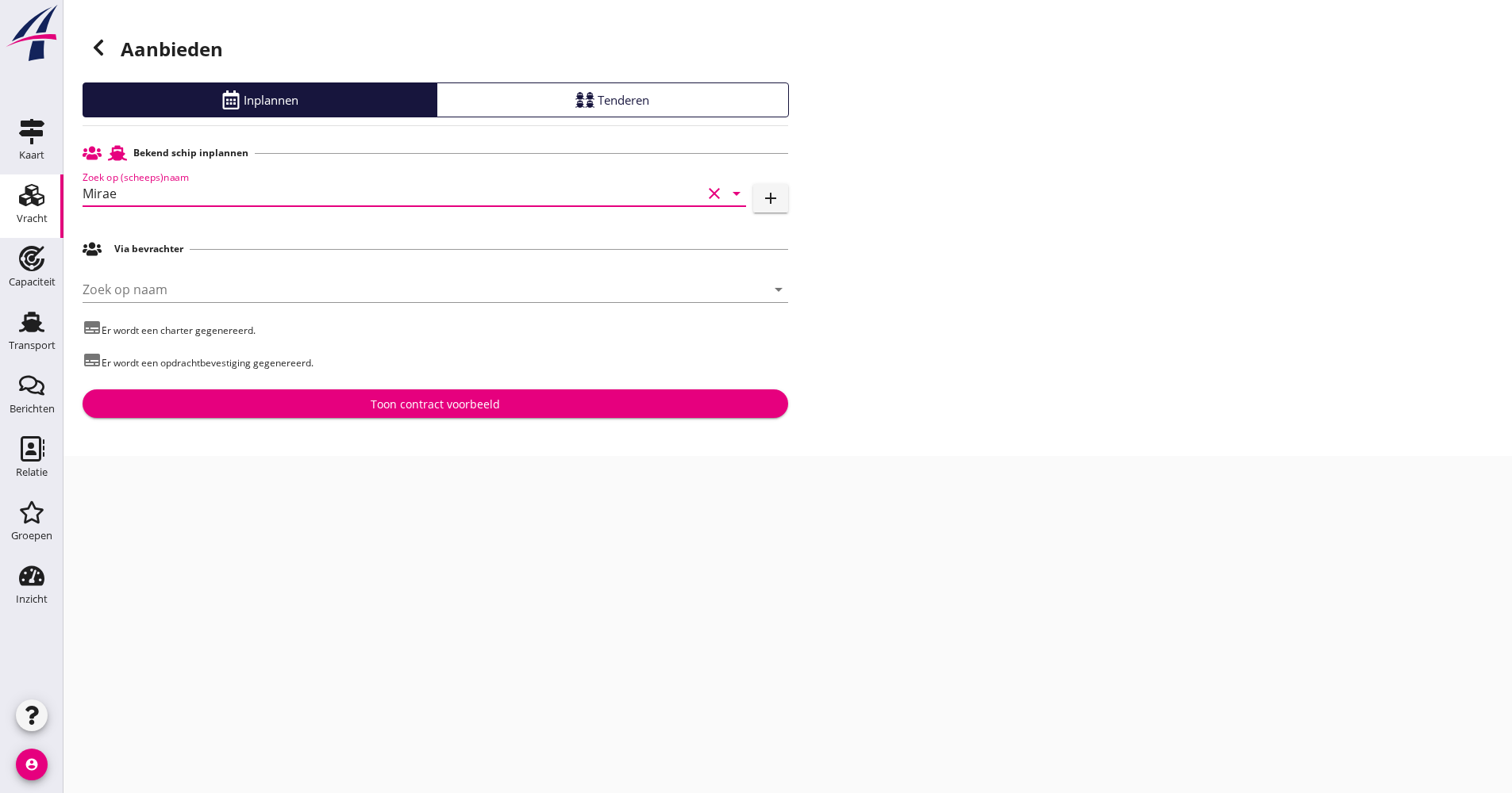
type input "Mirae"
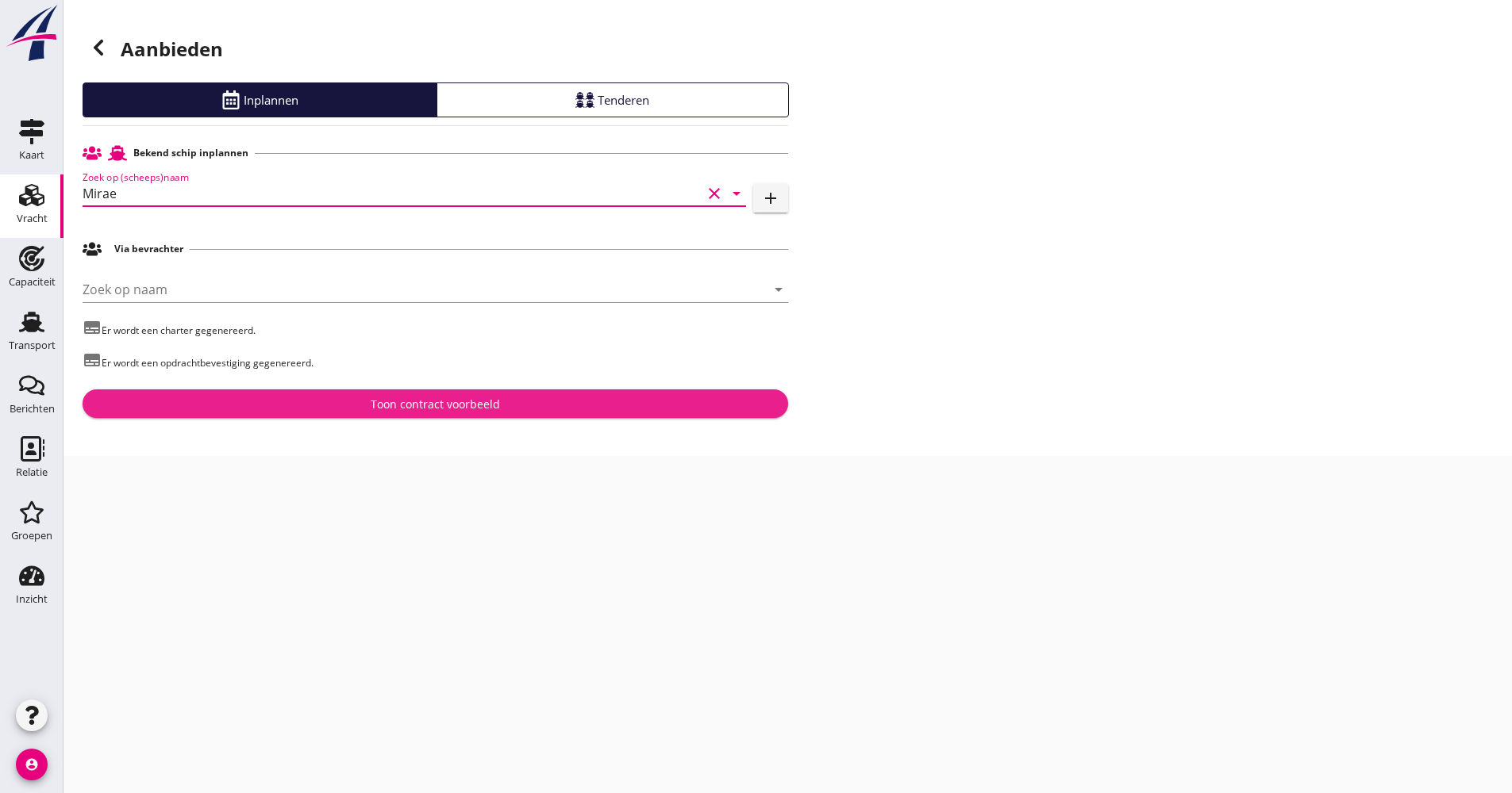
drag, startPoint x: 315, startPoint y: 402, endPoint x: 285, endPoint y: 372, distance: 42.4
click at [315, 403] on div "Toon contract voorbeeld" at bounding box center [435, 404] width 680 height 17
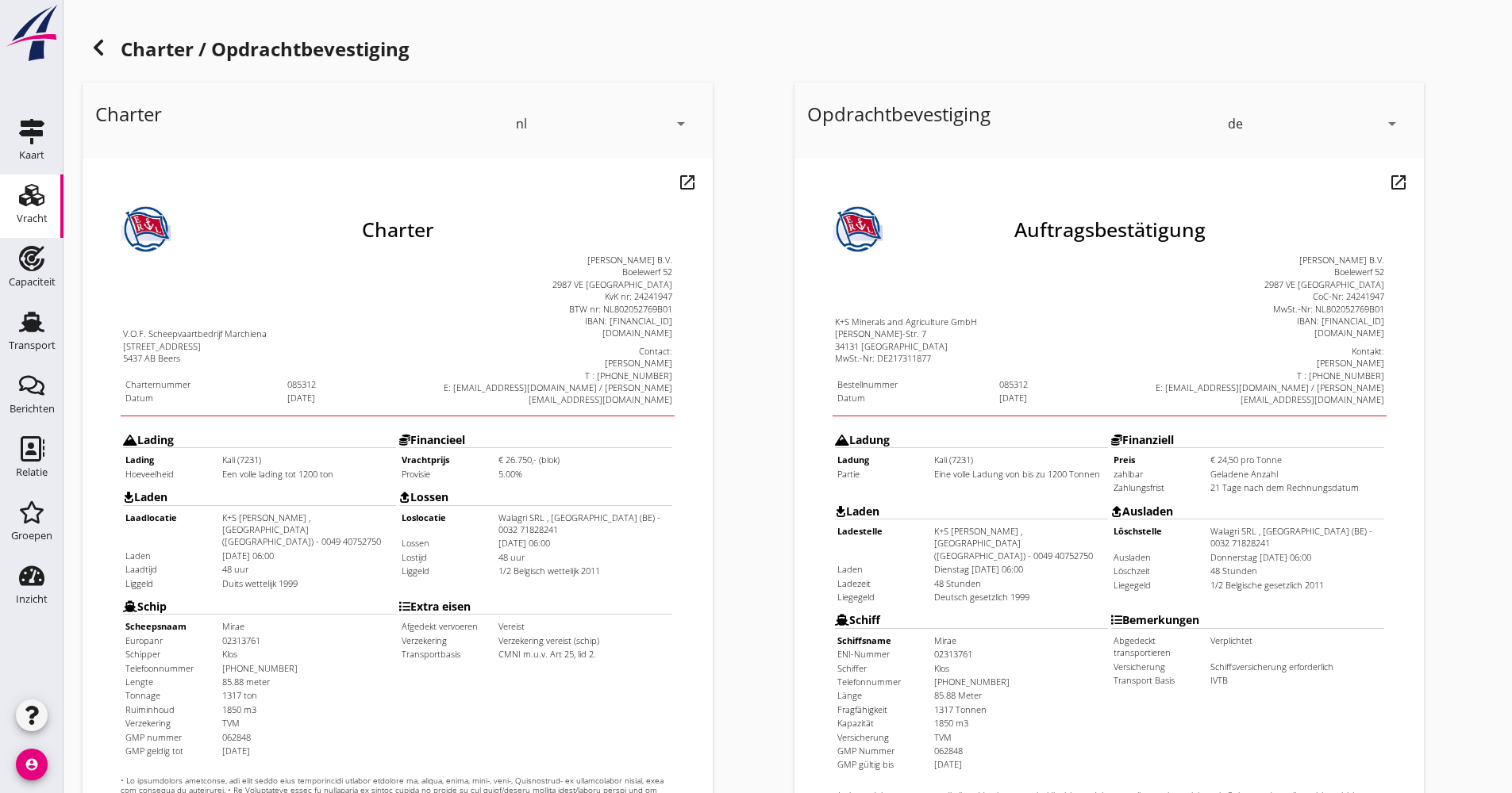
scroll to position [381, 0]
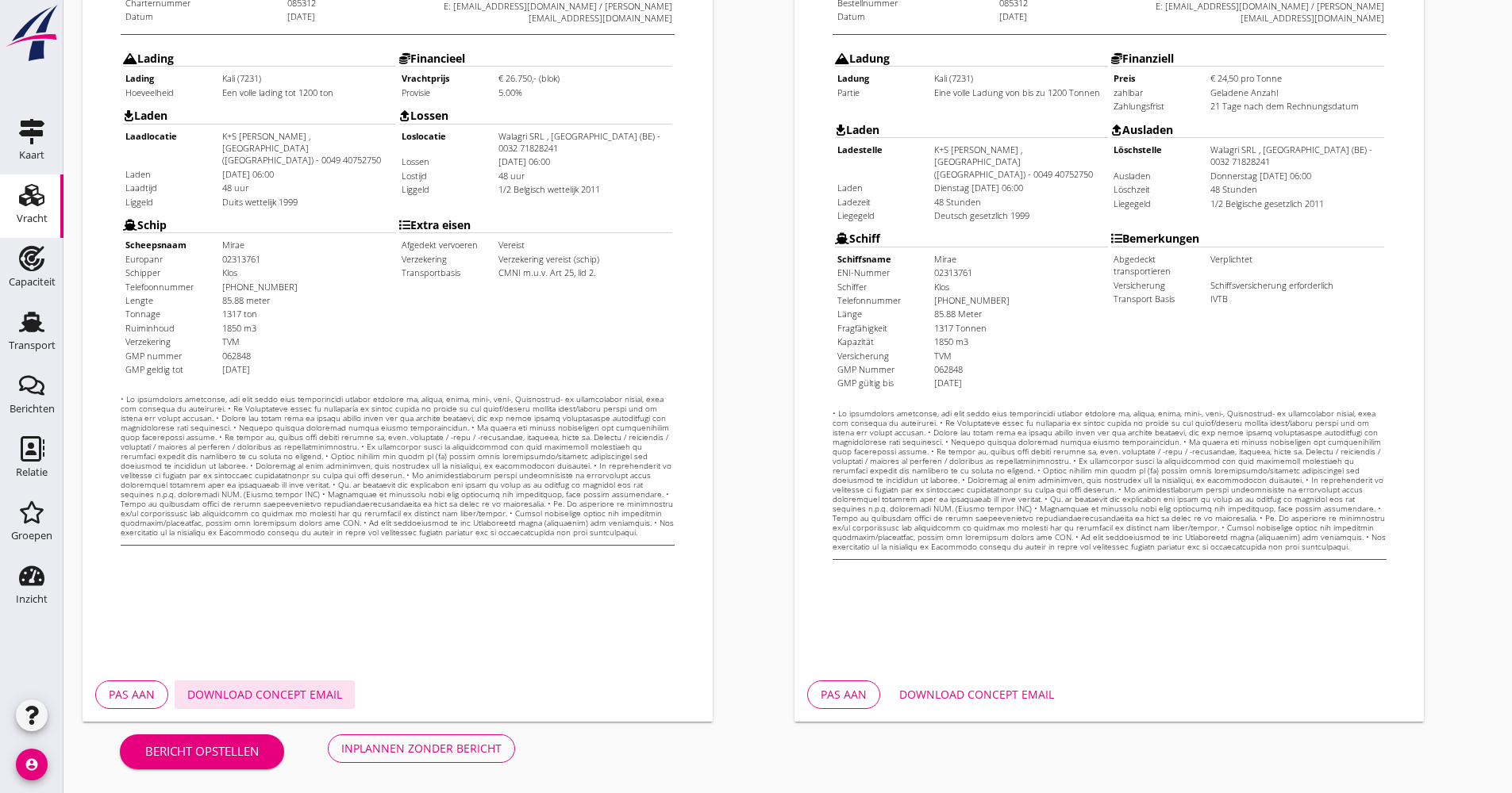
click at [263, 706] on button "Download concept email" at bounding box center [264, 695] width 180 height 28
click at [481, 740] on div "Inplannen zonder bericht" at bounding box center [421, 749] width 161 height 17
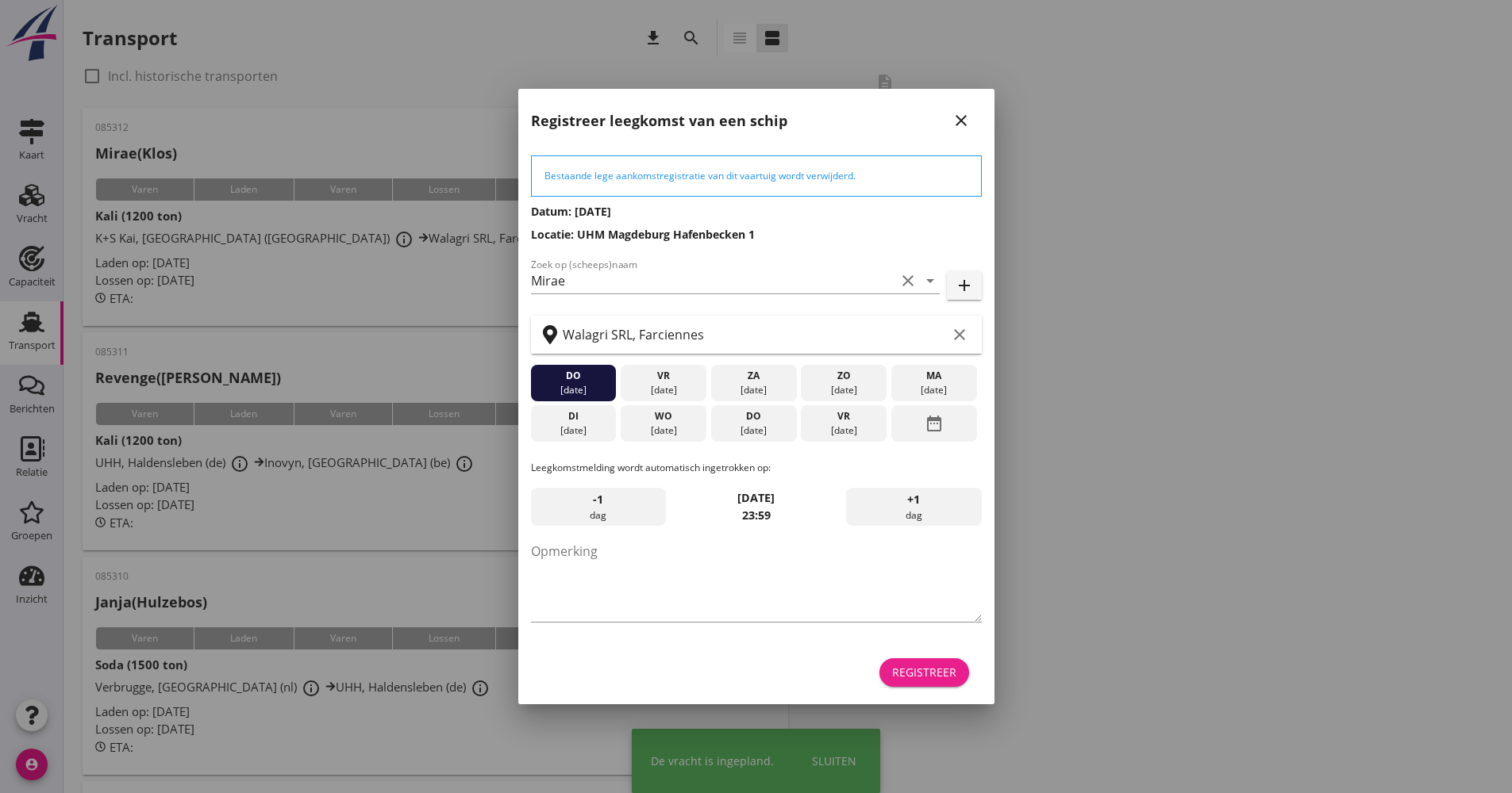
click at [931, 669] on div "Registreer" at bounding box center [924, 672] width 64 height 17
